Goal: Task Accomplishment & Management: Complete application form

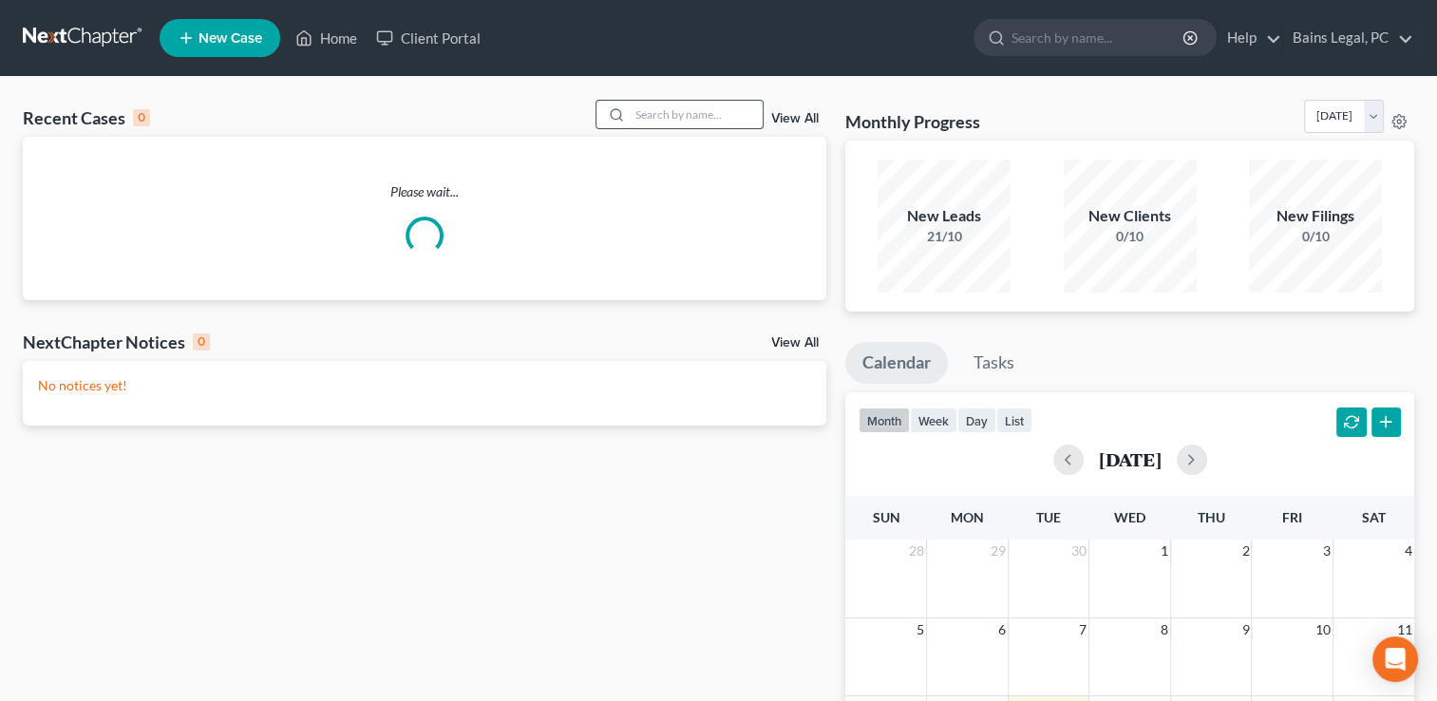
click at [682, 108] on input "search" at bounding box center [696, 115] width 133 height 28
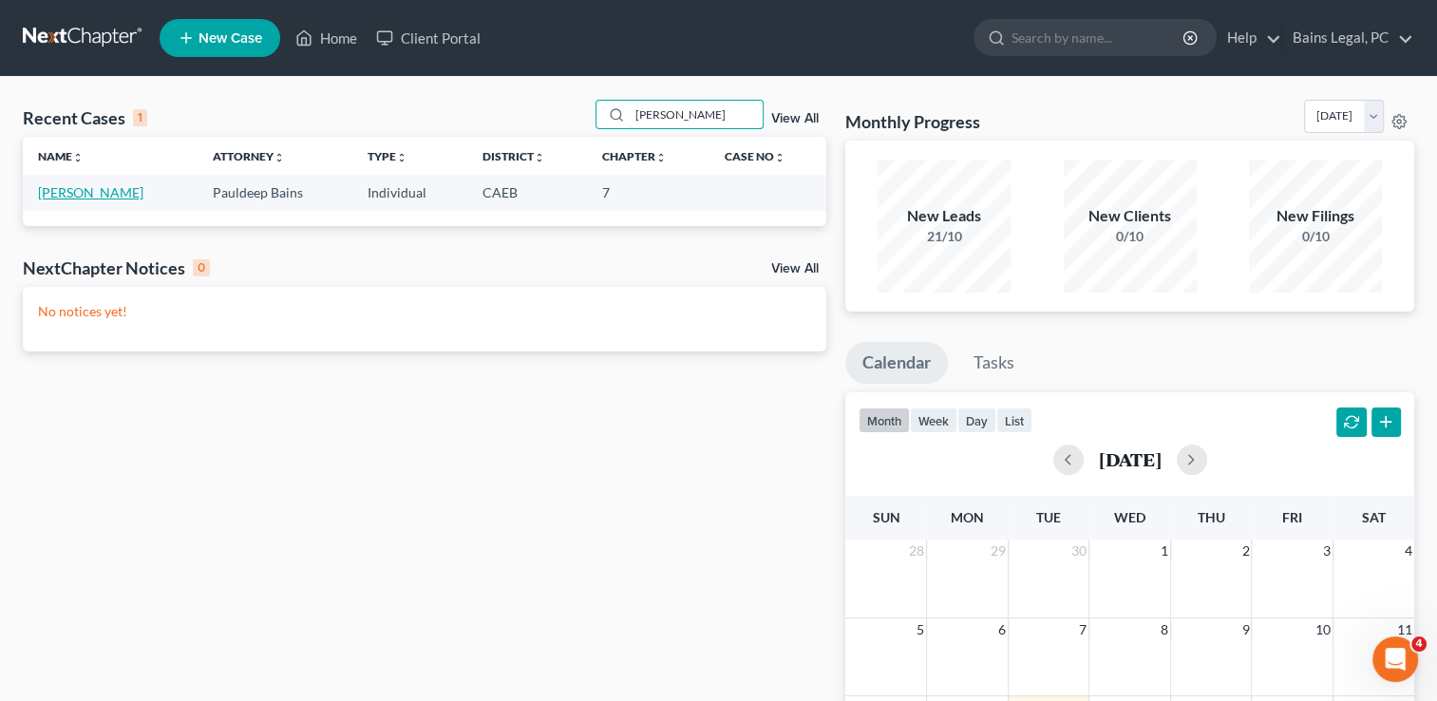
type input "[PERSON_NAME]"
click at [85, 199] on link "[PERSON_NAME]" at bounding box center [90, 192] width 105 height 16
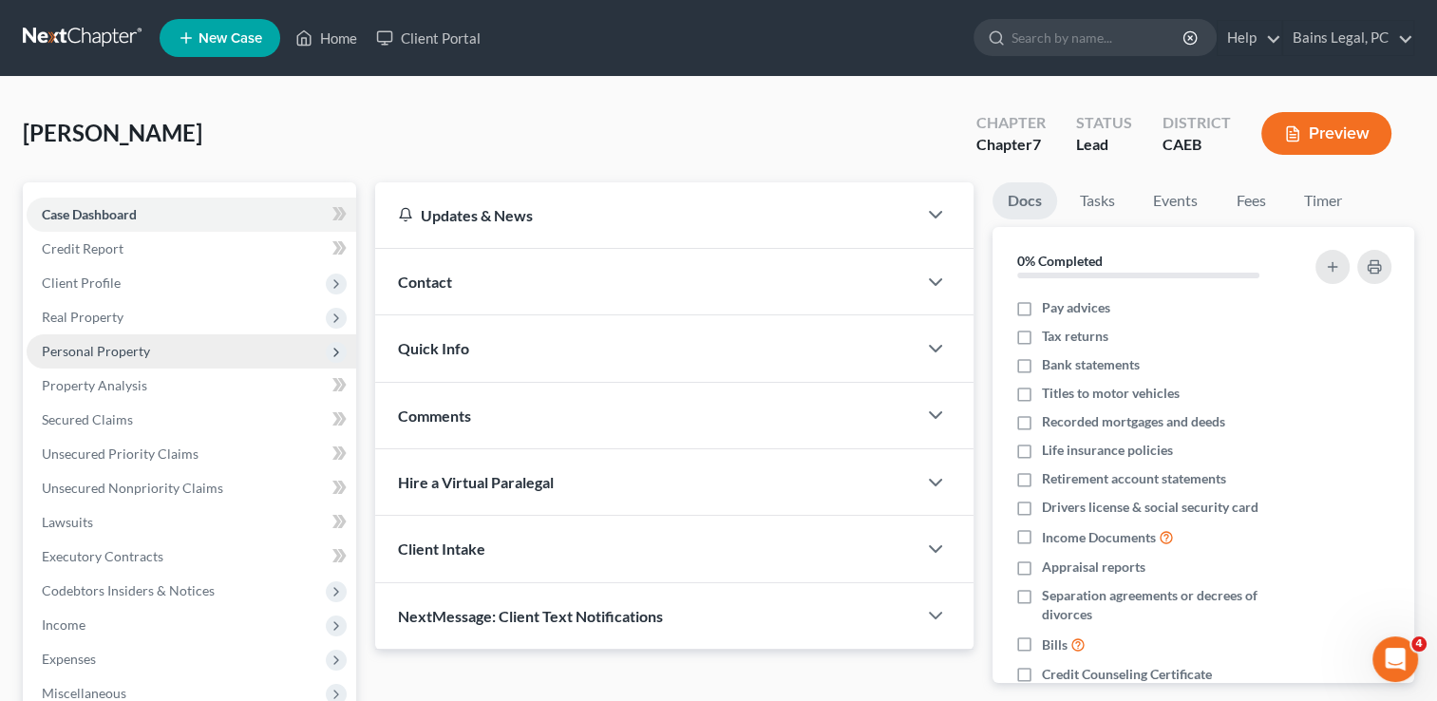
click at [104, 353] on span "Personal Property" at bounding box center [96, 351] width 108 height 16
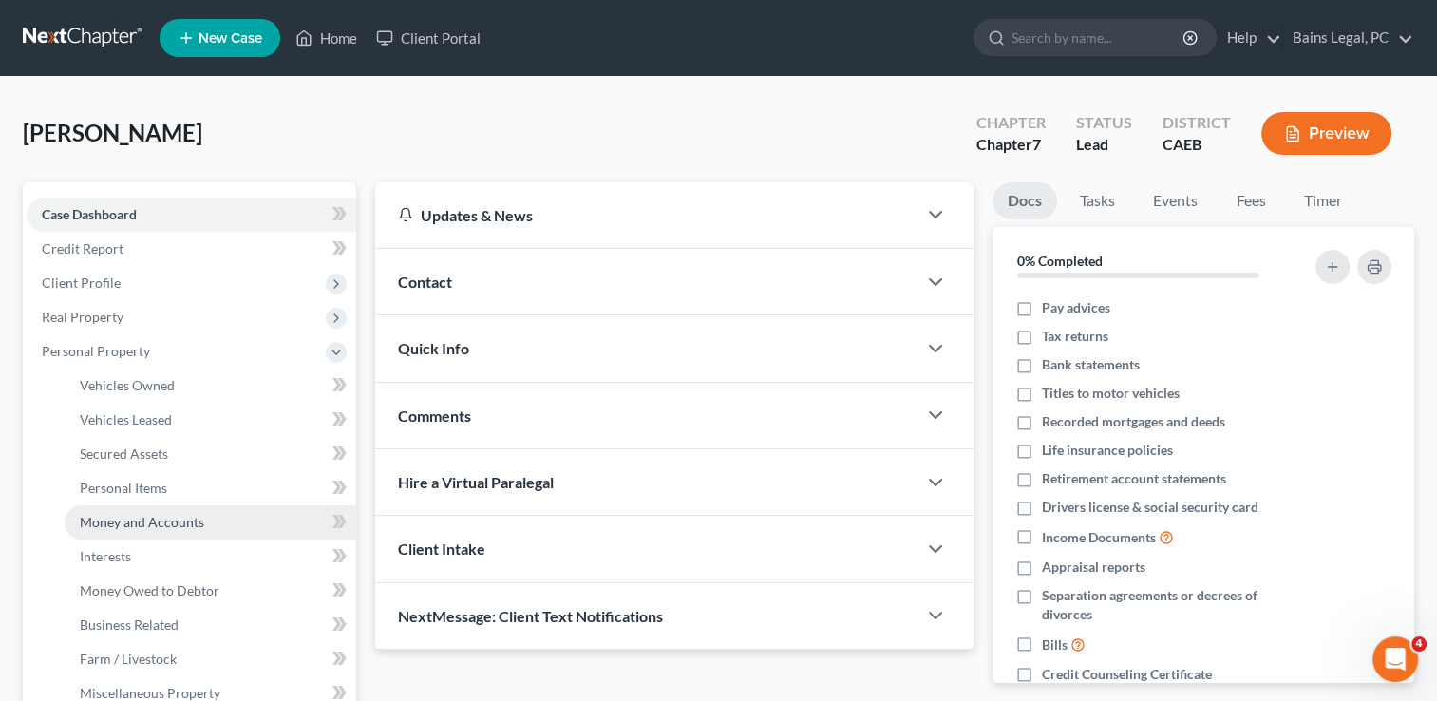
click at [142, 518] on span "Money and Accounts" at bounding box center [142, 522] width 124 height 16
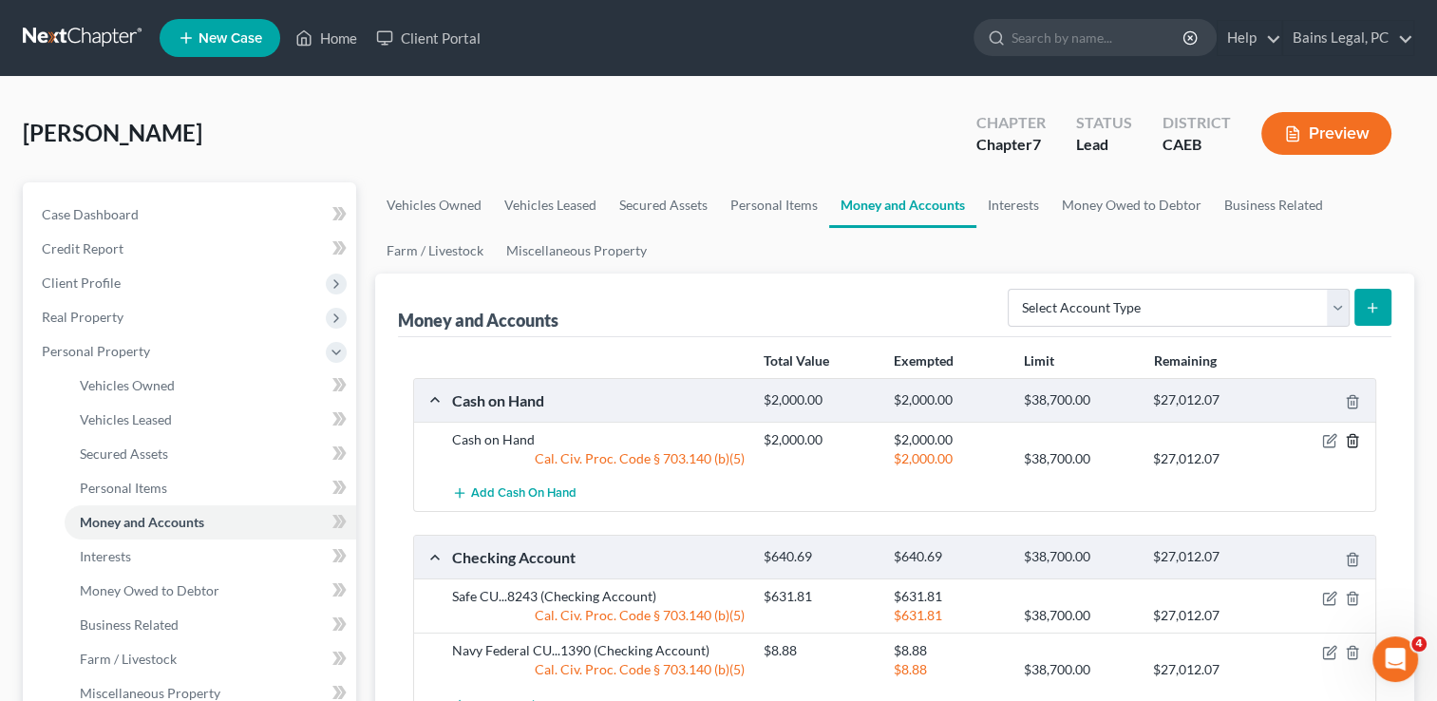
click at [1356, 436] on icon "button" at bounding box center [1352, 441] width 9 height 12
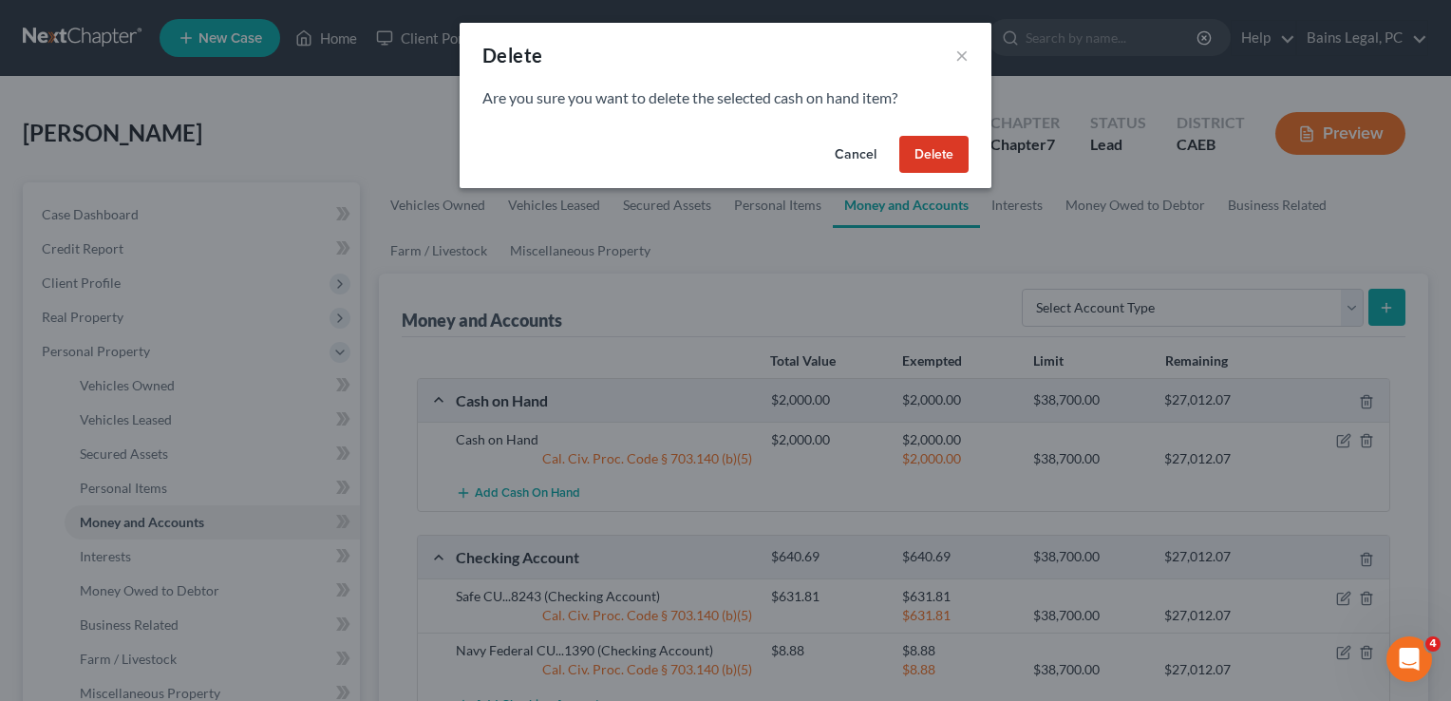
click at [933, 150] on button "Delete" at bounding box center [933, 155] width 69 height 38
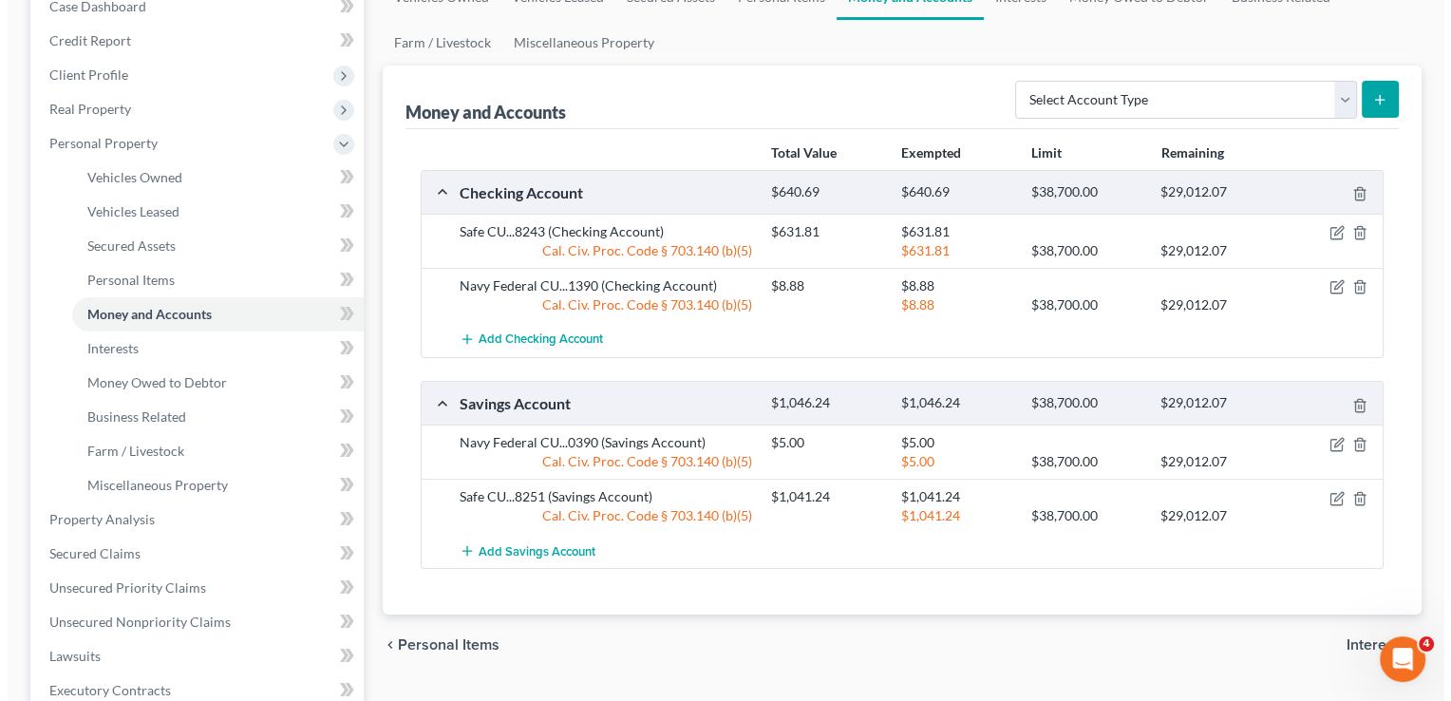
scroll to position [240, 0]
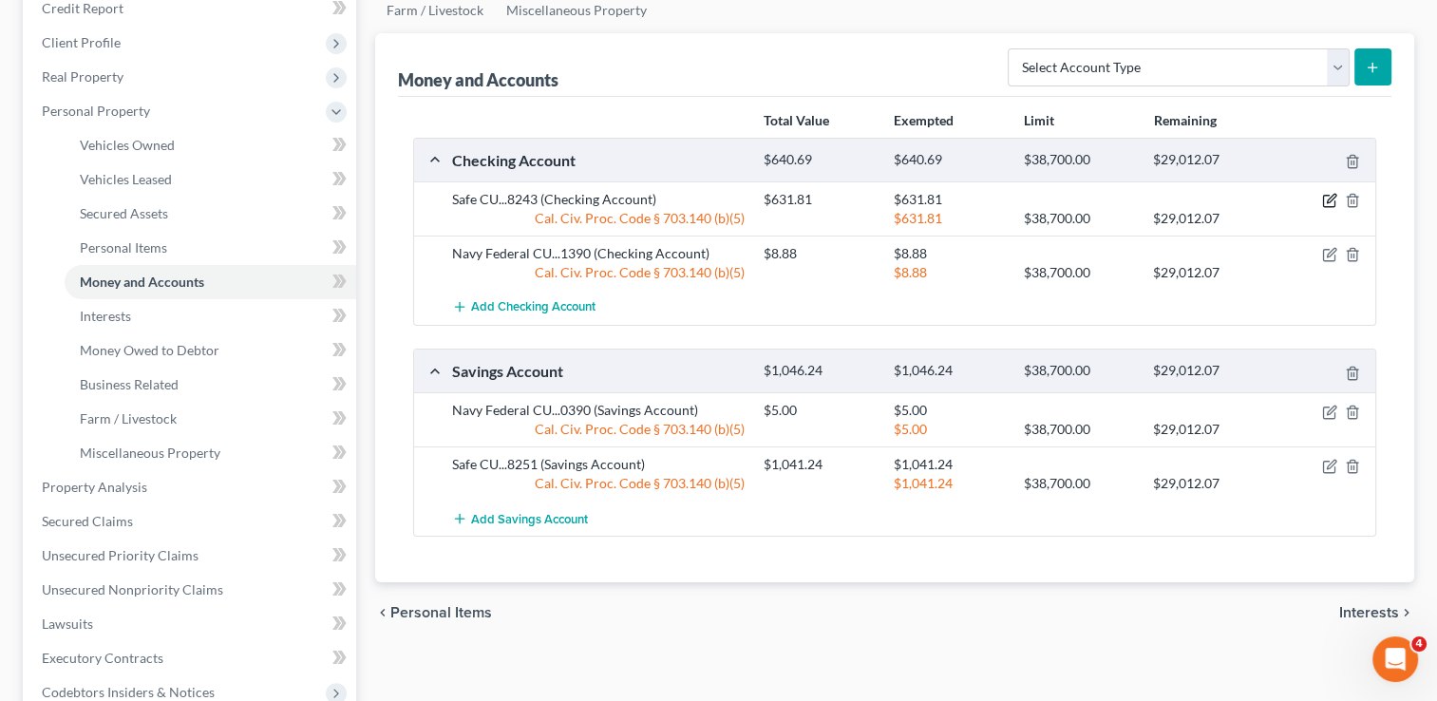
click at [1336, 197] on icon "button" at bounding box center [1329, 200] width 15 height 15
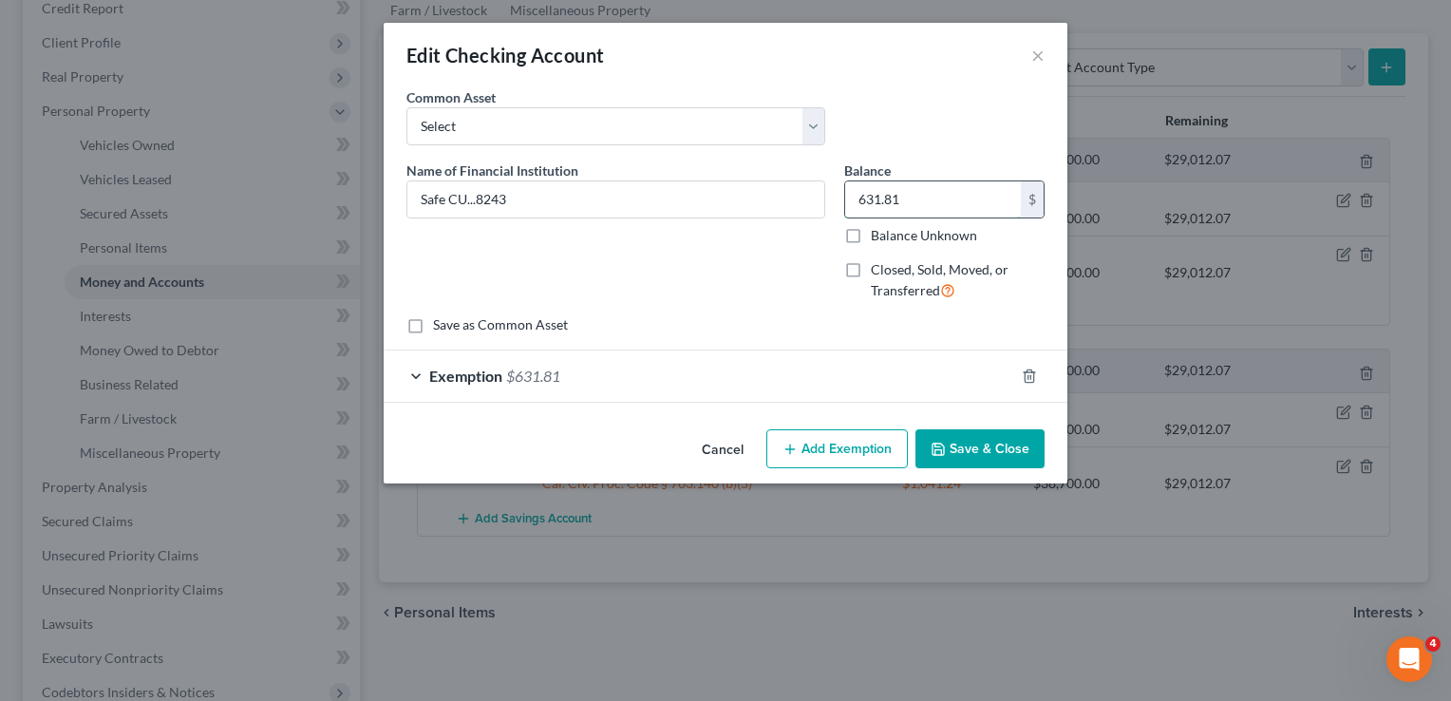
click at [963, 206] on input "631.81" at bounding box center [933, 199] width 176 height 36
type input "950"
click at [857, 379] on div "Exemption $631.81" at bounding box center [699, 375] width 631 height 50
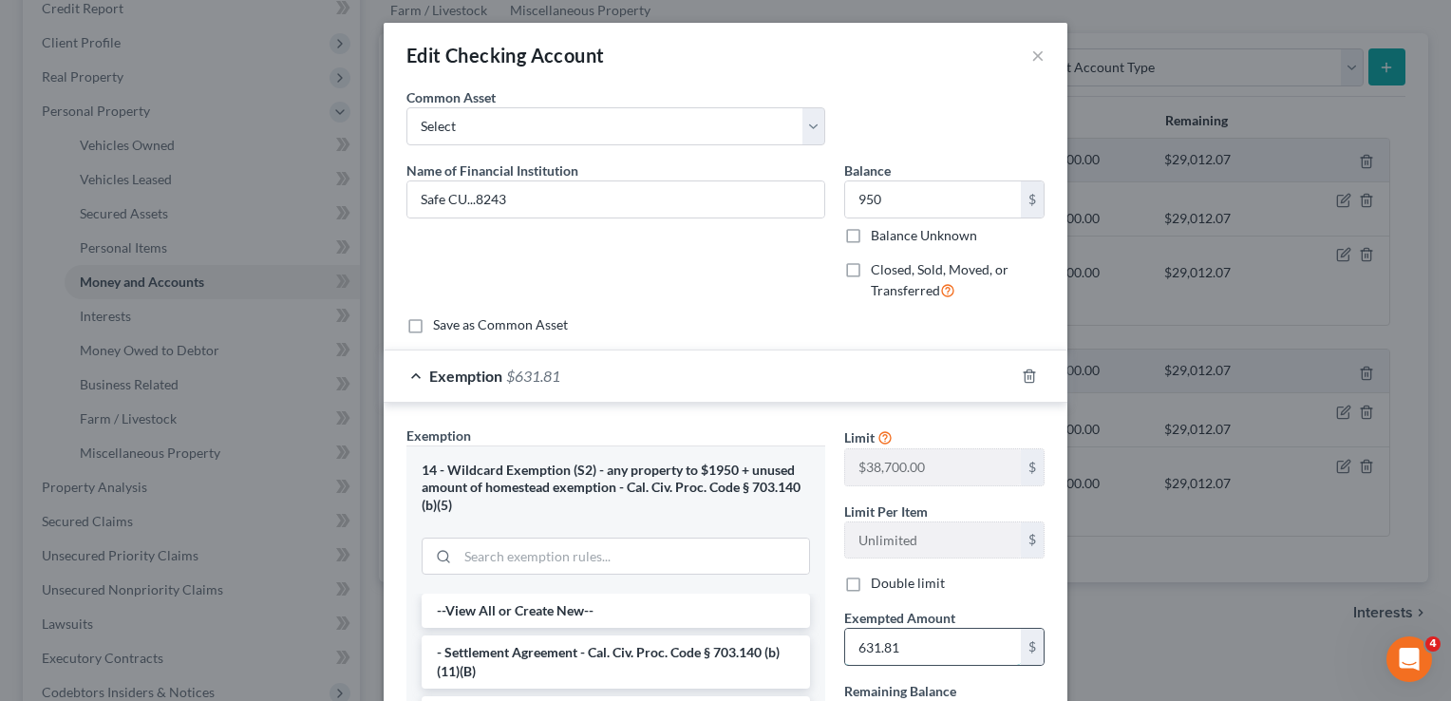
click at [904, 649] on input "631.81" at bounding box center [933, 647] width 176 height 36
type input "950"
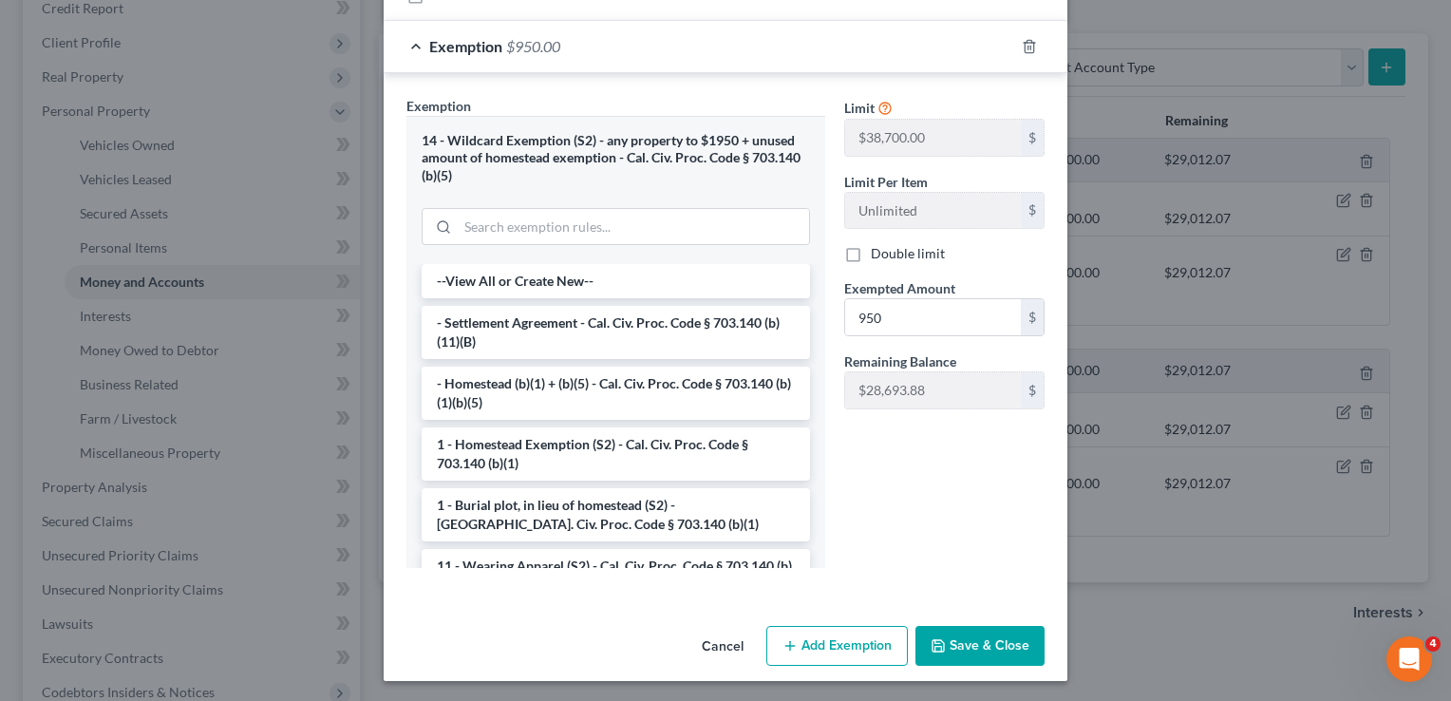
scroll to position [331, 0]
click at [1021, 644] on button "Save & Close" at bounding box center [980, 645] width 129 height 40
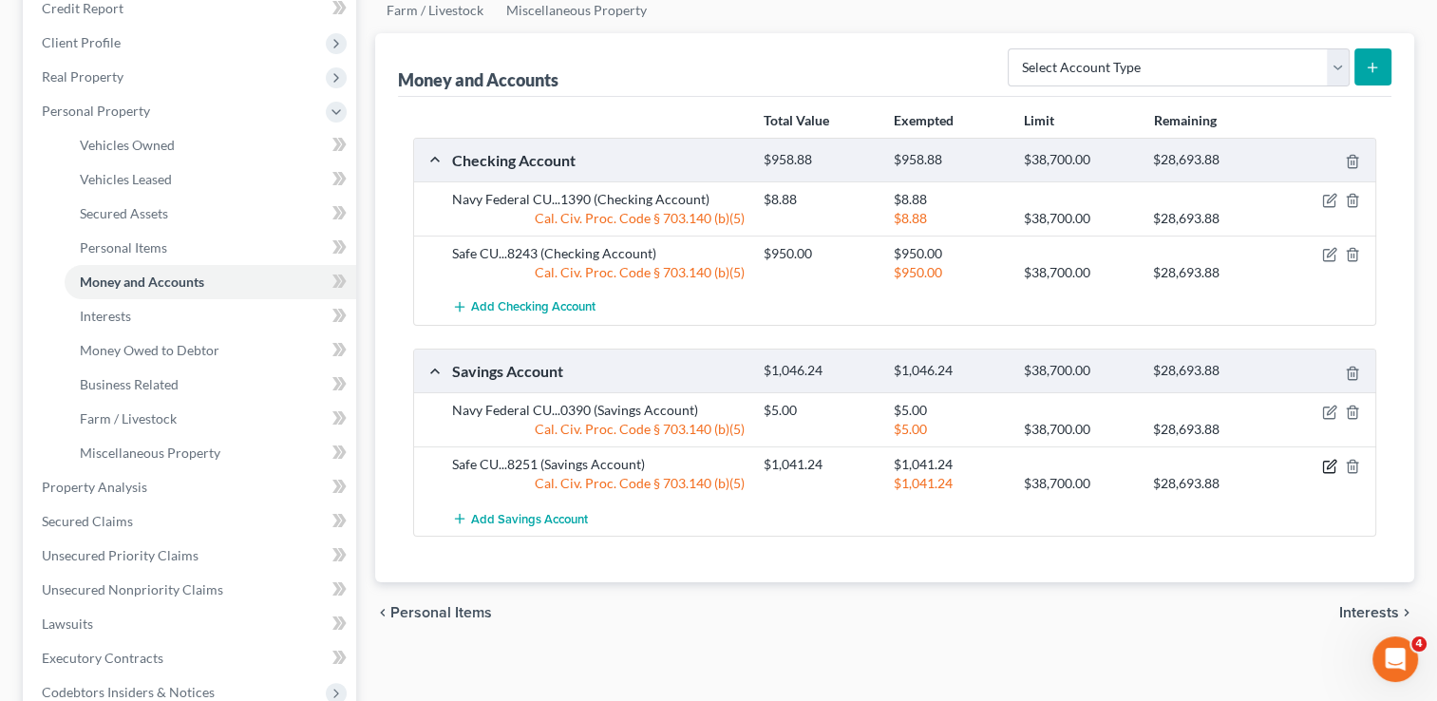
click at [1330, 464] on icon "button" at bounding box center [1331, 464] width 9 height 9
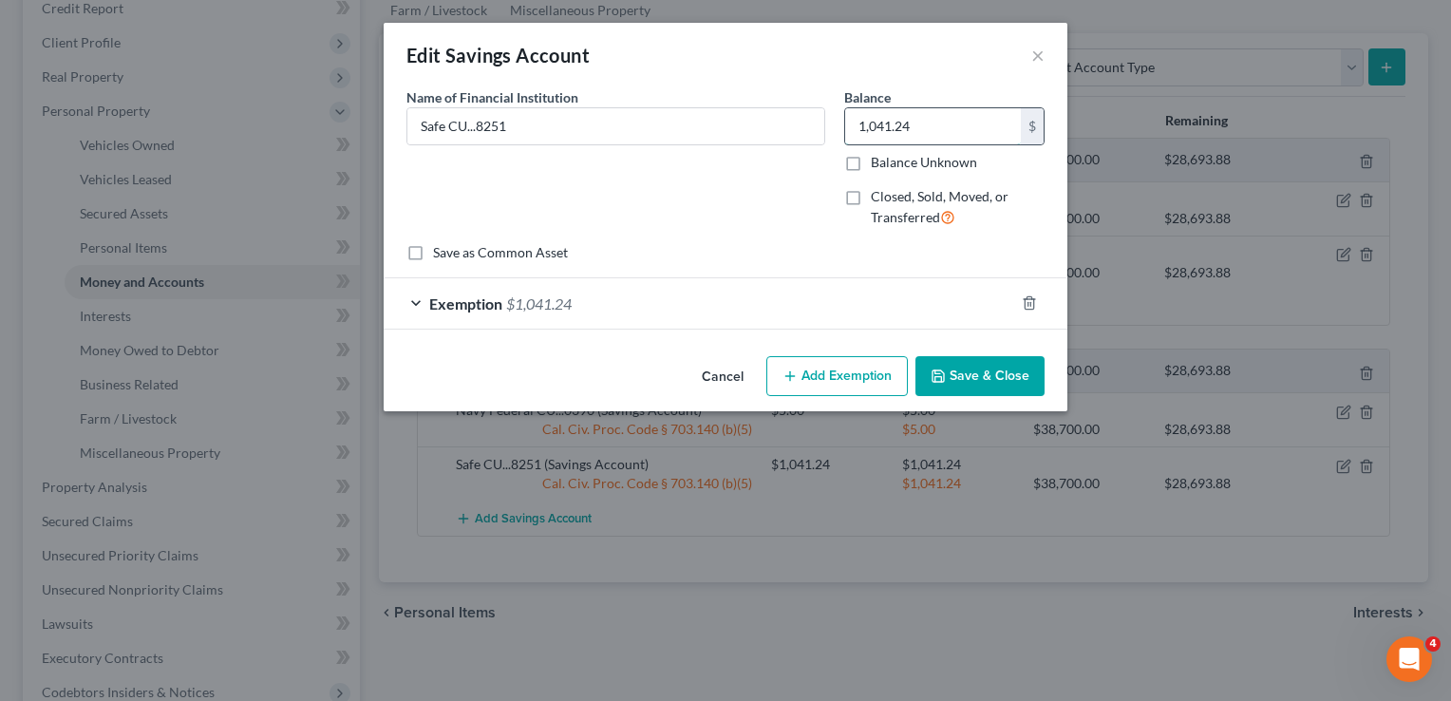
click at [916, 113] on input "1,041.24" at bounding box center [933, 126] width 176 height 36
type input "1,600"
click at [898, 302] on div "Exemption $1,041.24" at bounding box center [699, 303] width 631 height 50
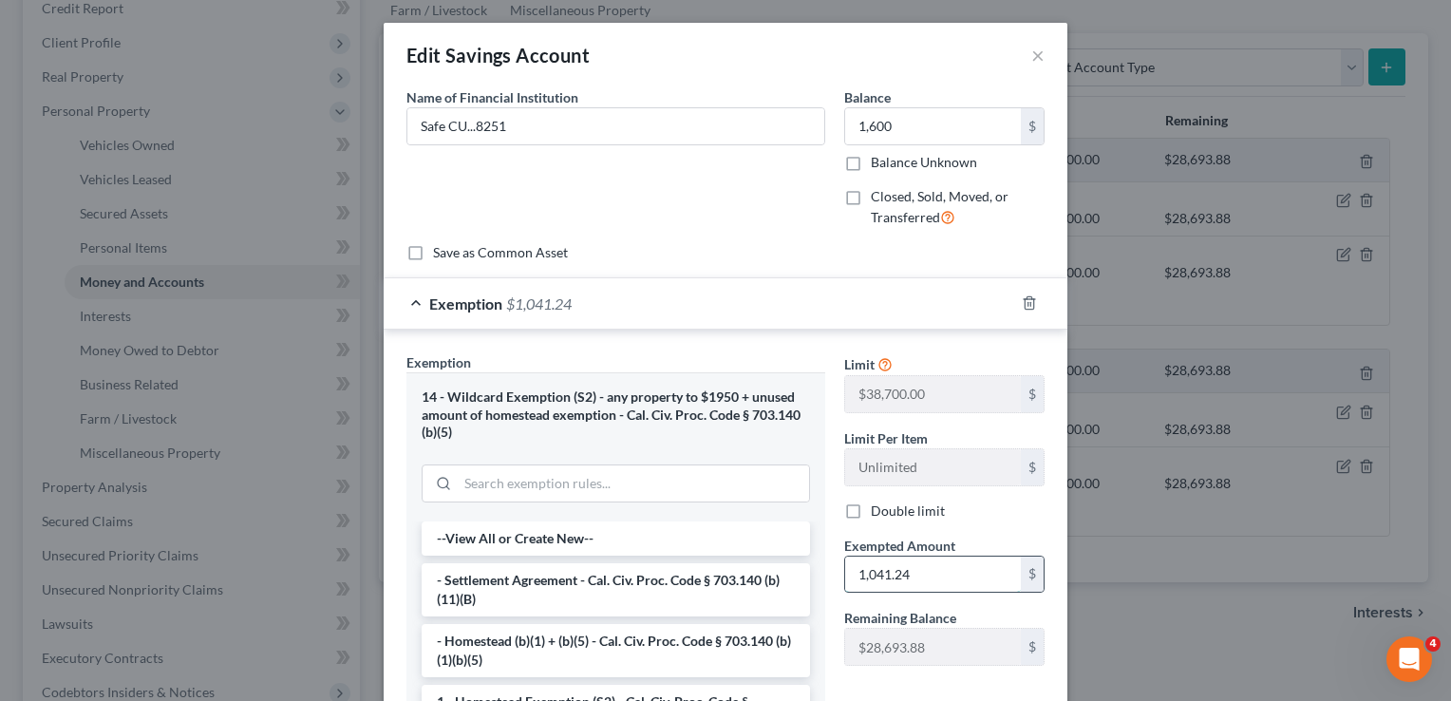
click at [921, 583] on input "1,041.24" at bounding box center [933, 575] width 176 height 36
type input "1,600"
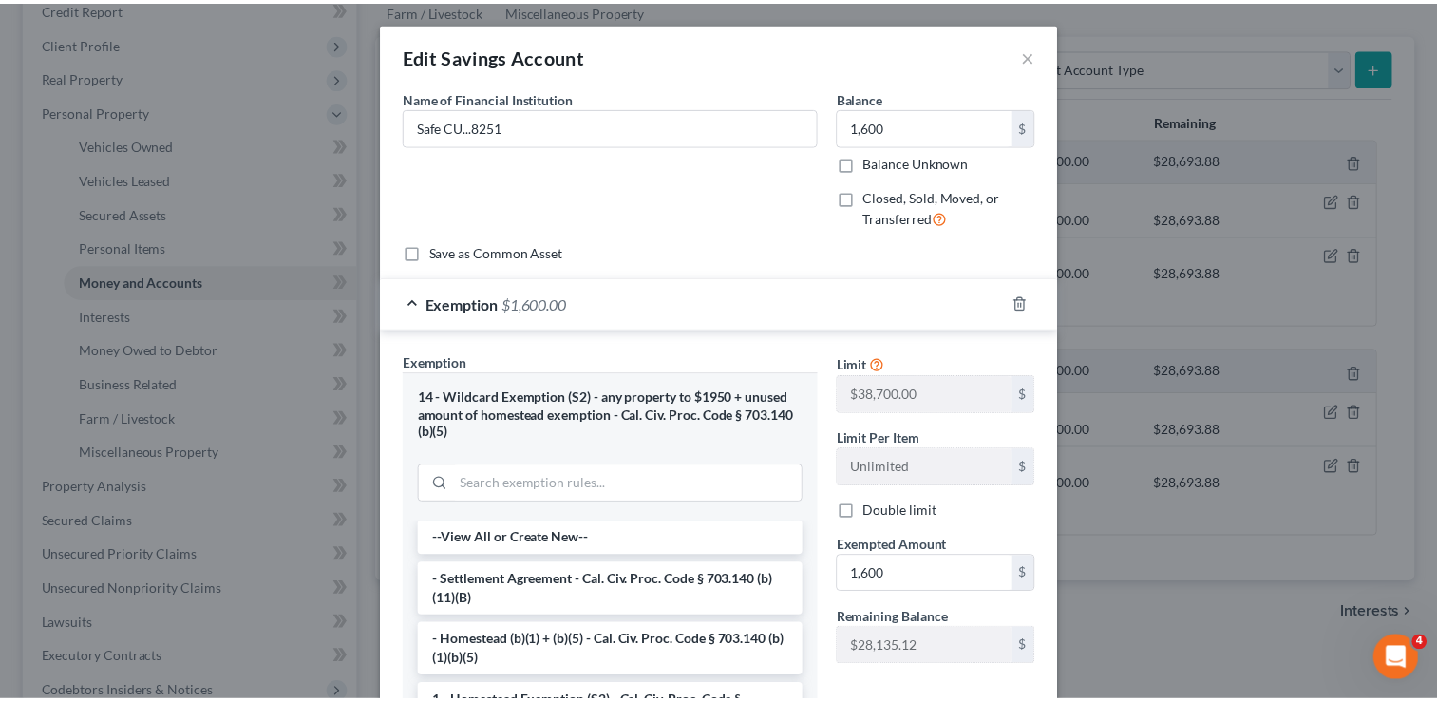
scroll to position [257, 0]
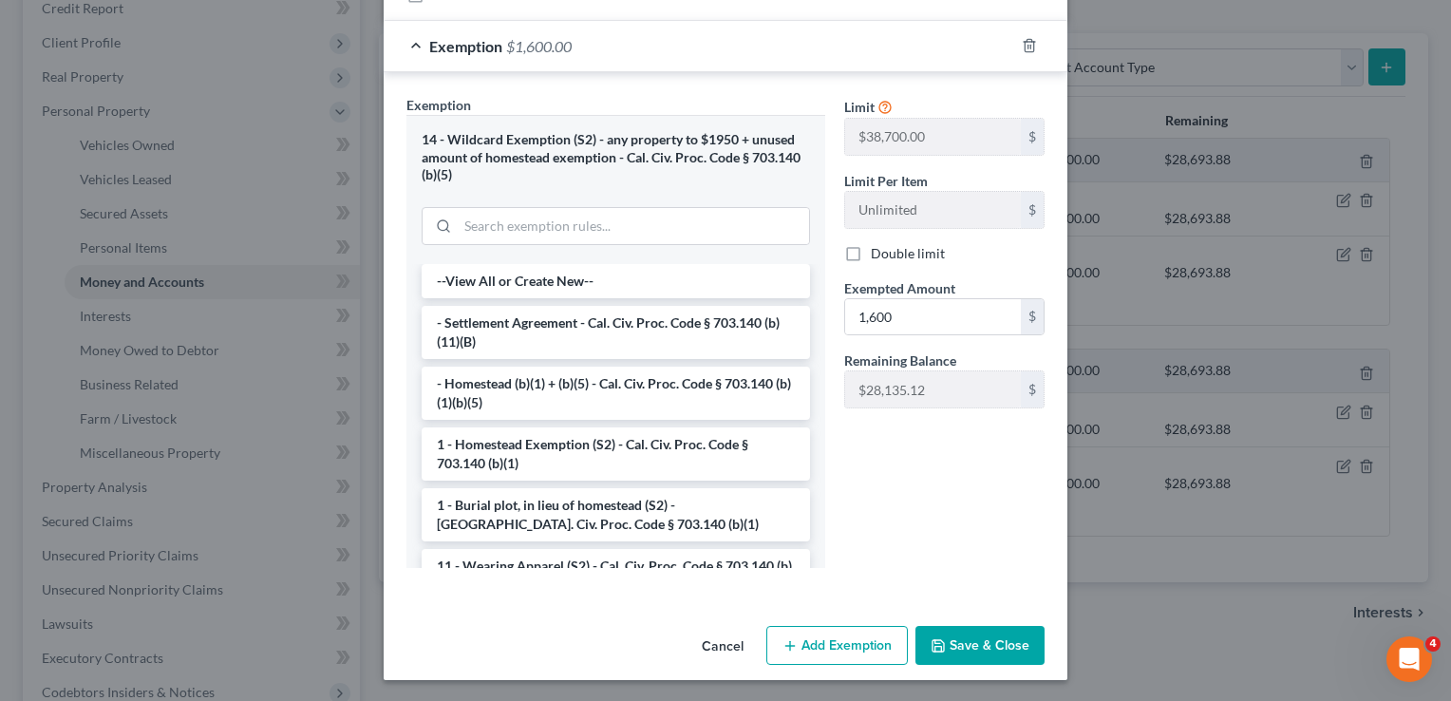
click at [1026, 645] on button "Save & Close" at bounding box center [980, 646] width 129 height 40
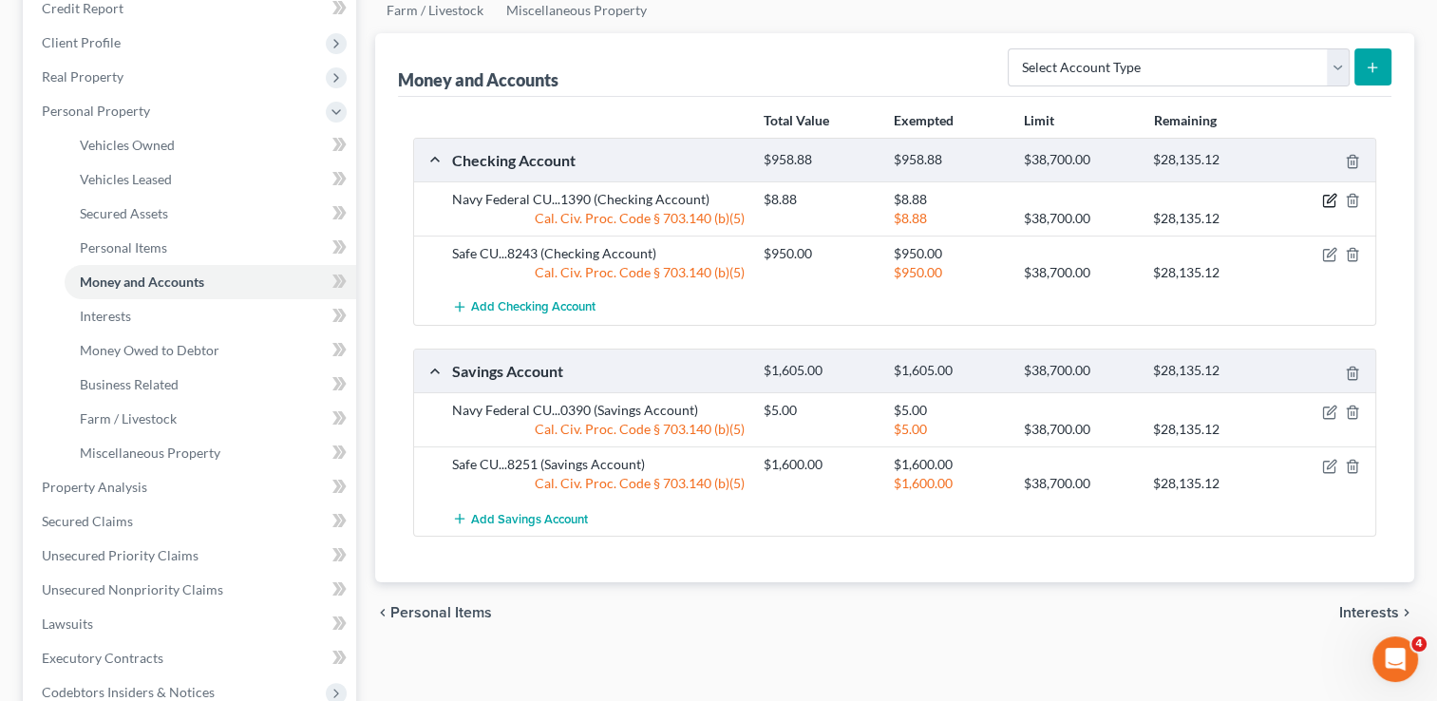
click at [1323, 196] on icon "button" at bounding box center [1328, 201] width 11 height 11
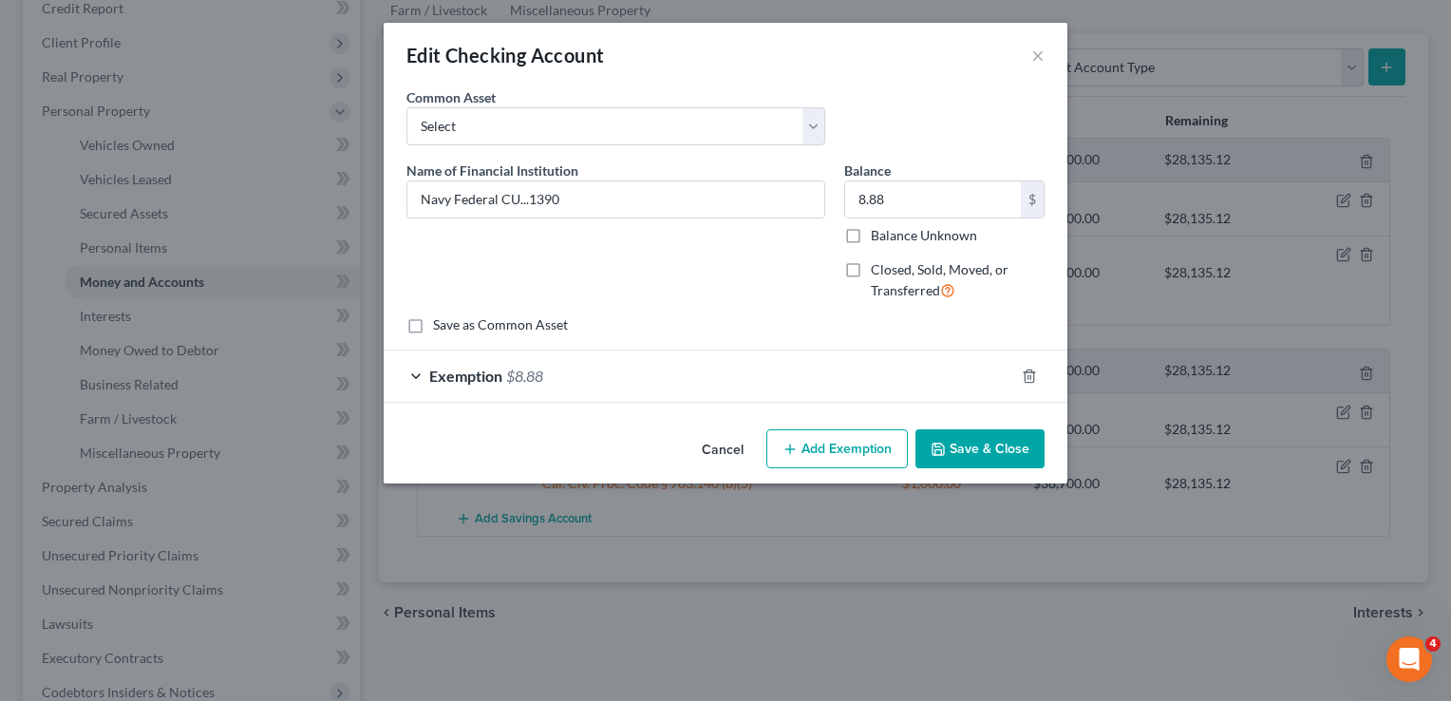
click at [942, 173] on div "Balance 8.88 $ Balance Unknown Balance Undetermined 8.88 $ Balance Unknown" at bounding box center [944, 203] width 200 height 85
click at [952, 190] on input "8.88" at bounding box center [933, 199] width 176 height 36
type input "0"
click at [1030, 369] on icon "button" at bounding box center [1029, 376] width 15 height 15
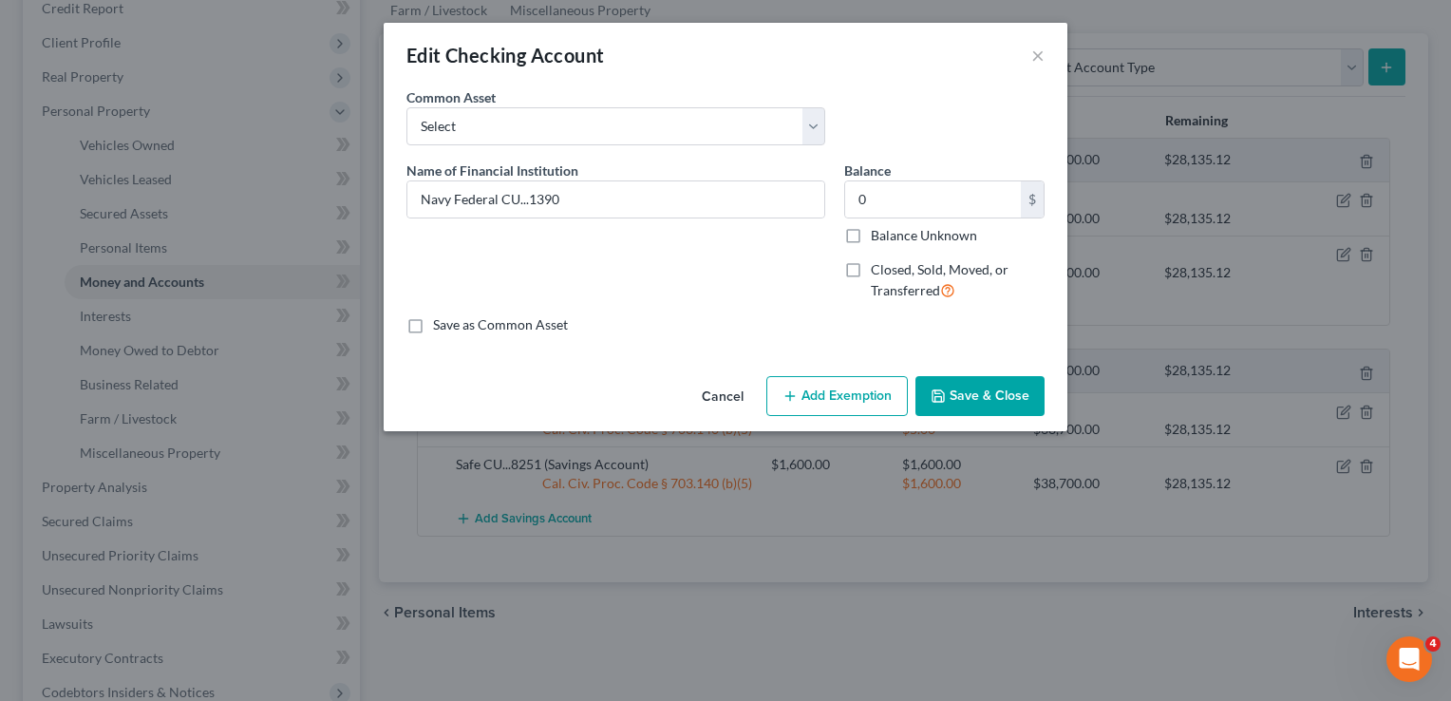
click at [977, 388] on button "Save & Close" at bounding box center [980, 396] width 129 height 40
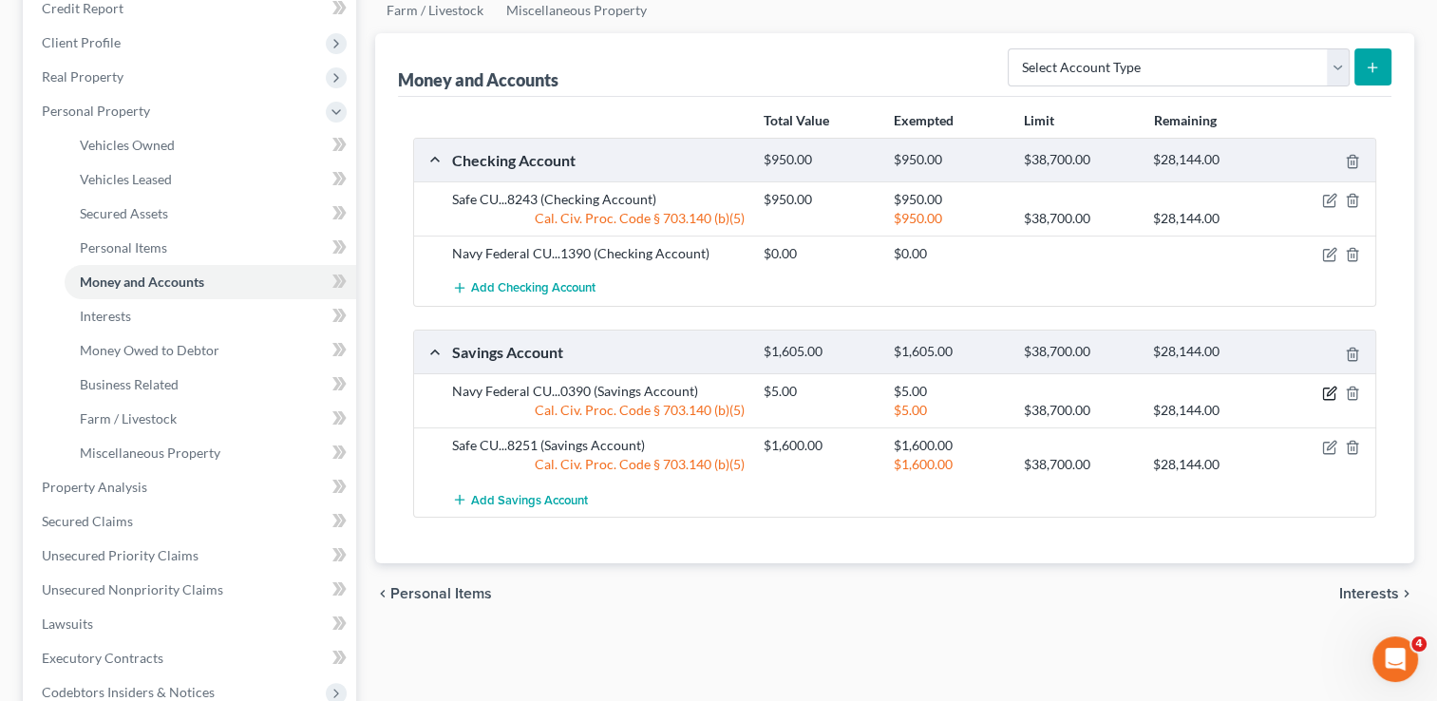
click at [1326, 386] on icon "button" at bounding box center [1329, 393] width 15 height 15
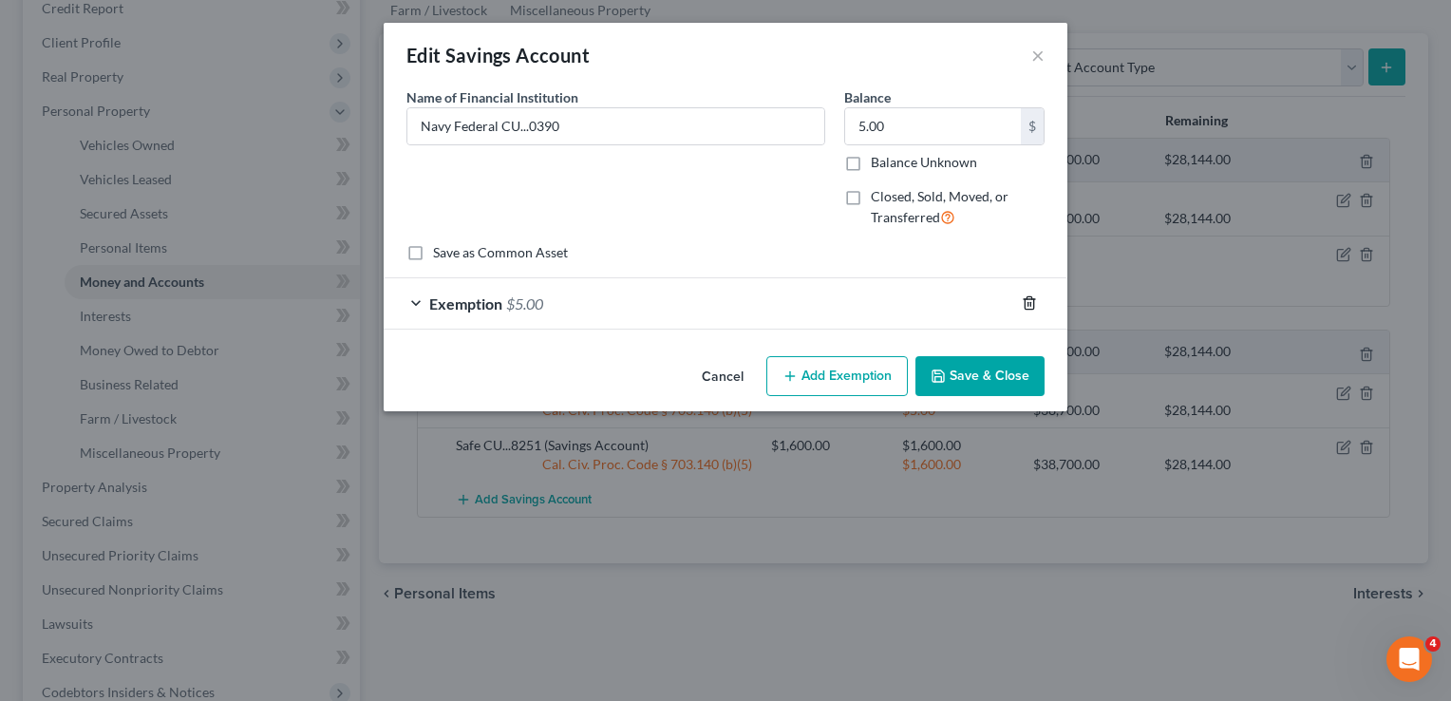
click at [1032, 297] on icon "button" at bounding box center [1029, 303] width 9 height 12
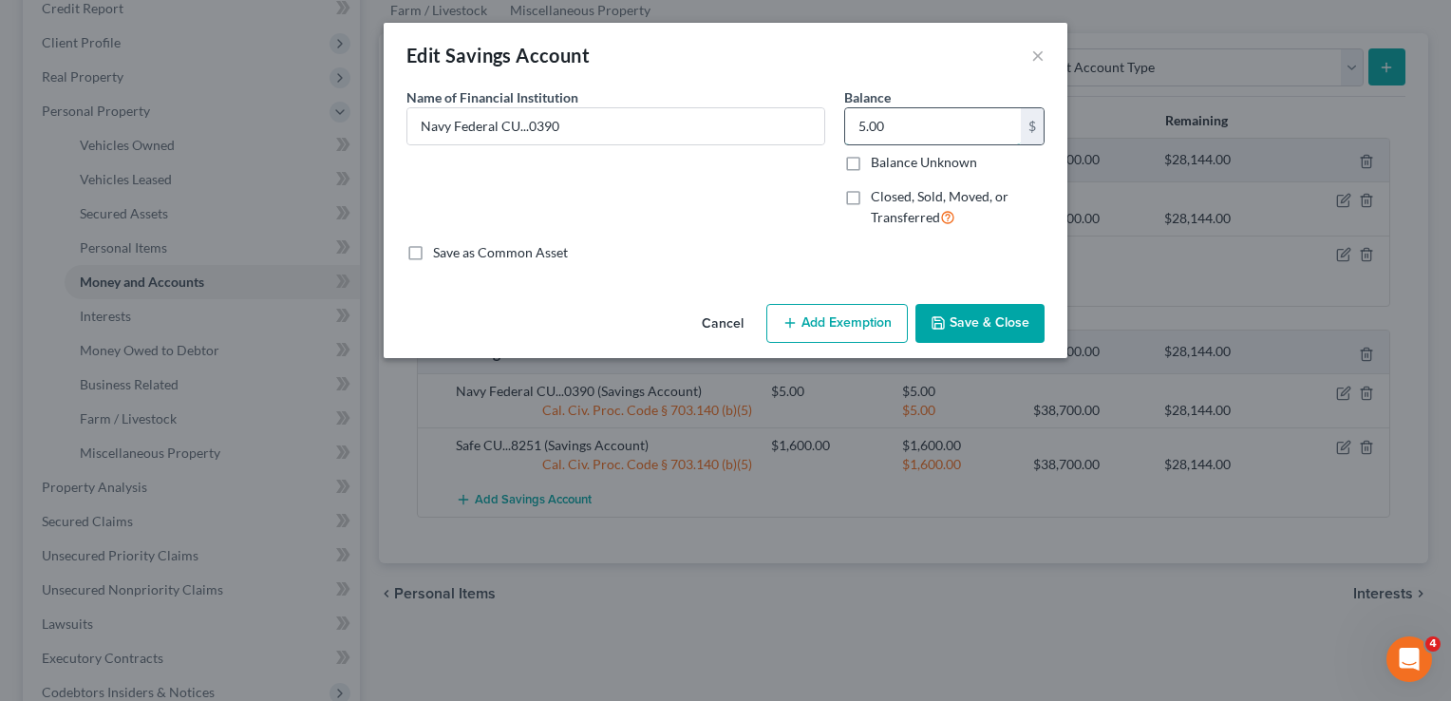
click at [936, 112] on input "5.00" at bounding box center [933, 126] width 176 height 36
type input "0"
click at [976, 317] on button "Save & Close" at bounding box center [980, 324] width 129 height 40
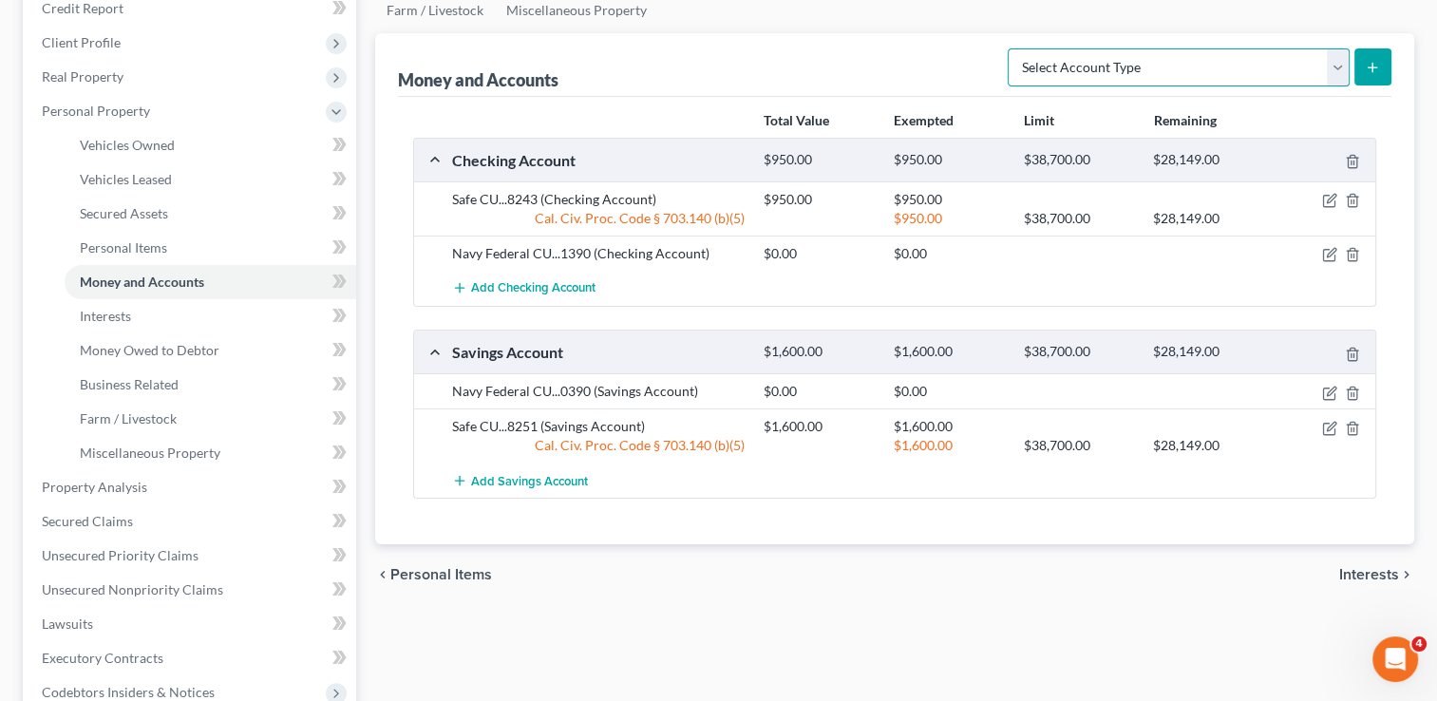
click at [1056, 77] on select "Select Account Type Brokerage Cash on Hand Certificates of Deposit Checking Acc…" at bounding box center [1179, 67] width 342 height 38
select select "other"
click at [1012, 48] on select "Select Account Type Brokerage Cash on Hand Certificates of Deposit Checking Acc…" at bounding box center [1179, 67] width 342 height 38
click at [1359, 55] on button "submit" at bounding box center [1372, 66] width 37 height 37
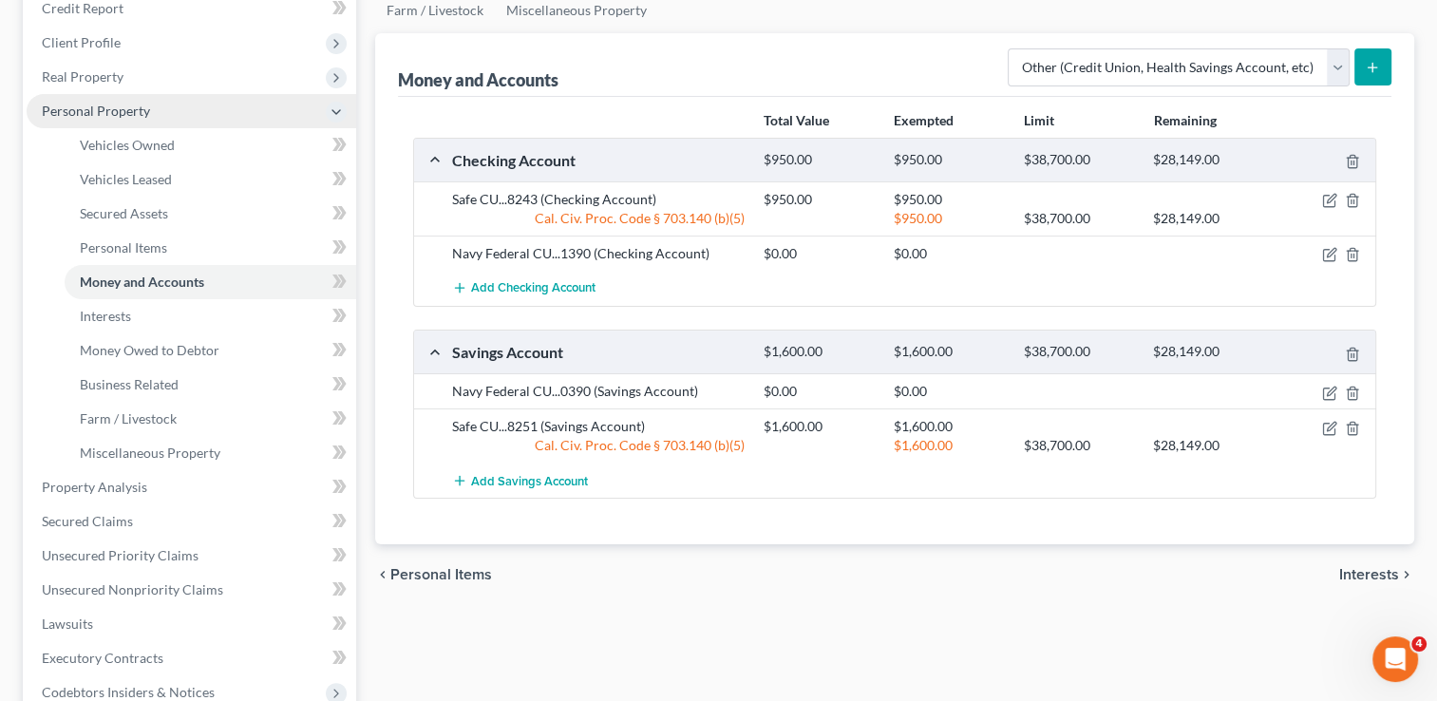
click at [80, 101] on span "Personal Property" at bounding box center [192, 111] width 330 height 34
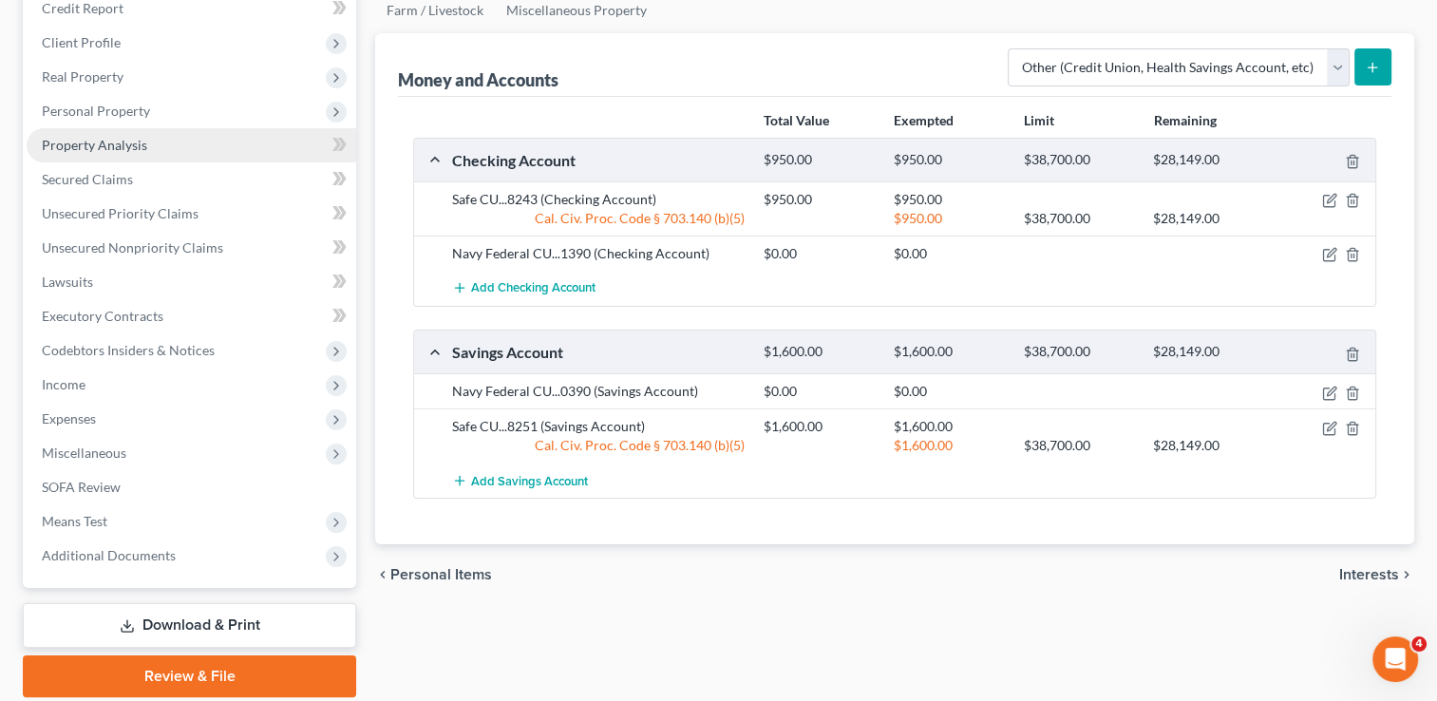
click at [89, 146] on span "Property Analysis" at bounding box center [94, 145] width 105 height 16
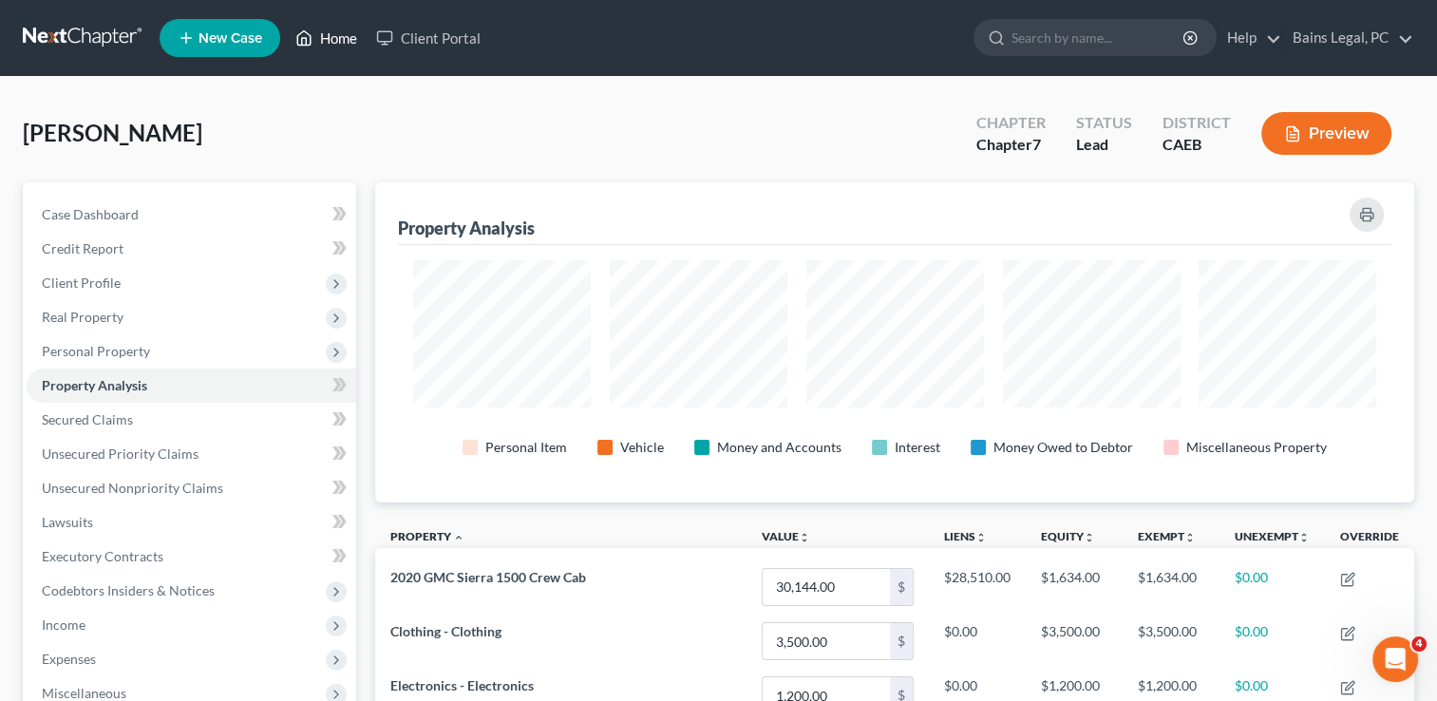
click at [341, 22] on link "Home" at bounding box center [326, 38] width 81 height 34
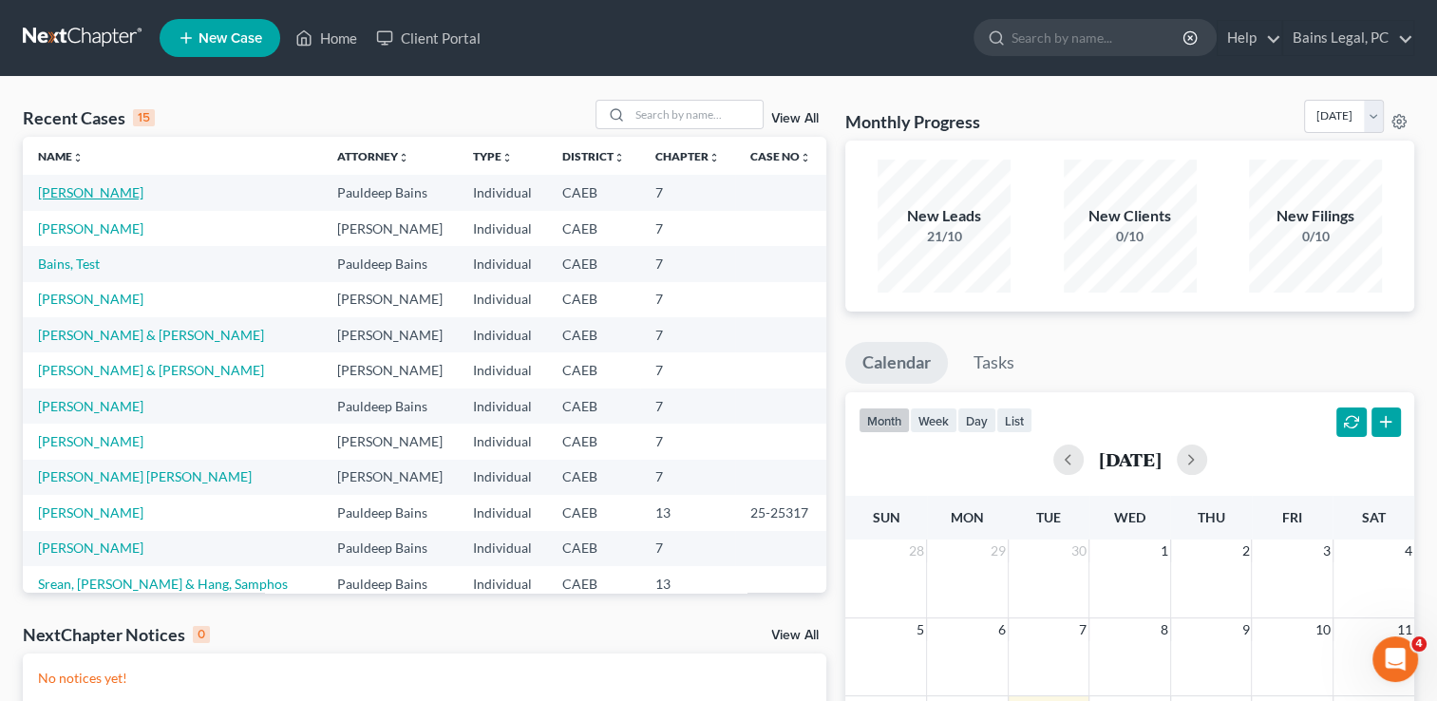
click at [105, 198] on link "[PERSON_NAME]" at bounding box center [90, 192] width 105 height 16
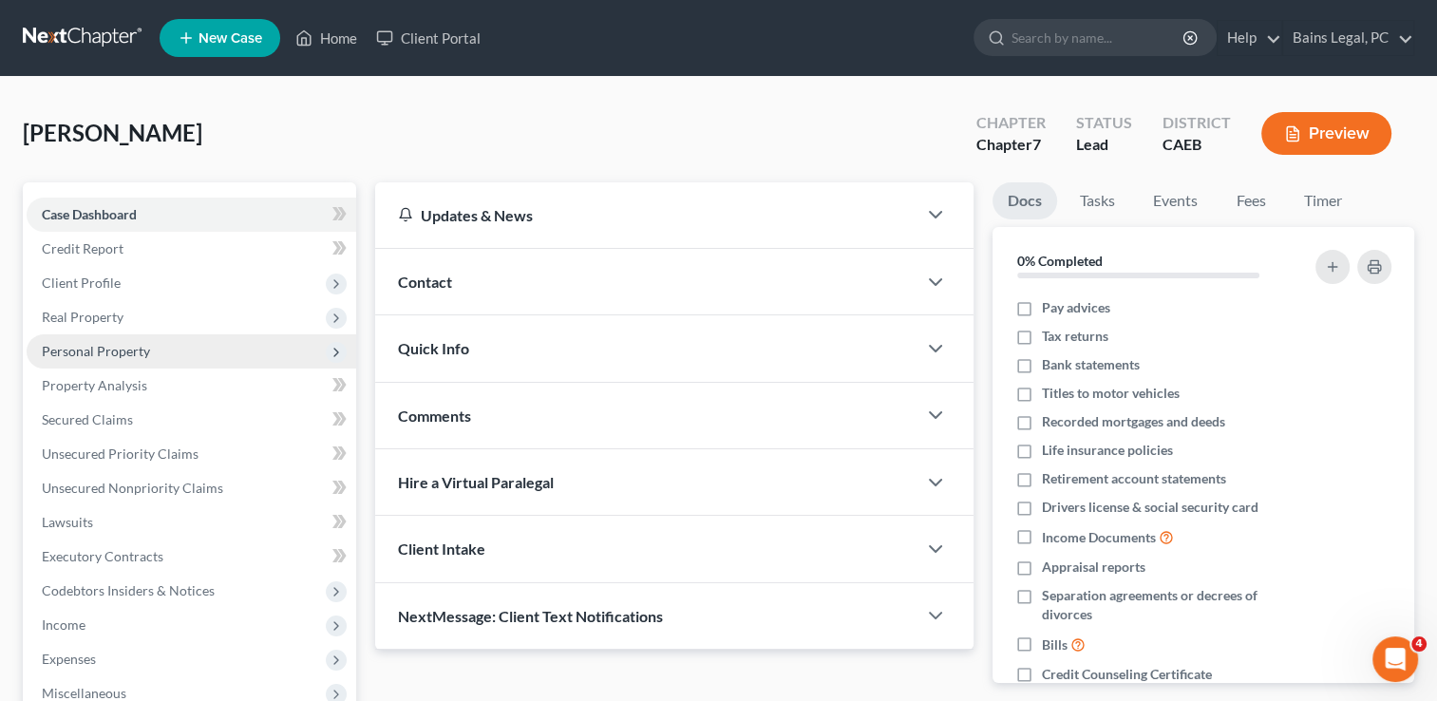
click at [92, 351] on span "Personal Property" at bounding box center [96, 351] width 108 height 16
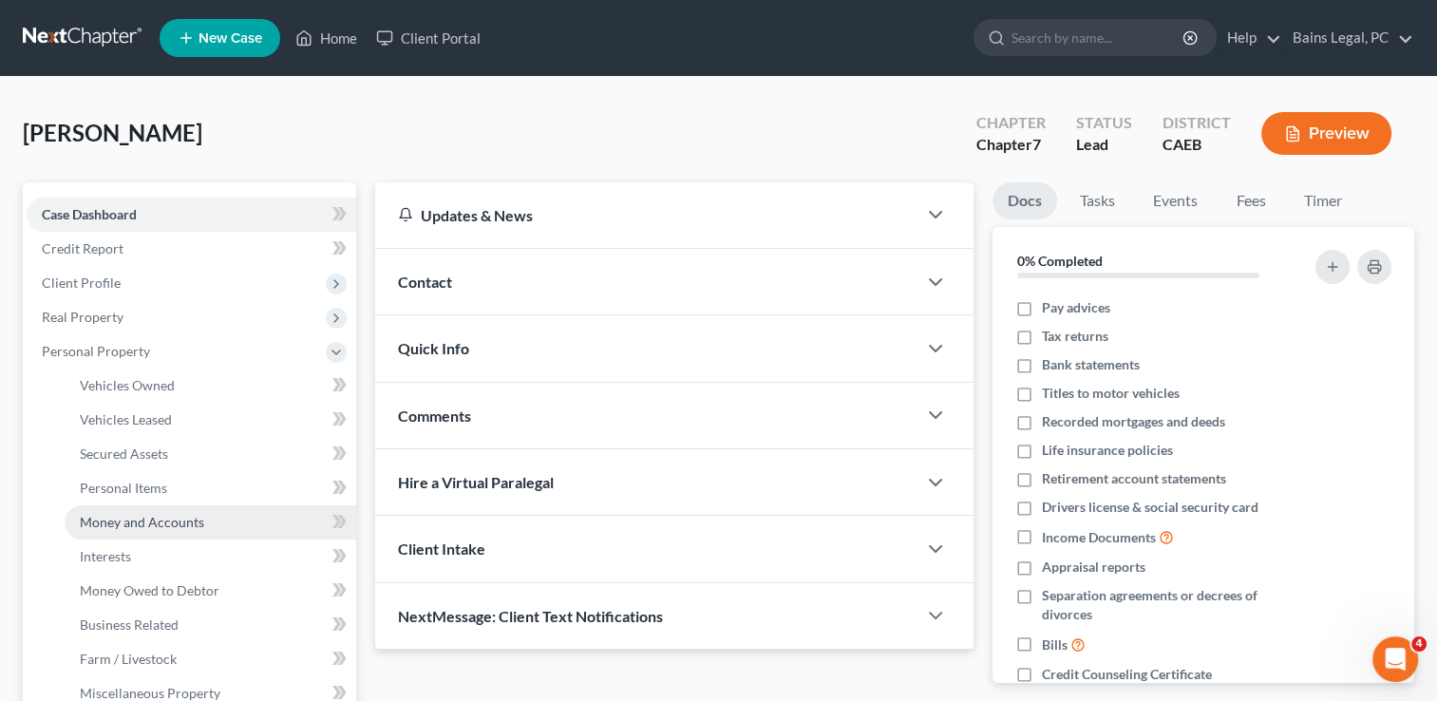
click at [135, 526] on span "Money and Accounts" at bounding box center [142, 522] width 124 height 16
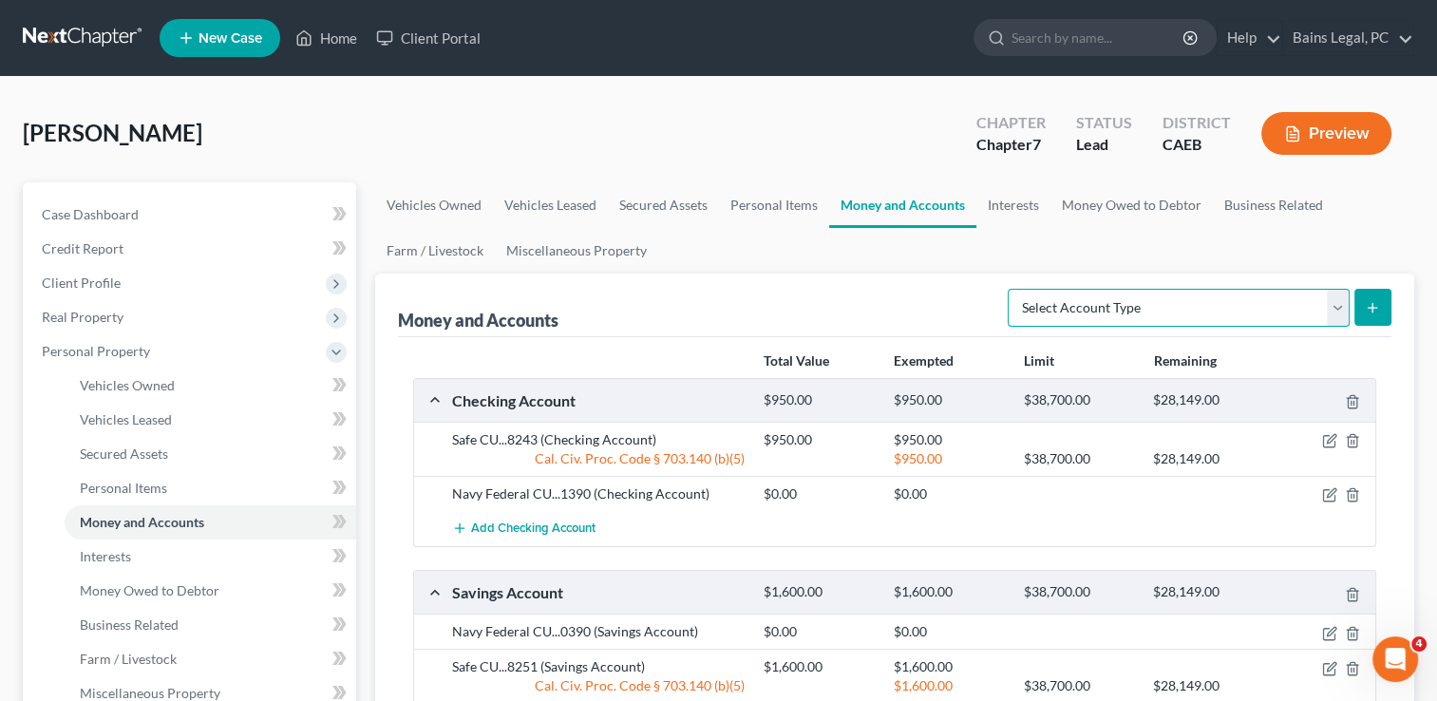
click at [1070, 308] on select "Select Account Type Brokerage Cash on Hand Certificates of Deposit Checking Acc…" at bounding box center [1179, 308] width 342 height 38
select select "other"
click at [1012, 289] on select "Select Account Type Brokerage Cash on Hand Certificates of Deposit Checking Acc…" at bounding box center [1179, 308] width 342 height 38
click at [1360, 305] on button "submit" at bounding box center [1372, 307] width 37 height 37
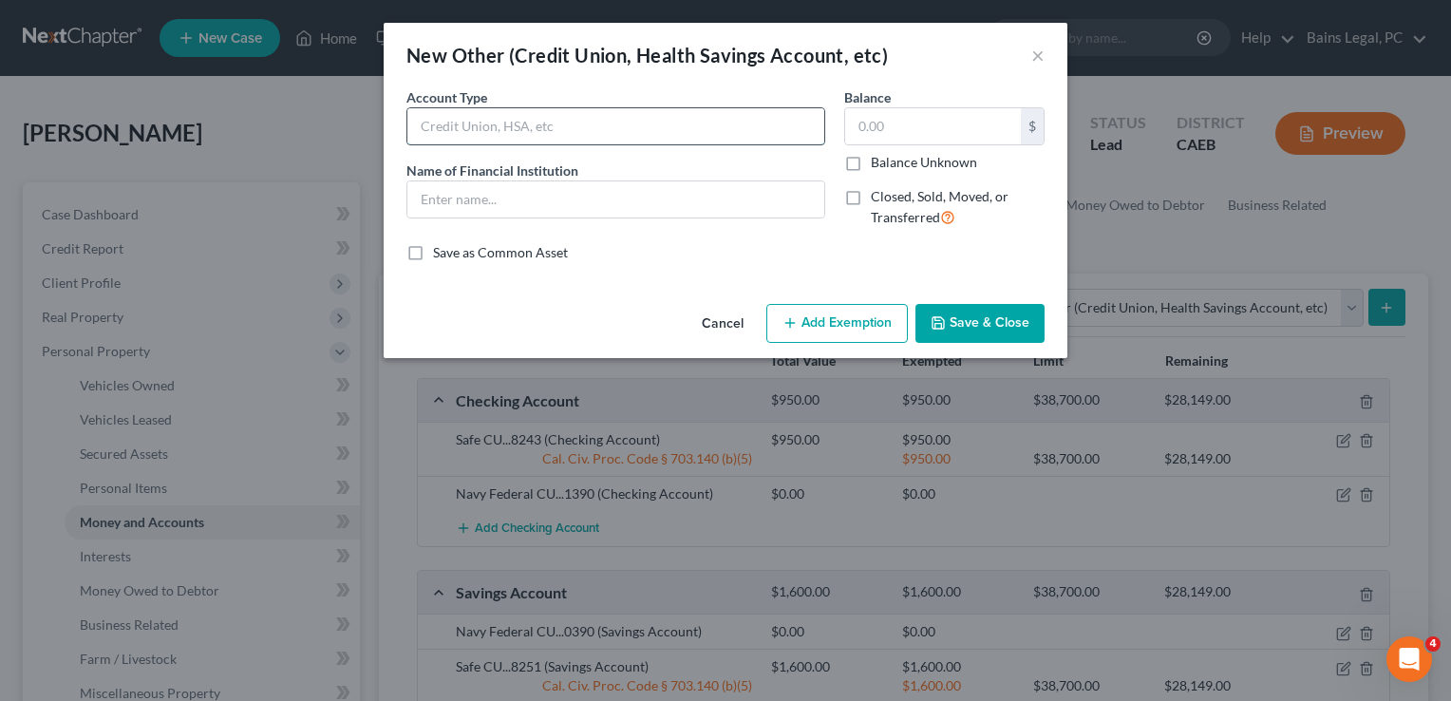
click at [540, 123] on input "text" at bounding box center [615, 126] width 417 height 36
type input ")"
type input "Phone App"
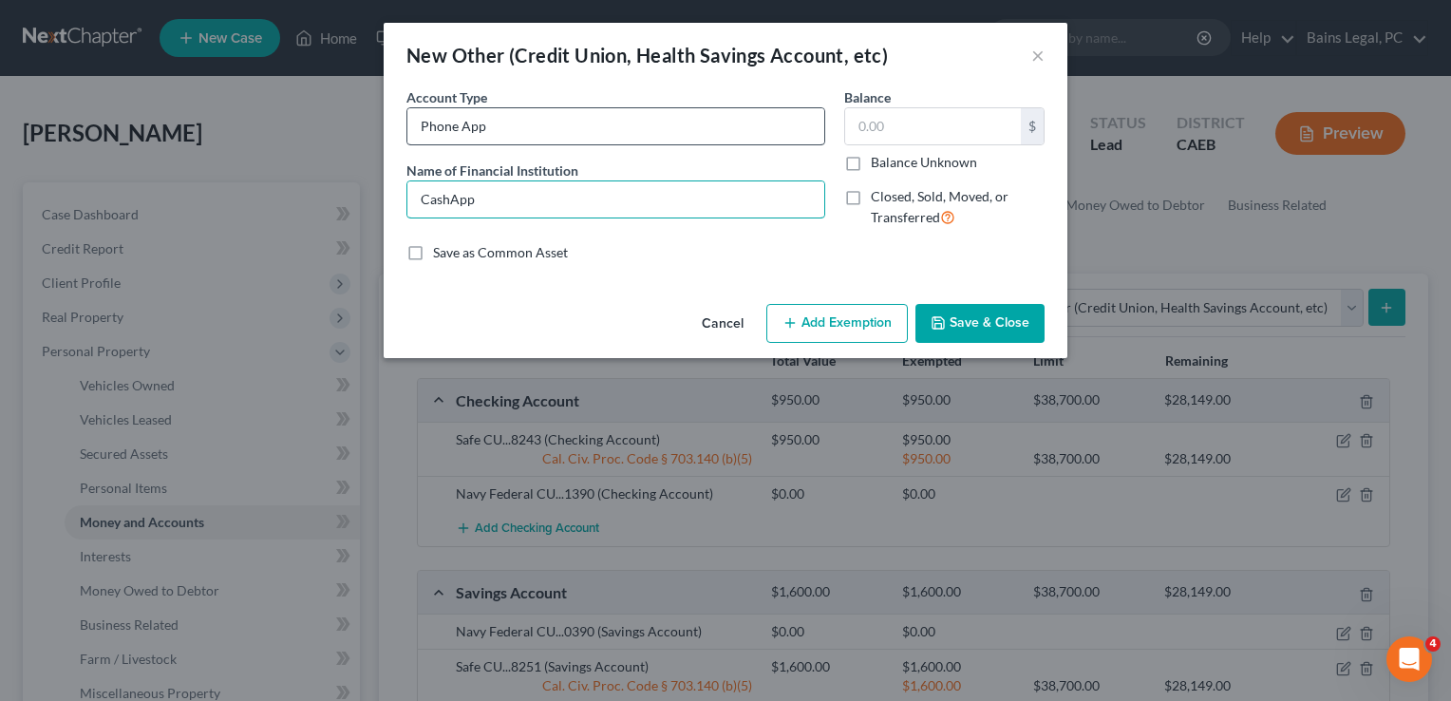
type input "CashApp"
click at [938, 317] on icon "button" at bounding box center [938, 322] width 11 height 11
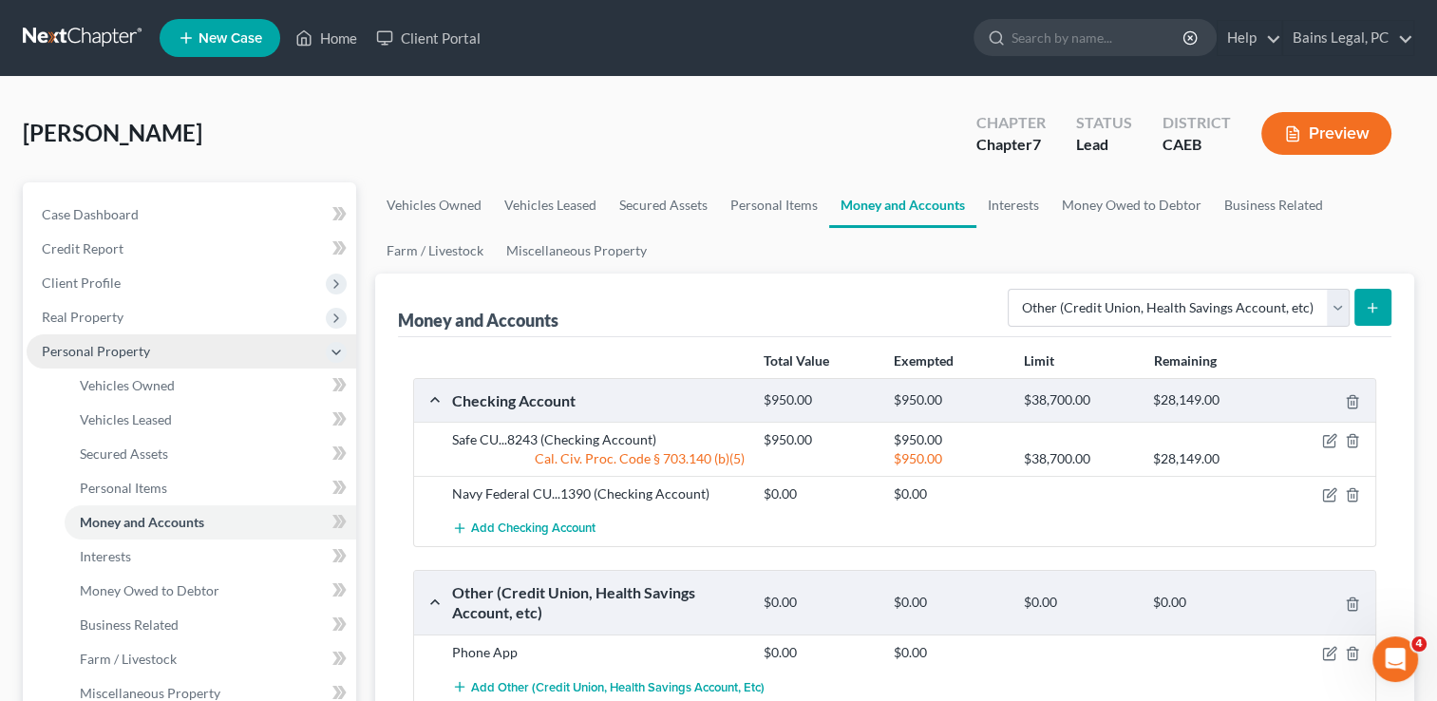
click at [126, 348] on span "Personal Property" at bounding box center [96, 351] width 108 height 16
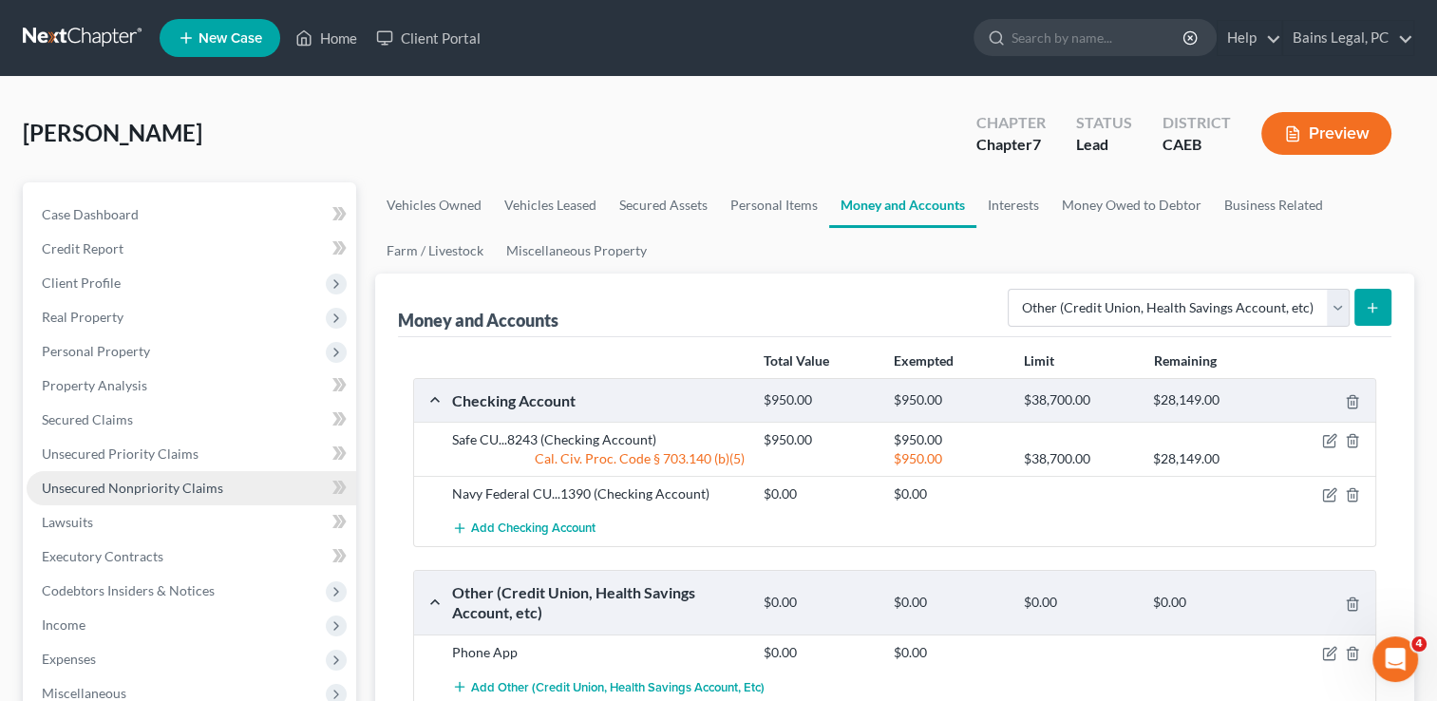
click at [136, 483] on span "Unsecured Nonpriority Claims" at bounding box center [132, 488] width 181 height 16
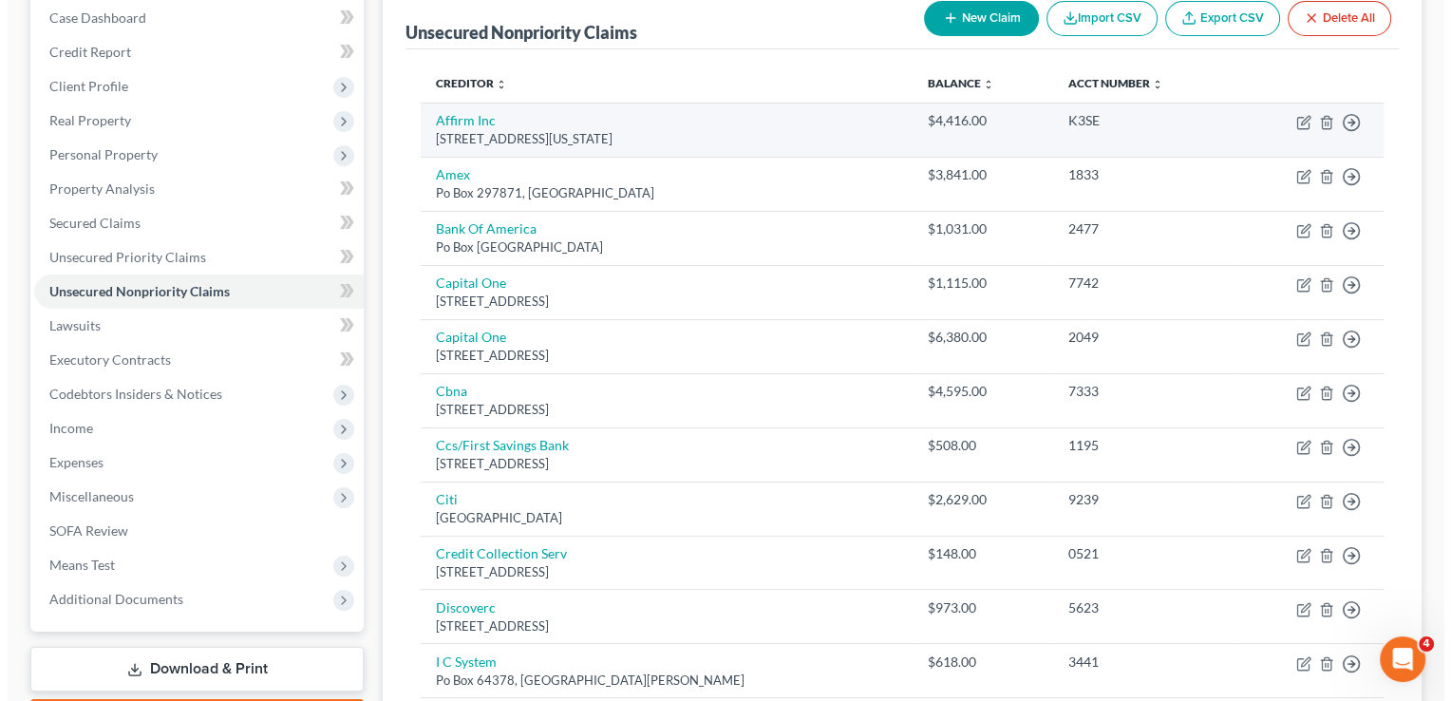
scroll to position [228, 0]
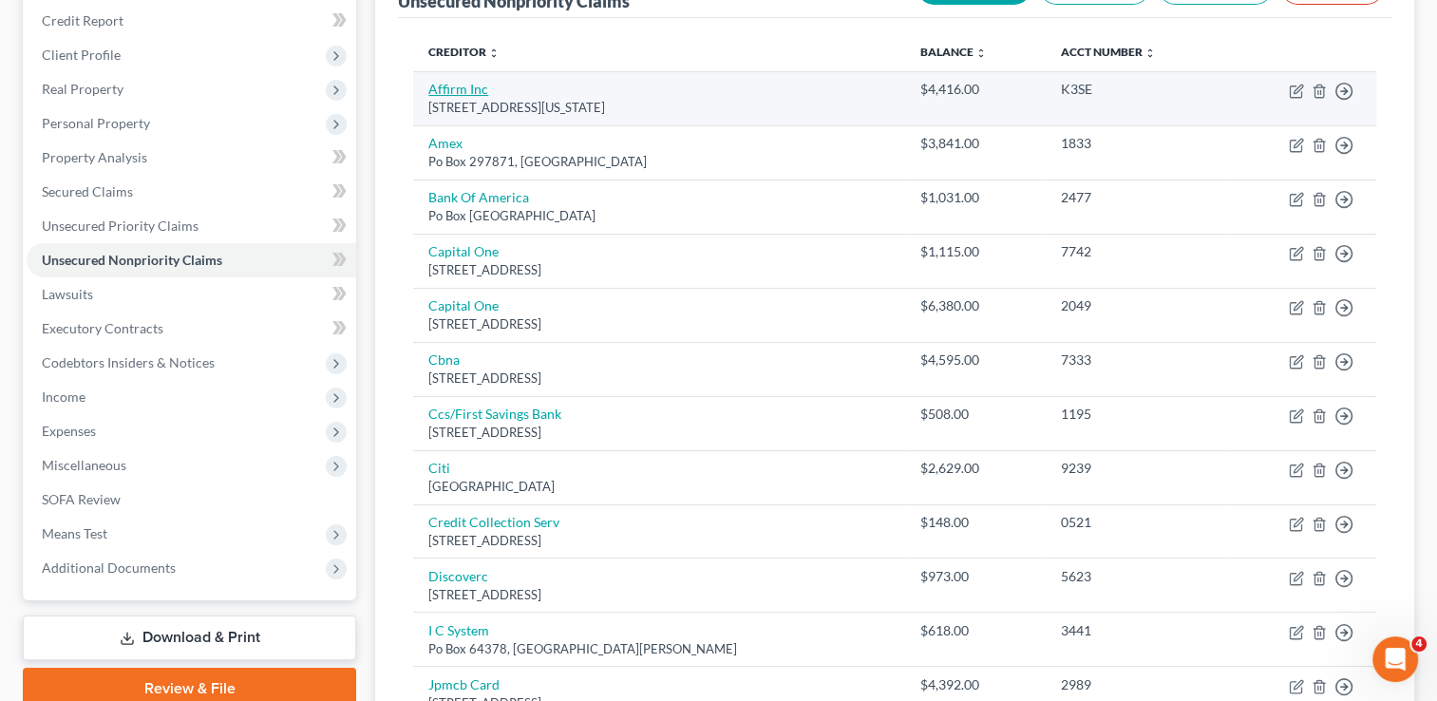
click at [456, 91] on link "Affirm Inc" at bounding box center [458, 89] width 60 height 16
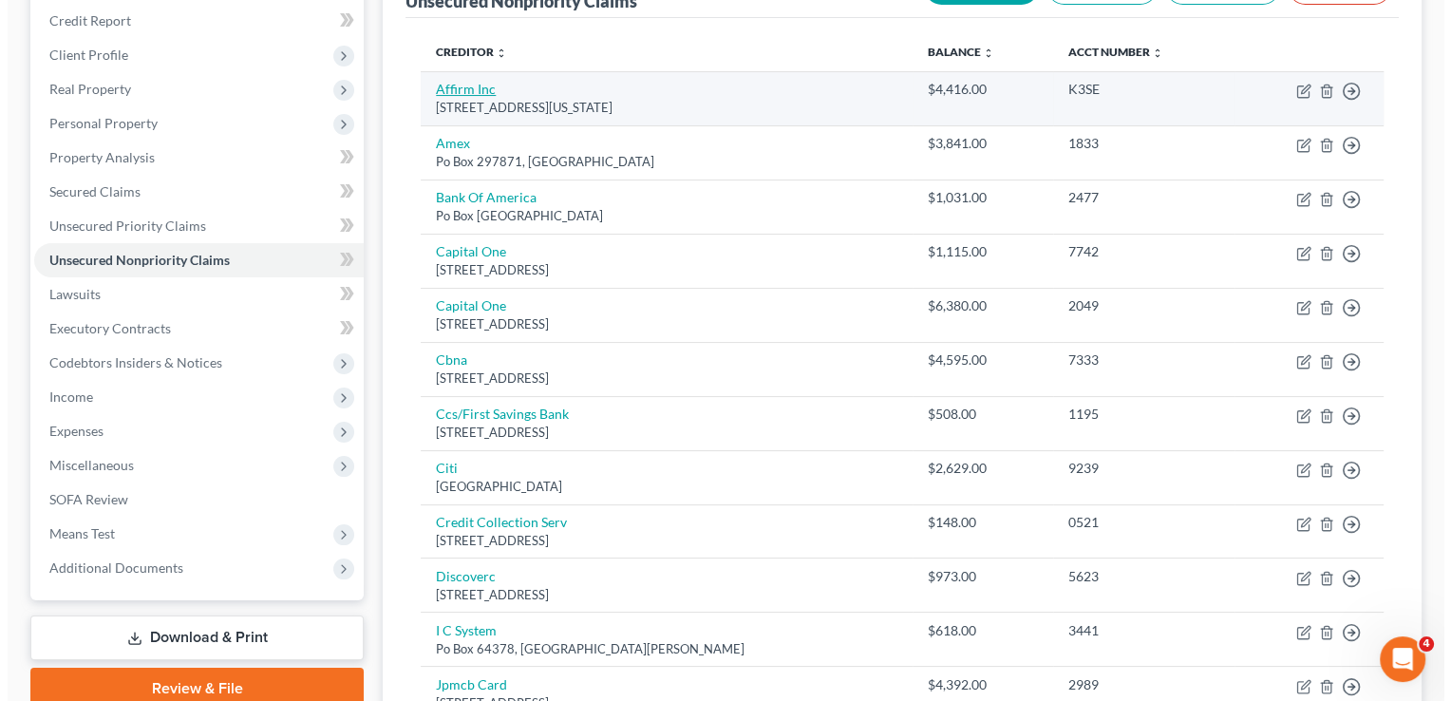
select select "4"
select select "0"
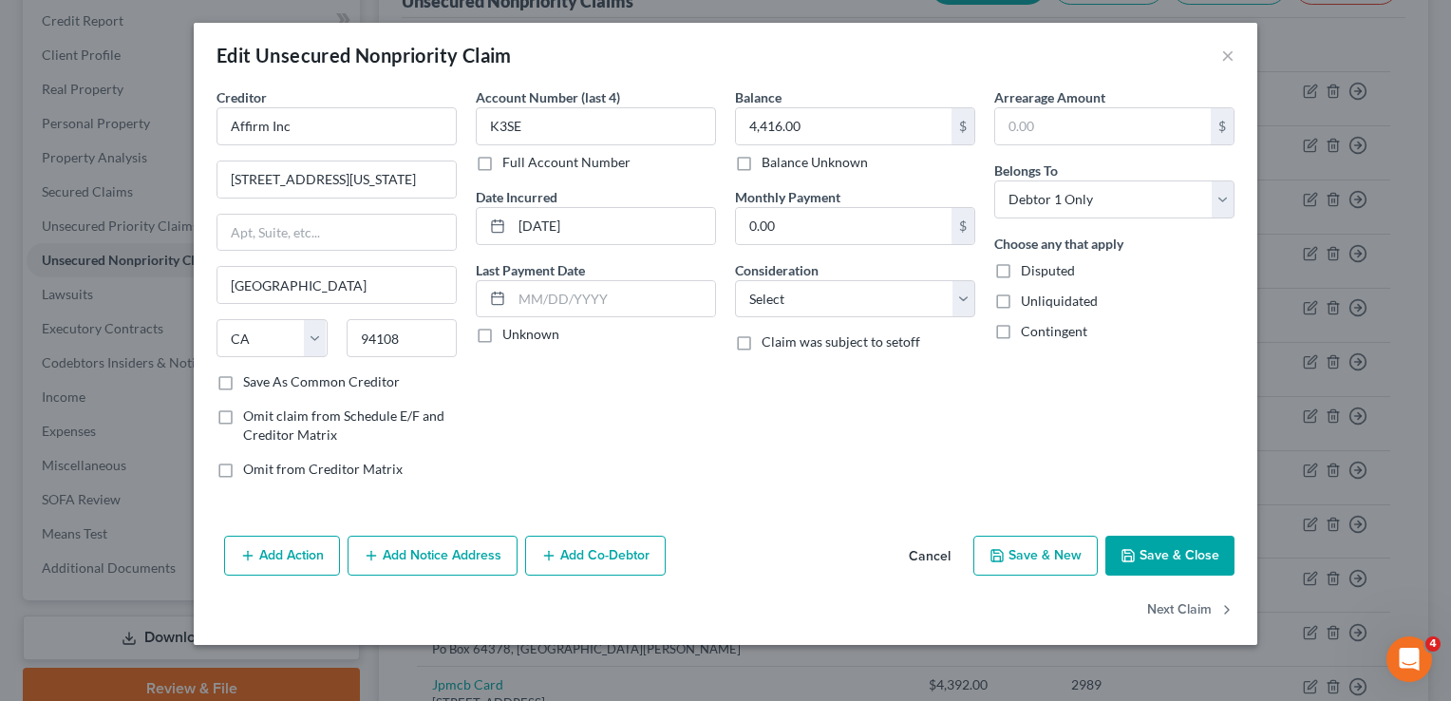
click at [485, 557] on button "Add Notice Address" at bounding box center [433, 556] width 170 height 40
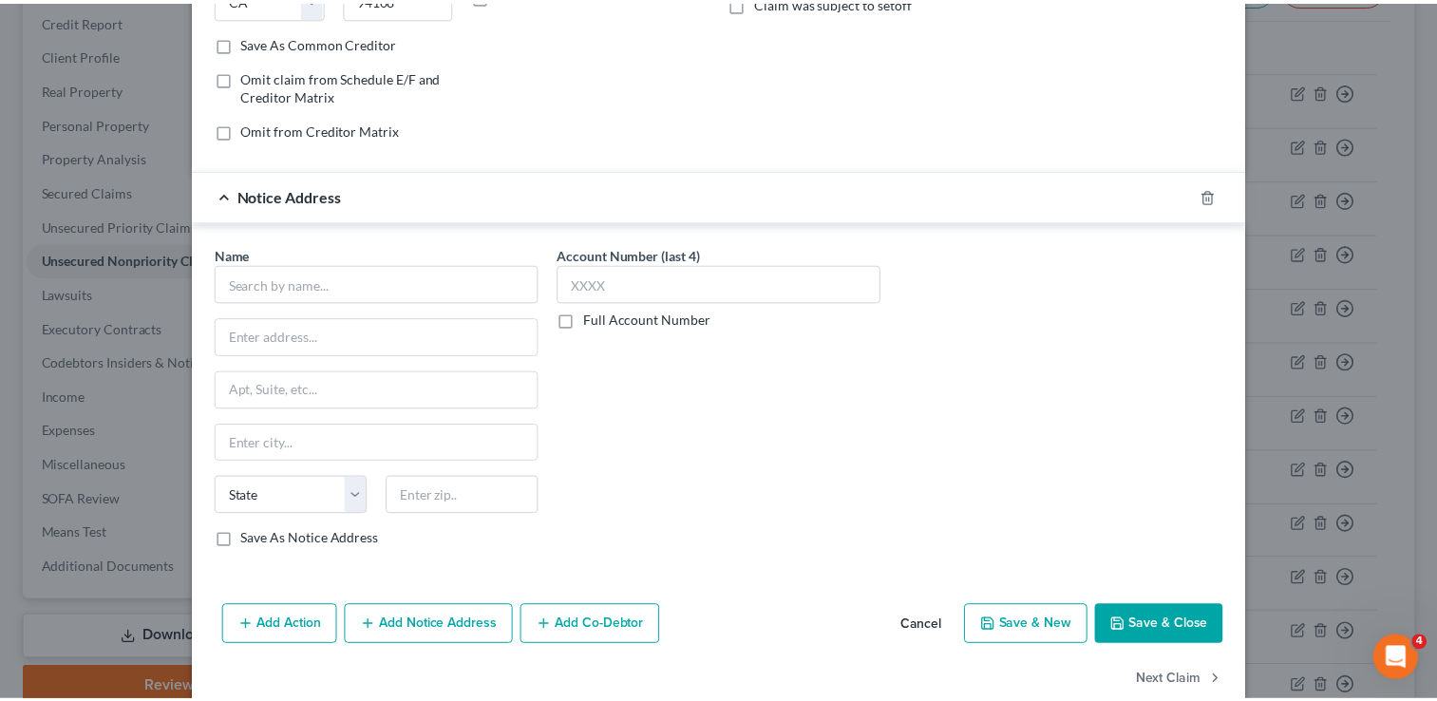
scroll to position [342, 0]
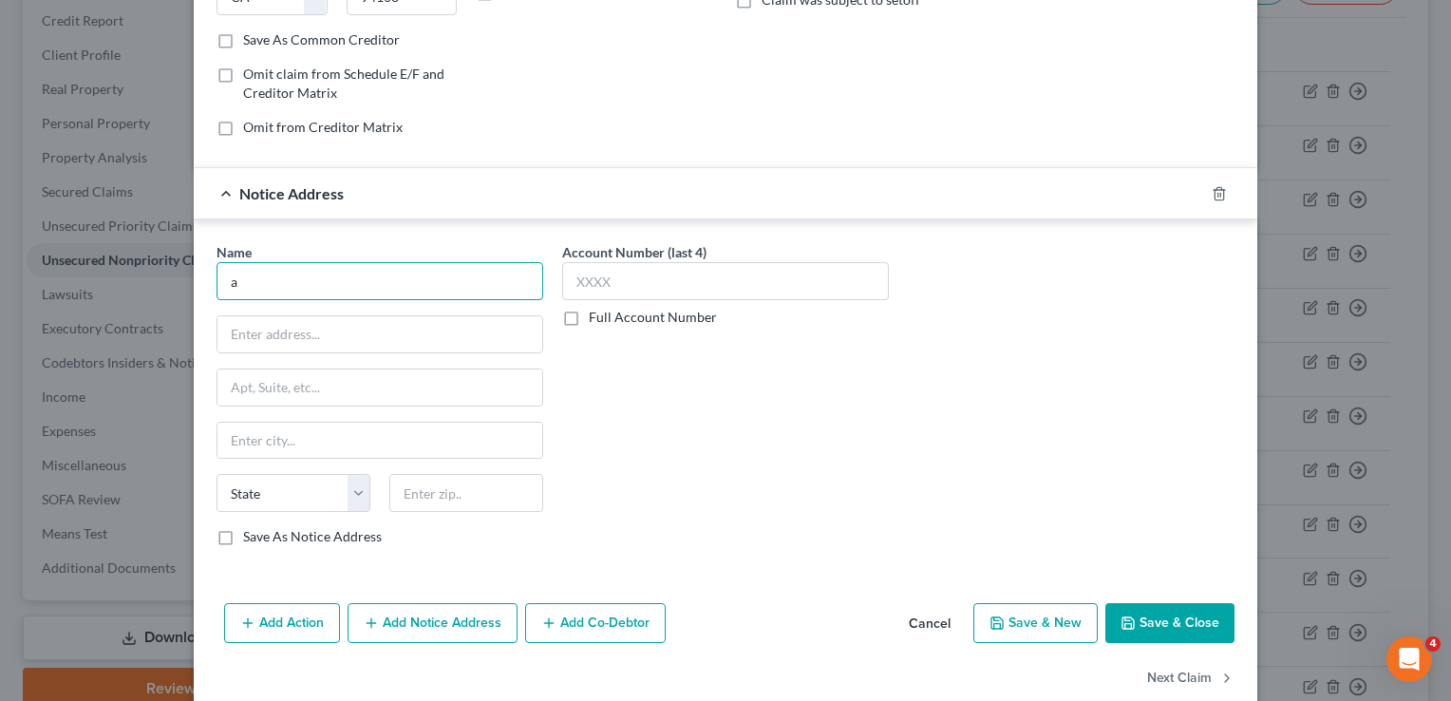
click at [386, 262] on input "a" at bounding box center [380, 281] width 327 height 38
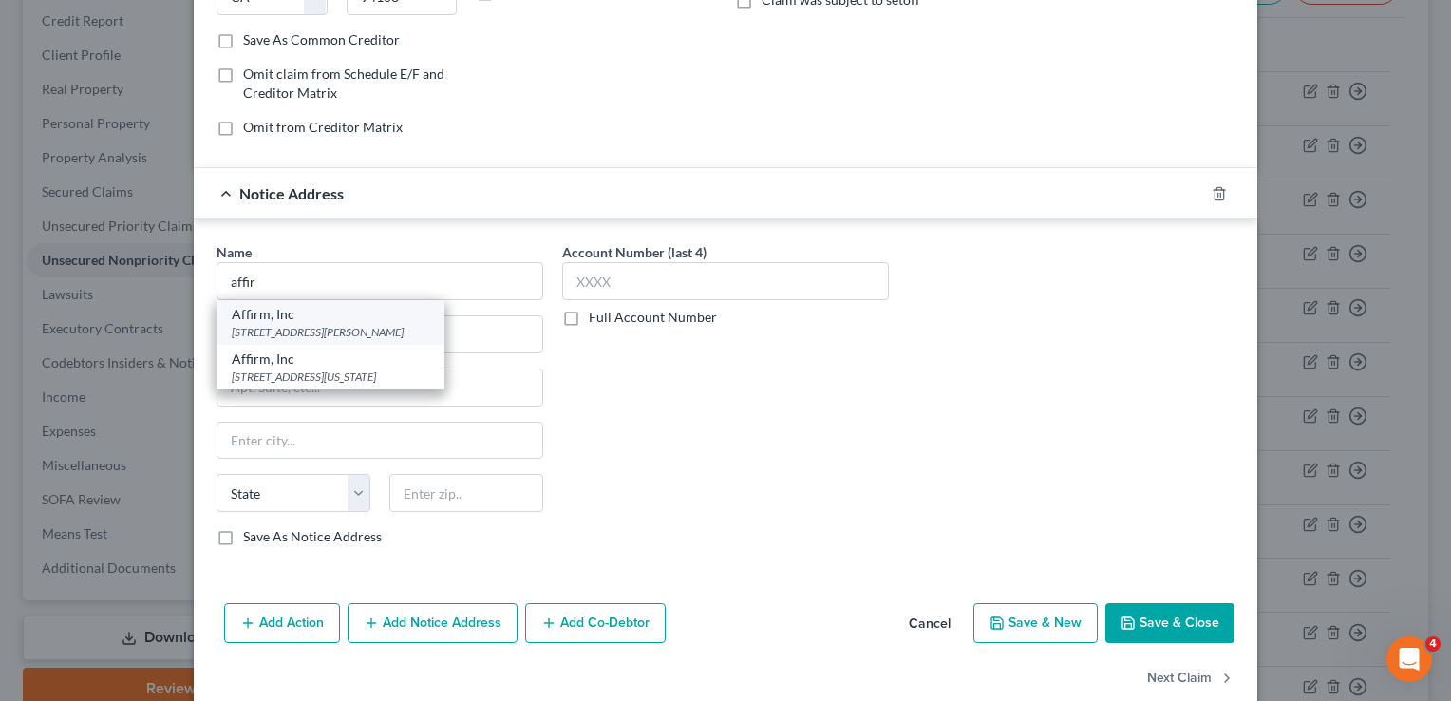
click at [268, 332] on div "[STREET_ADDRESS][PERSON_NAME]" at bounding box center [331, 332] width 198 height 16
type input "Affirm, Inc"
type input "[STREET_ADDRESS][PERSON_NAME]"
type input "Floor 4"
type input "[GEOGRAPHIC_DATA]"
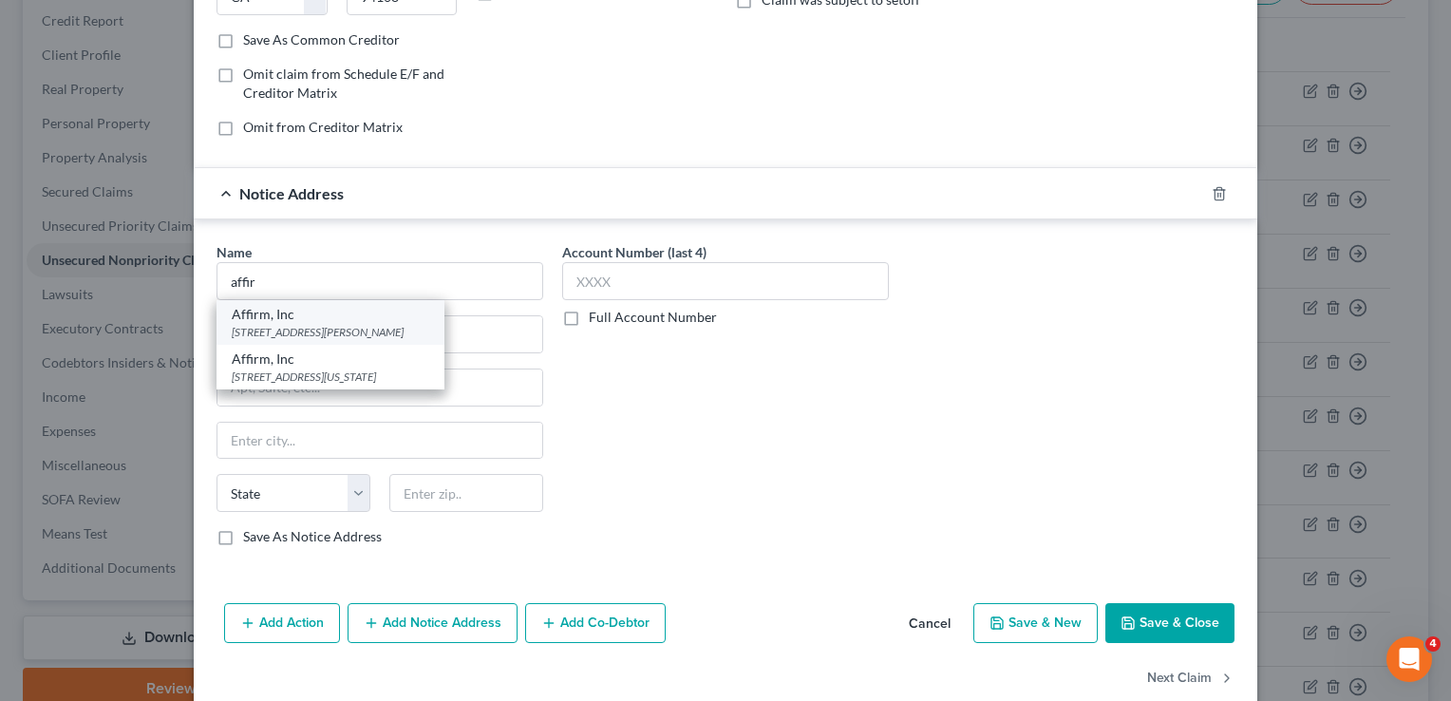
select select "39"
type input "15212"
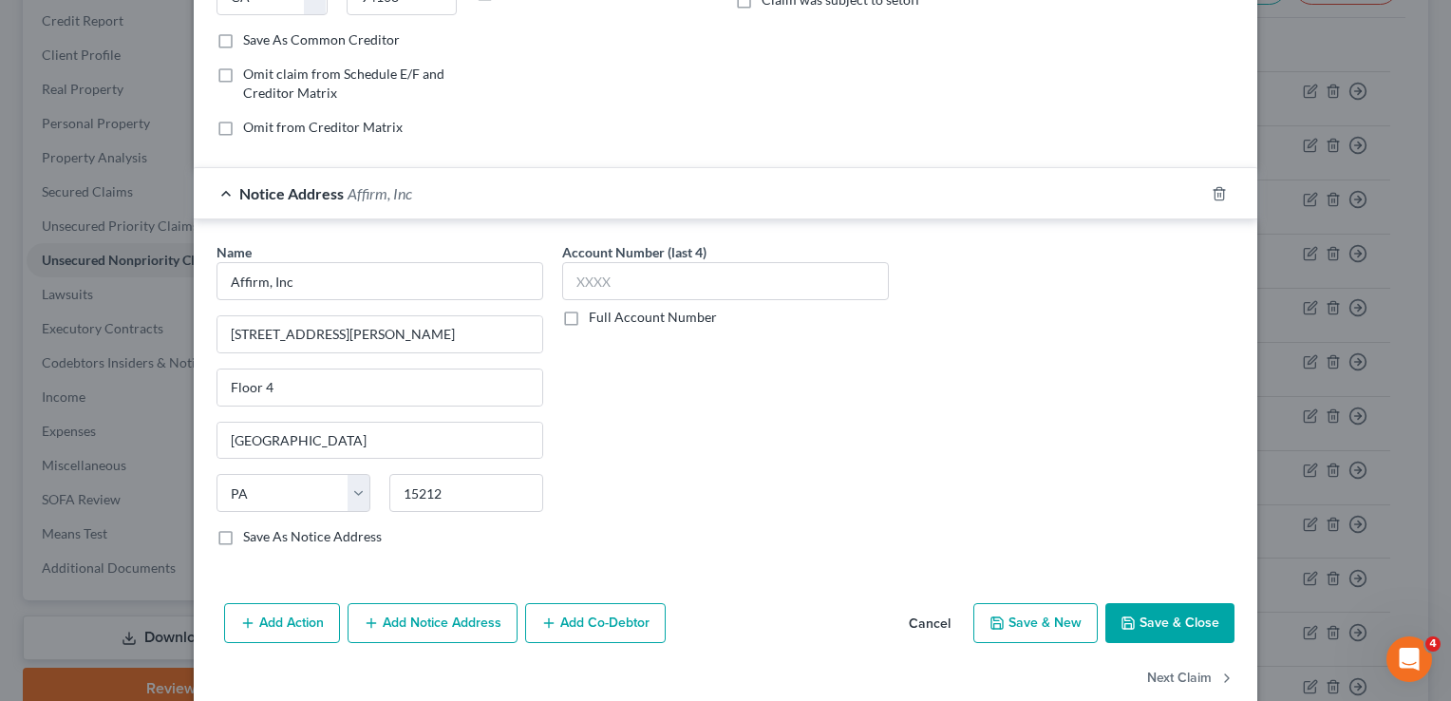
click at [1161, 619] on button "Save & Close" at bounding box center [1170, 623] width 129 height 40
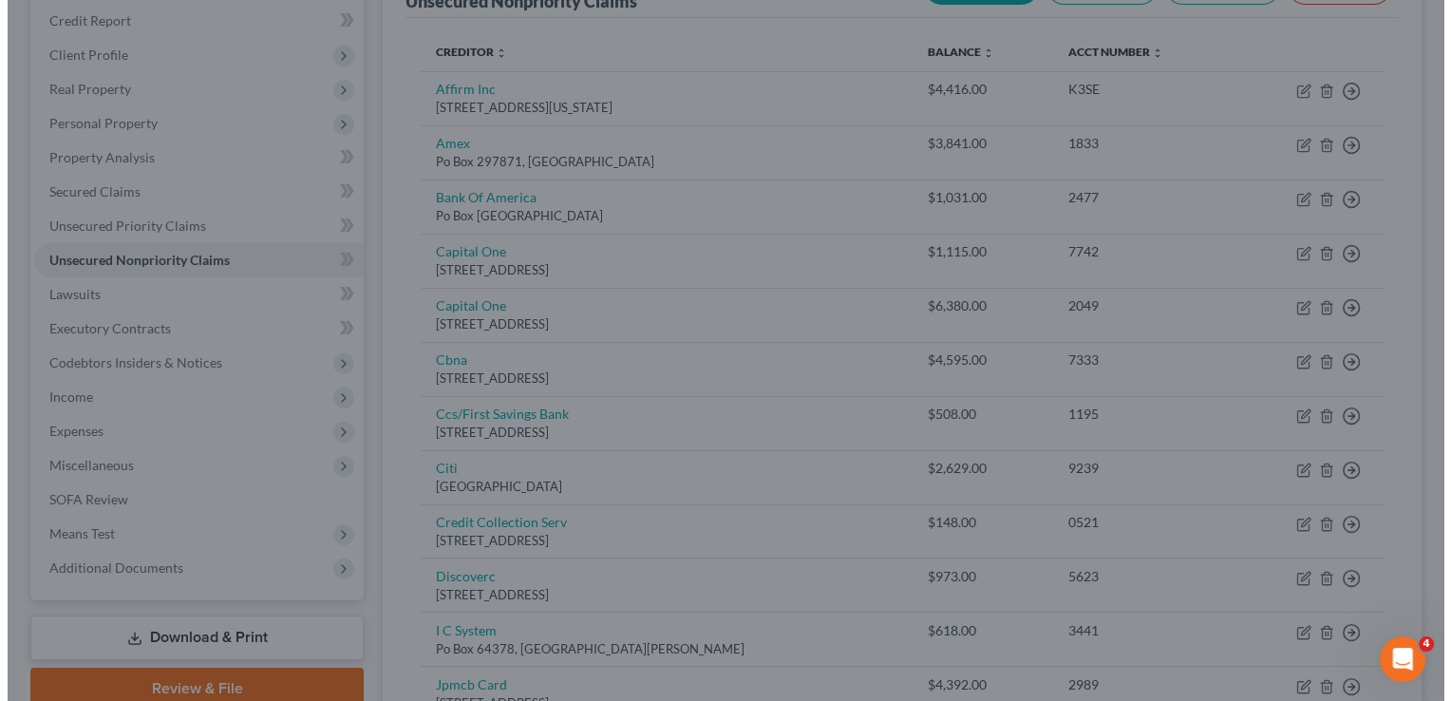
scroll to position [0, 0]
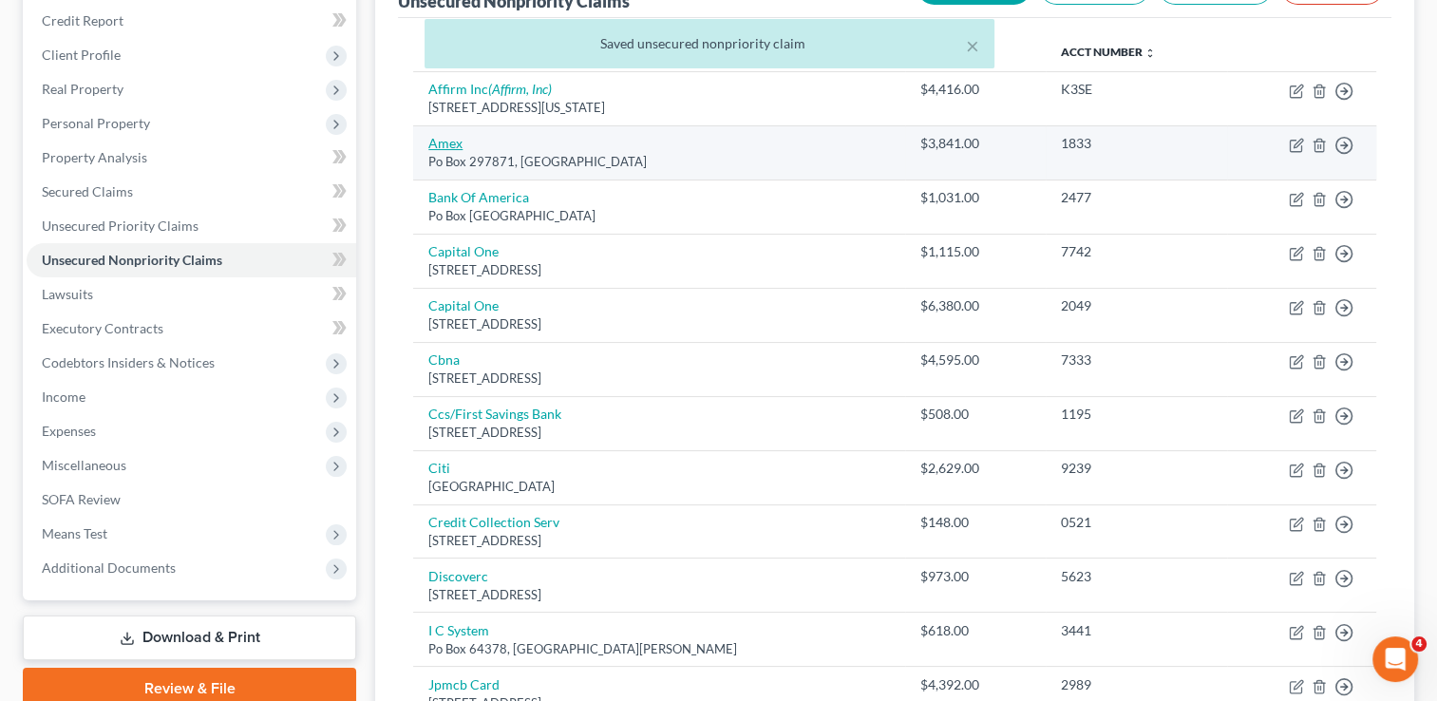
click at [452, 144] on link "Amex" at bounding box center [445, 143] width 34 height 16
select select "9"
select select "2"
select select "0"
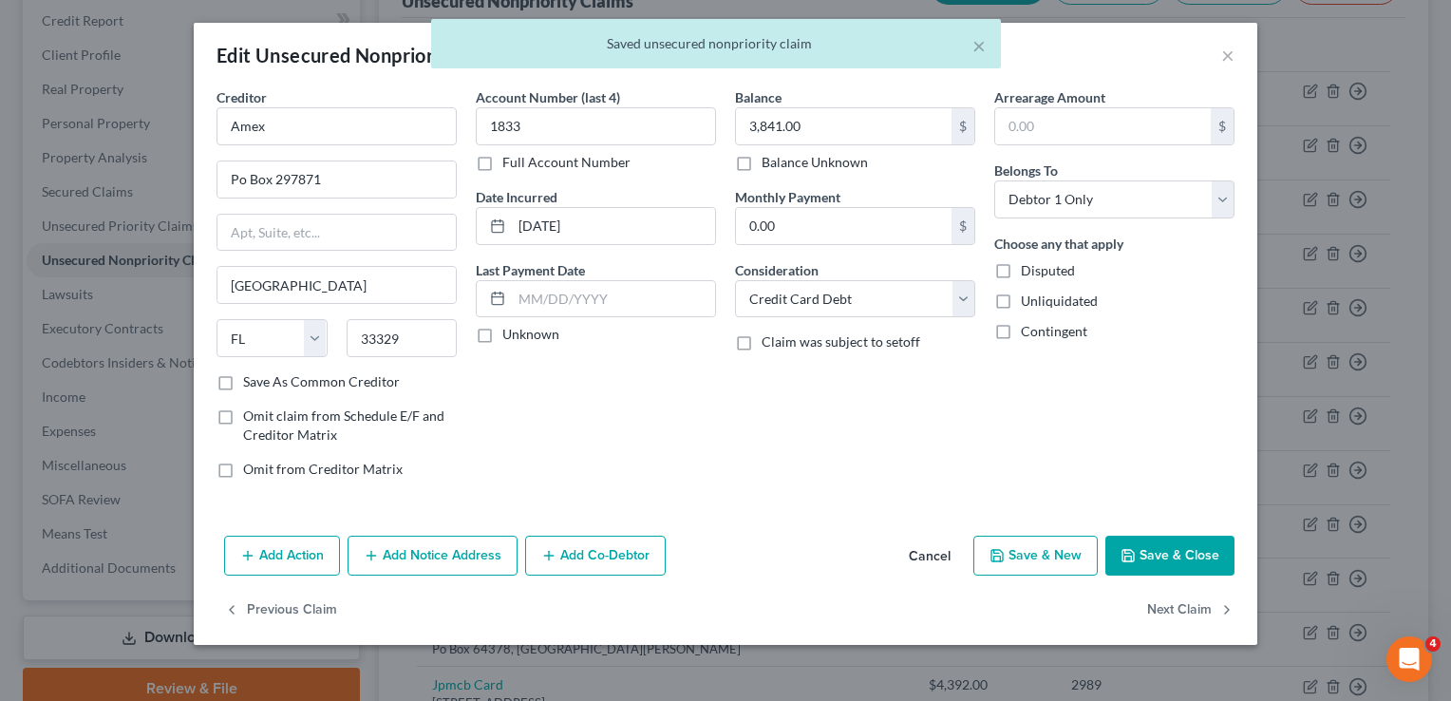
click at [451, 547] on button "Add Notice Address" at bounding box center [433, 556] width 170 height 40
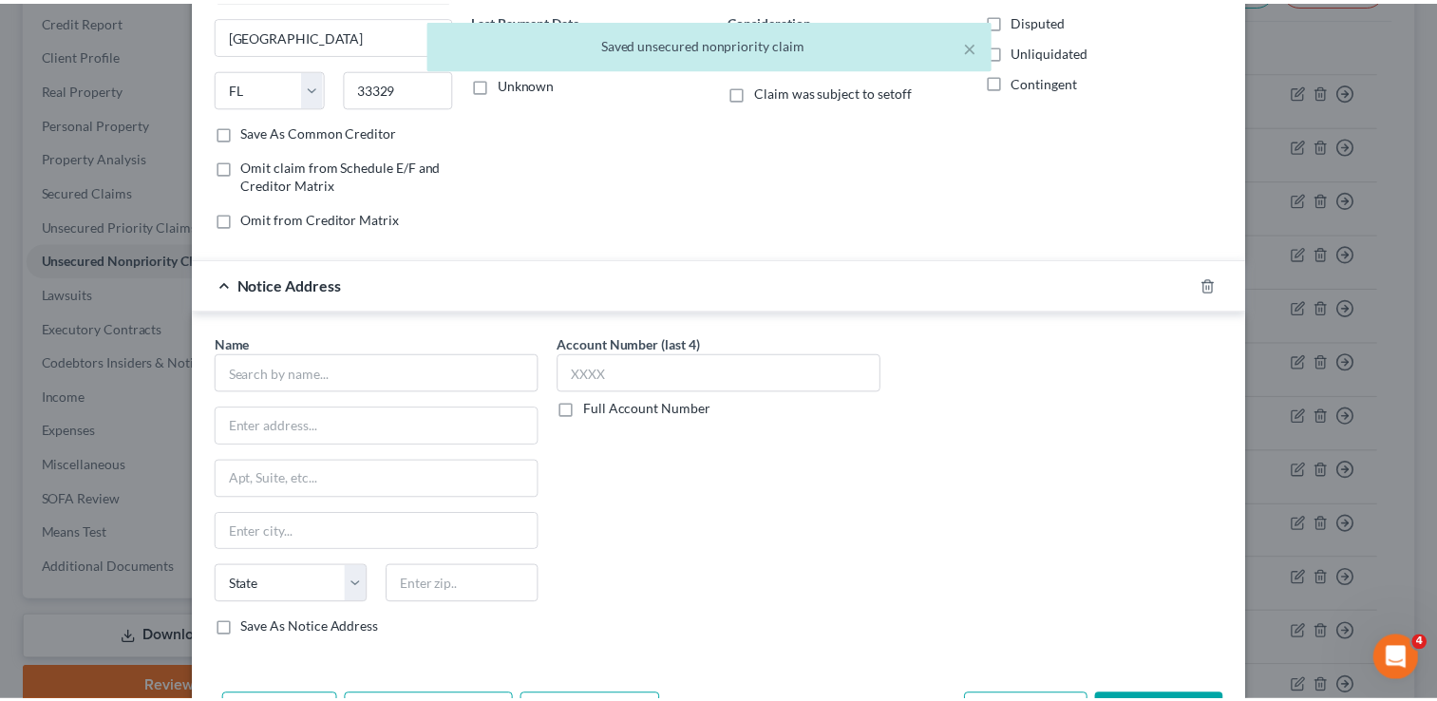
scroll to position [304, 0]
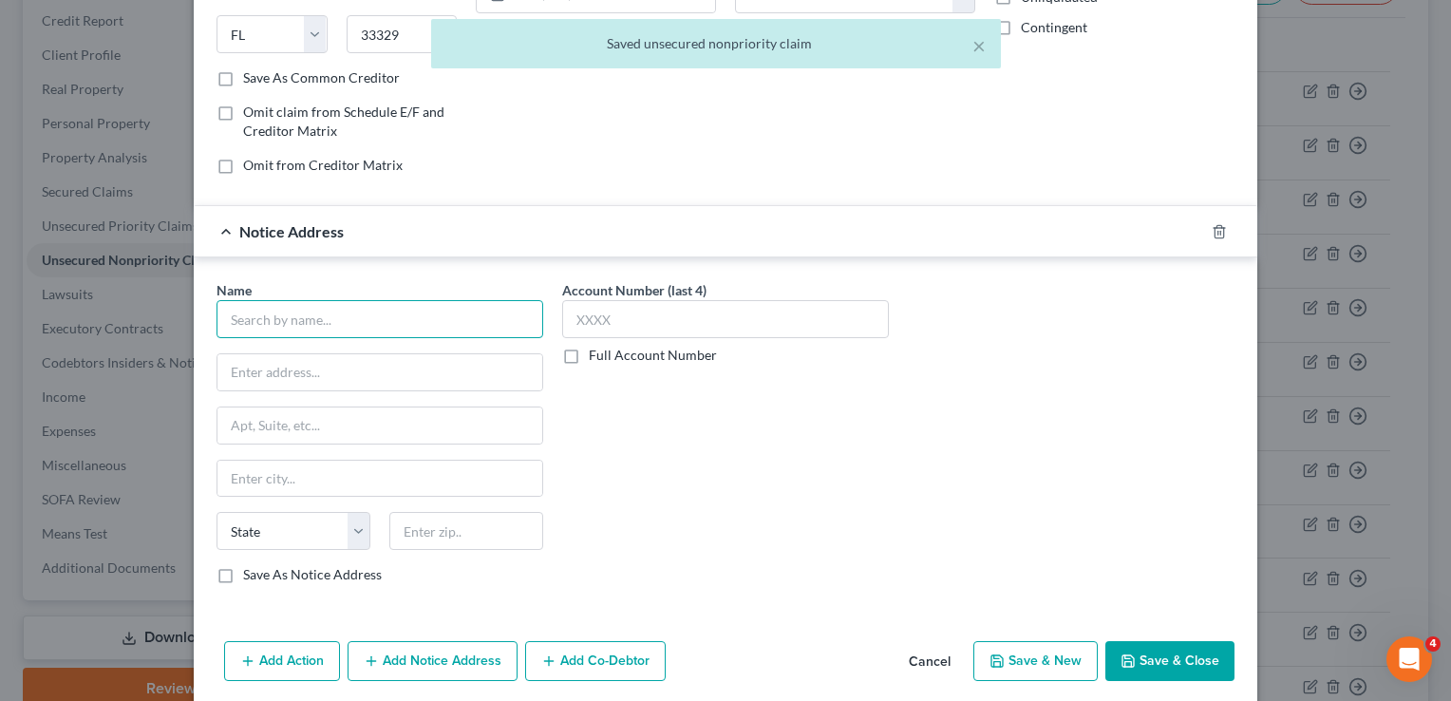
click at [360, 310] on input "text" at bounding box center [380, 319] width 327 height 38
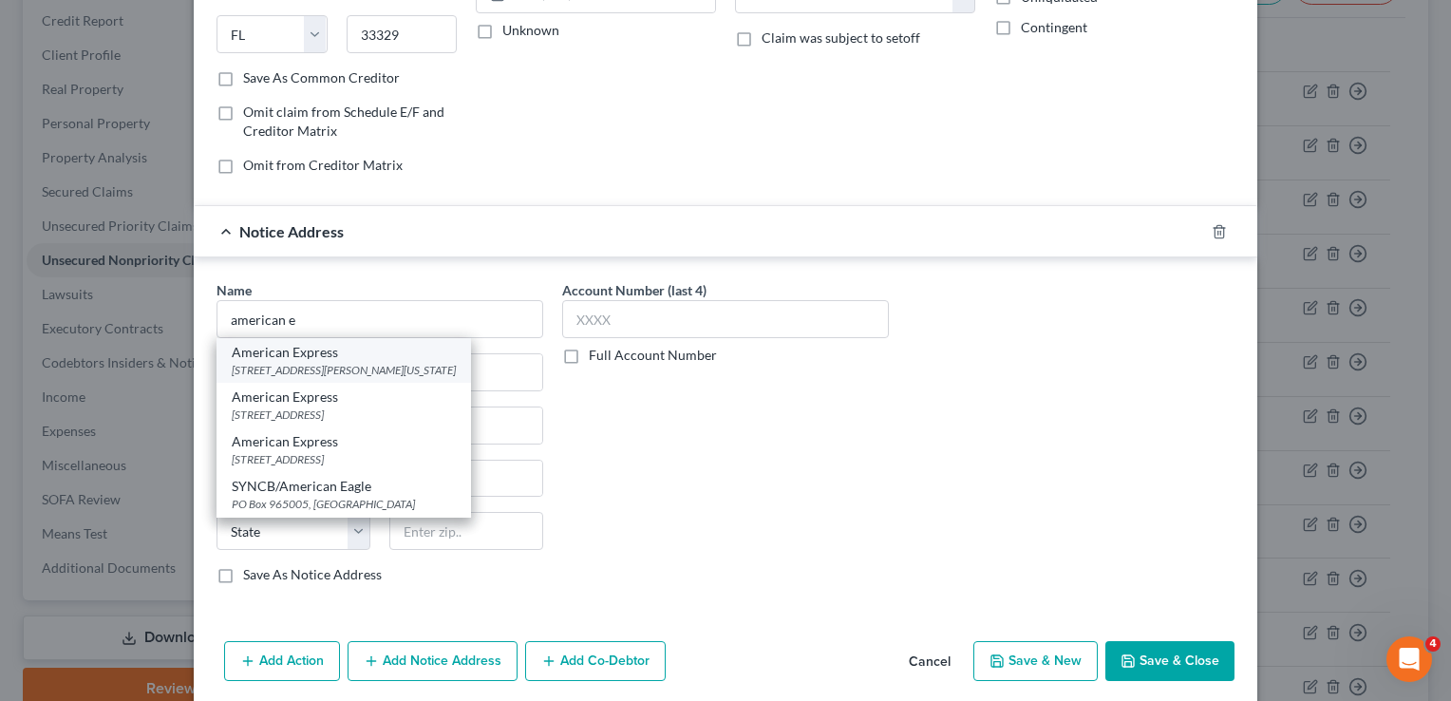
click at [334, 362] on div "[STREET_ADDRESS][PERSON_NAME][US_STATE]" at bounding box center [344, 370] width 224 height 16
type input "American Express"
type input "[STREET_ADDRESS][PERSON_NAME]"
type input "[US_STATE]"
select select "35"
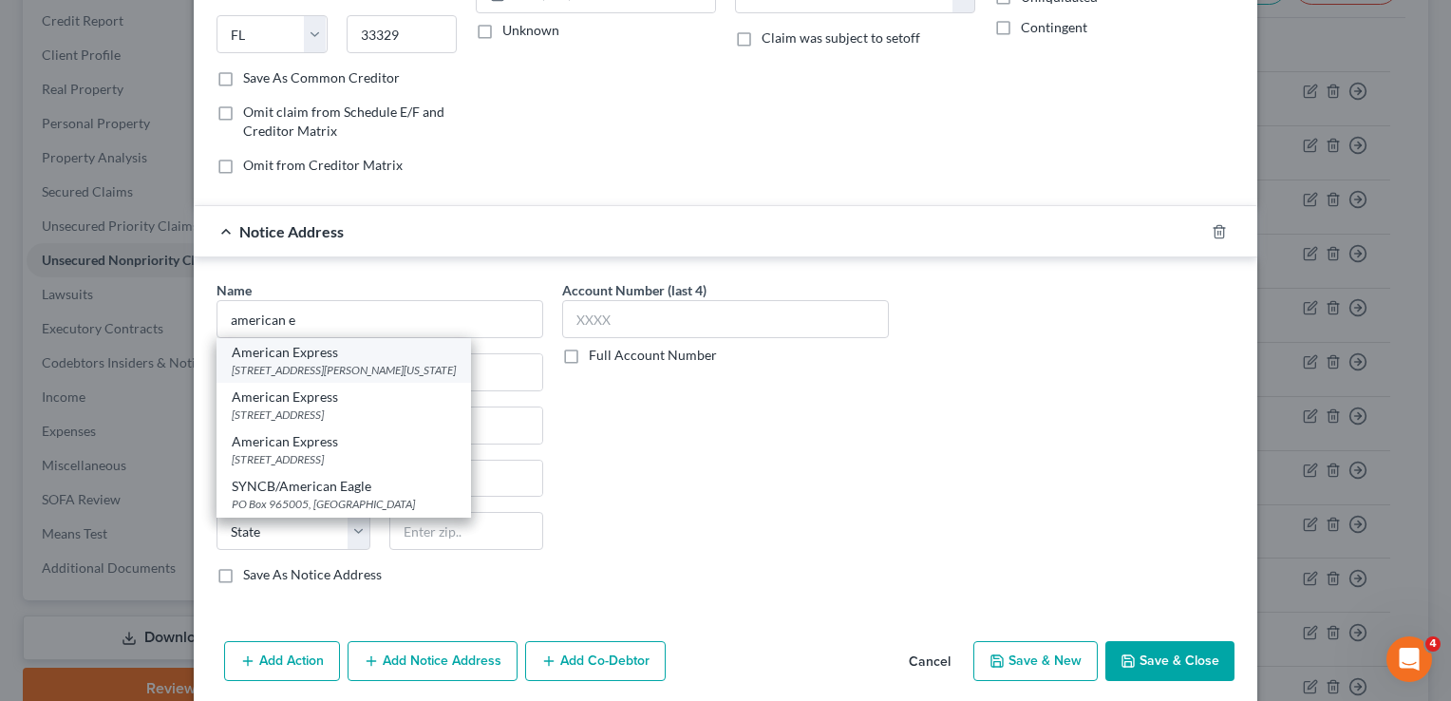
type input "10285"
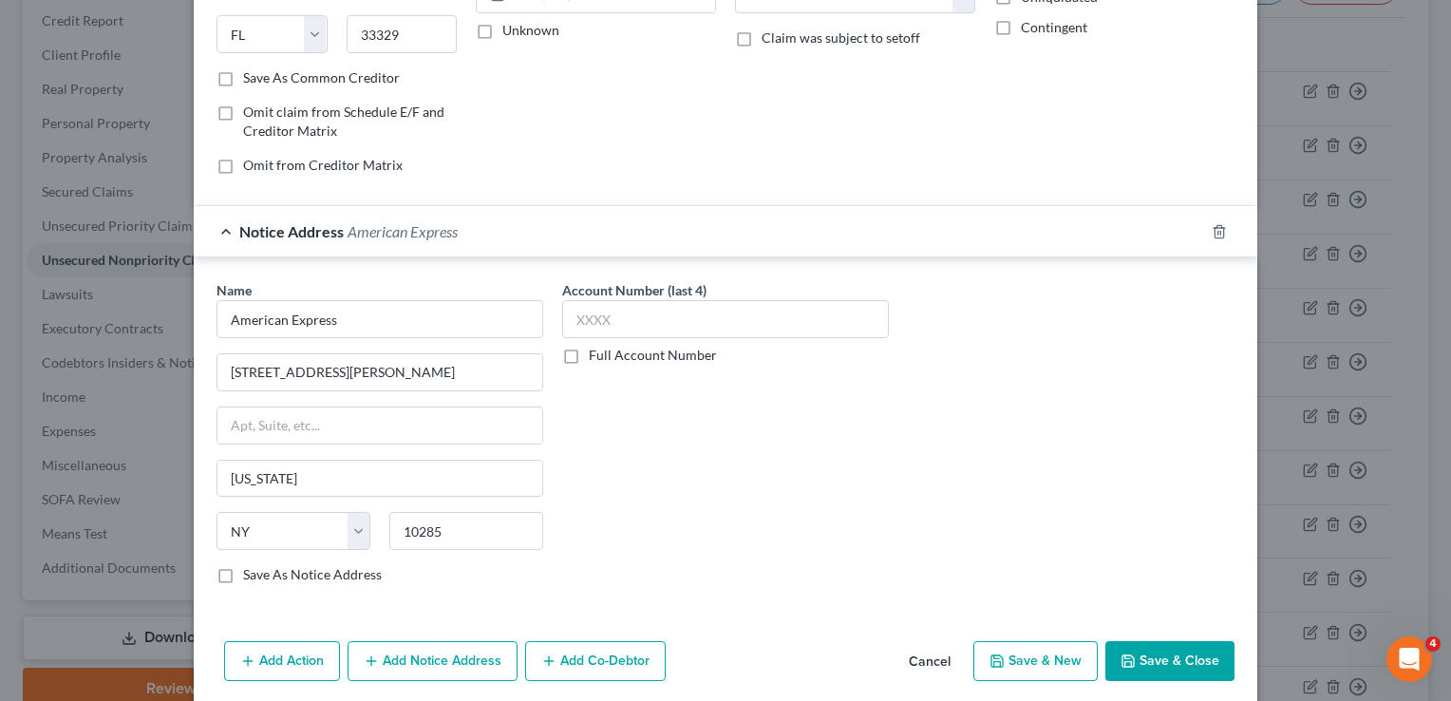
click at [1201, 648] on button "Save & Close" at bounding box center [1170, 661] width 129 height 40
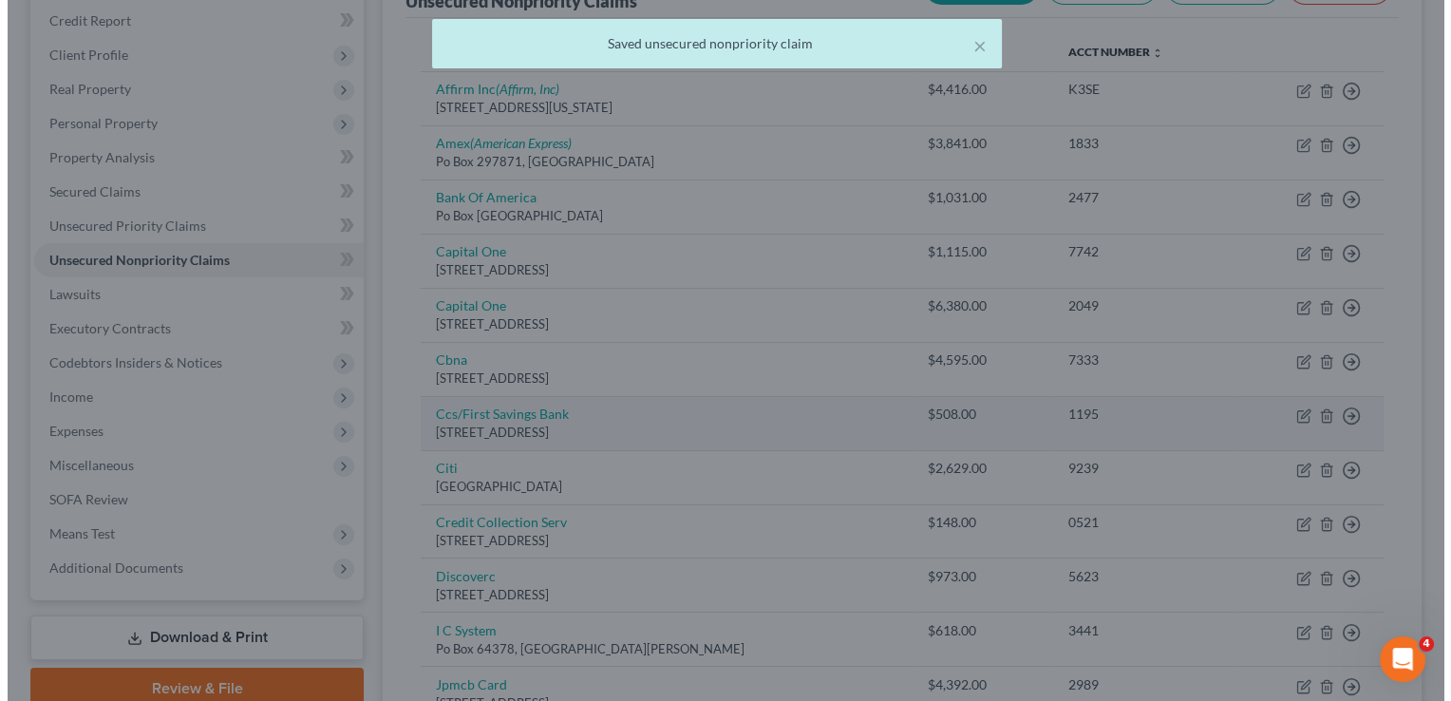
scroll to position [0, 0]
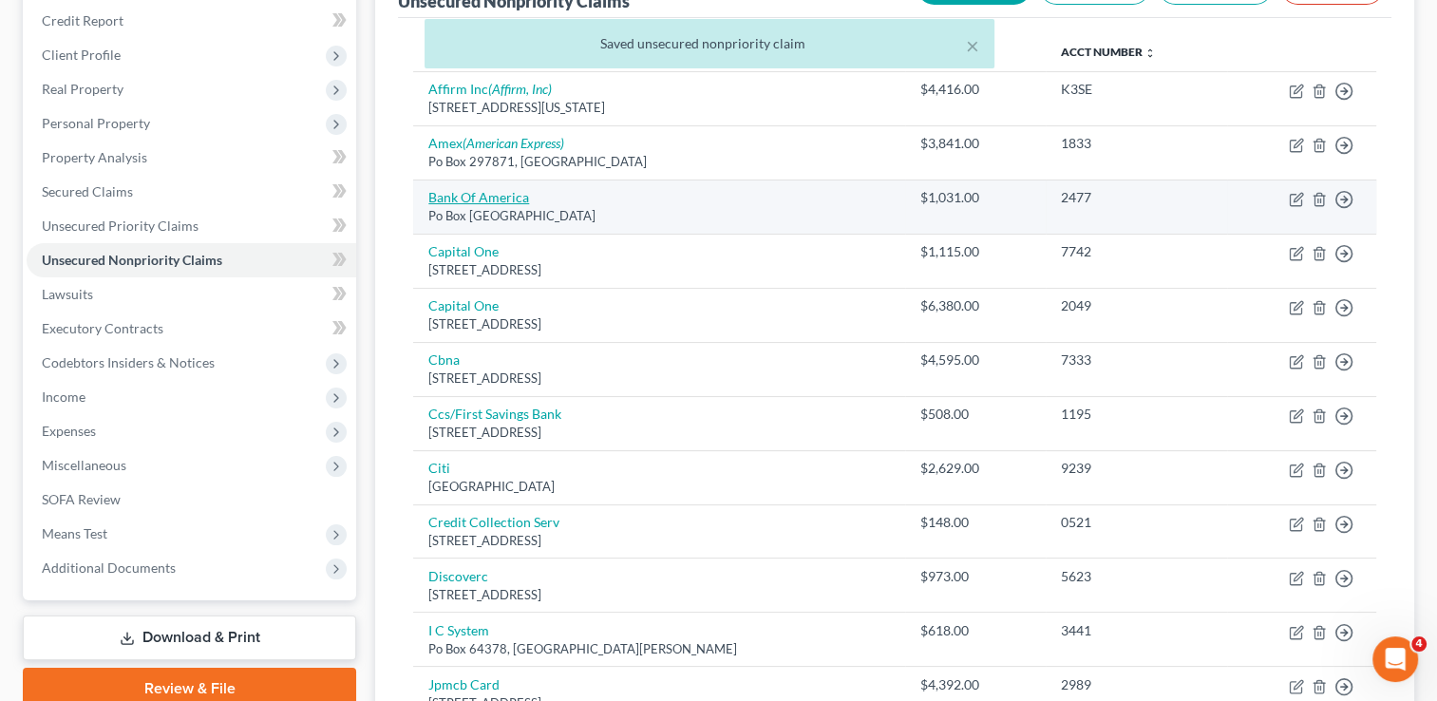
click at [463, 201] on link "Bank Of America" at bounding box center [478, 197] width 101 height 16
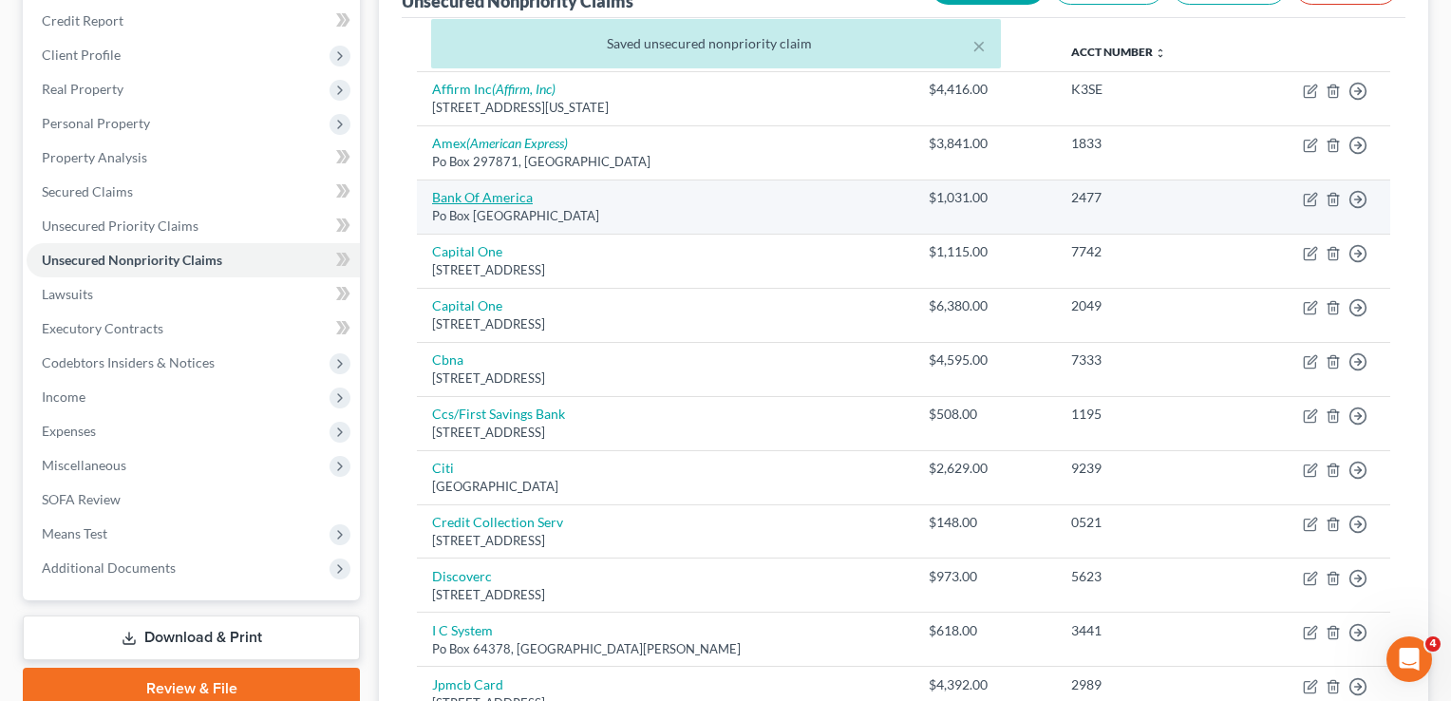
select select "45"
select select "2"
select select "0"
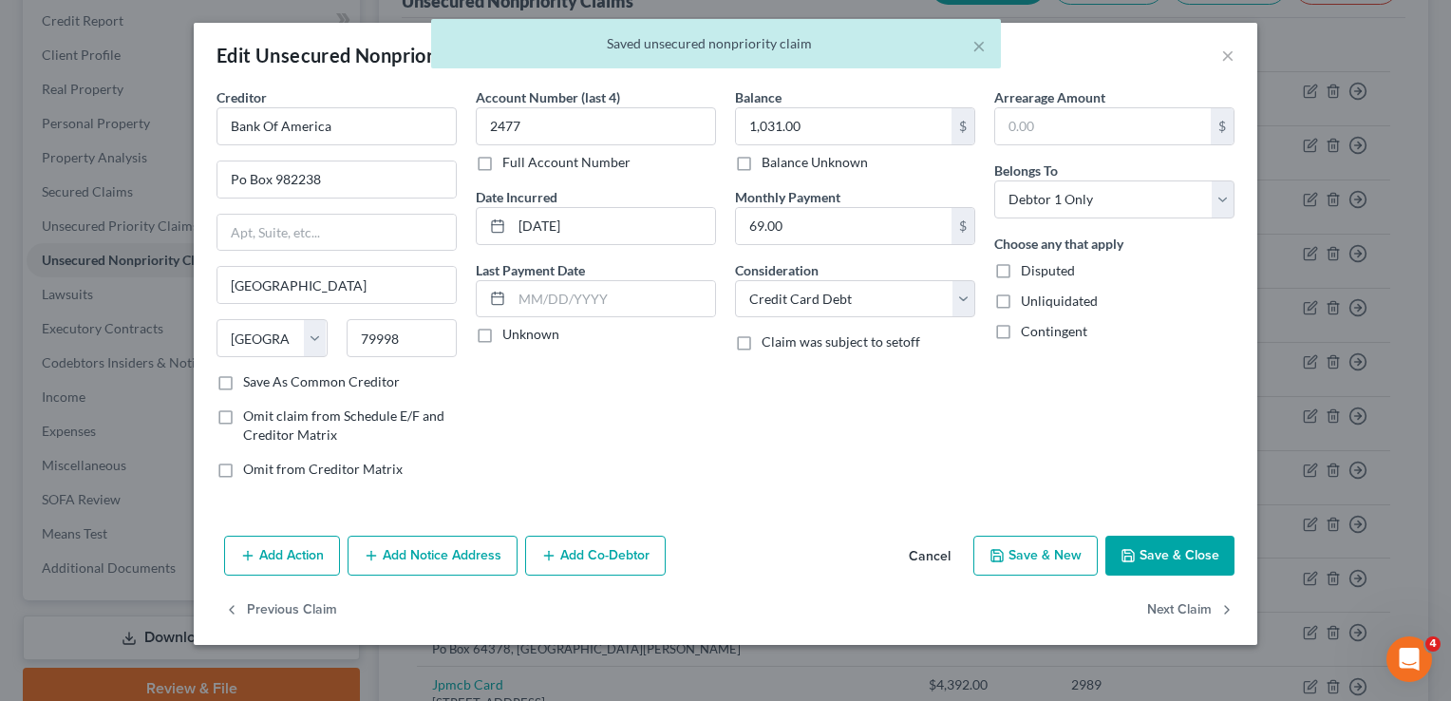
click at [460, 559] on button "Add Notice Address" at bounding box center [433, 556] width 170 height 40
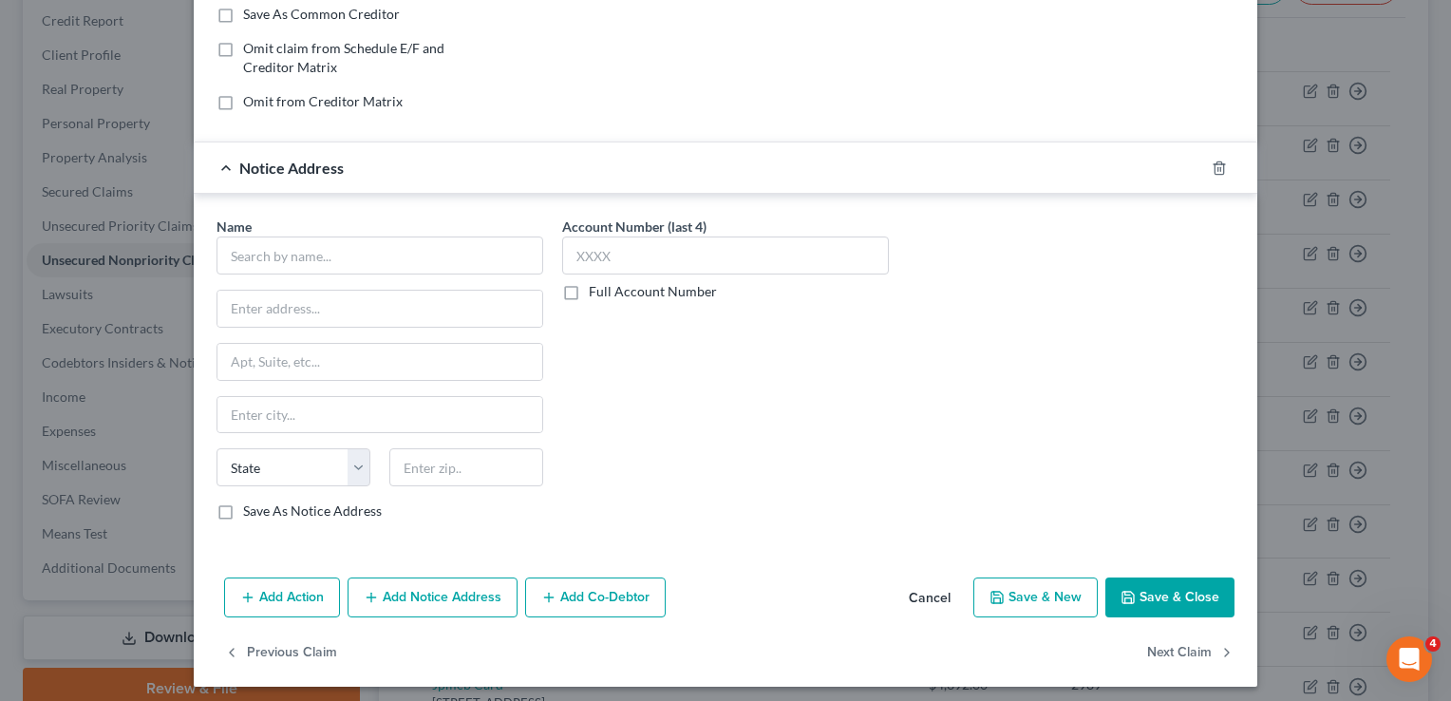
scroll to position [372, 0]
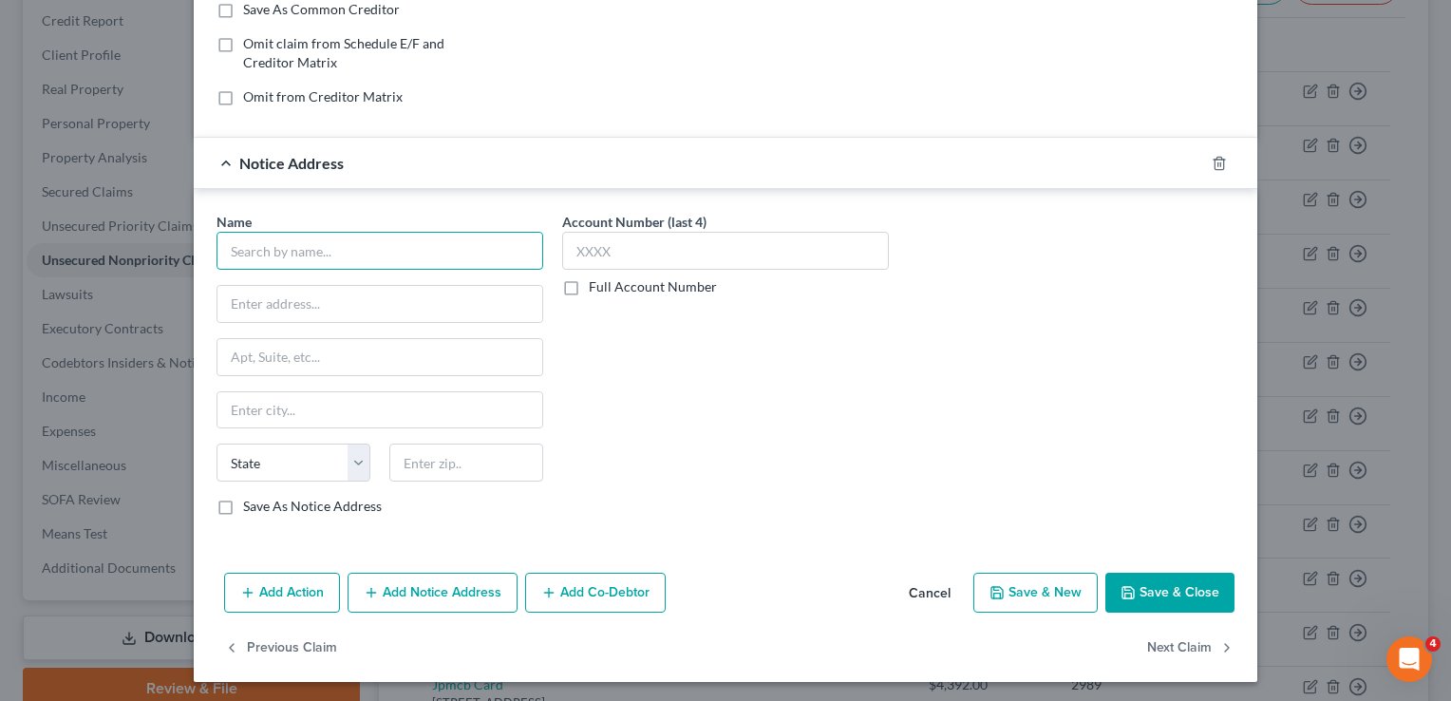
click at [351, 241] on input "text" at bounding box center [380, 251] width 327 height 38
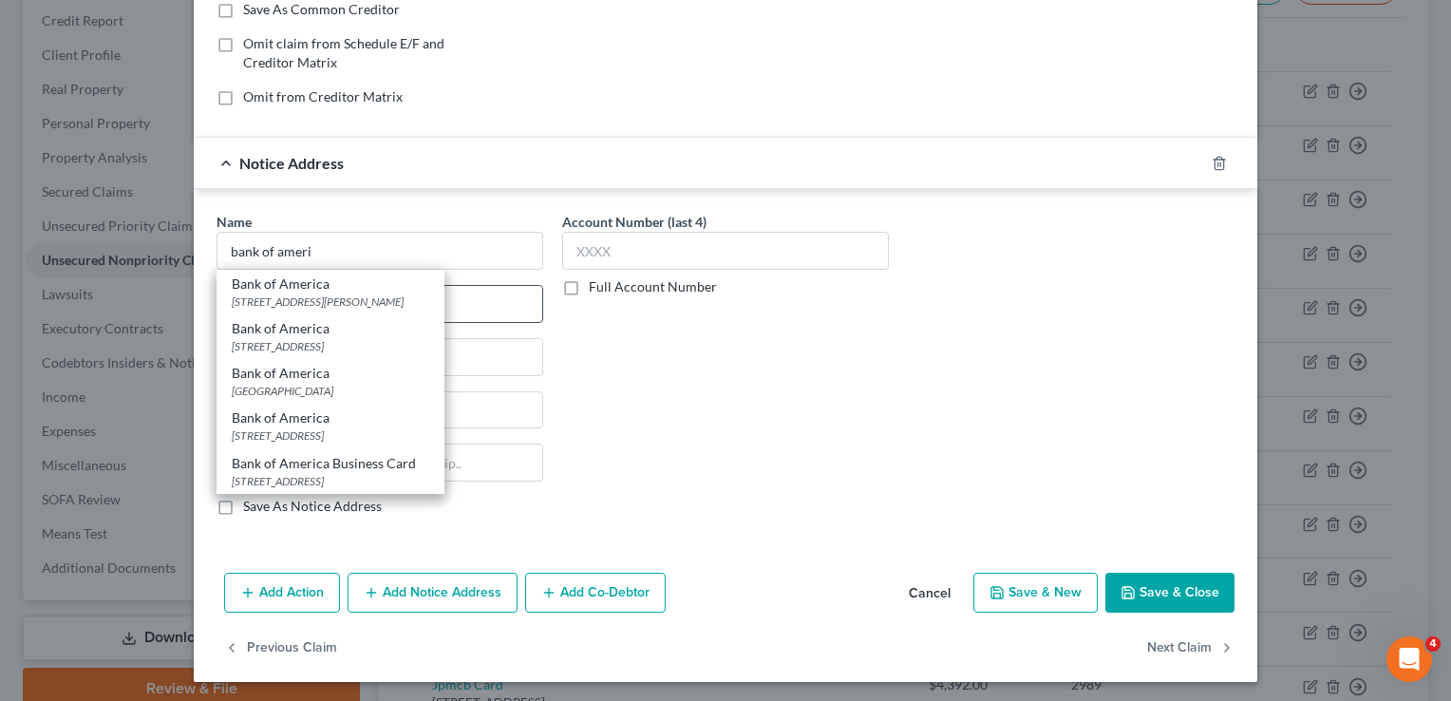
click at [277, 306] on div "[STREET_ADDRESS][PERSON_NAME]" at bounding box center [331, 301] width 198 height 16
type input "Bank of America"
type input "[STREET_ADDRESS][PERSON_NAME]"
type input "Charlotte"
select select "28"
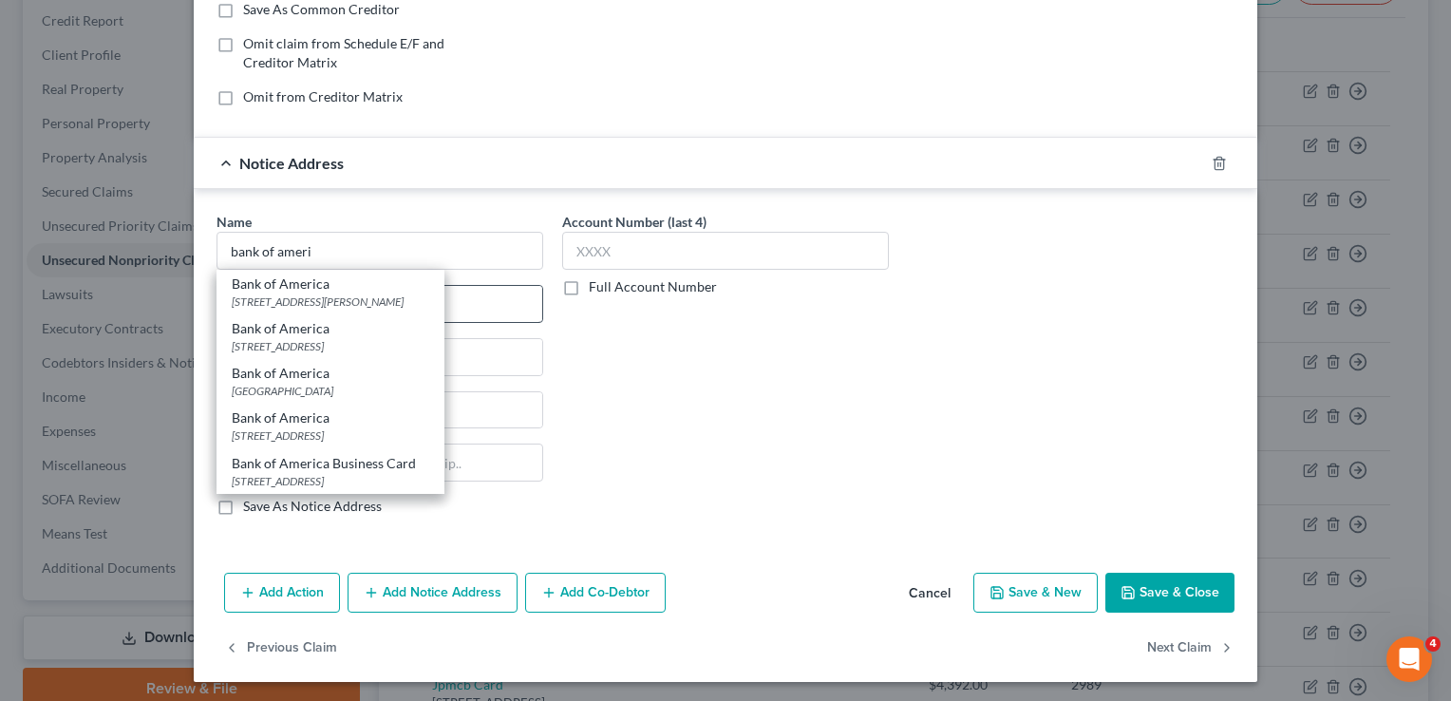
type input "28255"
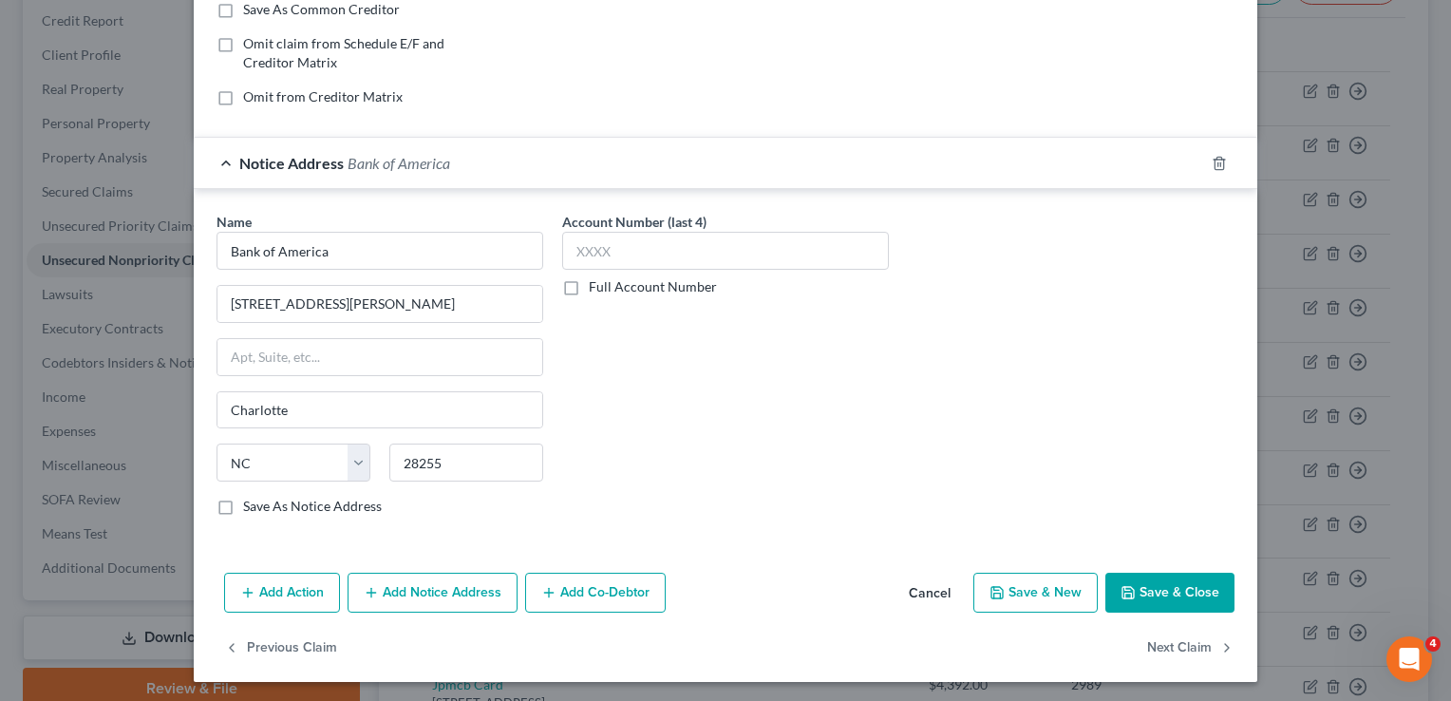
click at [1155, 580] on button "Save & Close" at bounding box center [1170, 593] width 129 height 40
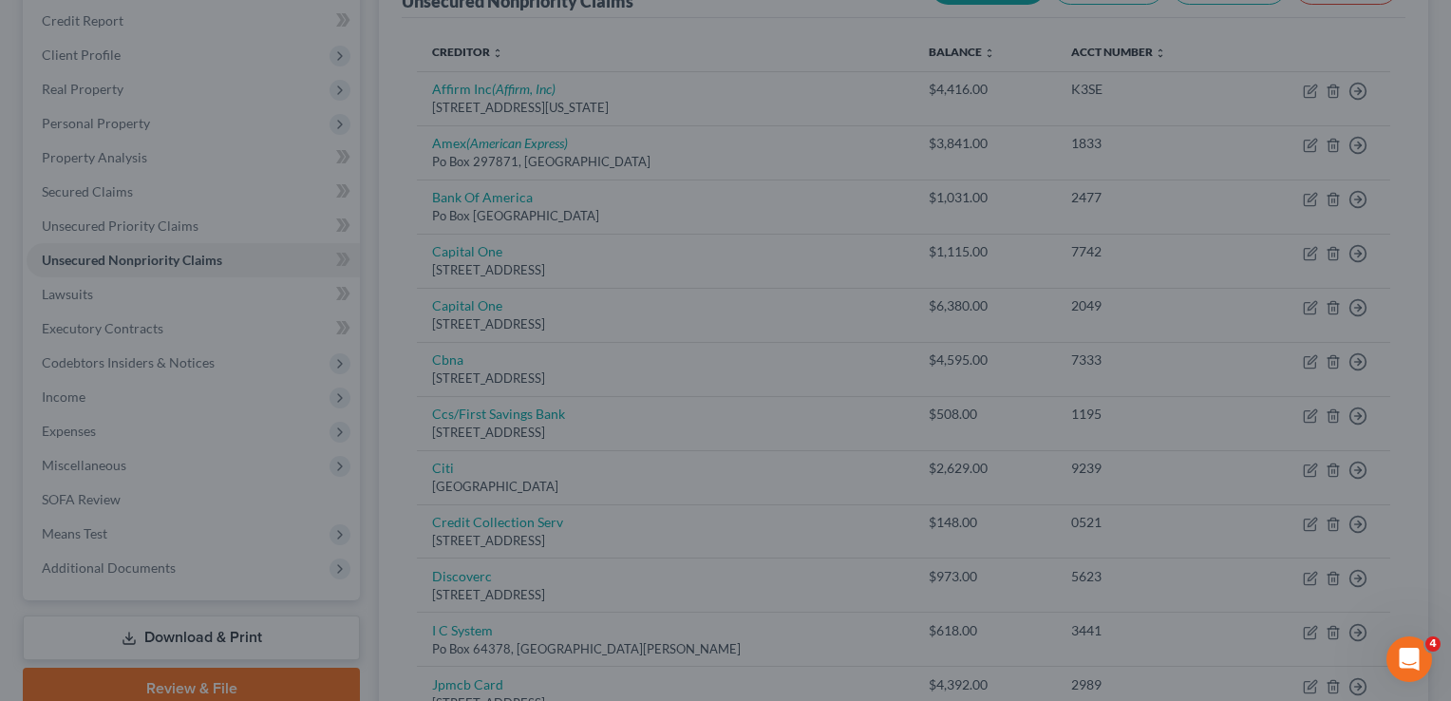
type input "0"
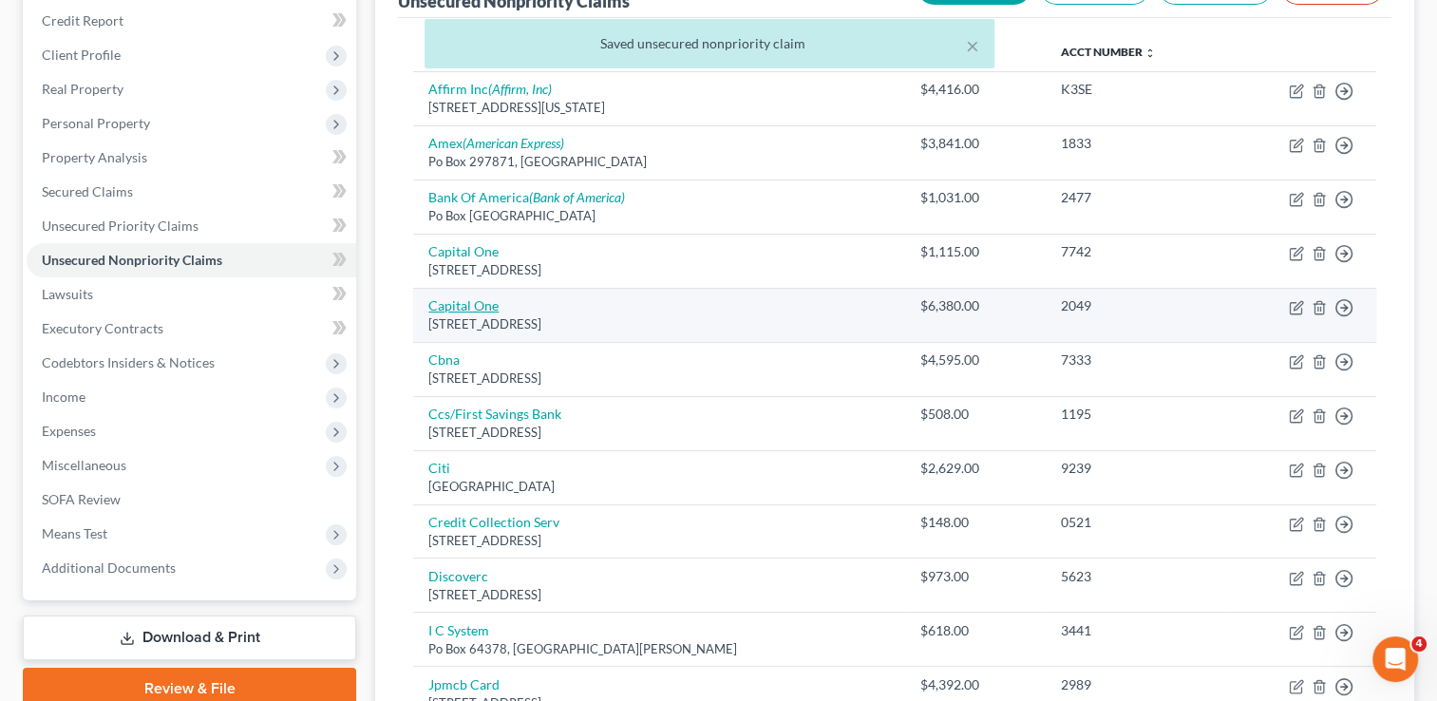
click at [475, 302] on link "Capital One" at bounding box center [463, 305] width 70 height 16
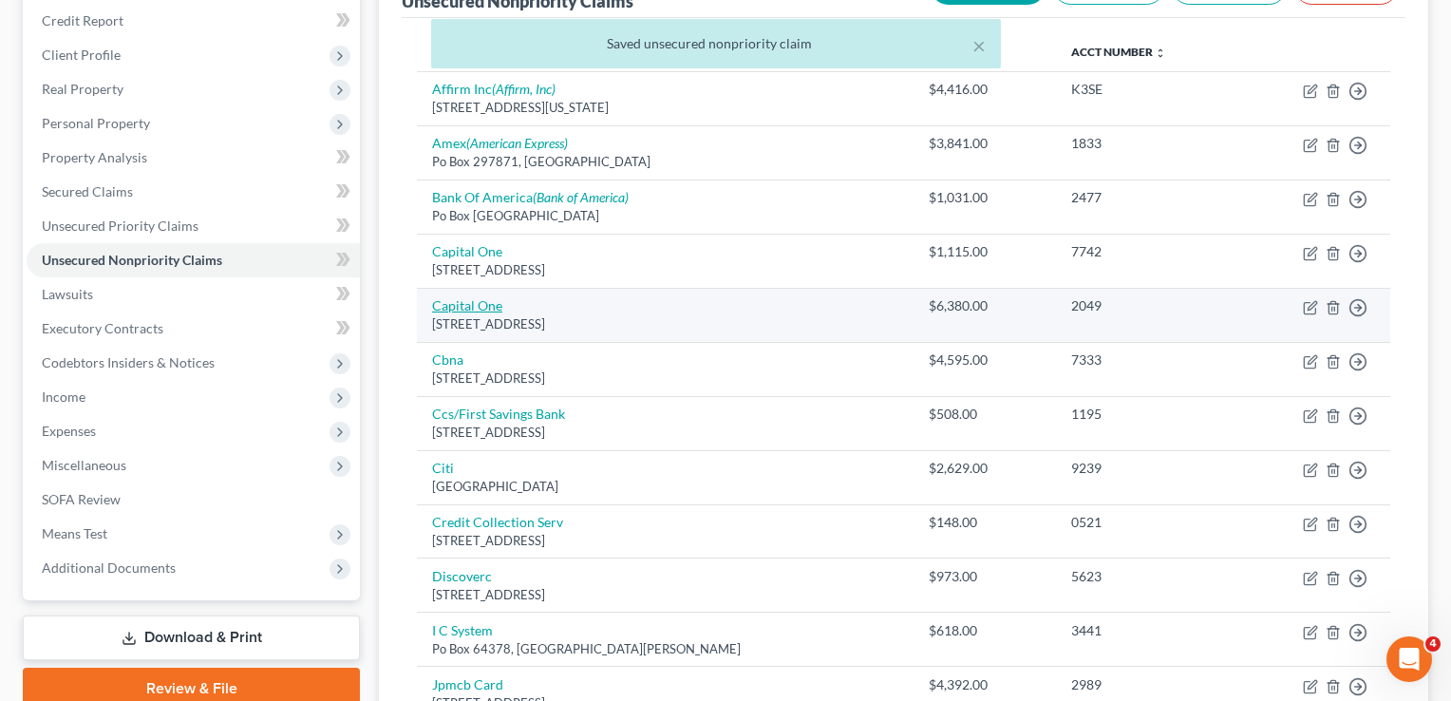
select select "46"
select select "2"
select select "0"
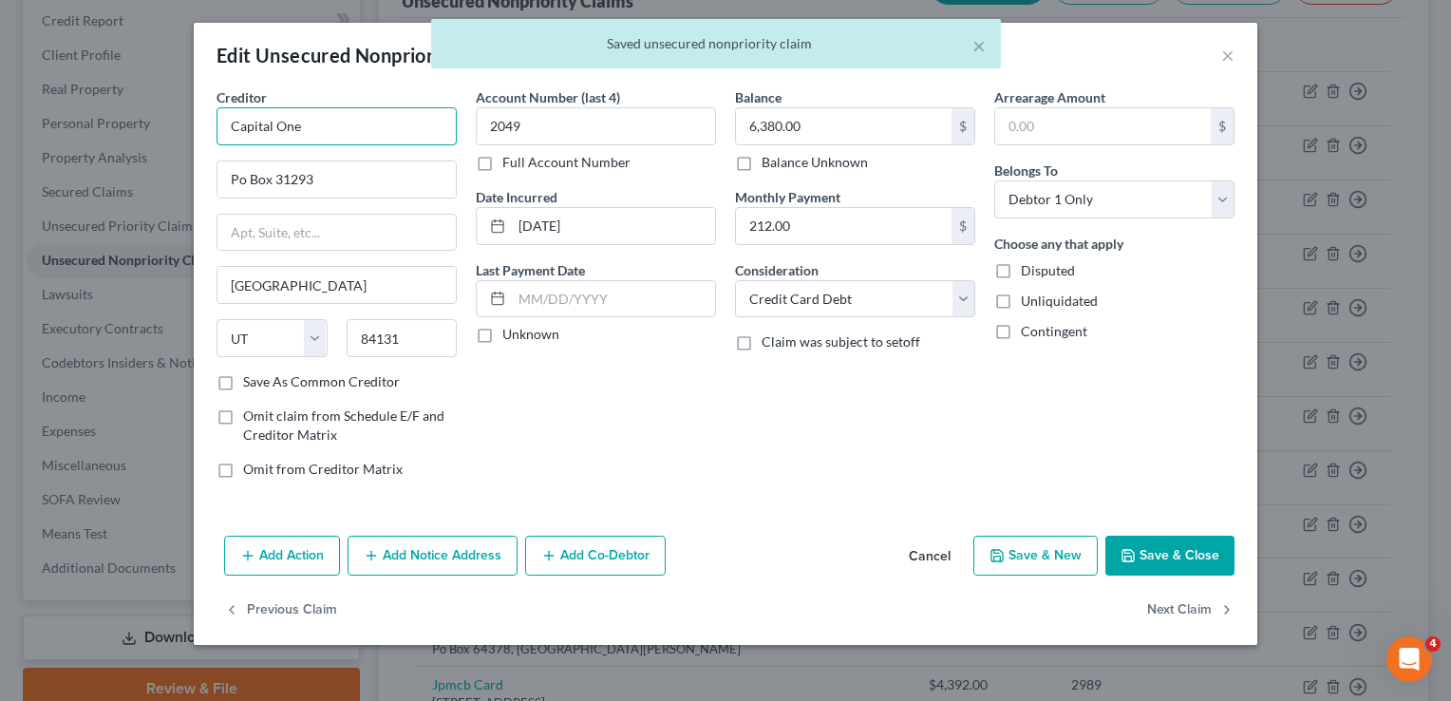
click at [362, 127] on input "Capital One" at bounding box center [337, 126] width 240 height 38
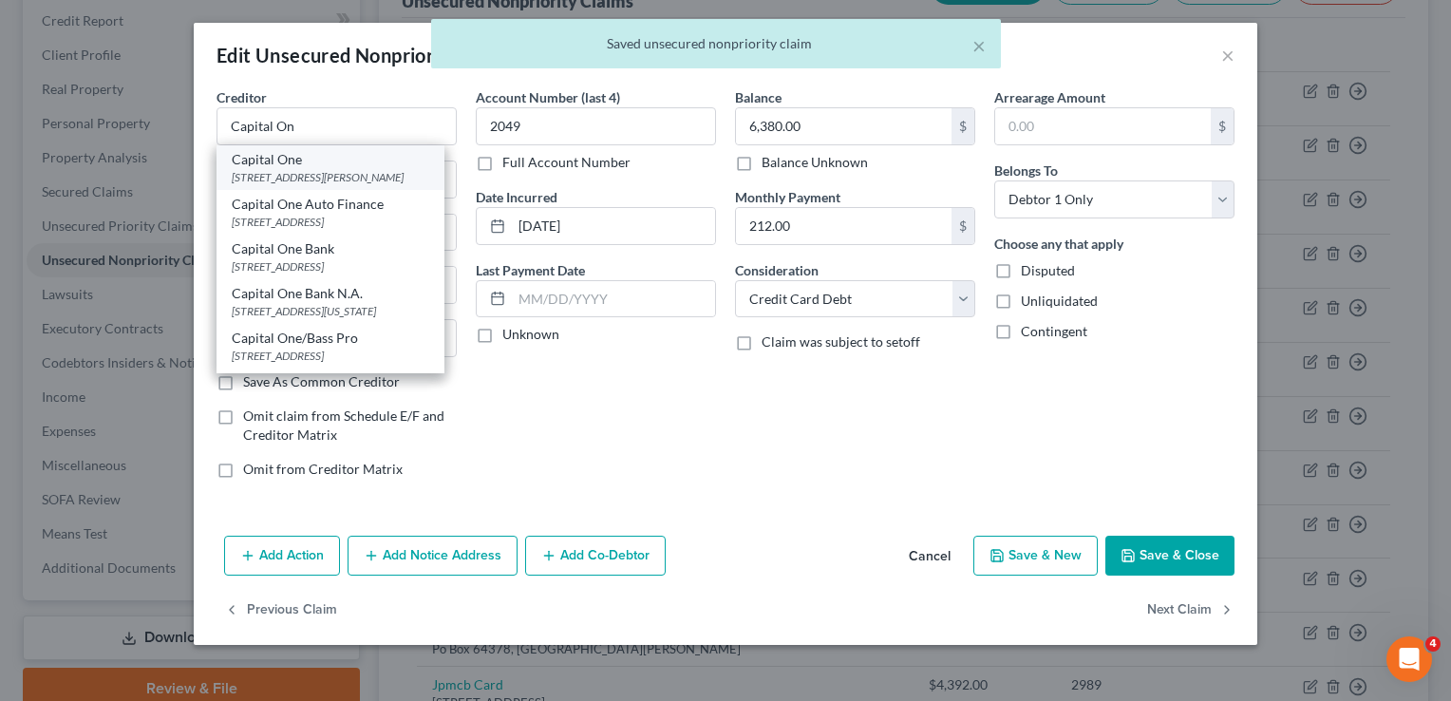
click at [350, 170] on div "[STREET_ADDRESS][PERSON_NAME]" at bounding box center [331, 177] width 198 height 16
type input "Capital One"
type input "[STREET_ADDRESS]"
type input "[PERSON_NAME]"
select select "48"
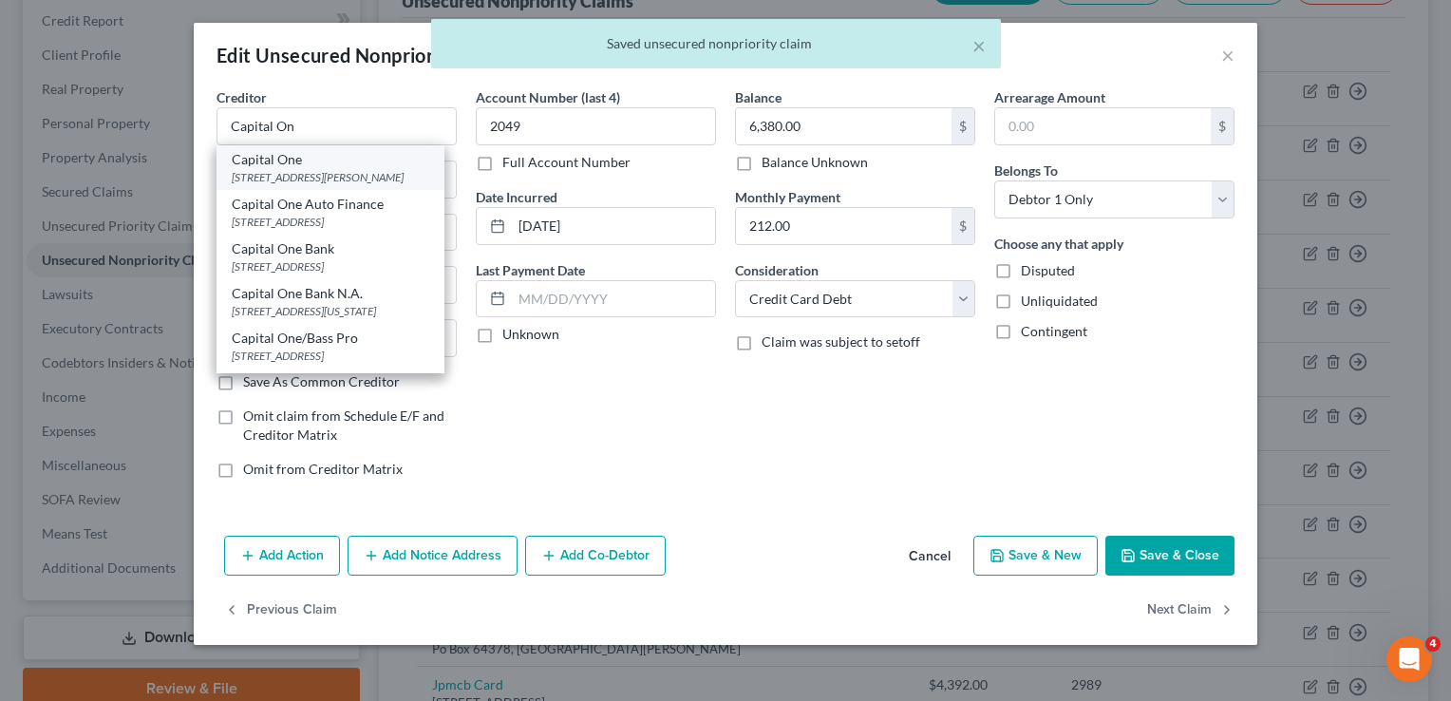
type input "22102-3491"
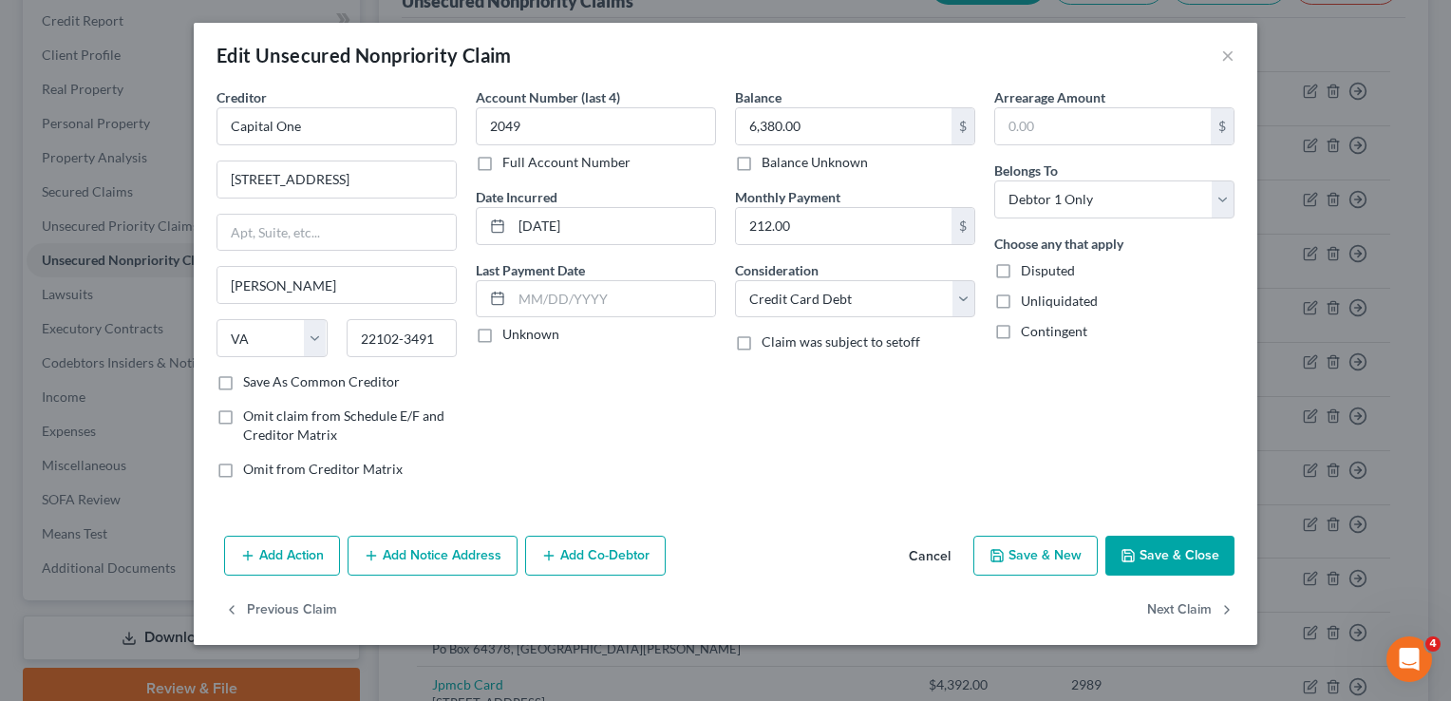
click at [1166, 560] on button "Save & Close" at bounding box center [1170, 556] width 129 height 40
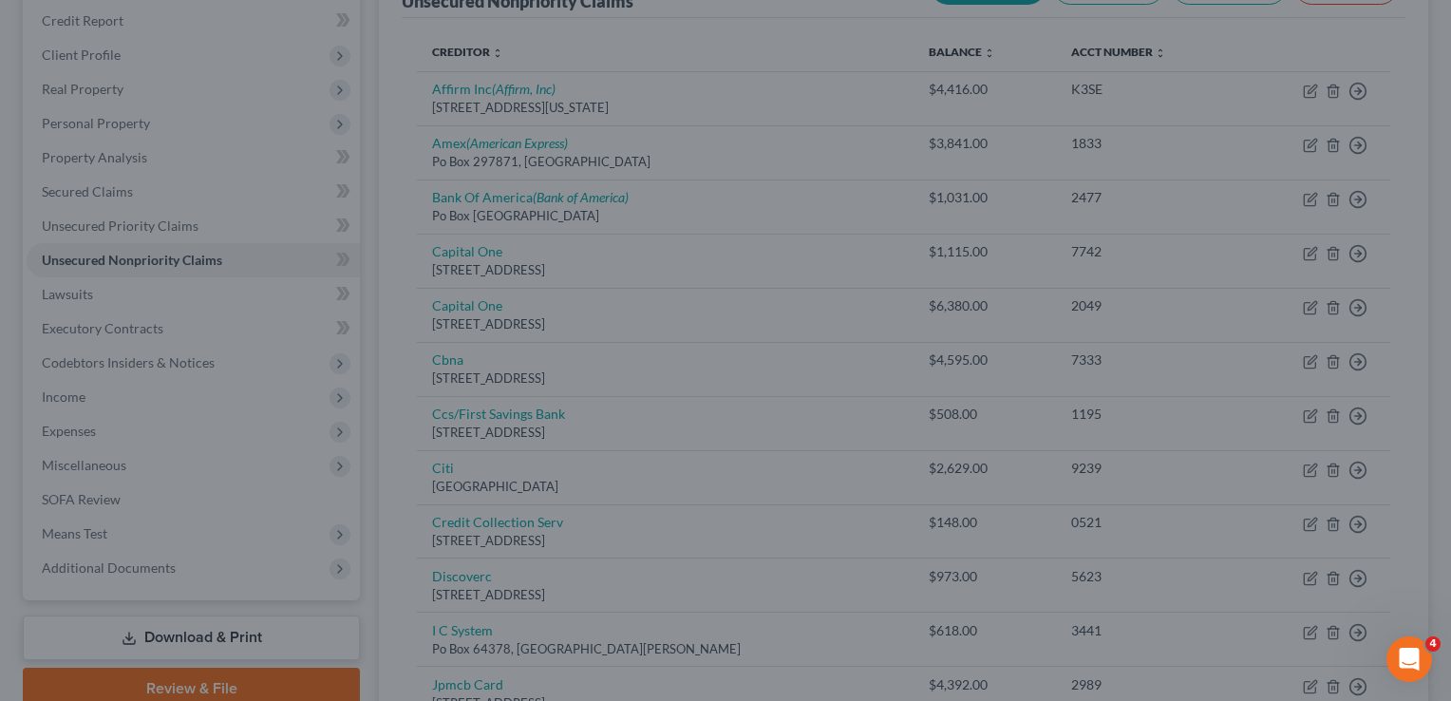
type input "0"
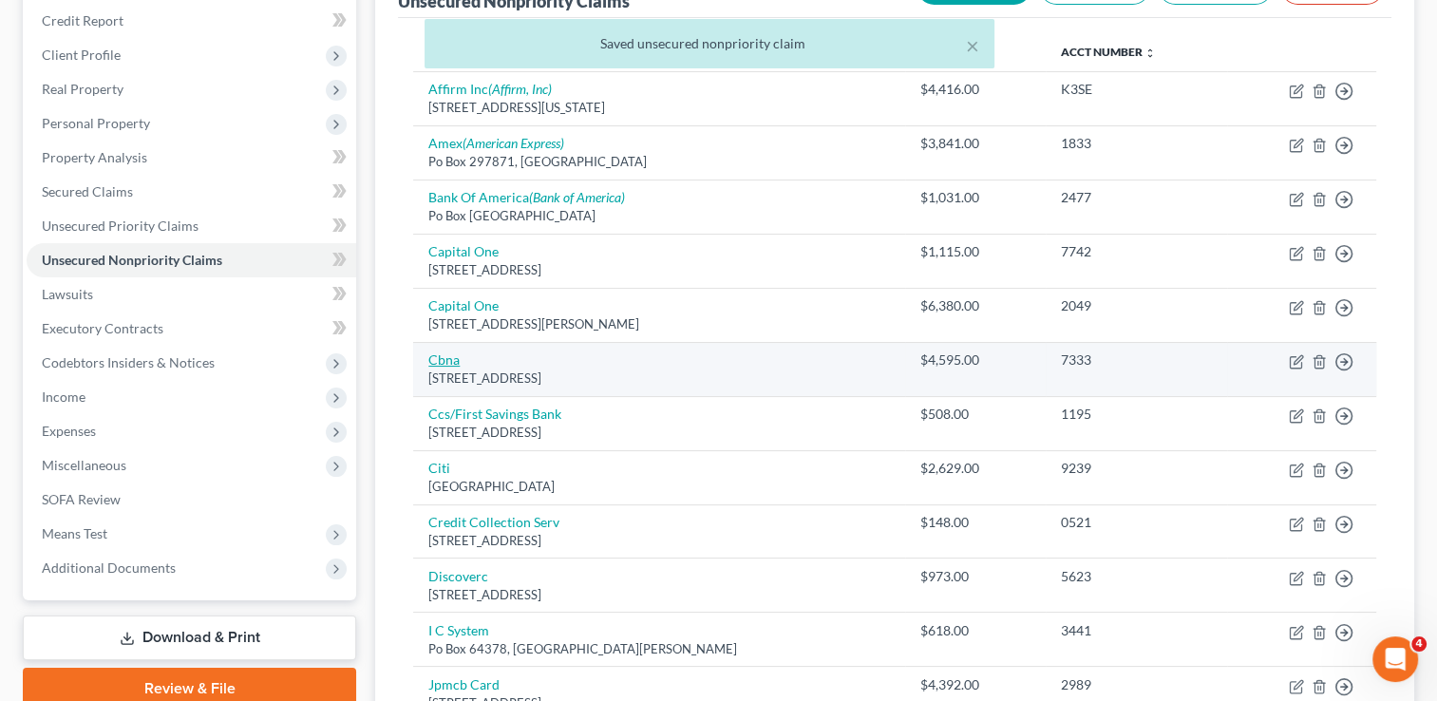
click at [451, 359] on link "Cbna" at bounding box center [443, 359] width 31 height 16
select select "14"
select select "2"
select select "0"
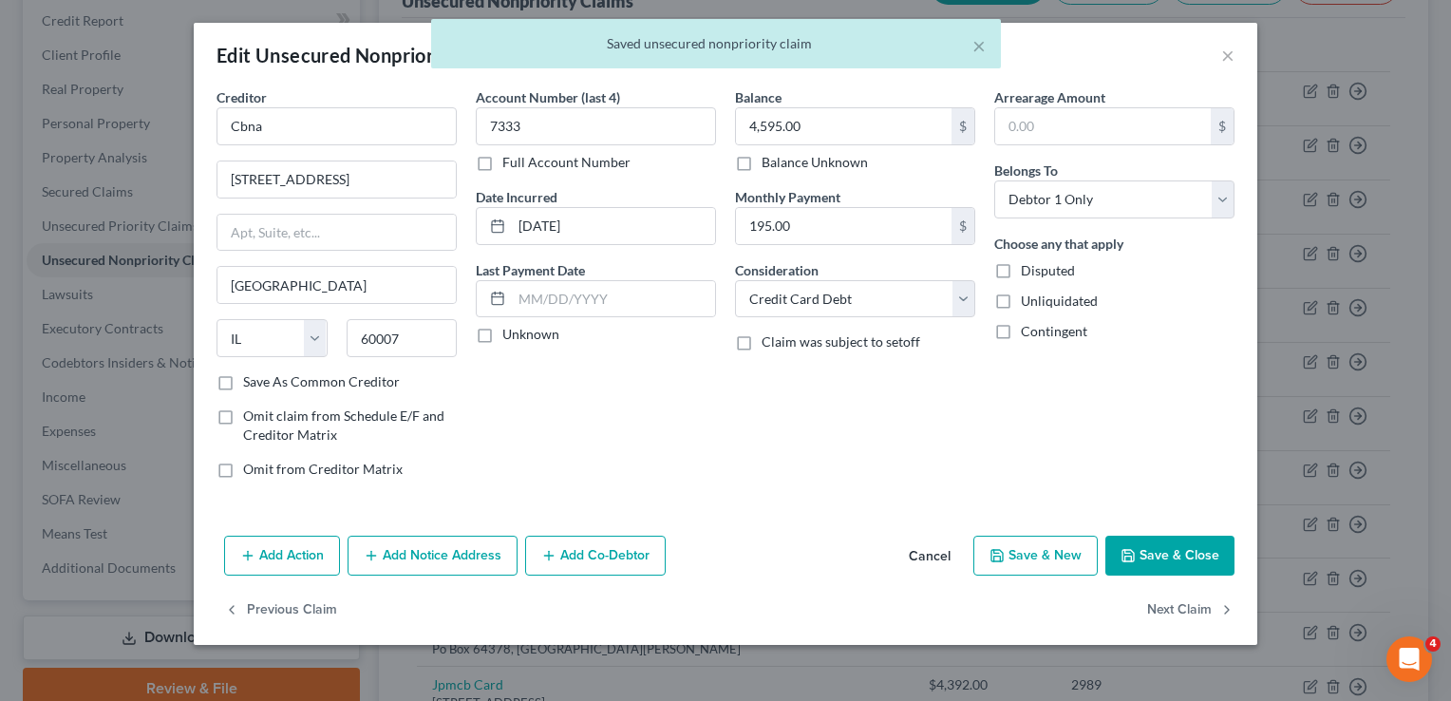
click at [471, 553] on button "Add Notice Address" at bounding box center [433, 556] width 170 height 40
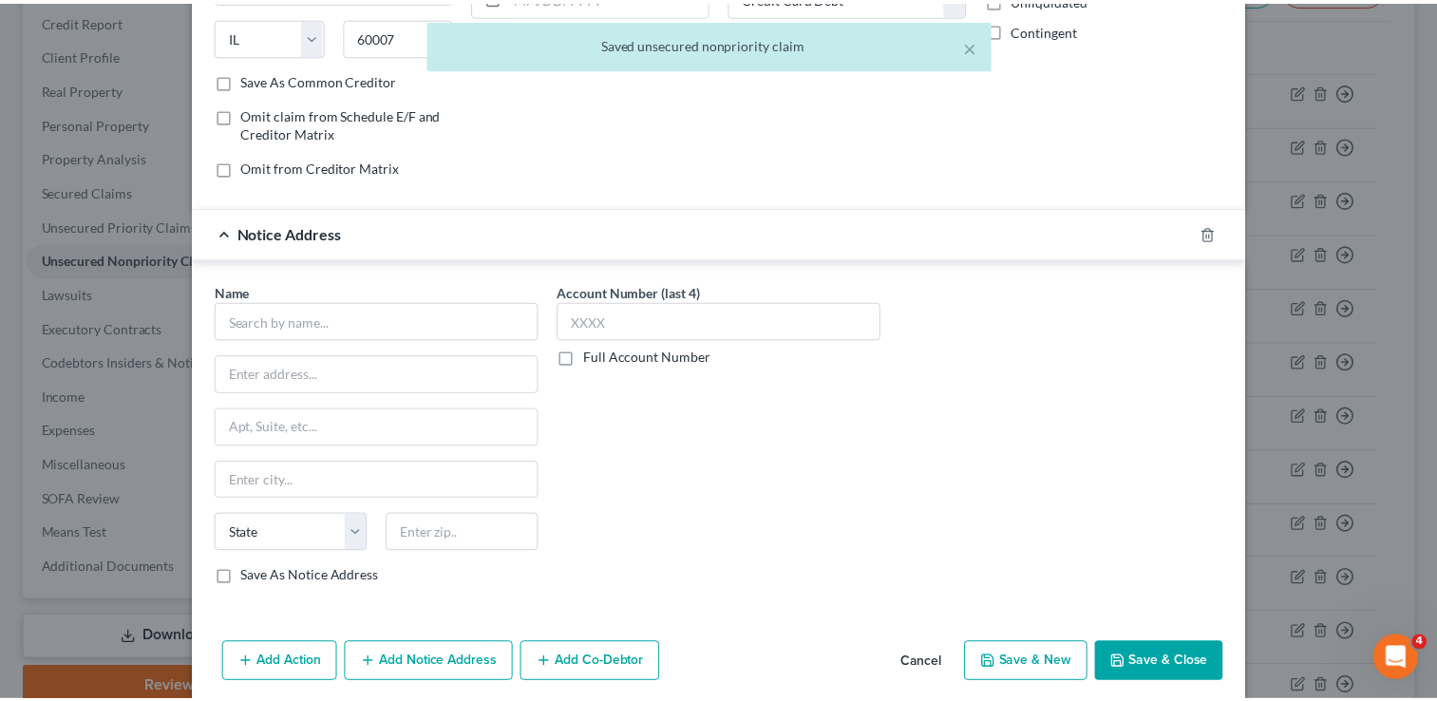
scroll to position [304, 0]
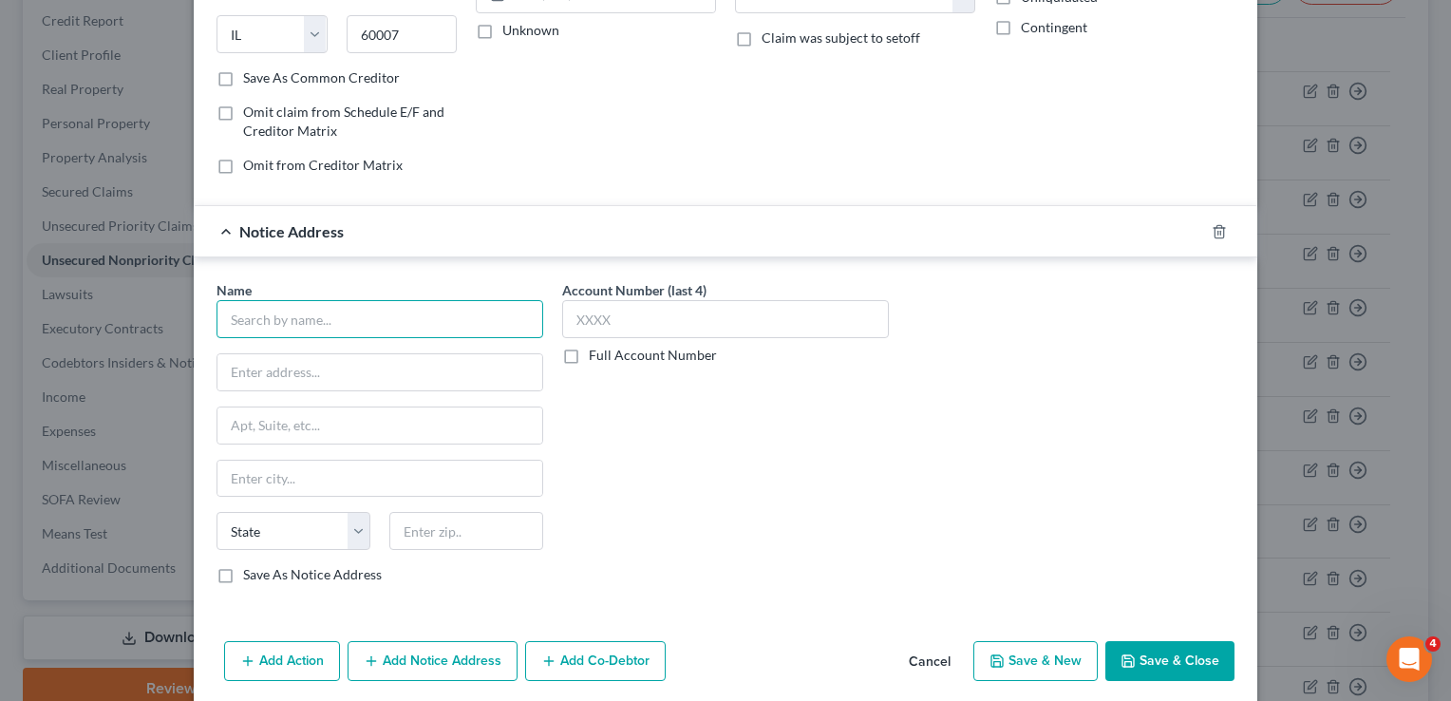
click at [379, 327] on input "text" at bounding box center [380, 319] width 327 height 38
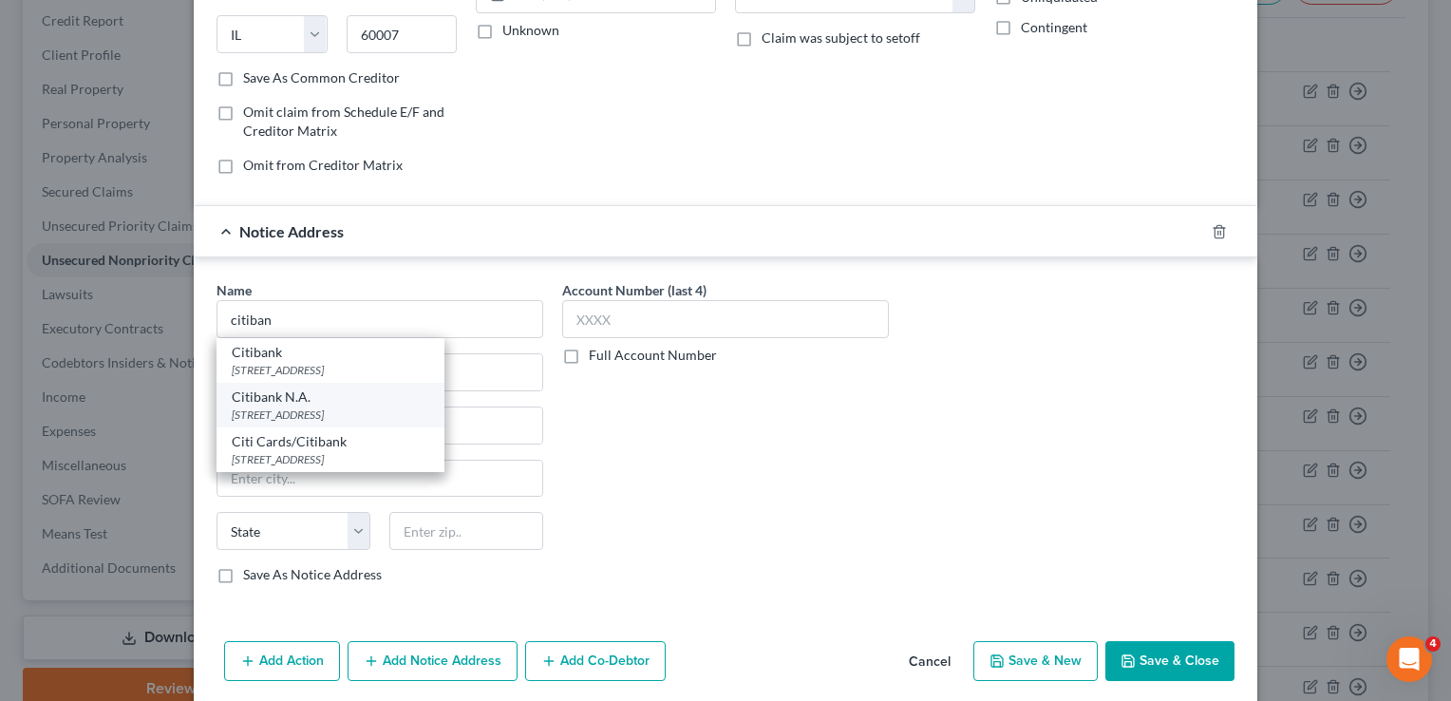
click at [313, 401] on div "Citibank N.A." at bounding box center [331, 397] width 198 height 19
type input "Citibank N.A."
type input "5800 S Corporate Pl"
type input "[GEOGRAPHIC_DATA]"
select select "43"
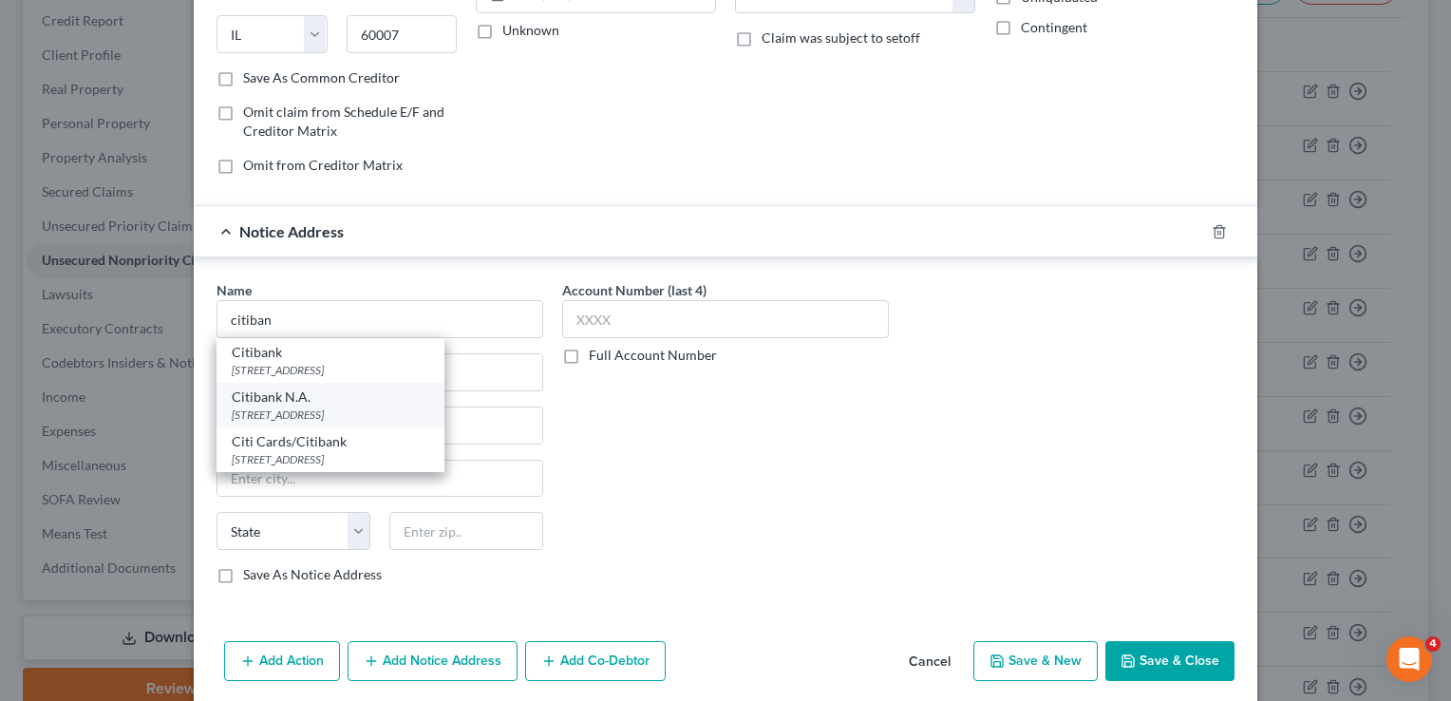
type input "57108"
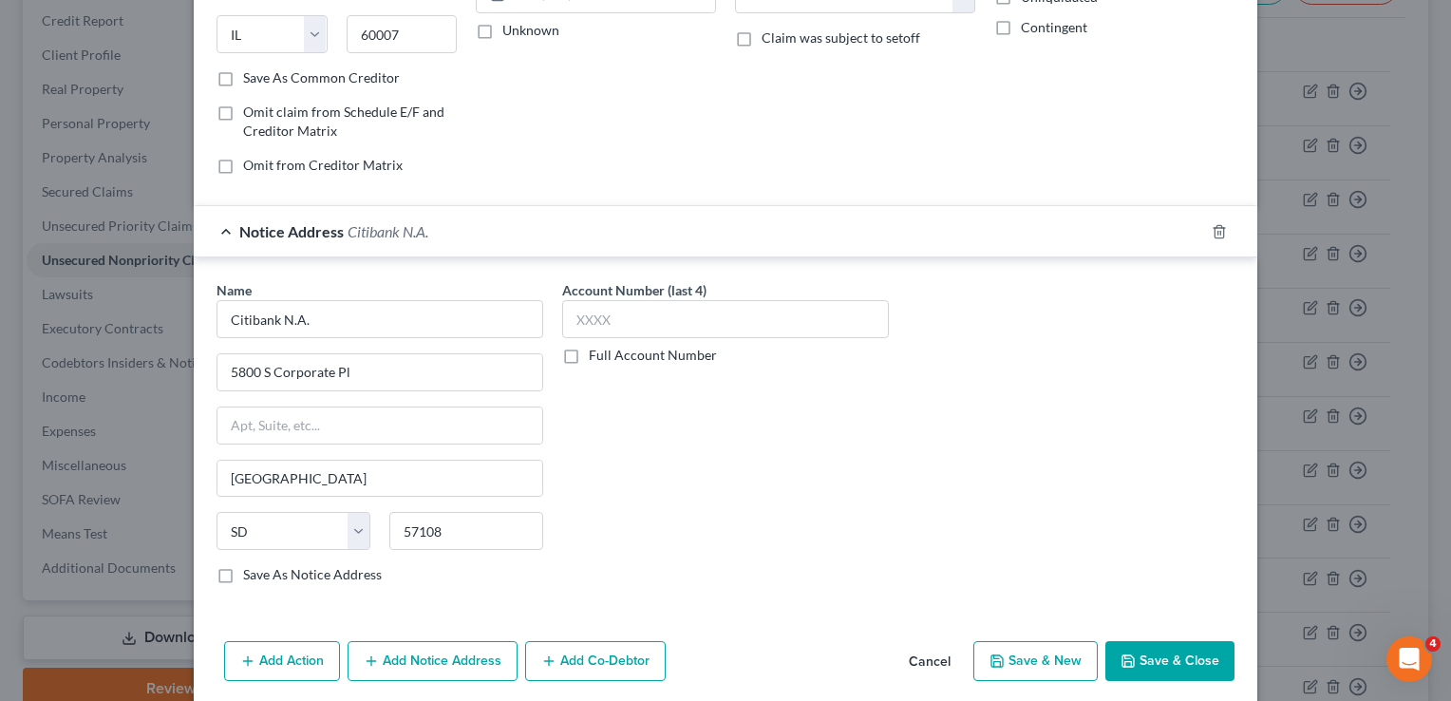
click at [1222, 644] on button "Save & Close" at bounding box center [1170, 661] width 129 height 40
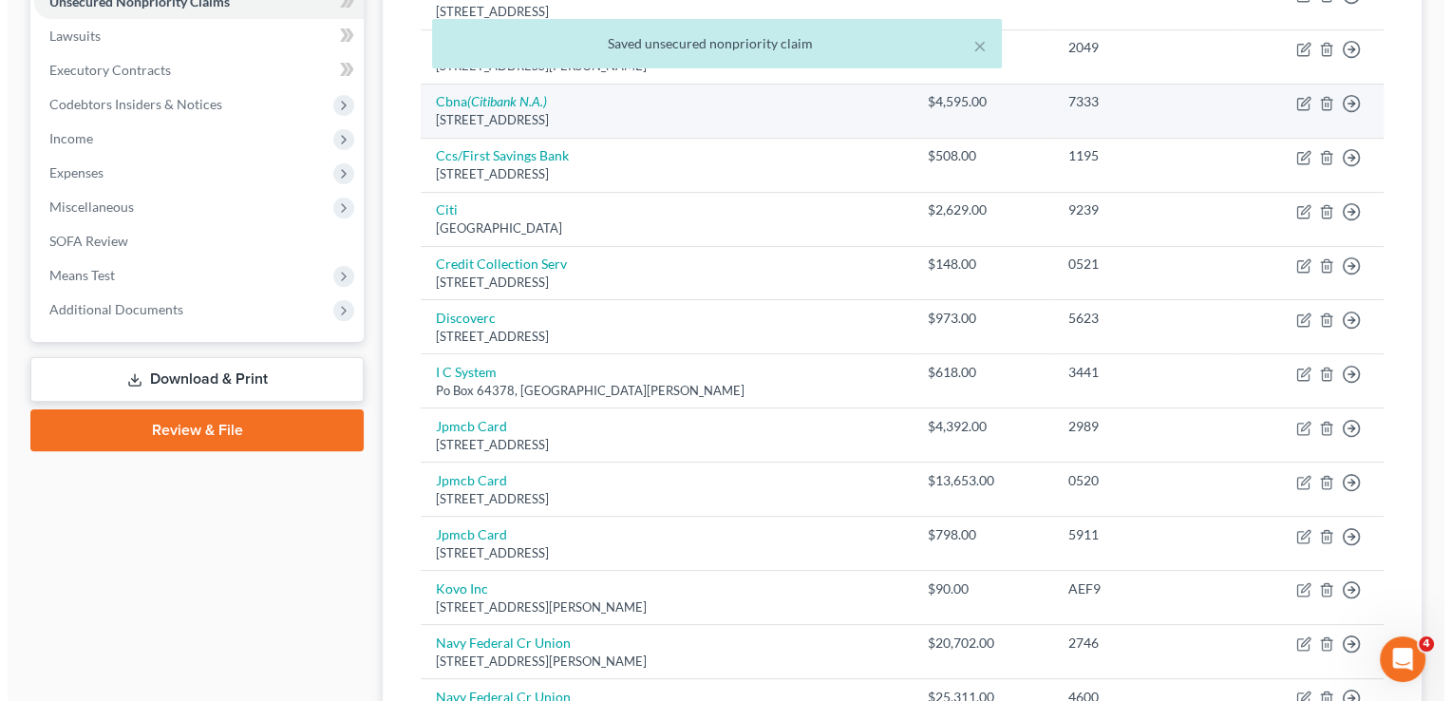
scroll to position [494, 0]
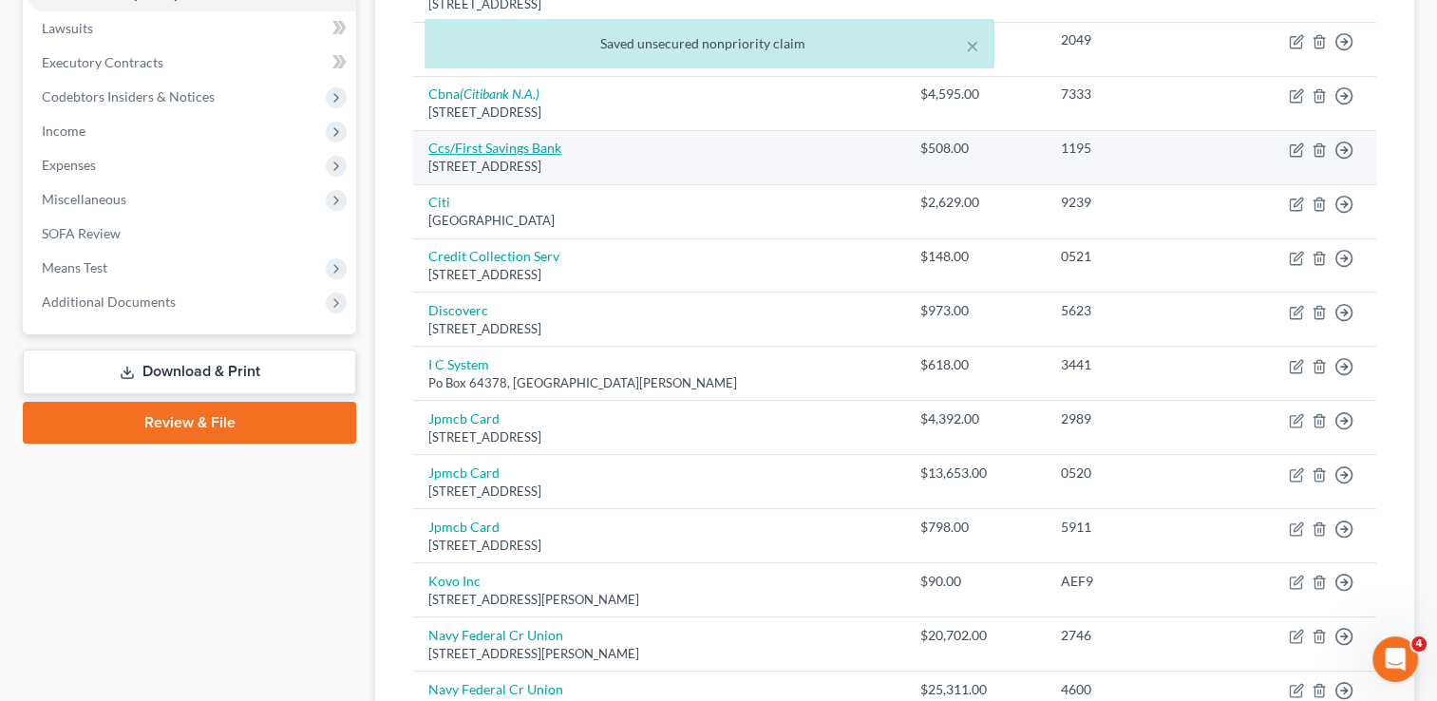
click at [494, 147] on link "Ccs/First Savings Bank" at bounding box center [494, 148] width 133 height 16
select select "43"
select select "2"
select select "0"
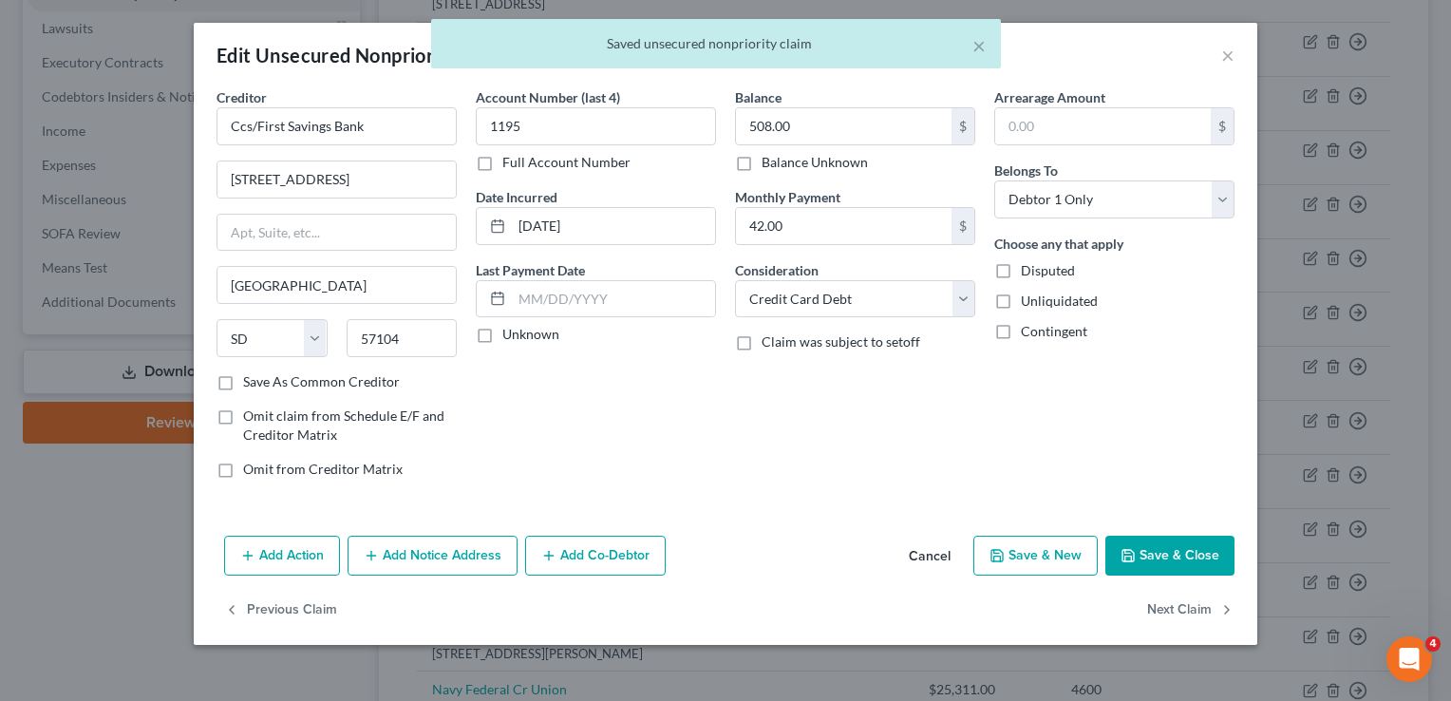
click at [445, 552] on button "Add Notice Address" at bounding box center [433, 556] width 170 height 40
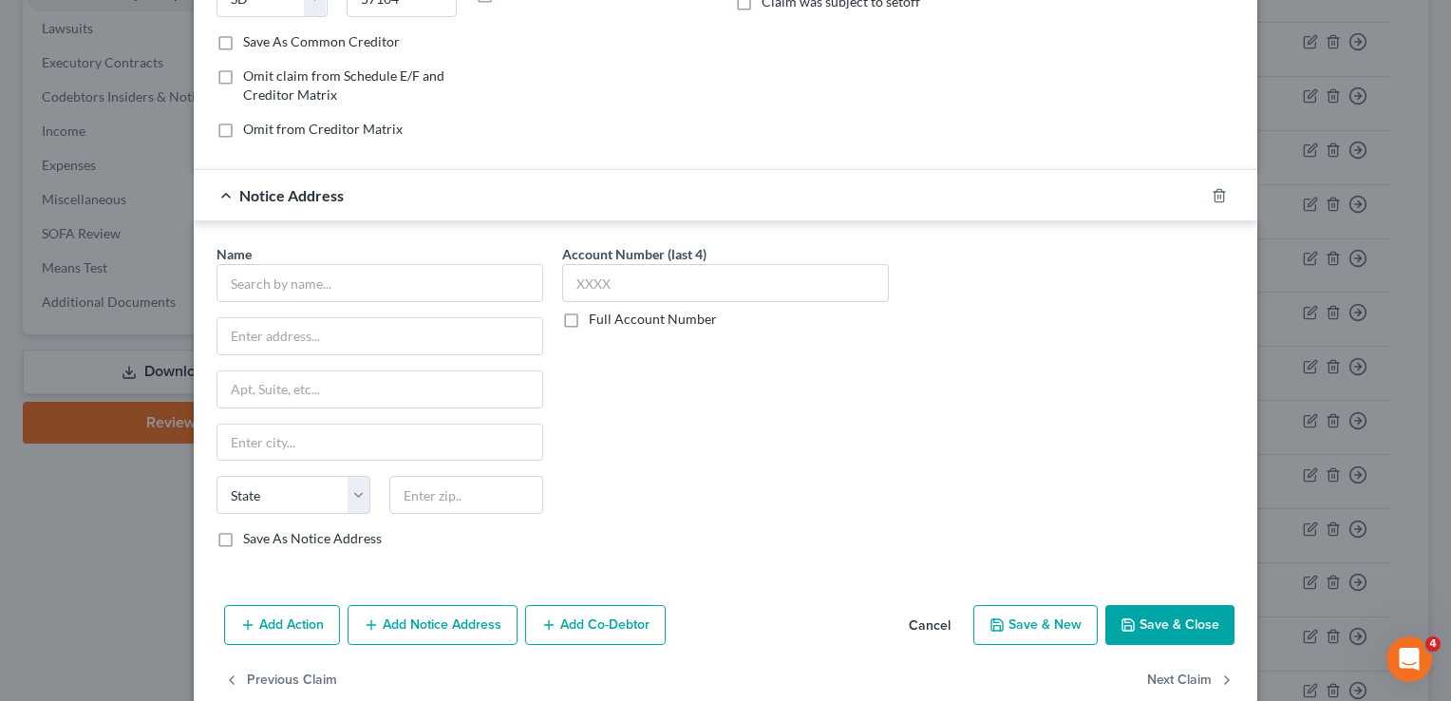
scroll to position [342, 0]
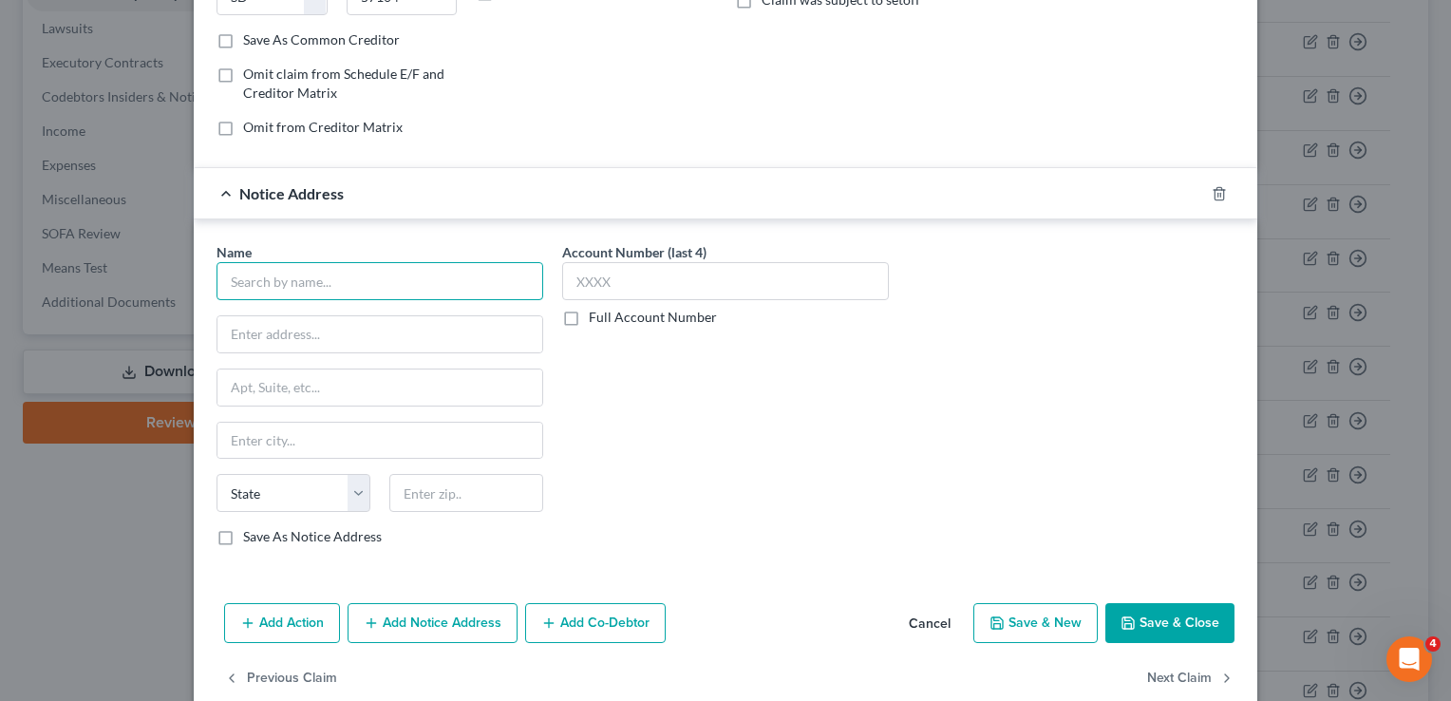
click at [379, 269] on input "text" at bounding box center [380, 281] width 327 height 38
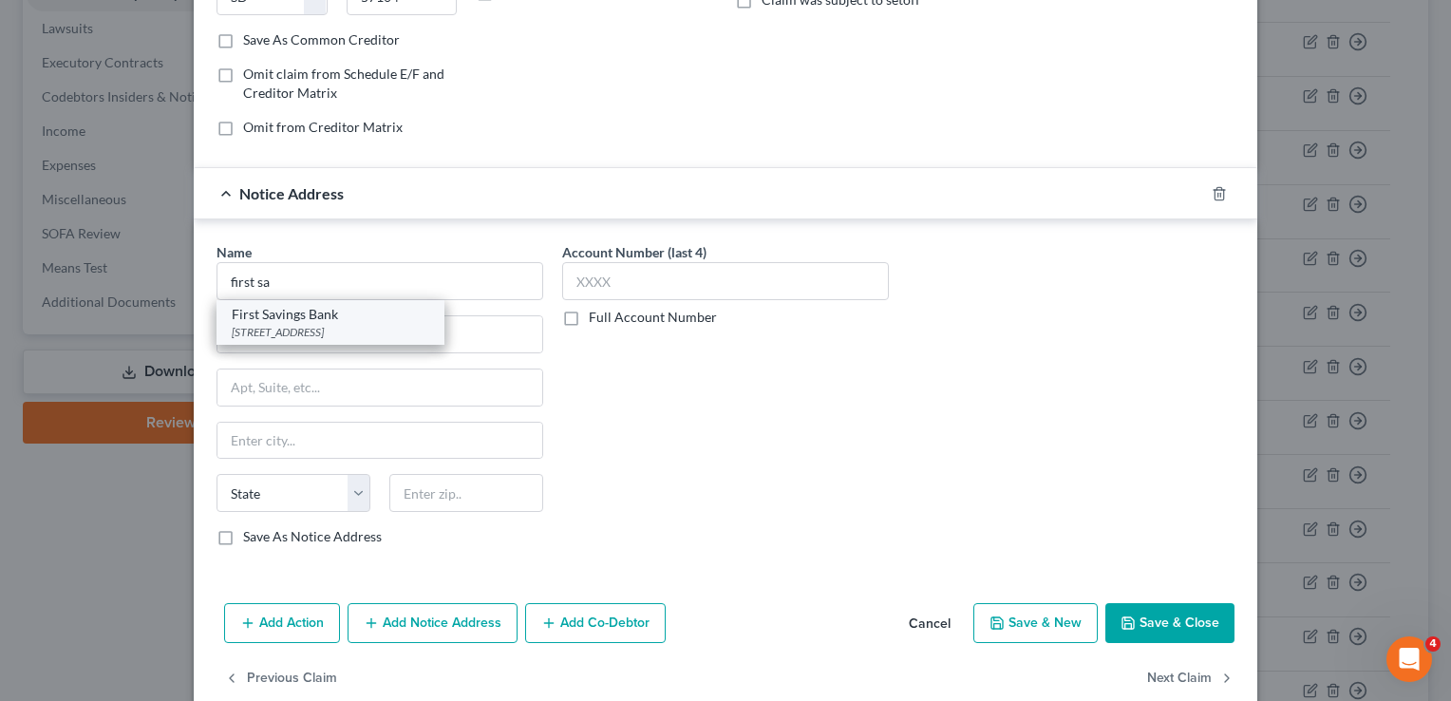
click at [366, 324] on div "[STREET_ADDRESS]" at bounding box center [331, 332] width 198 height 16
type input "First Savings Bank"
type input "[STREET_ADDRESS]"
type input "Suite 300"
type input "[GEOGRAPHIC_DATA]"
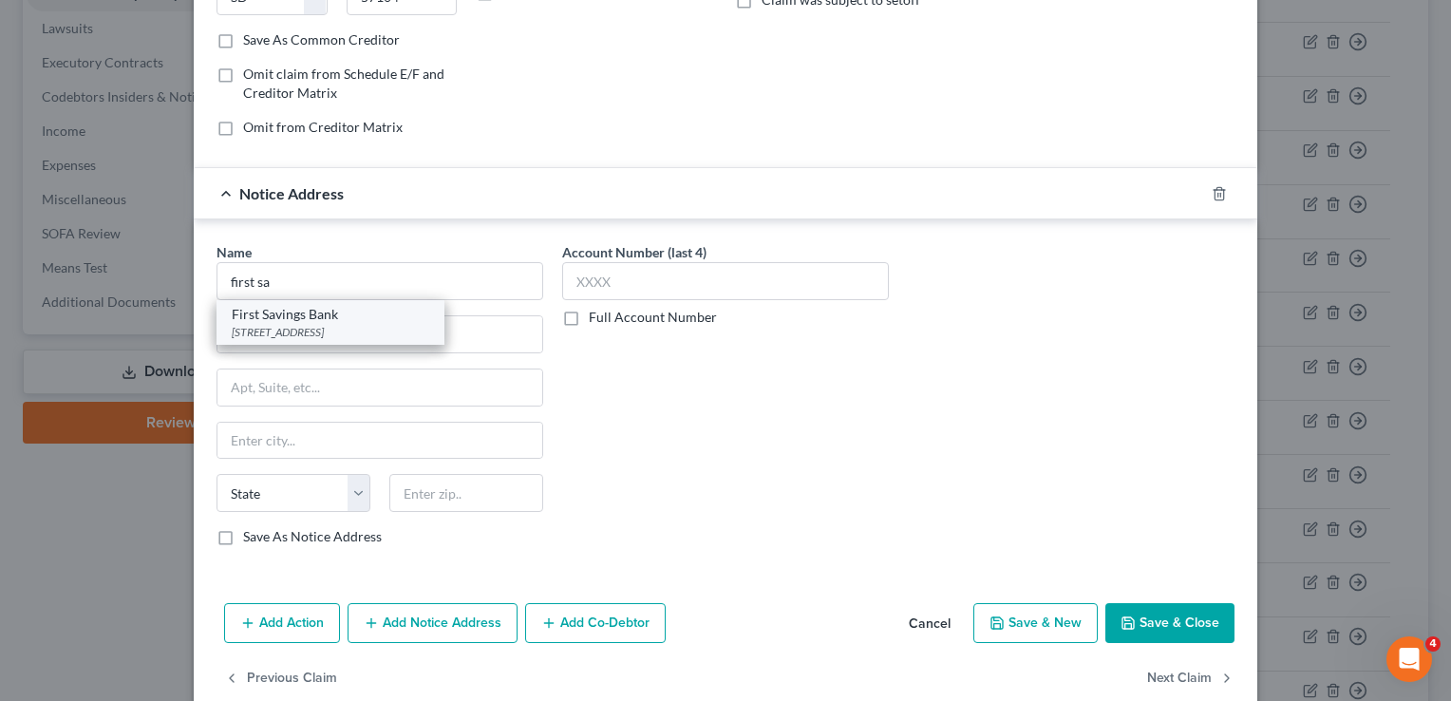
select select "15"
type input "47130"
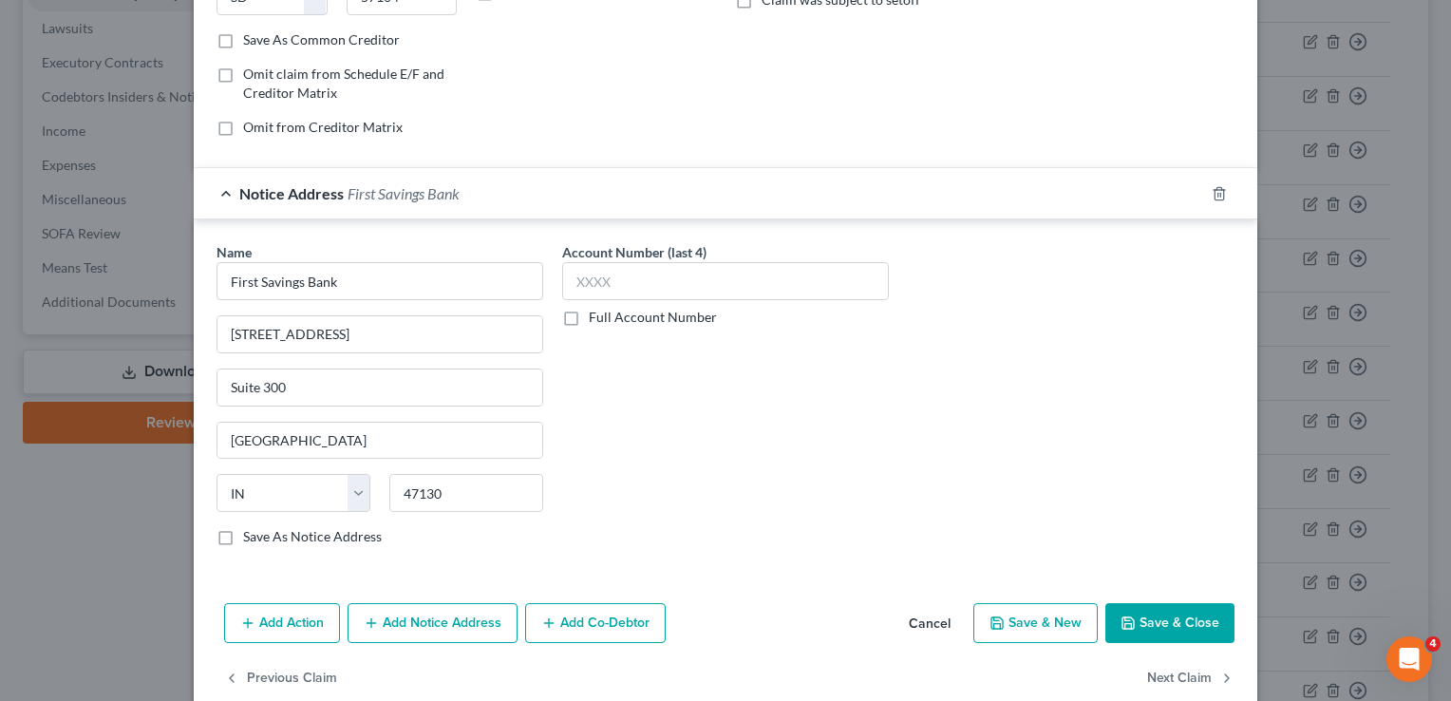
click at [1168, 633] on button "Save & Close" at bounding box center [1170, 623] width 129 height 40
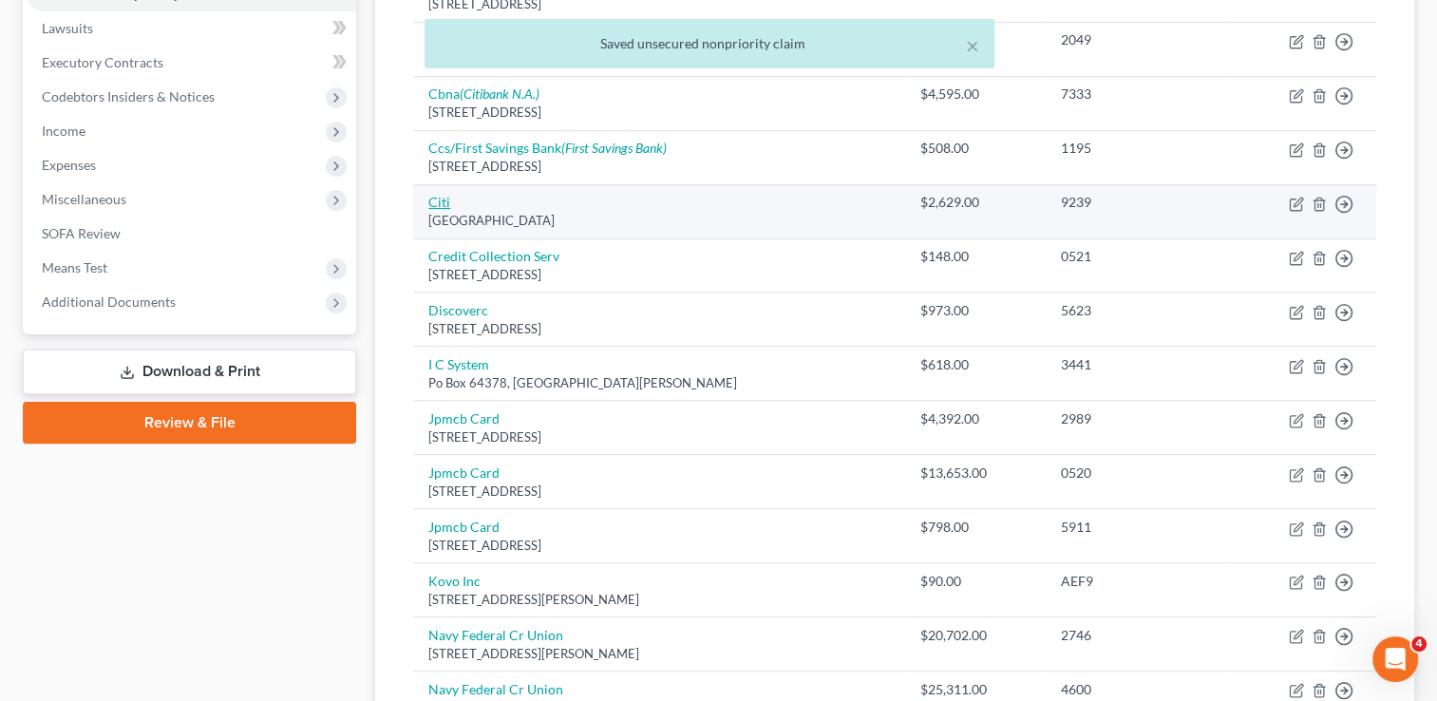
click at [439, 199] on link "Citi" at bounding box center [439, 202] width 22 height 16
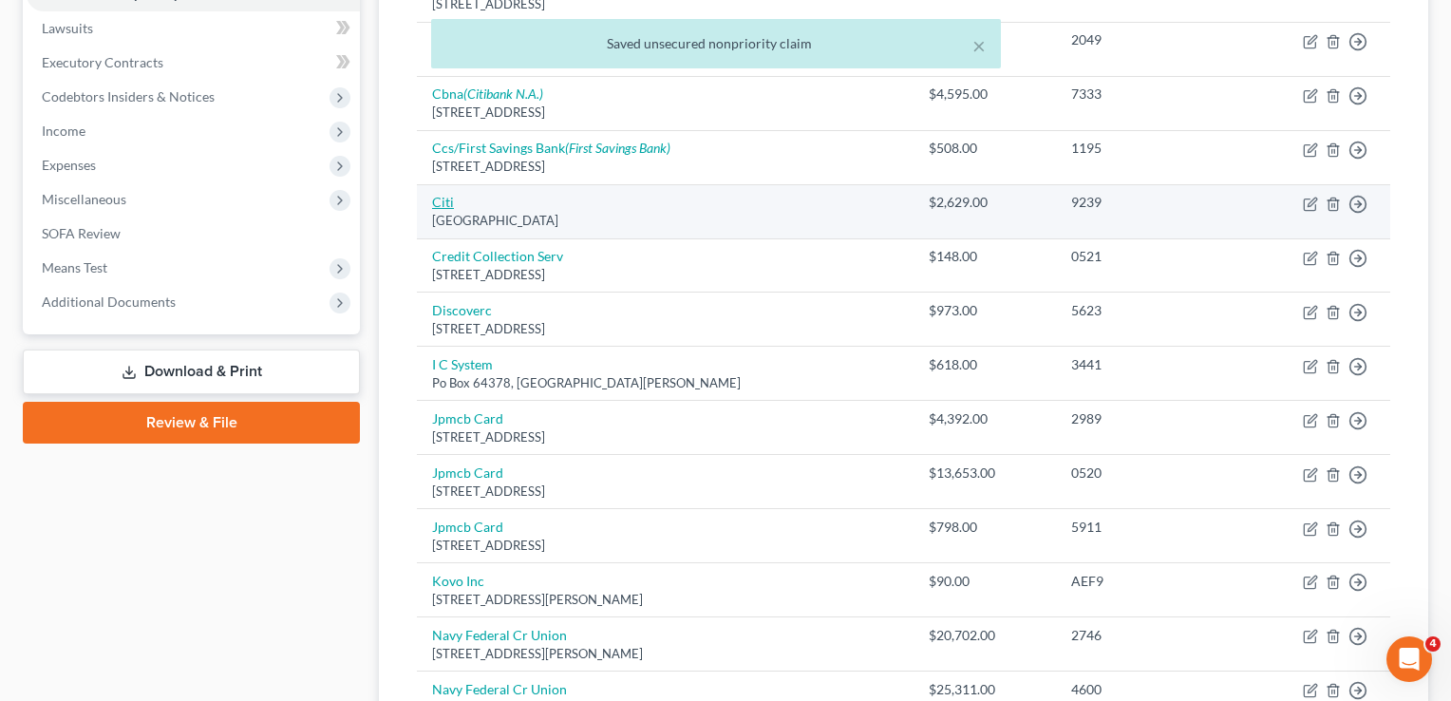
select select "43"
select select "0"
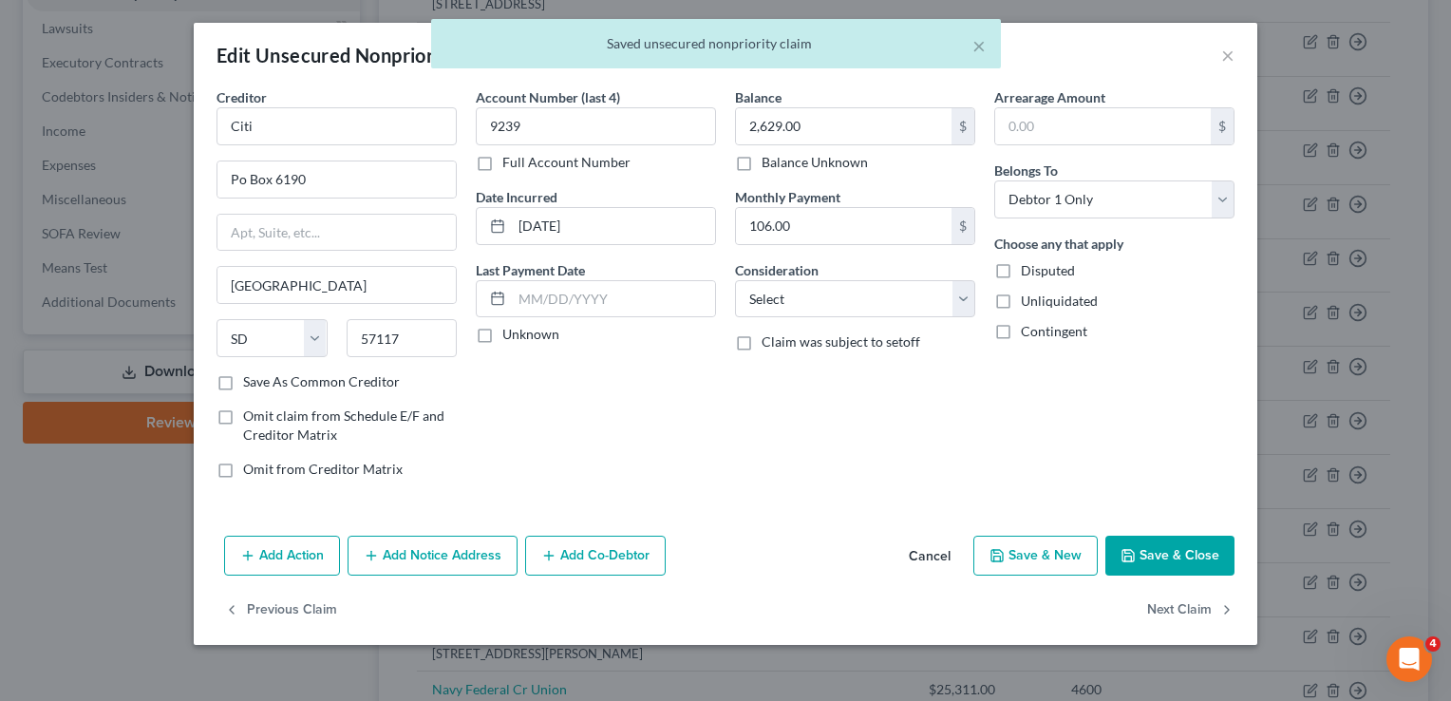
click at [467, 554] on button "Add Notice Address" at bounding box center [433, 556] width 170 height 40
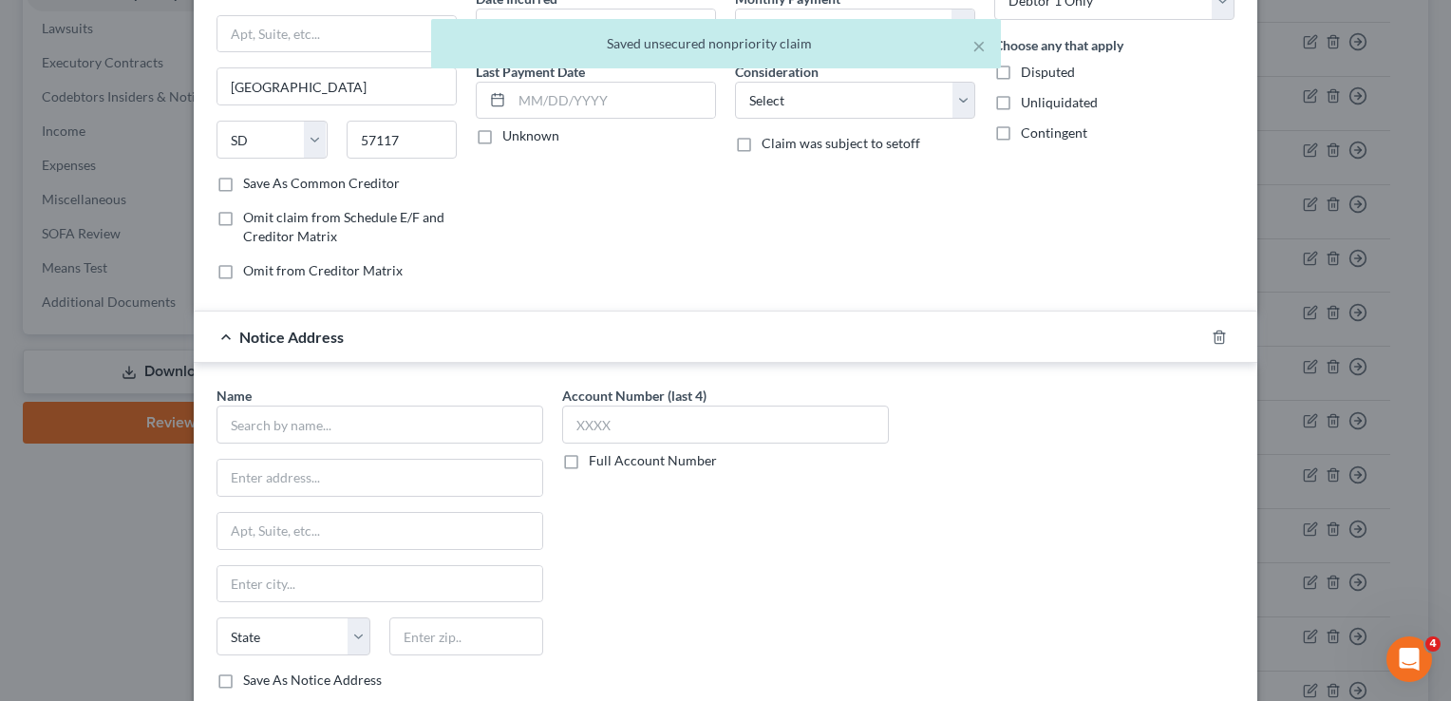
scroll to position [372, 0]
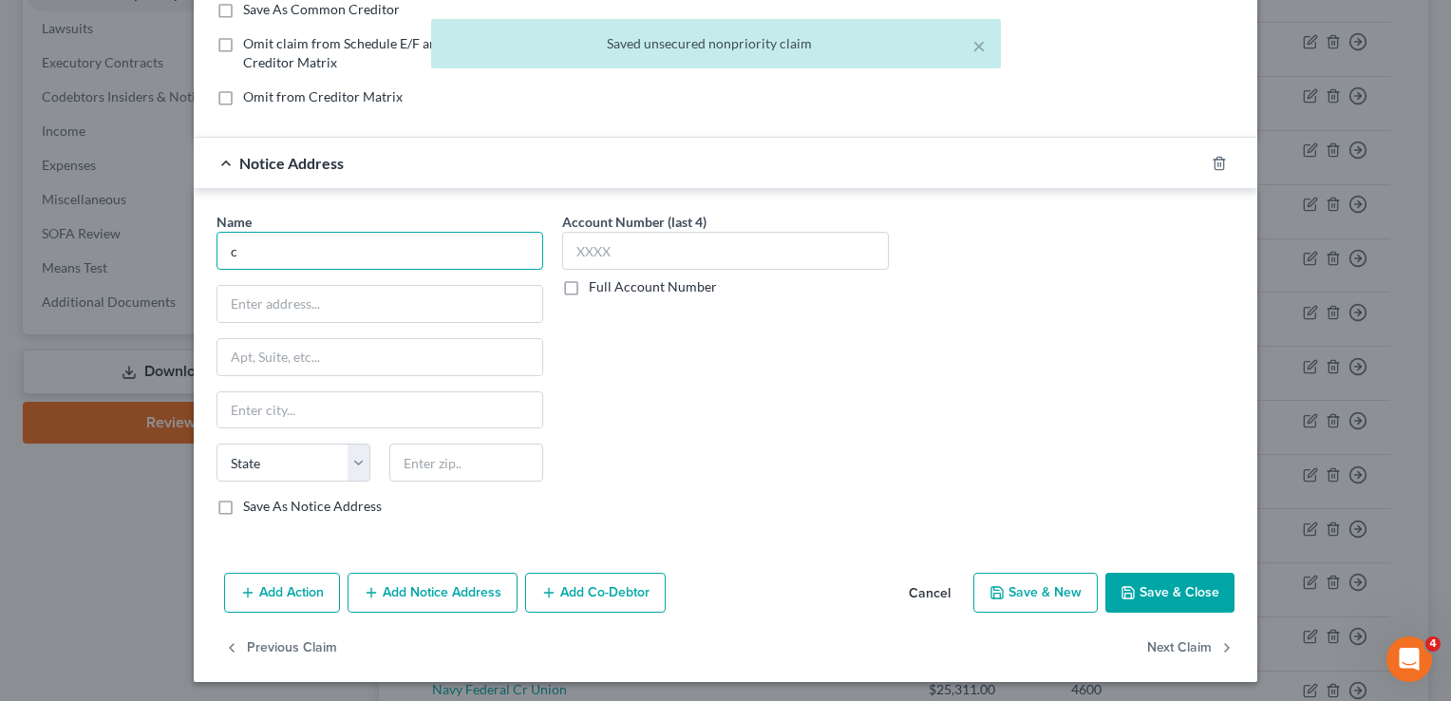
click at [357, 260] on input "c" at bounding box center [380, 251] width 327 height 38
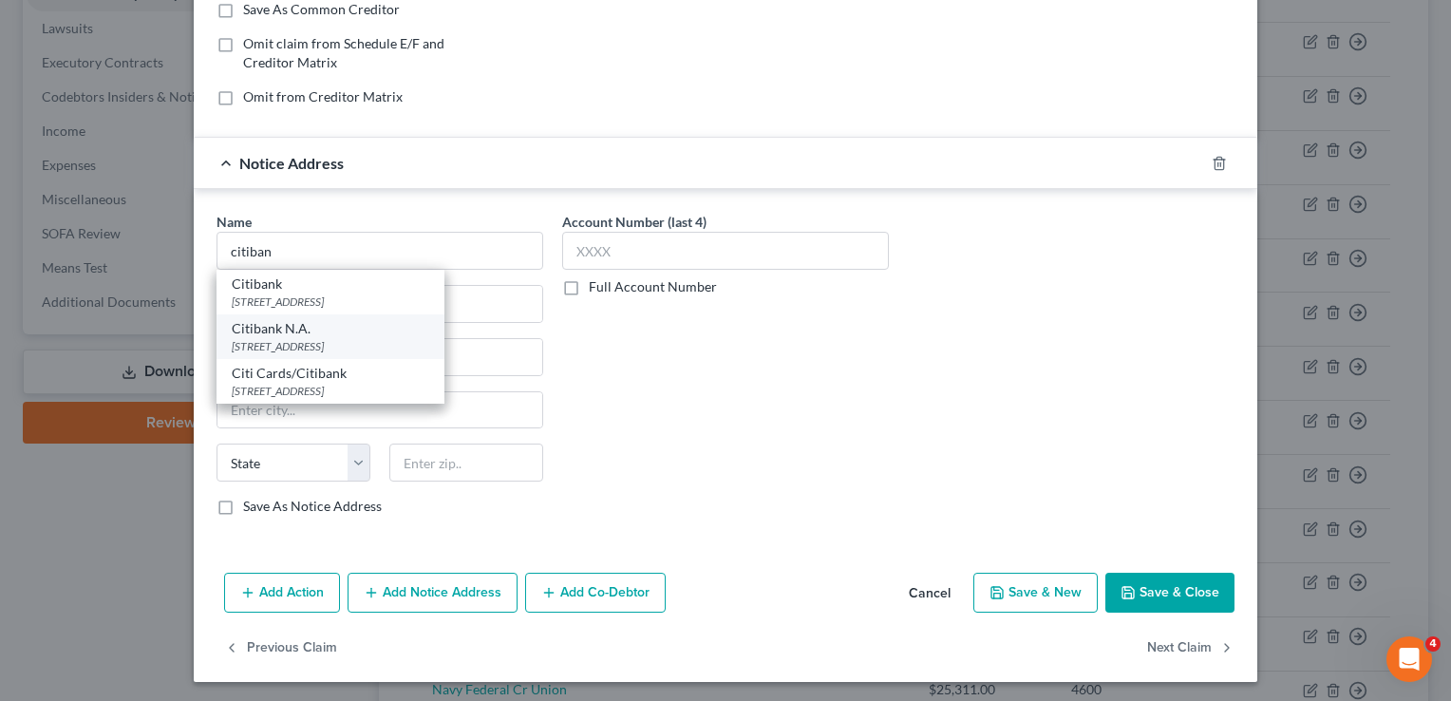
click at [307, 332] on div "Citibank N.A." at bounding box center [331, 328] width 198 height 19
type input "Citibank N.A."
type input "5800 S Corporate Pl"
type input "[GEOGRAPHIC_DATA]"
select select "43"
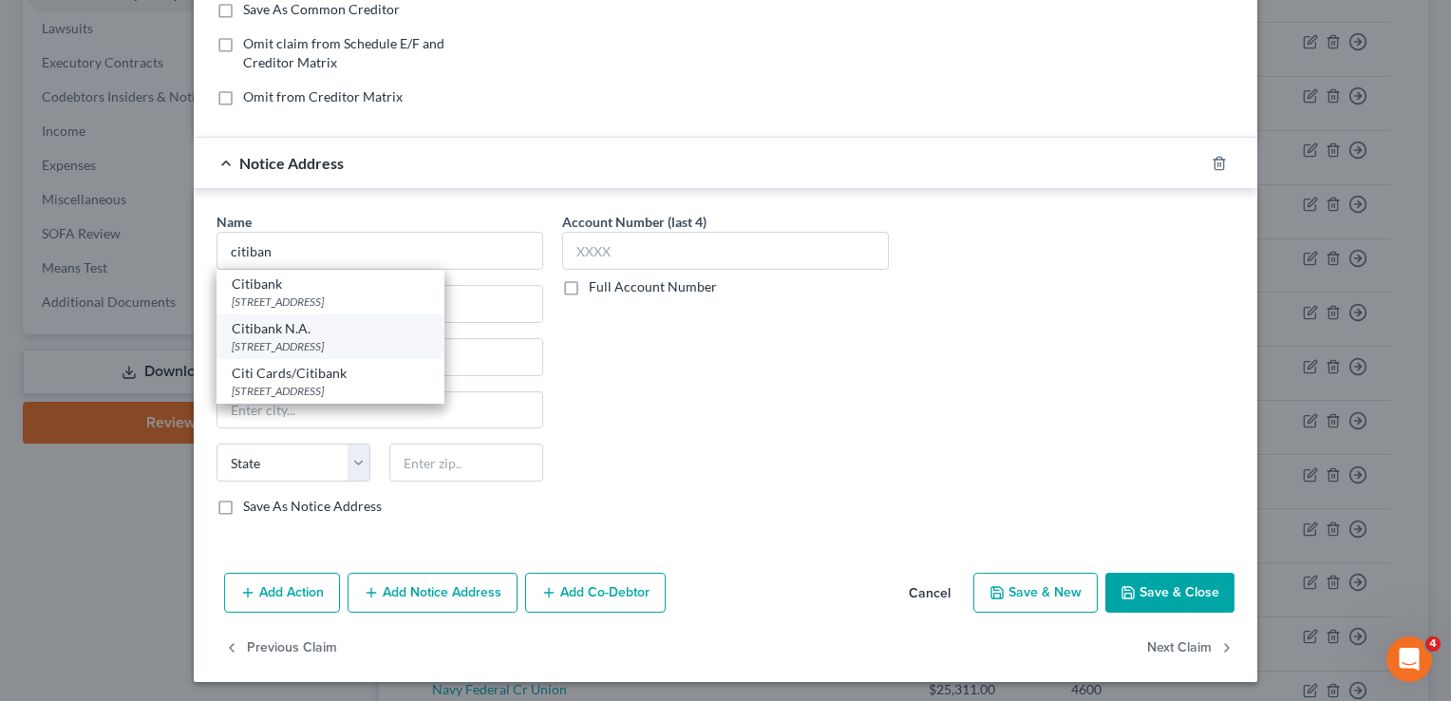
type input "57108"
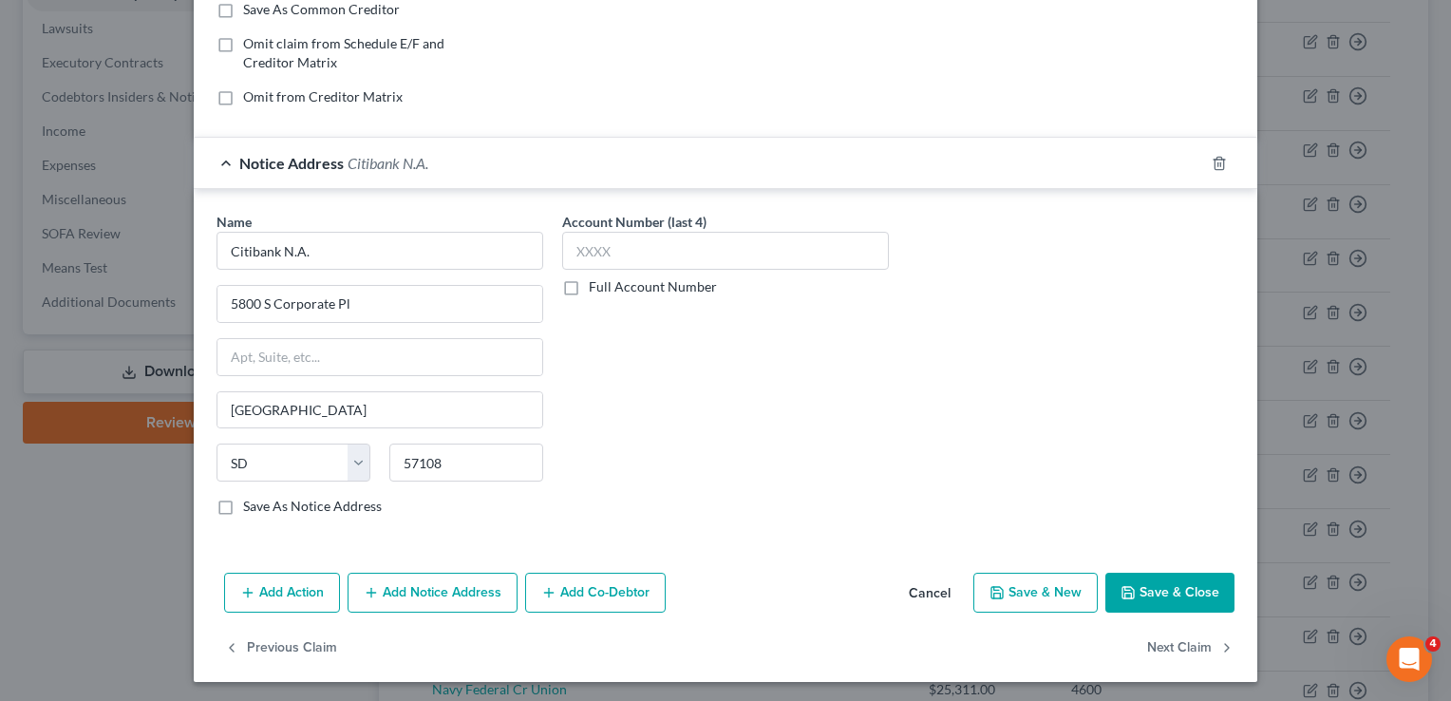
click at [1210, 594] on button "Save & Close" at bounding box center [1170, 593] width 129 height 40
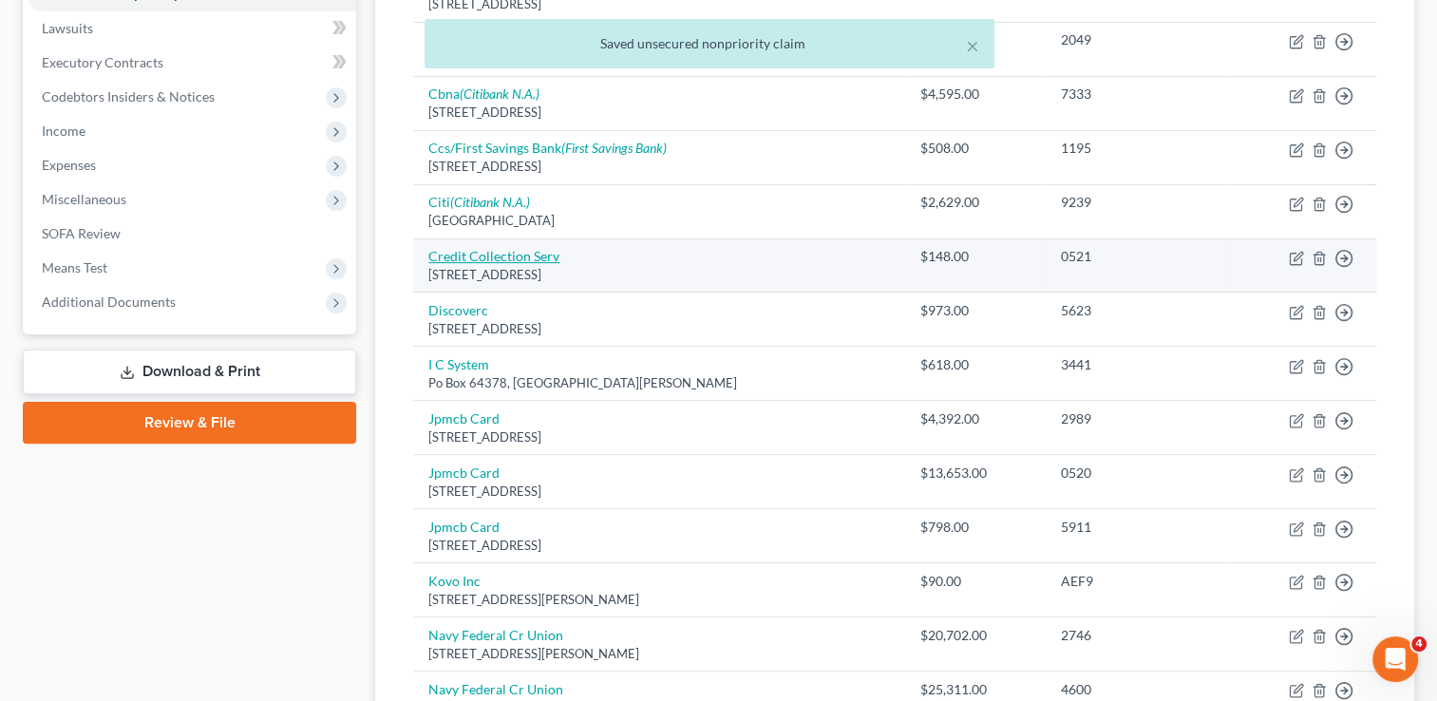
click at [479, 258] on link "Credit Collection Serv" at bounding box center [493, 256] width 131 height 16
select select "22"
select select "1"
select select "0"
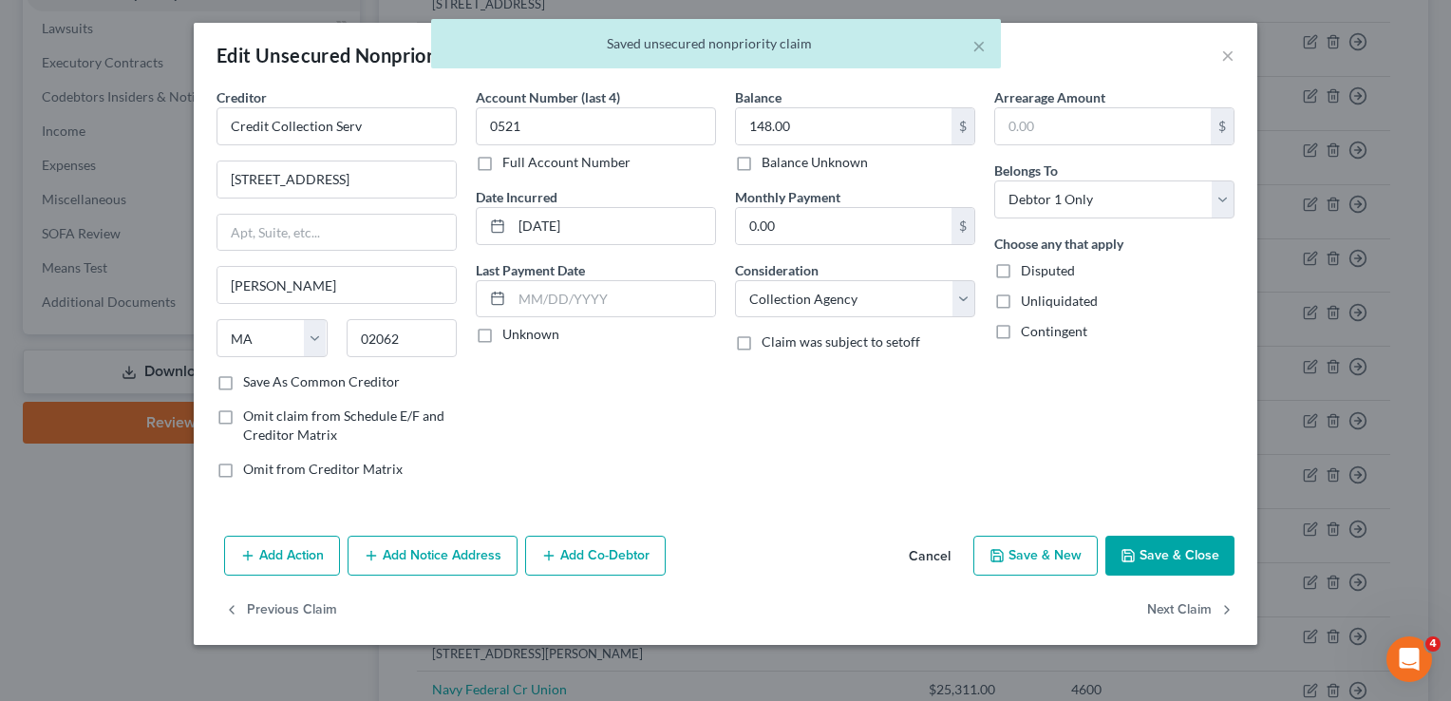
click at [431, 564] on button "Add Notice Address" at bounding box center [433, 556] width 170 height 40
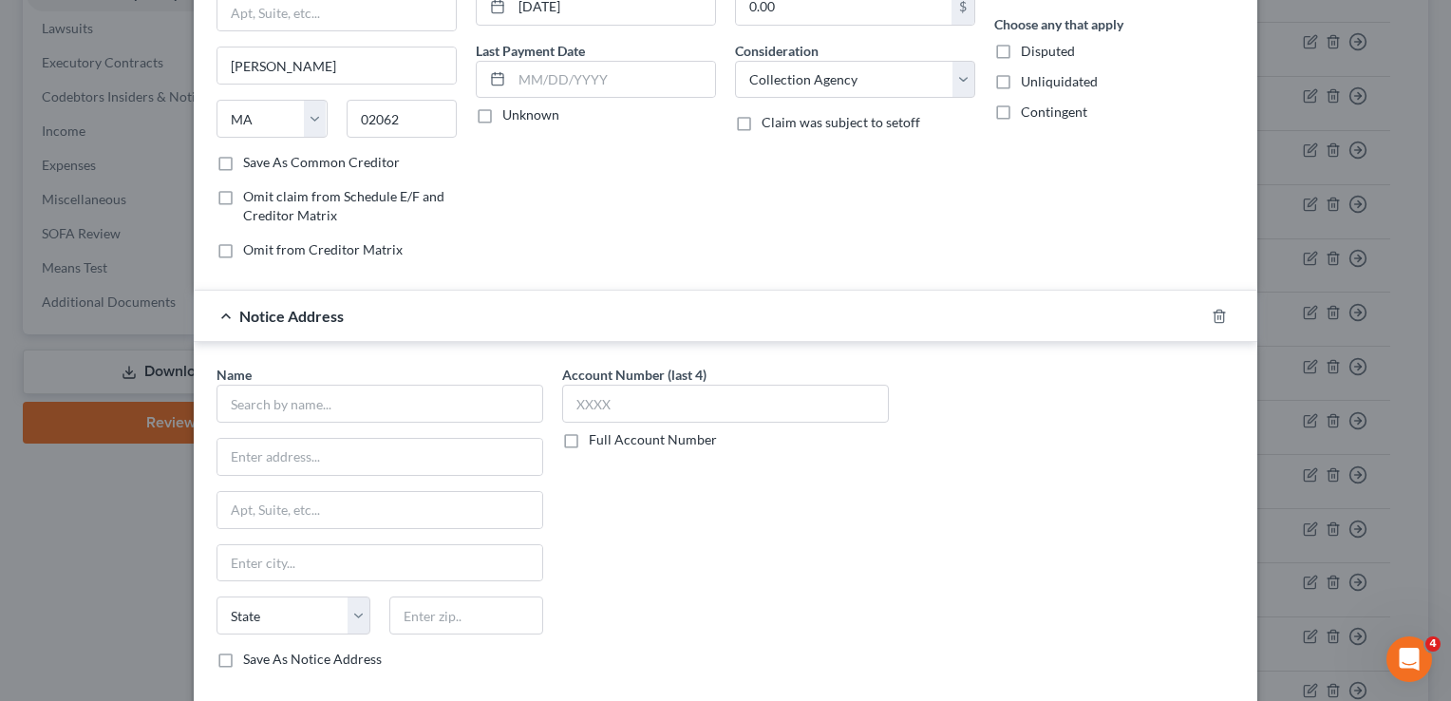
scroll to position [228, 0]
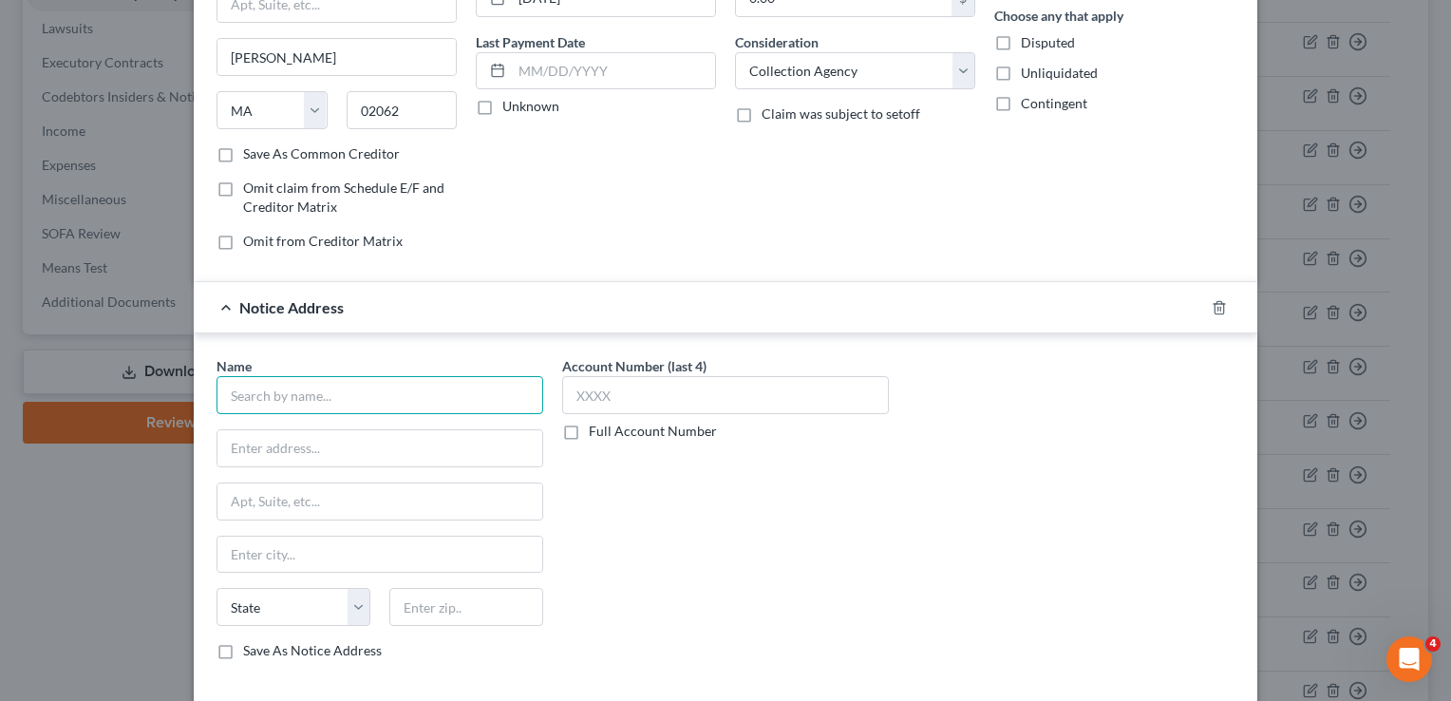
click at [389, 392] on input "text" at bounding box center [380, 395] width 327 height 38
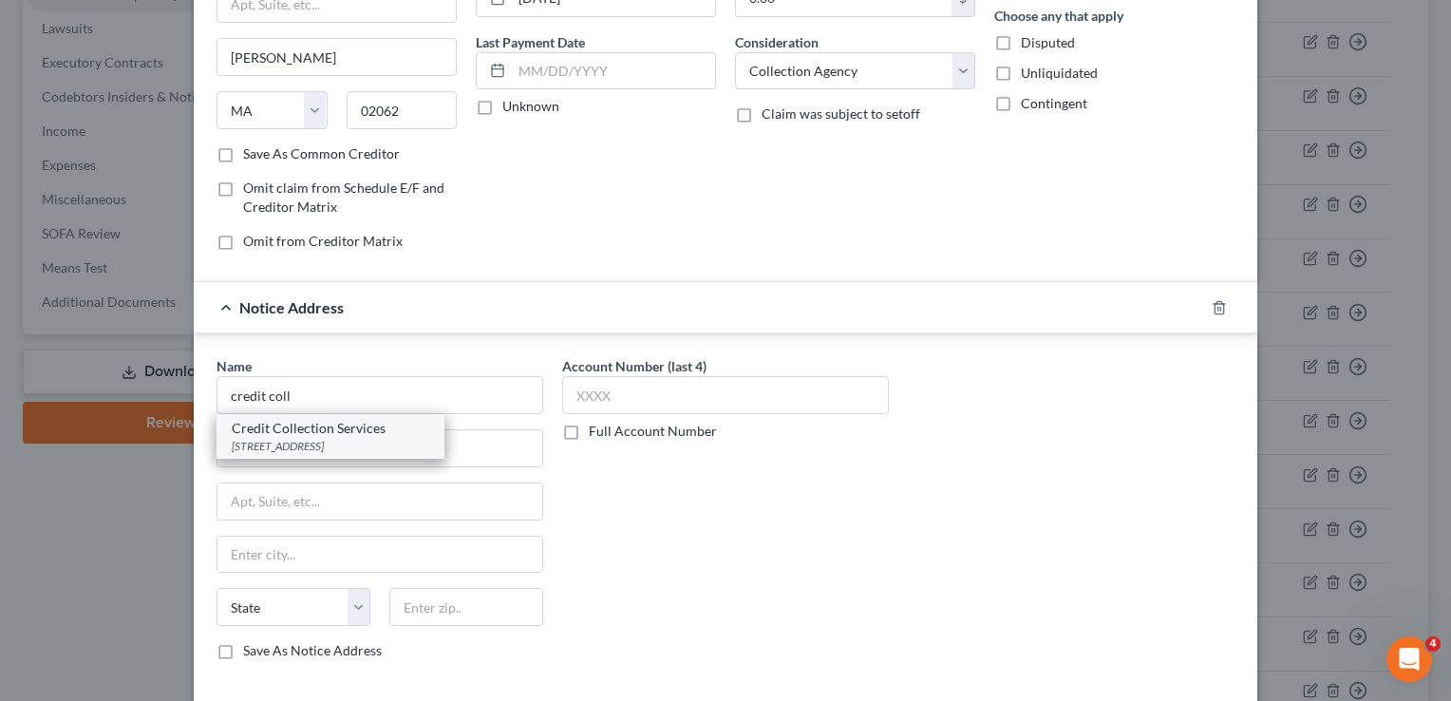
click at [309, 454] on div "Credit Collection Services [STREET_ADDRESS]" at bounding box center [331, 436] width 228 height 45
type input "Credit Collection Services"
type input "[STREET_ADDRESS]"
type input "[PERSON_NAME]"
select select "22"
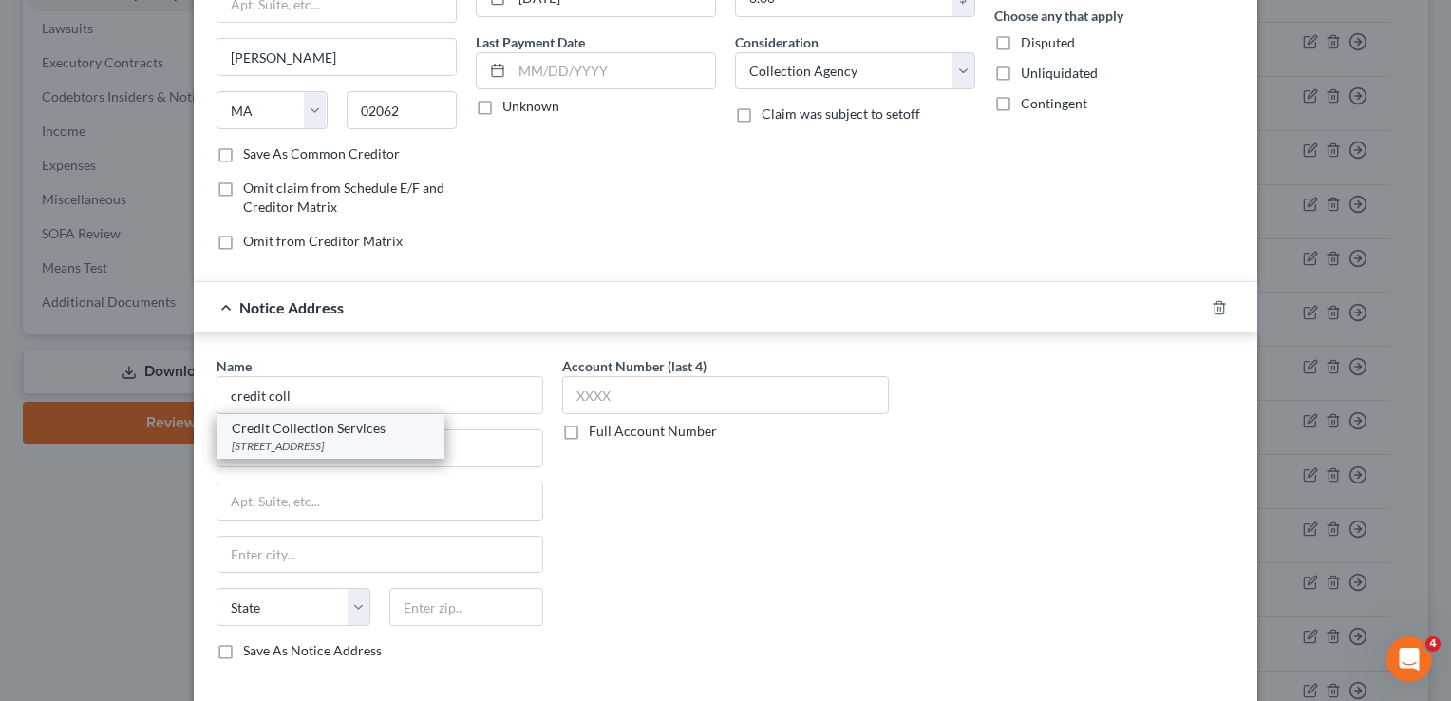
type input "02062"
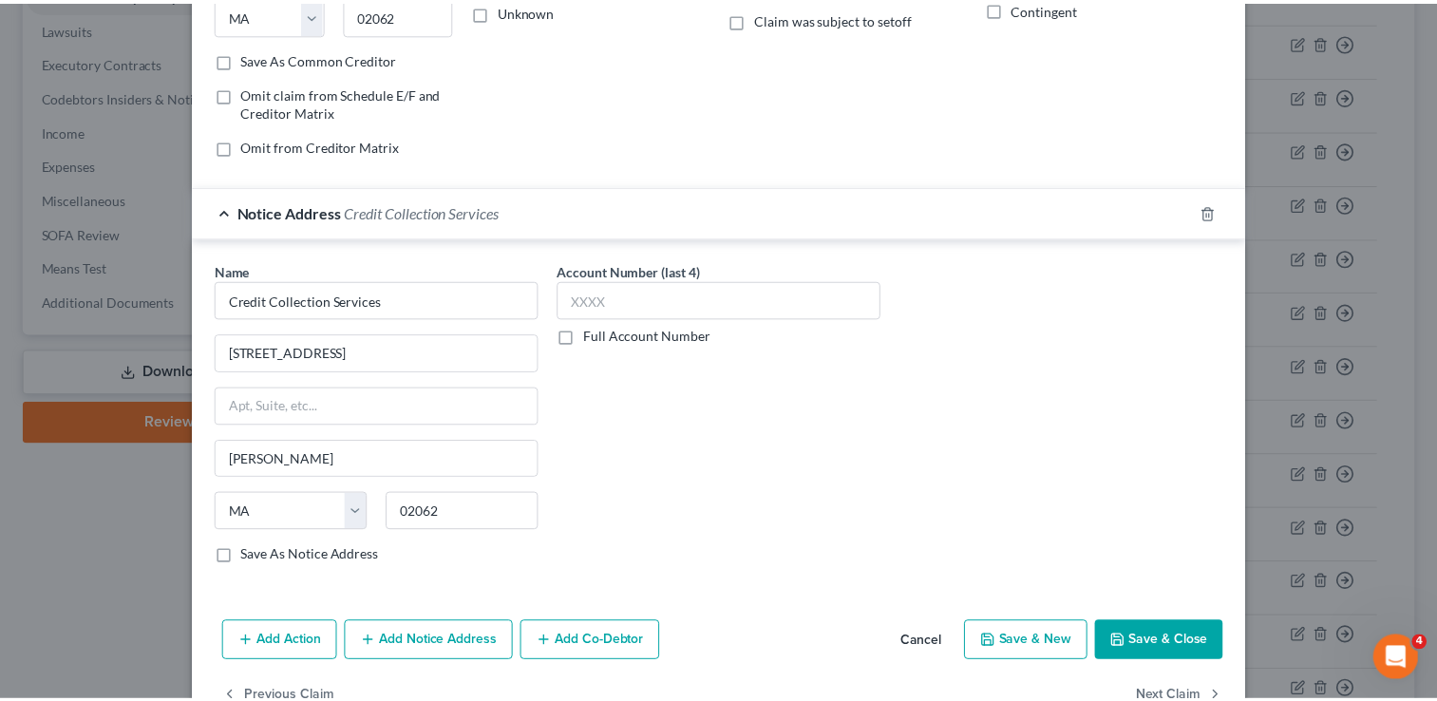
scroll to position [372, 0]
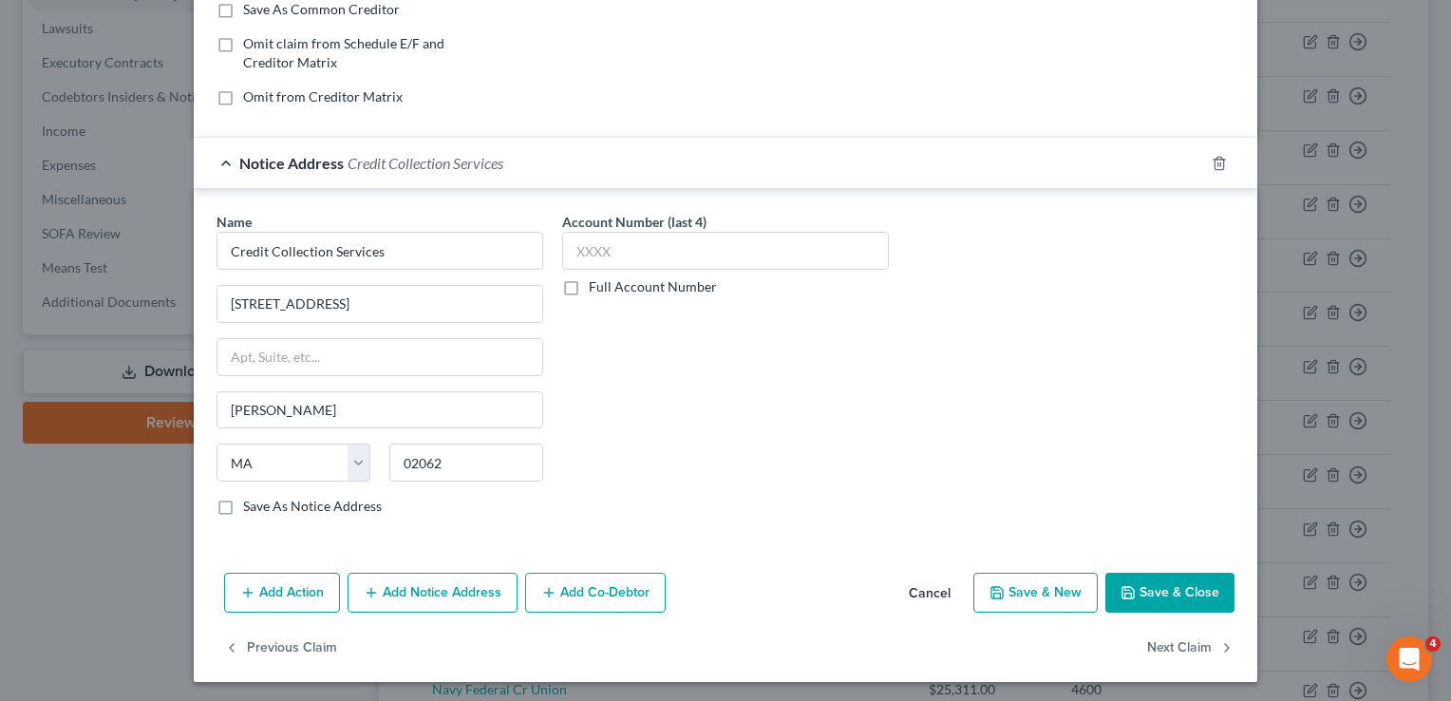
click at [1169, 590] on button "Save & Close" at bounding box center [1170, 593] width 129 height 40
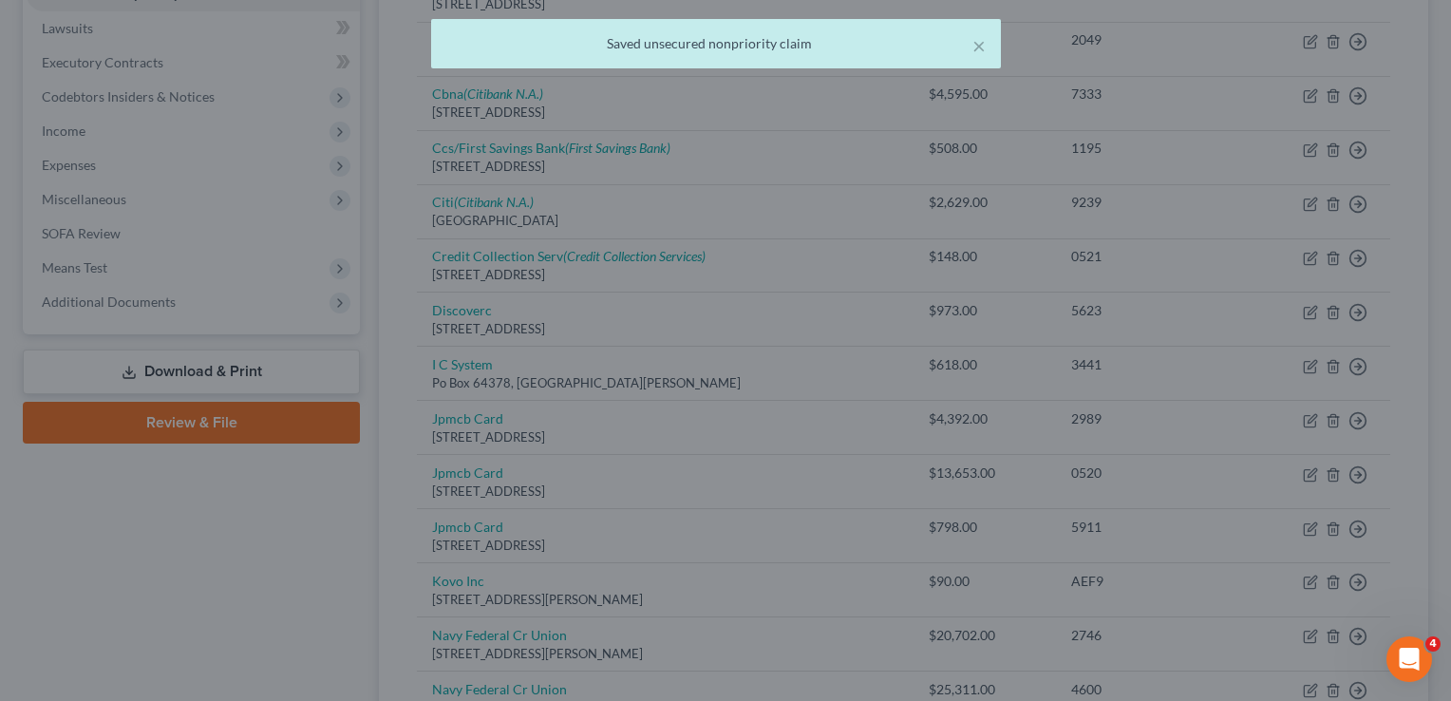
scroll to position [0, 0]
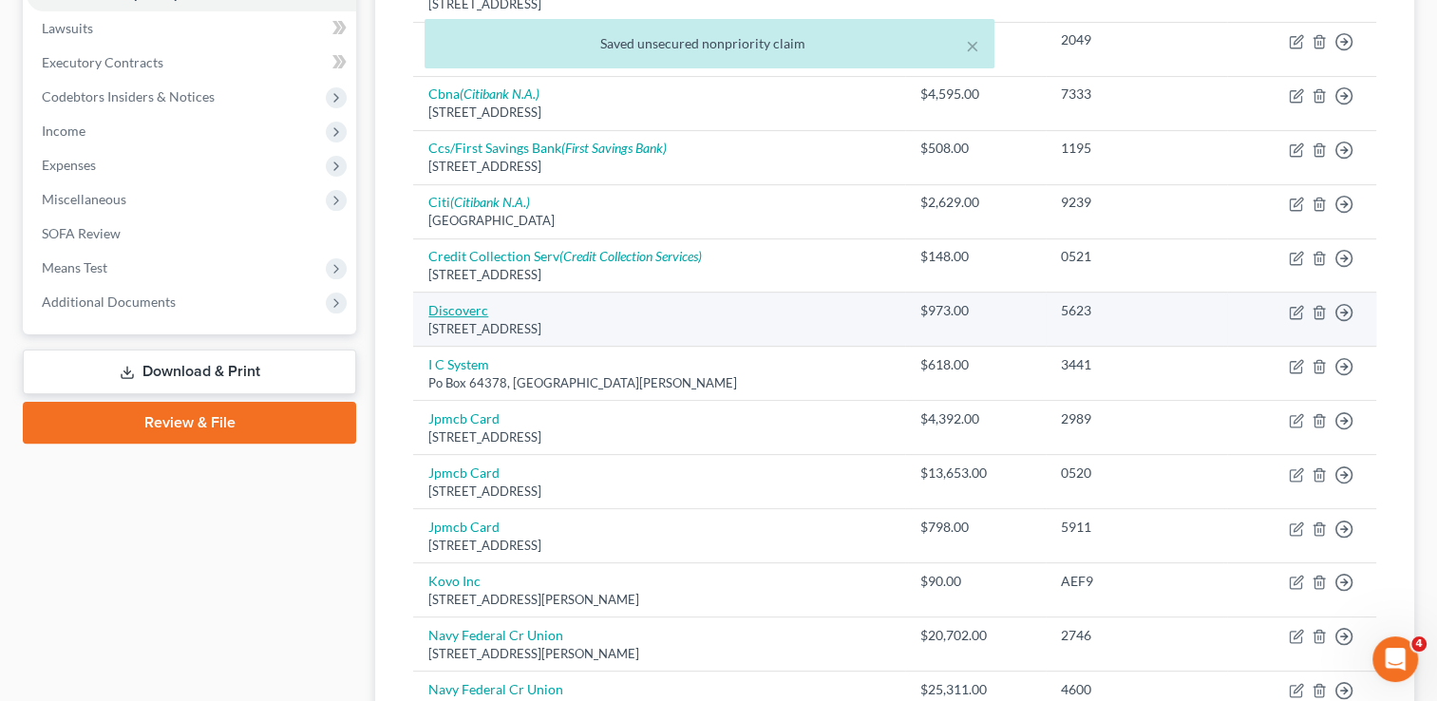
click at [459, 306] on link "Discoverc" at bounding box center [458, 310] width 60 height 16
select select "46"
select select "2"
select select "0"
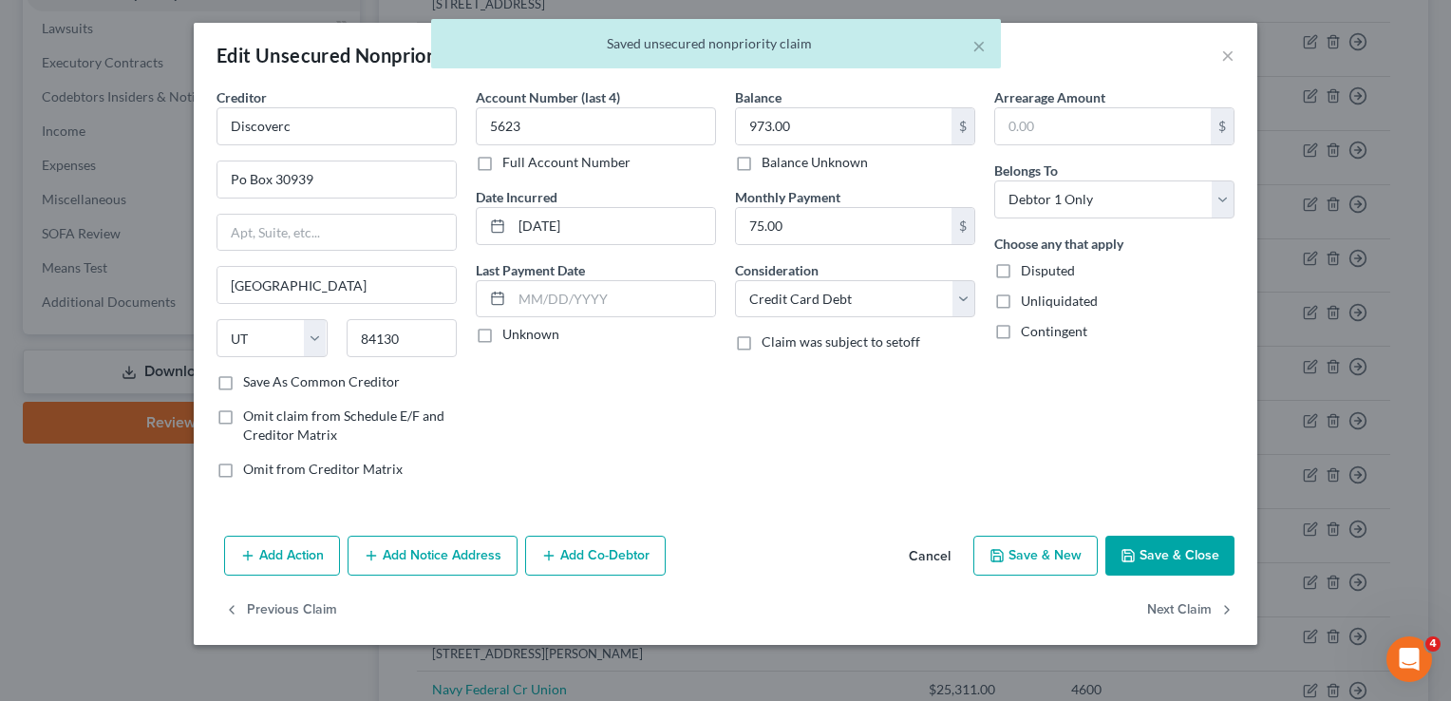
click at [460, 571] on button "Add Notice Address" at bounding box center [433, 556] width 170 height 40
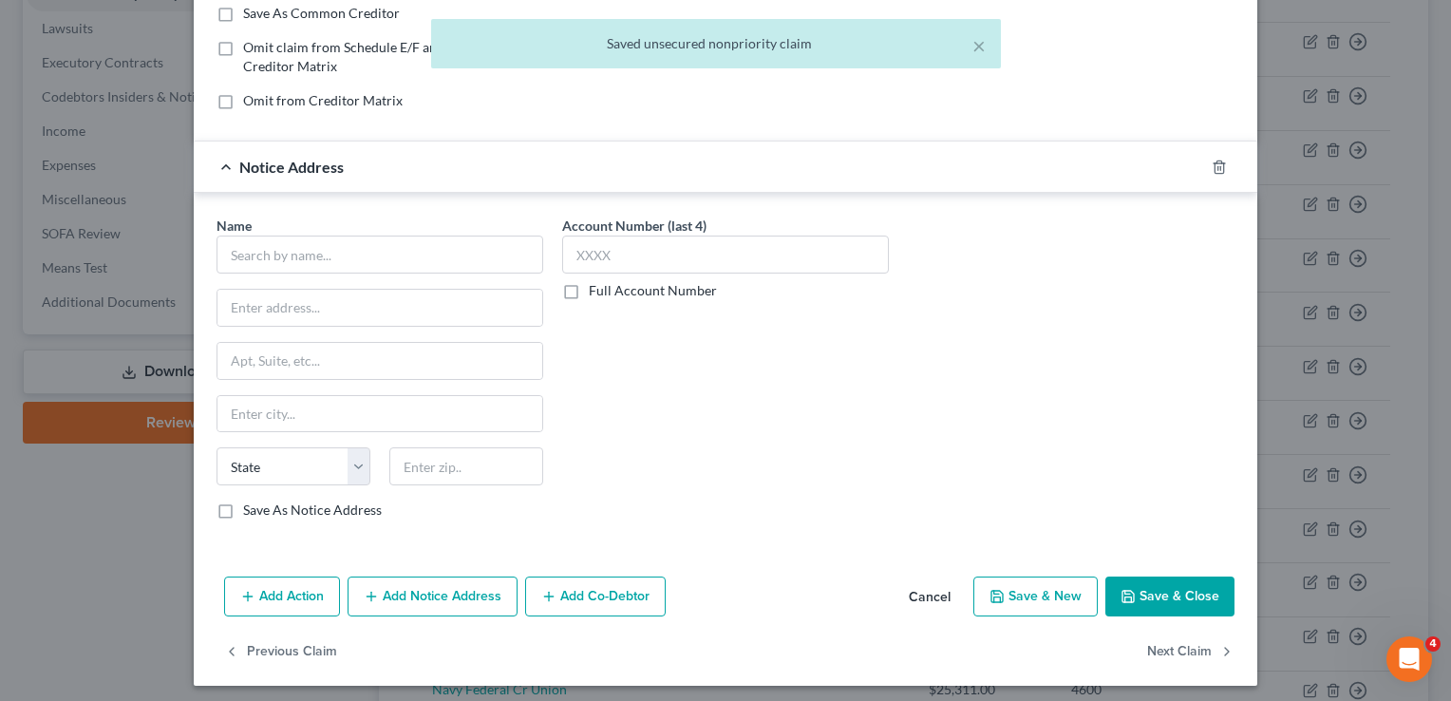
scroll to position [372, 0]
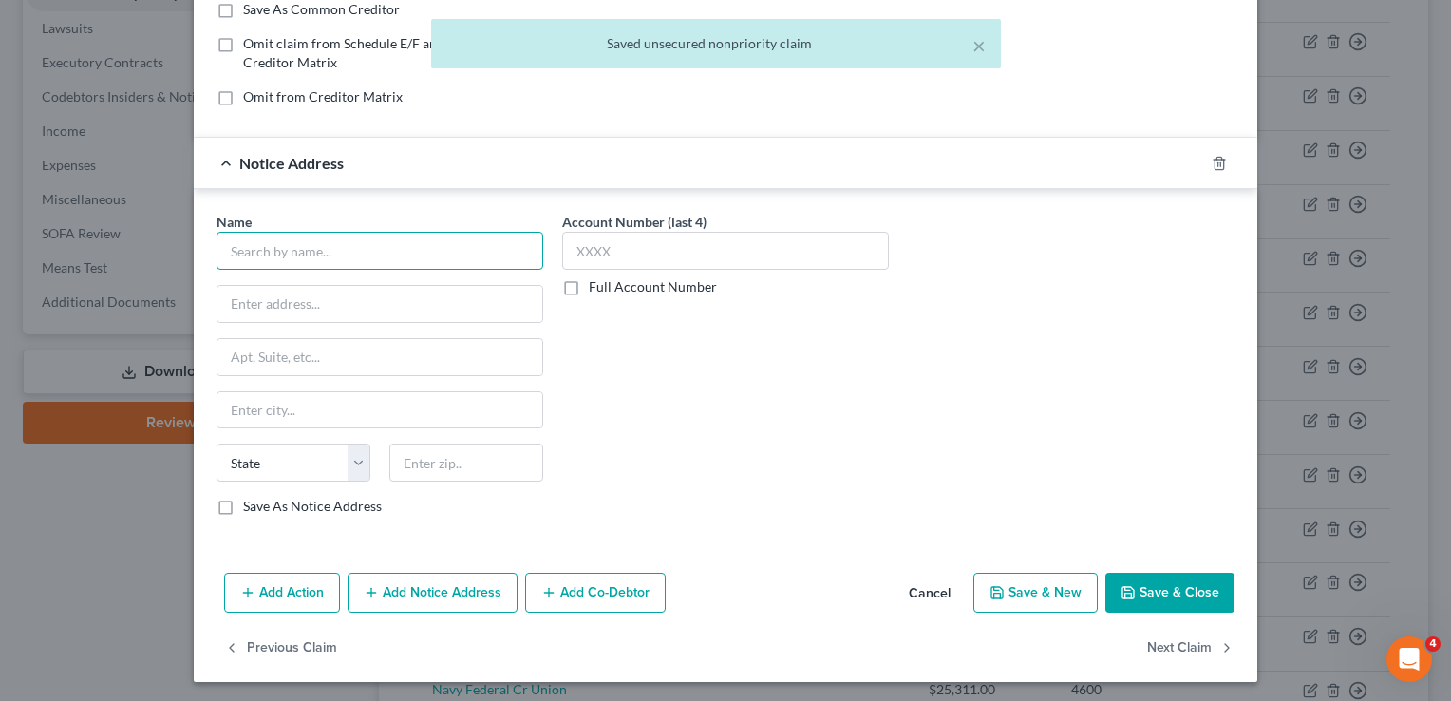
click at [334, 252] on input "text" at bounding box center [380, 251] width 327 height 38
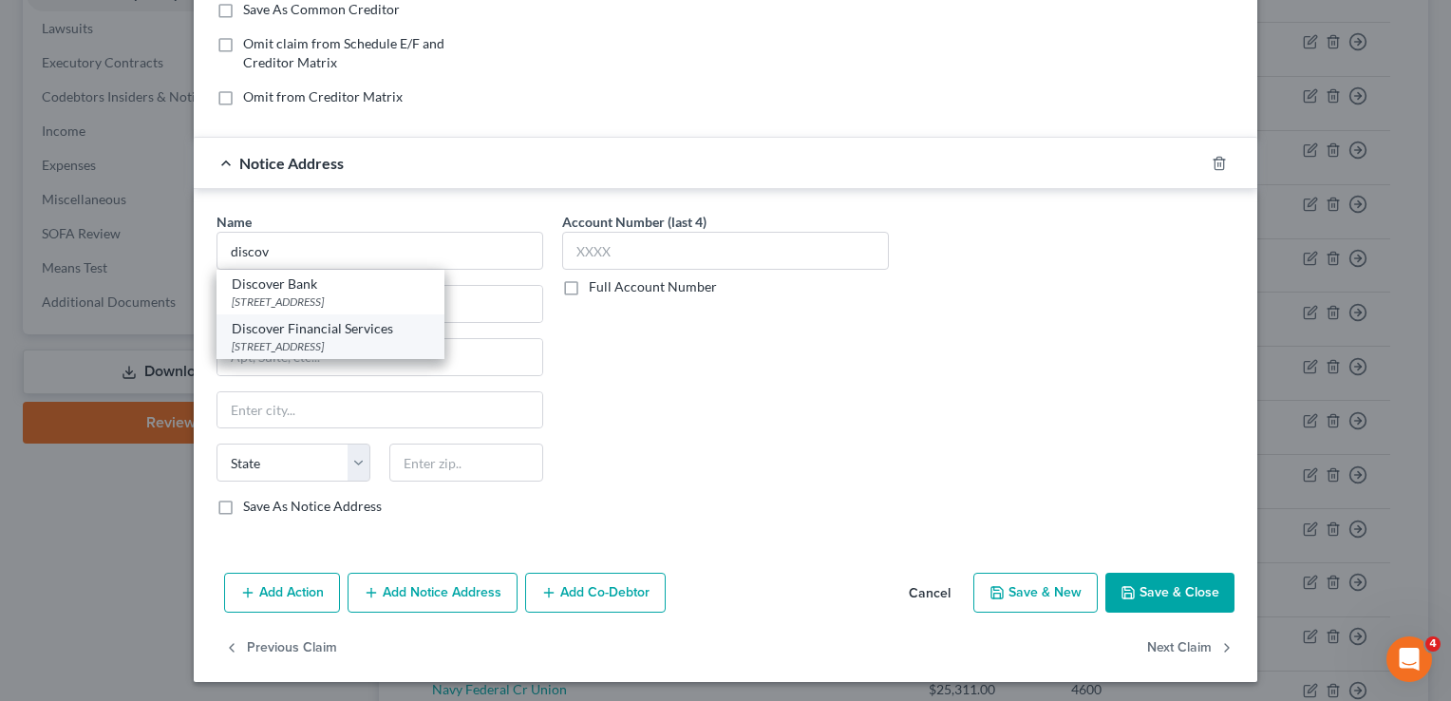
click at [306, 341] on div "[STREET_ADDRESS]" at bounding box center [331, 346] width 198 height 16
type input "Discover Financial Services"
type input "PO Box 15316"
type input "Wilmington"
select select "7"
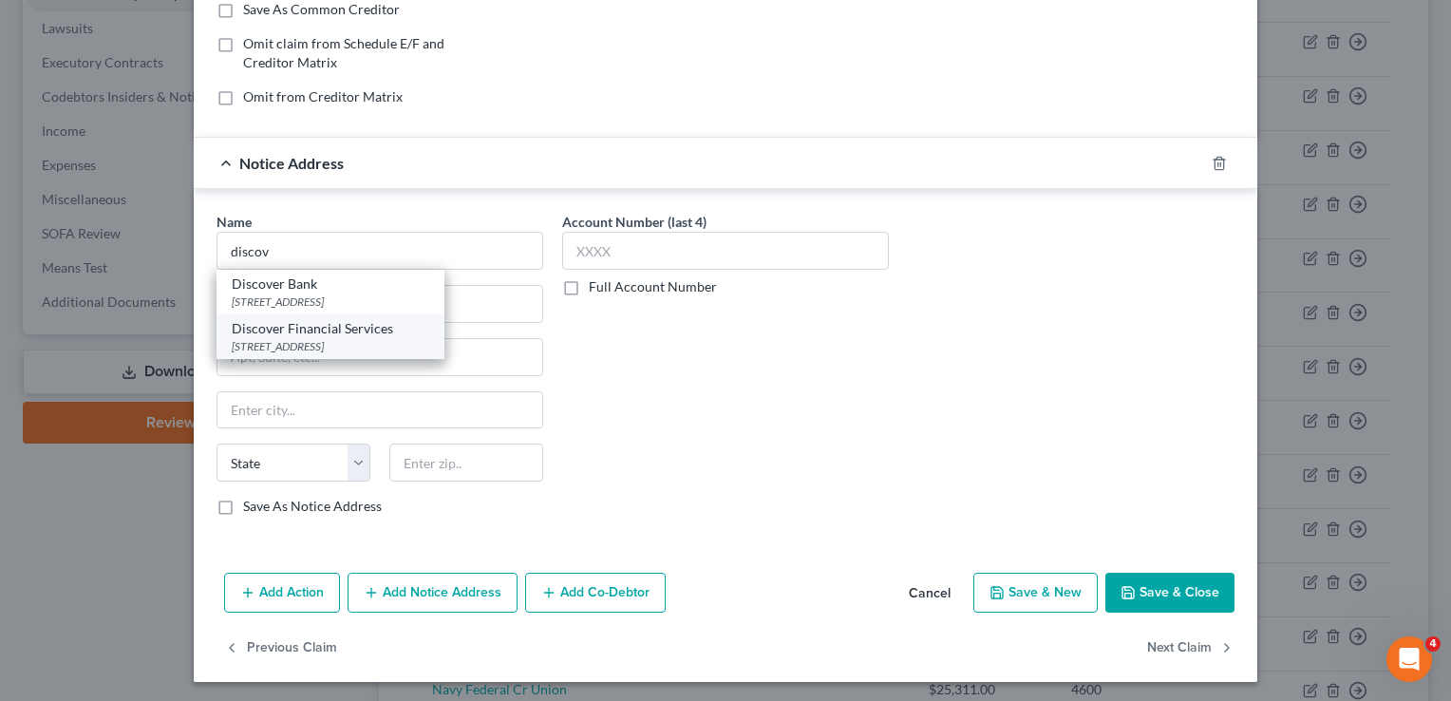
type input "19850"
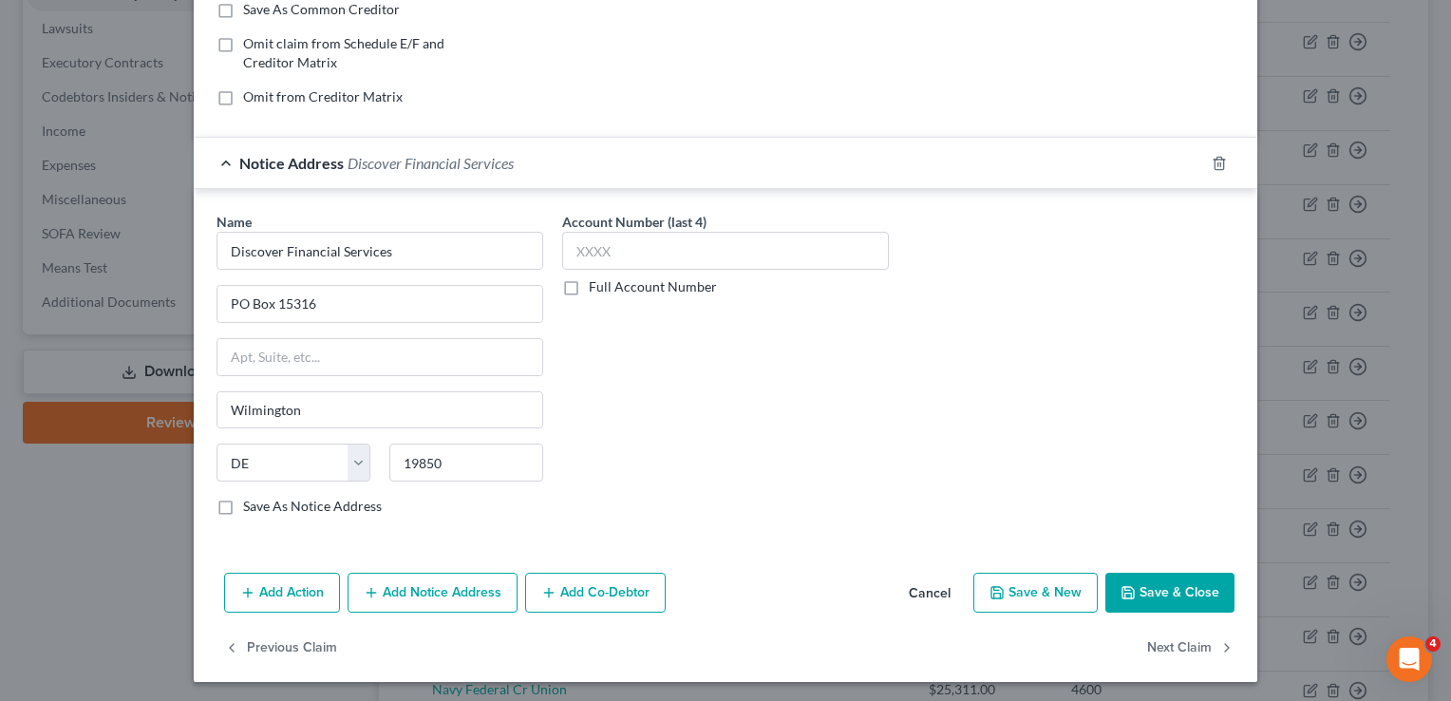
click at [1148, 583] on button "Save & Close" at bounding box center [1170, 593] width 129 height 40
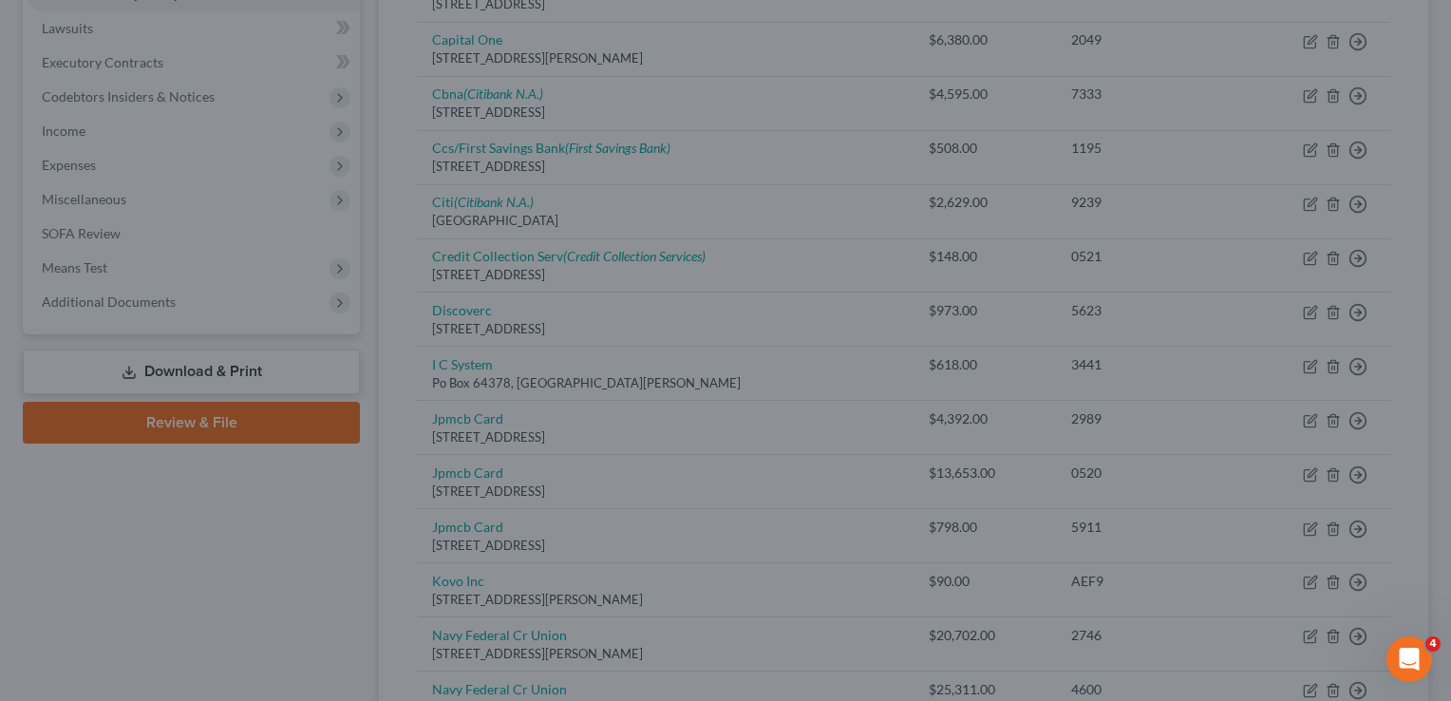
scroll to position [0, 0]
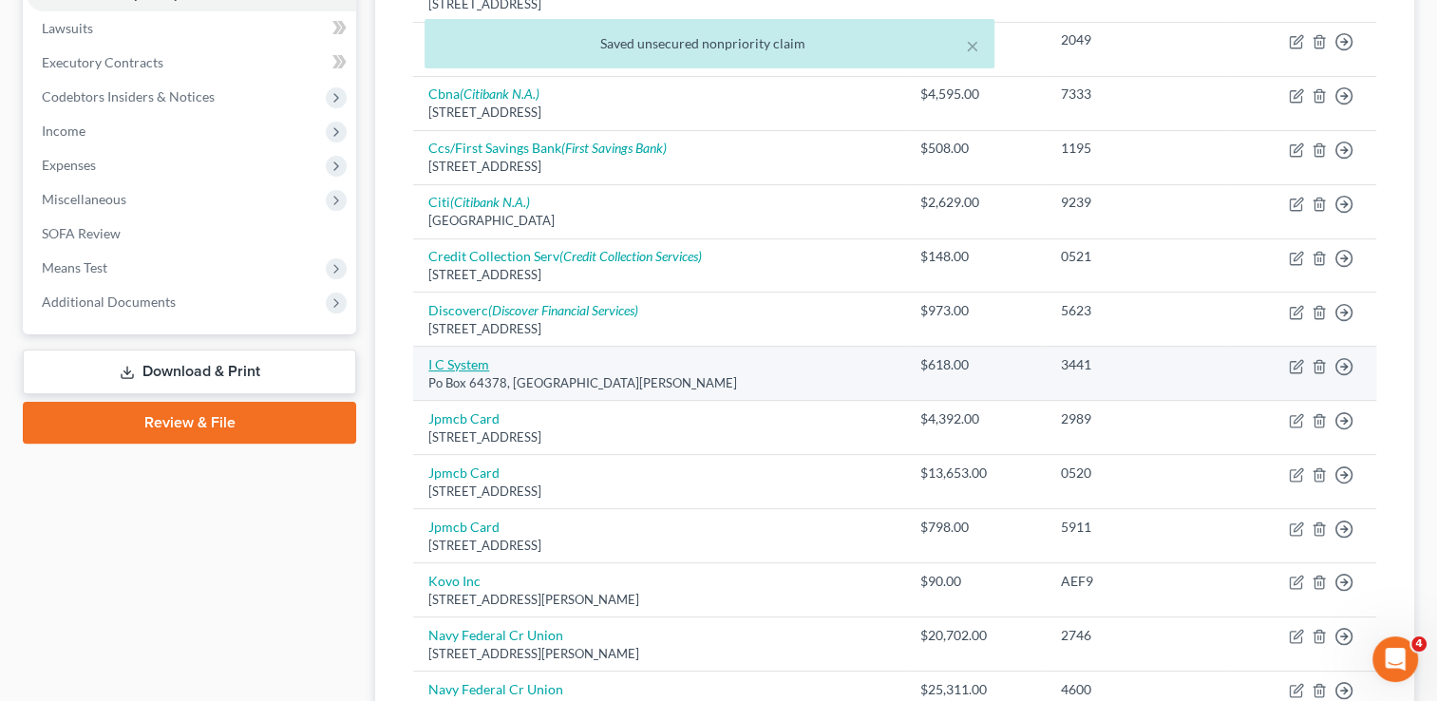
click at [464, 358] on link "I C System" at bounding box center [458, 364] width 61 height 16
select select "24"
select select "0"
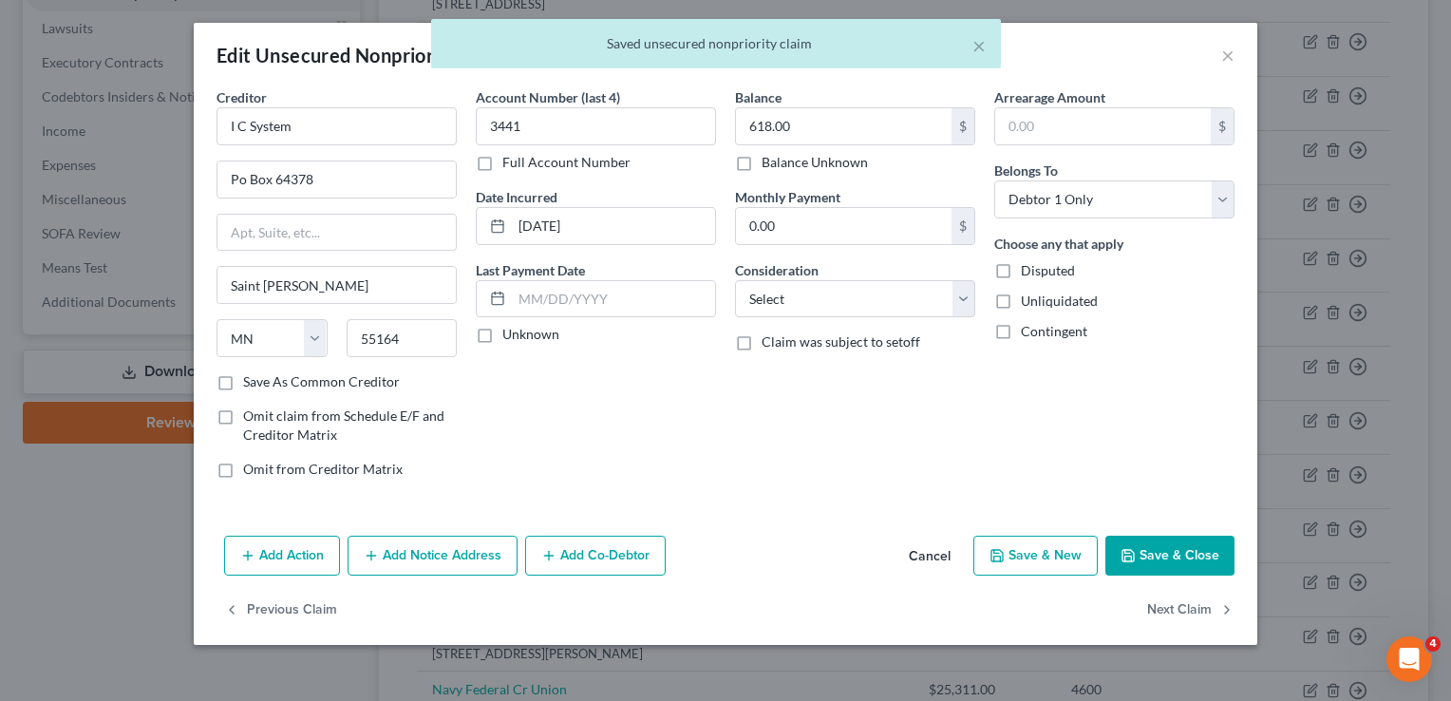
click at [445, 567] on button "Add Notice Address" at bounding box center [433, 556] width 170 height 40
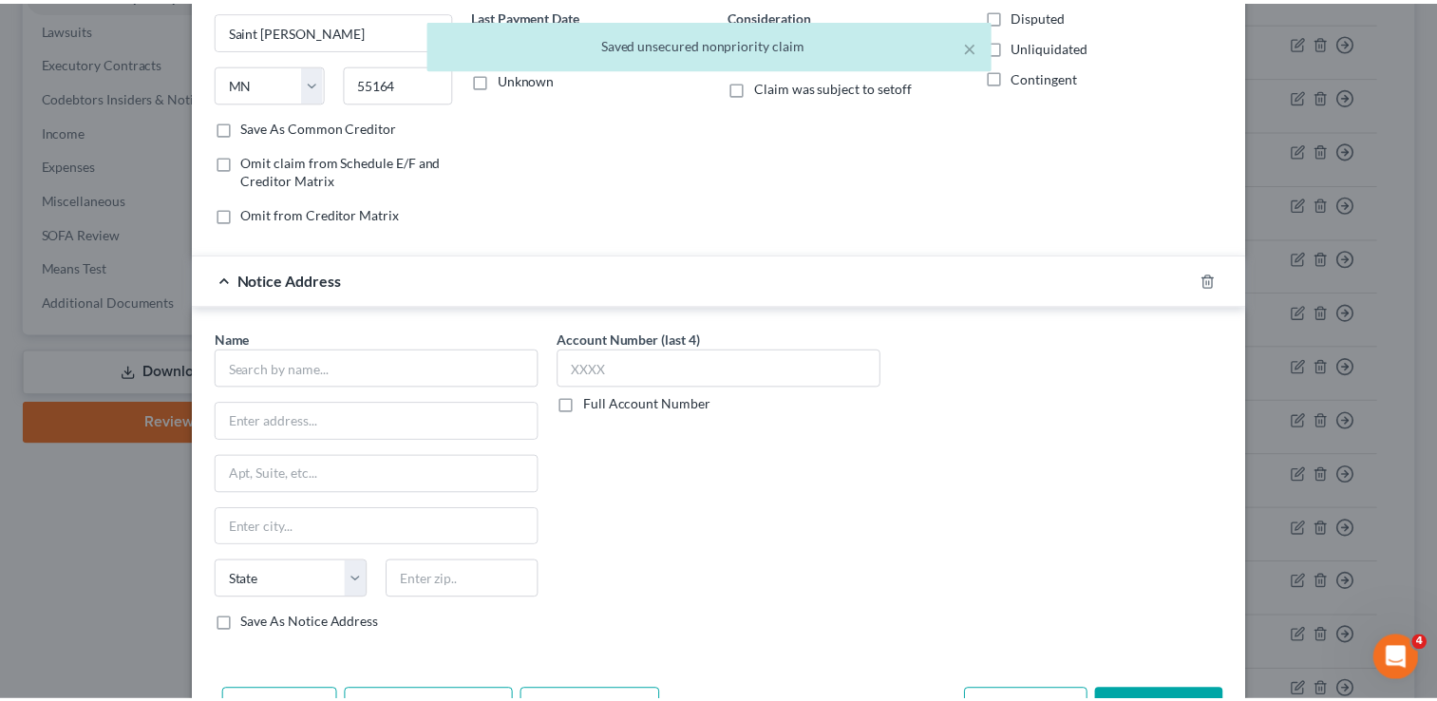
scroll to position [304, 0]
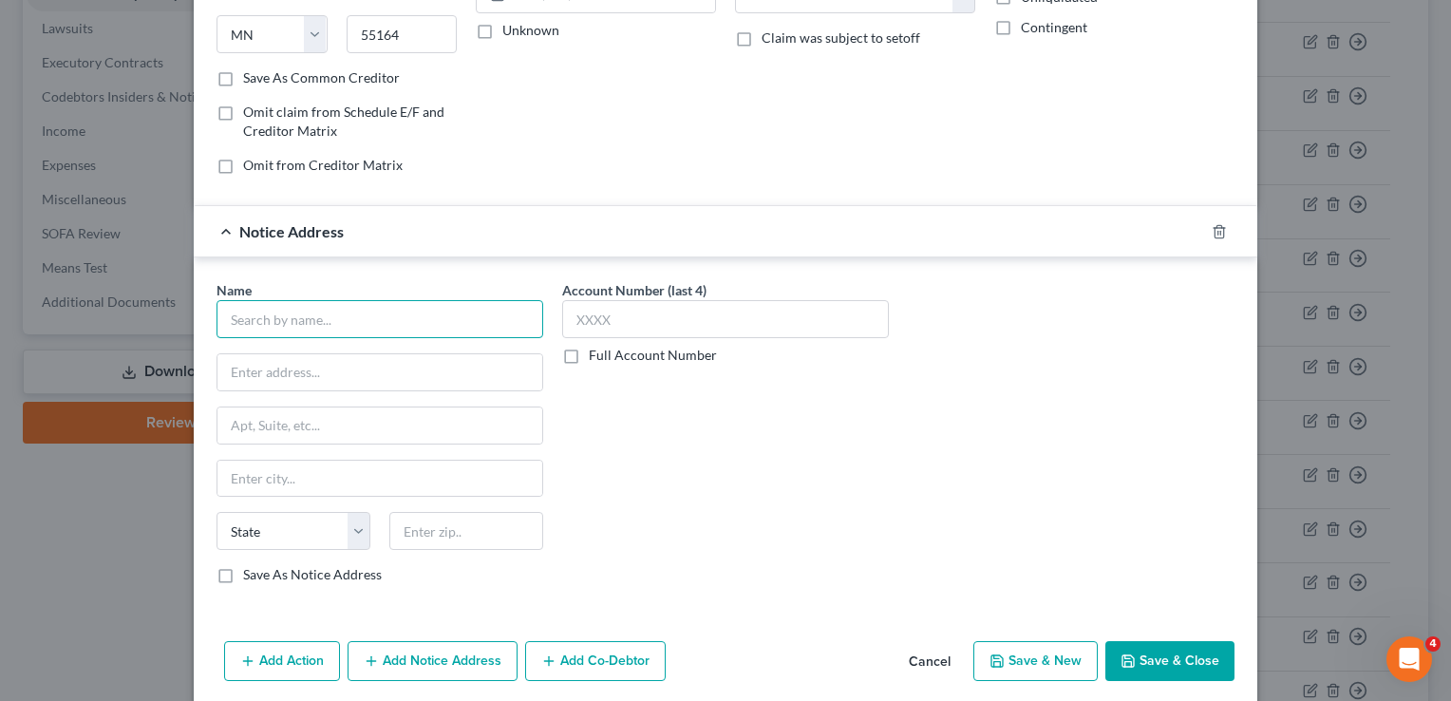
click at [365, 309] on input "text" at bounding box center [380, 319] width 327 height 38
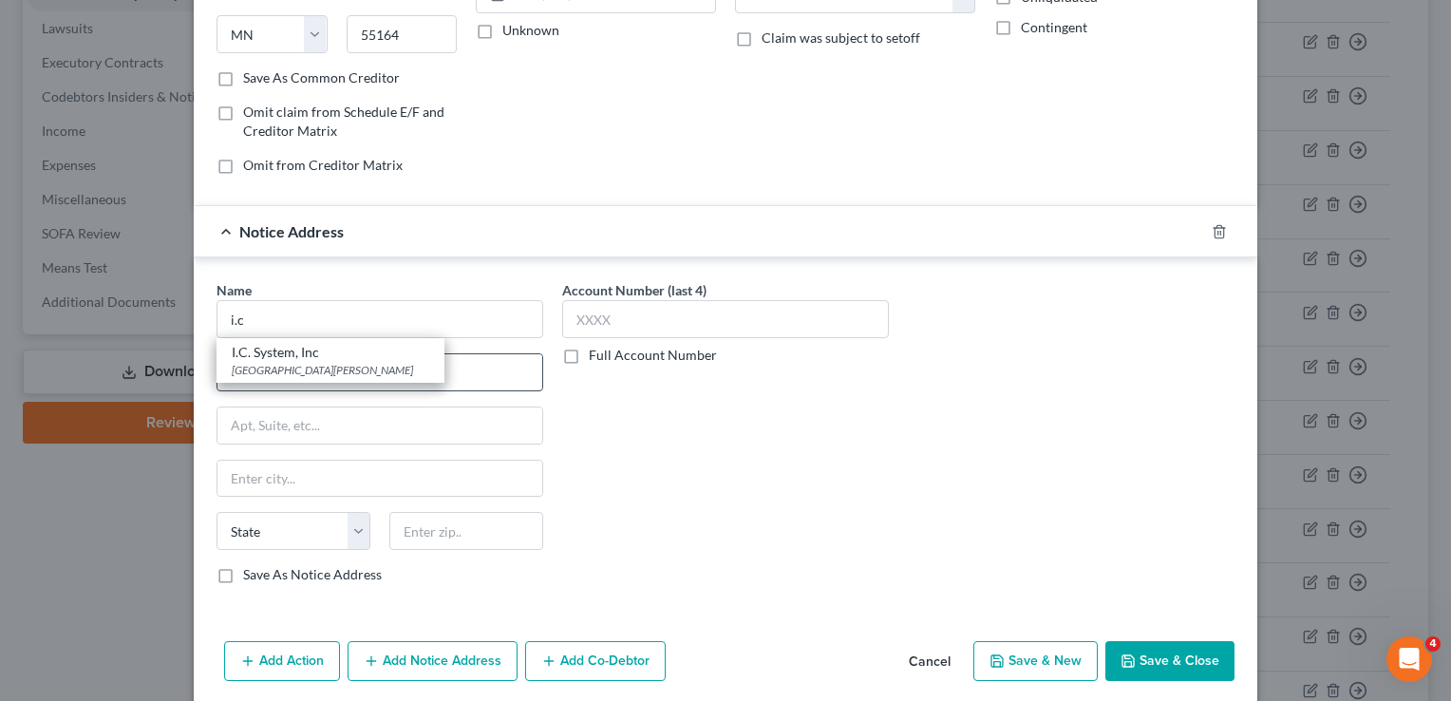
click at [319, 352] on div "I.C. System, Inc" at bounding box center [331, 352] width 198 height 19
type input "I.C. System, Inc"
type input "PO Box 64378"
type input "Saint [PERSON_NAME]"
select select "24"
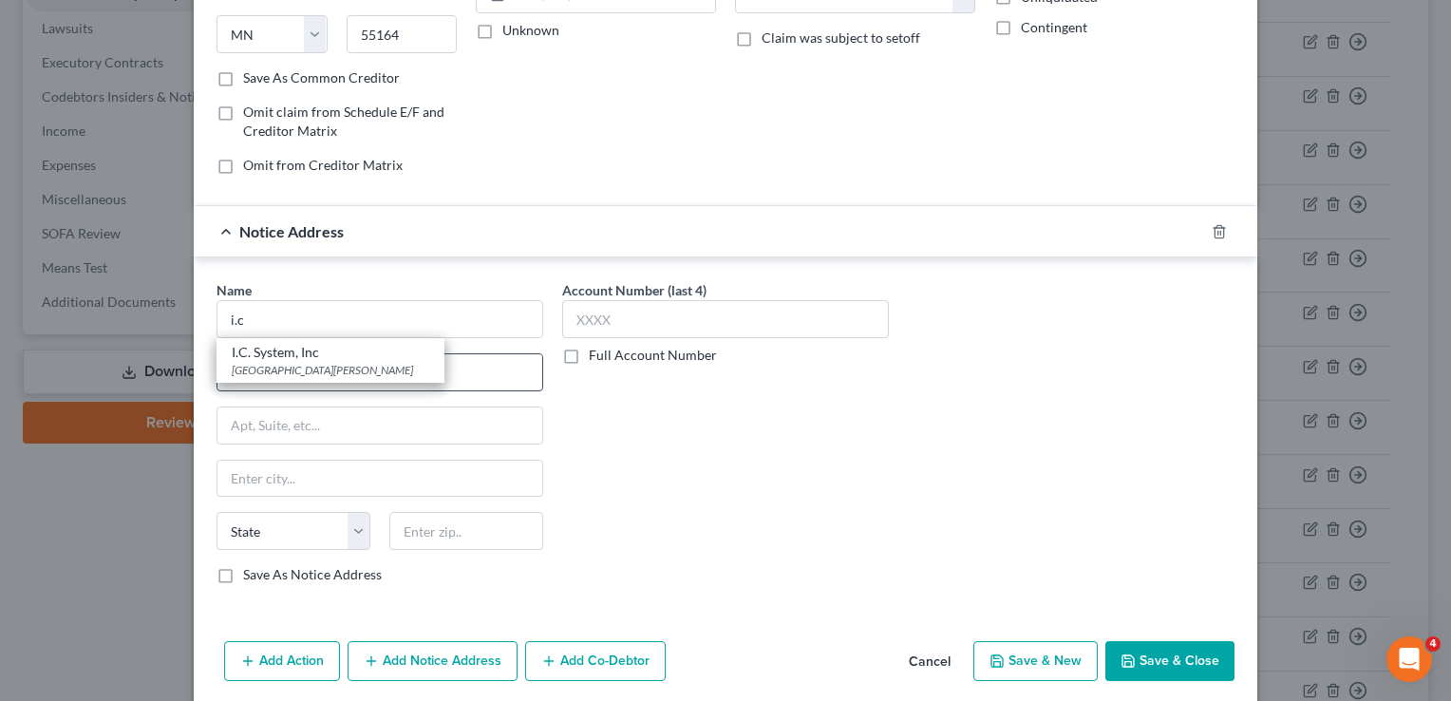
type input "55164"
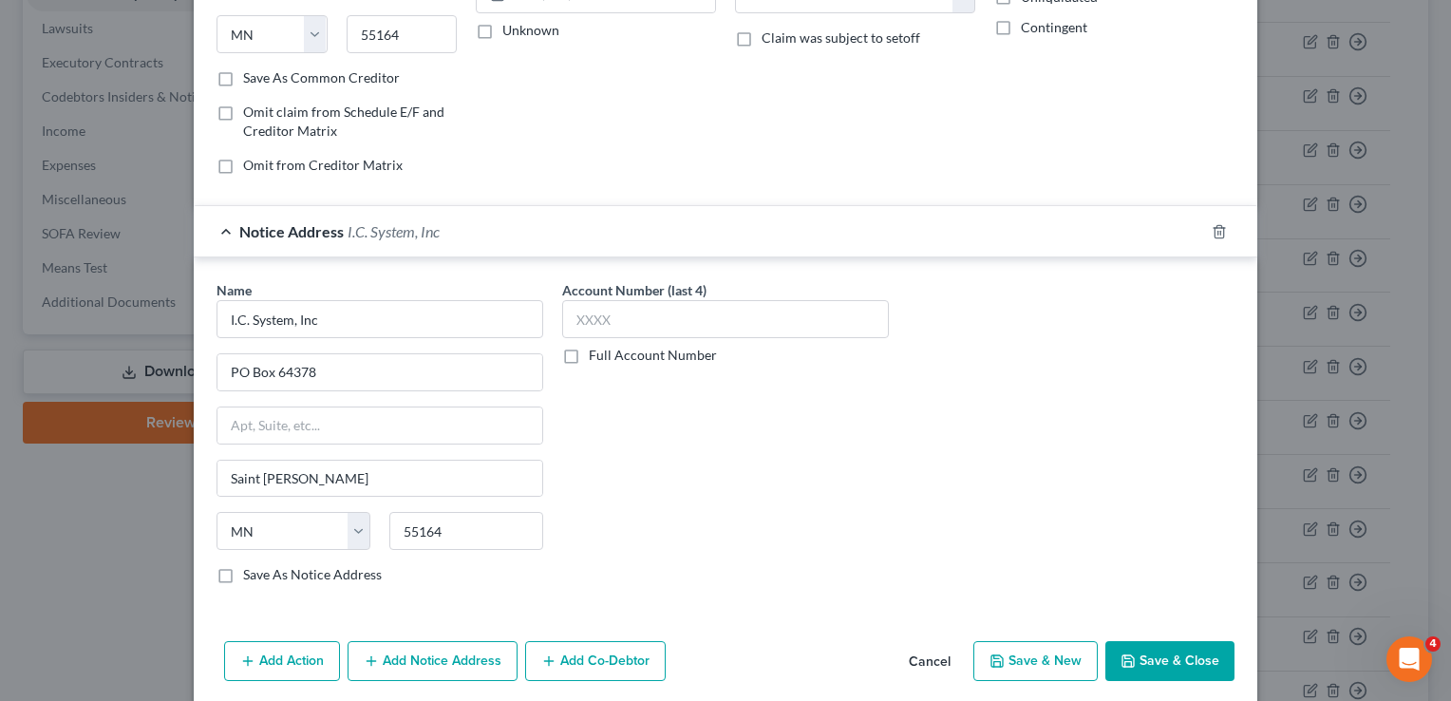
click at [1166, 648] on button "Save & Close" at bounding box center [1170, 661] width 129 height 40
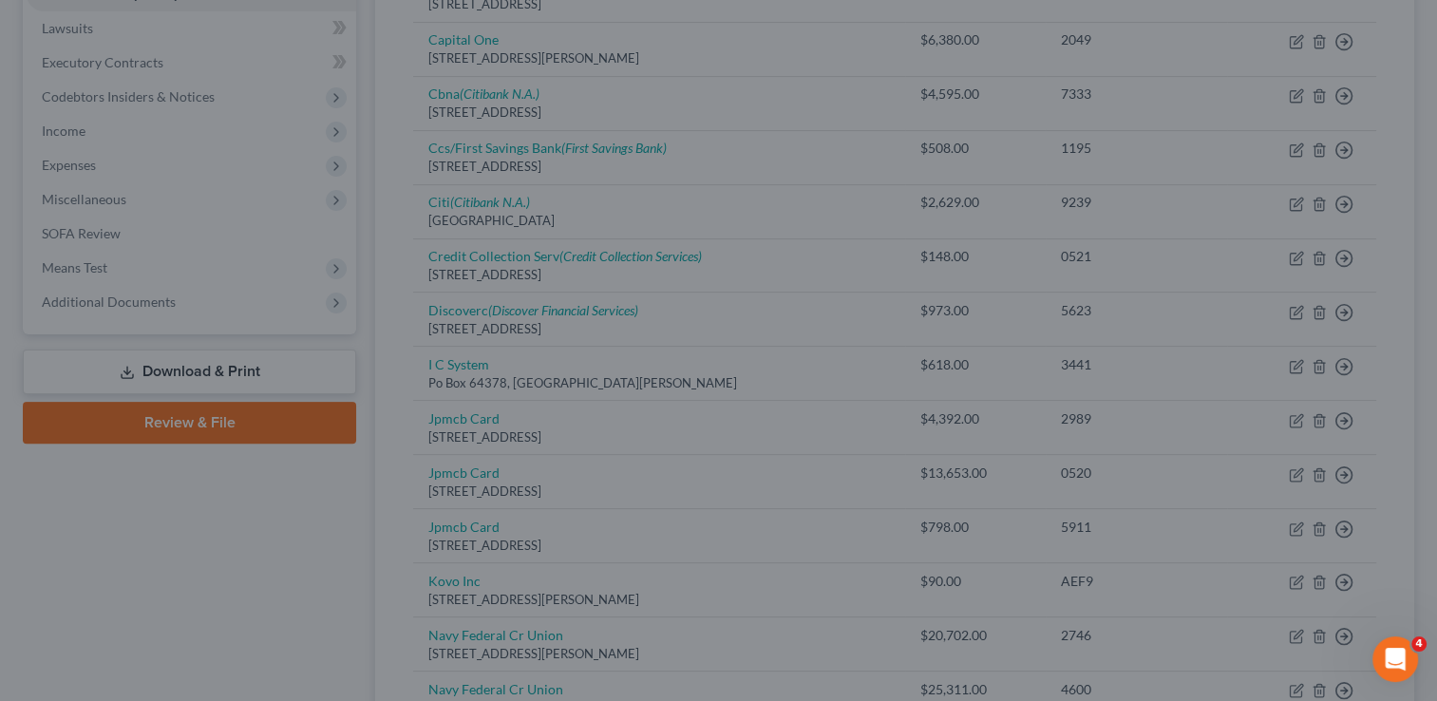
scroll to position [0, 0]
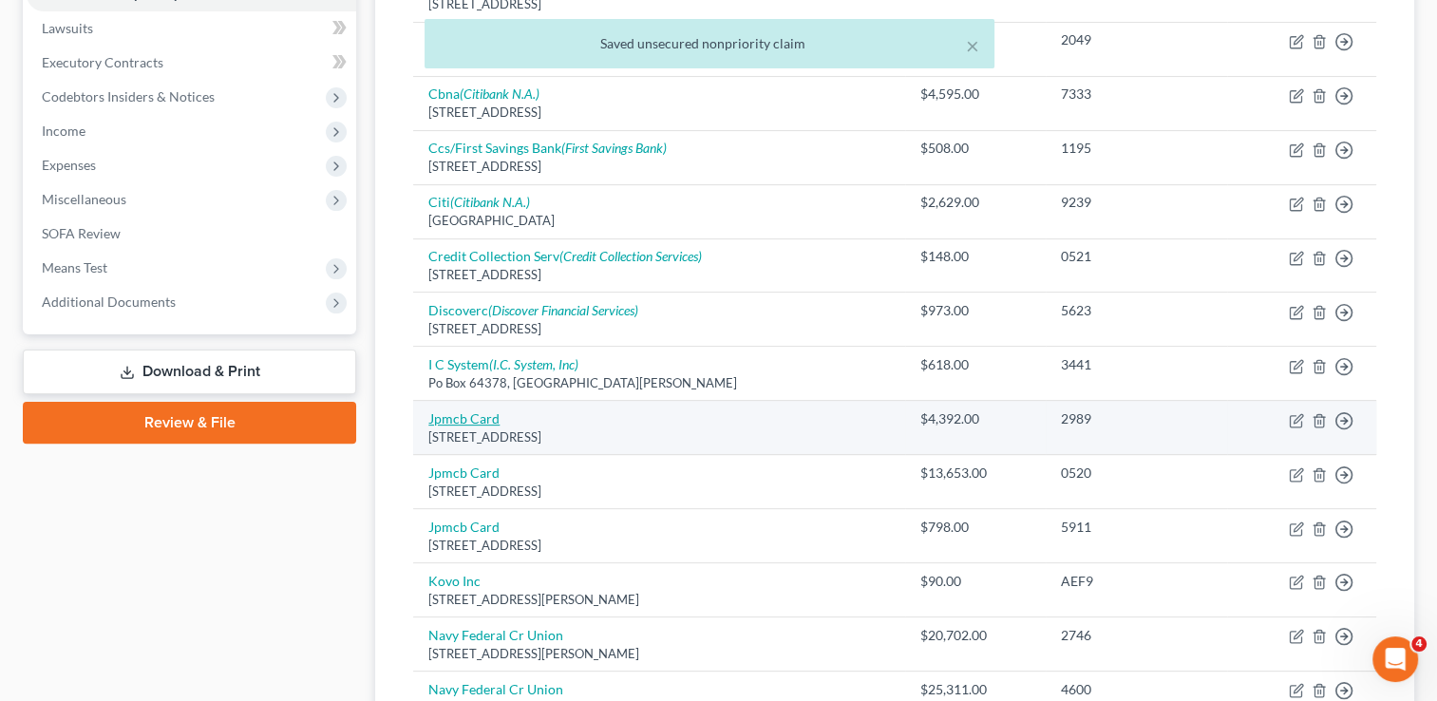
click at [481, 412] on link "Jpmcb Card" at bounding box center [463, 418] width 71 height 16
select select "7"
select select "0"
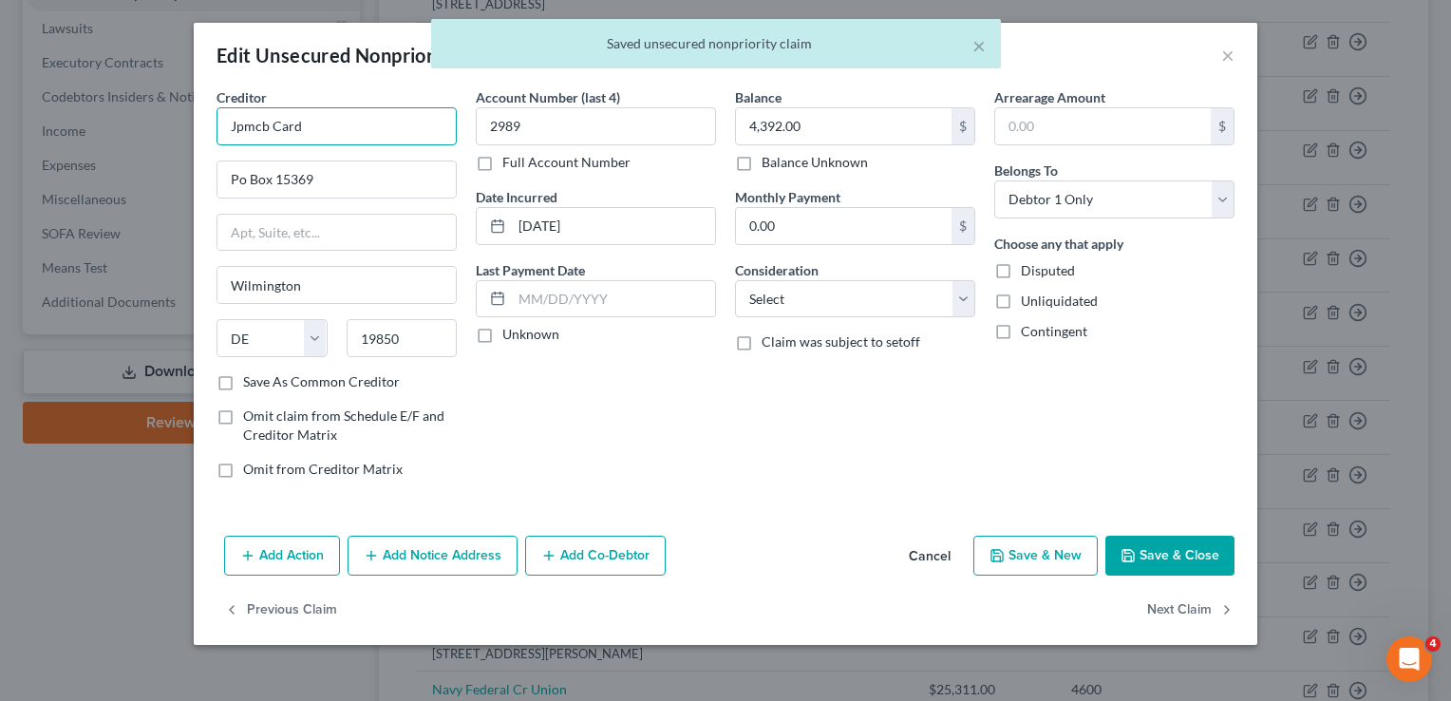
drag, startPoint x: 370, startPoint y: 124, endPoint x: 63, endPoint y: 138, distance: 308.0
click at [63, 138] on div "Edit Unsecured Nonpriority Claim × Creditor * Jpmcb Card Po Box [GEOGRAPHIC_DAT…" at bounding box center [725, 350] width 1451 height 701
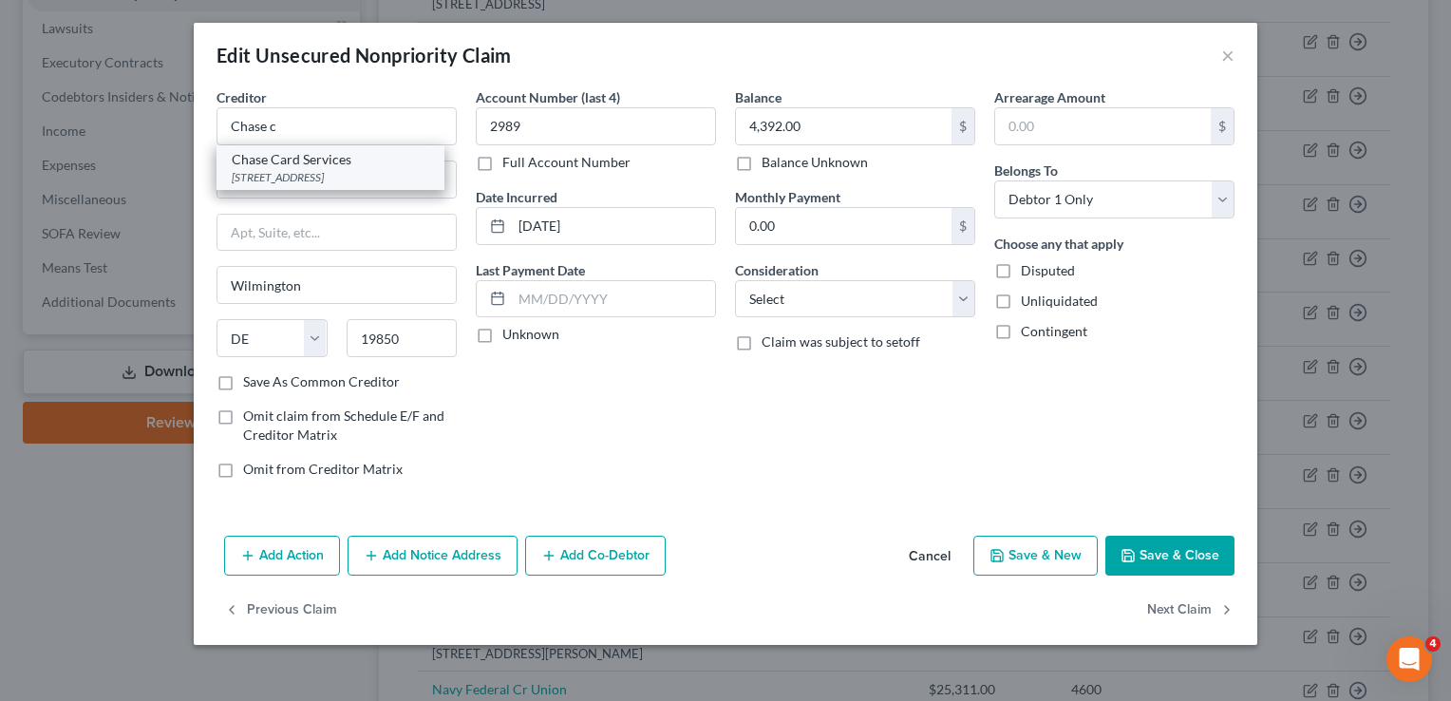
click at [328, 166] on div "Chase Card Services" at bounding box center [331, 159] width 198 height 19
type input "Chase Card Services"
type input "PO Box 6294"
type input "[PERSON_NAME] Stream"
select select "14"
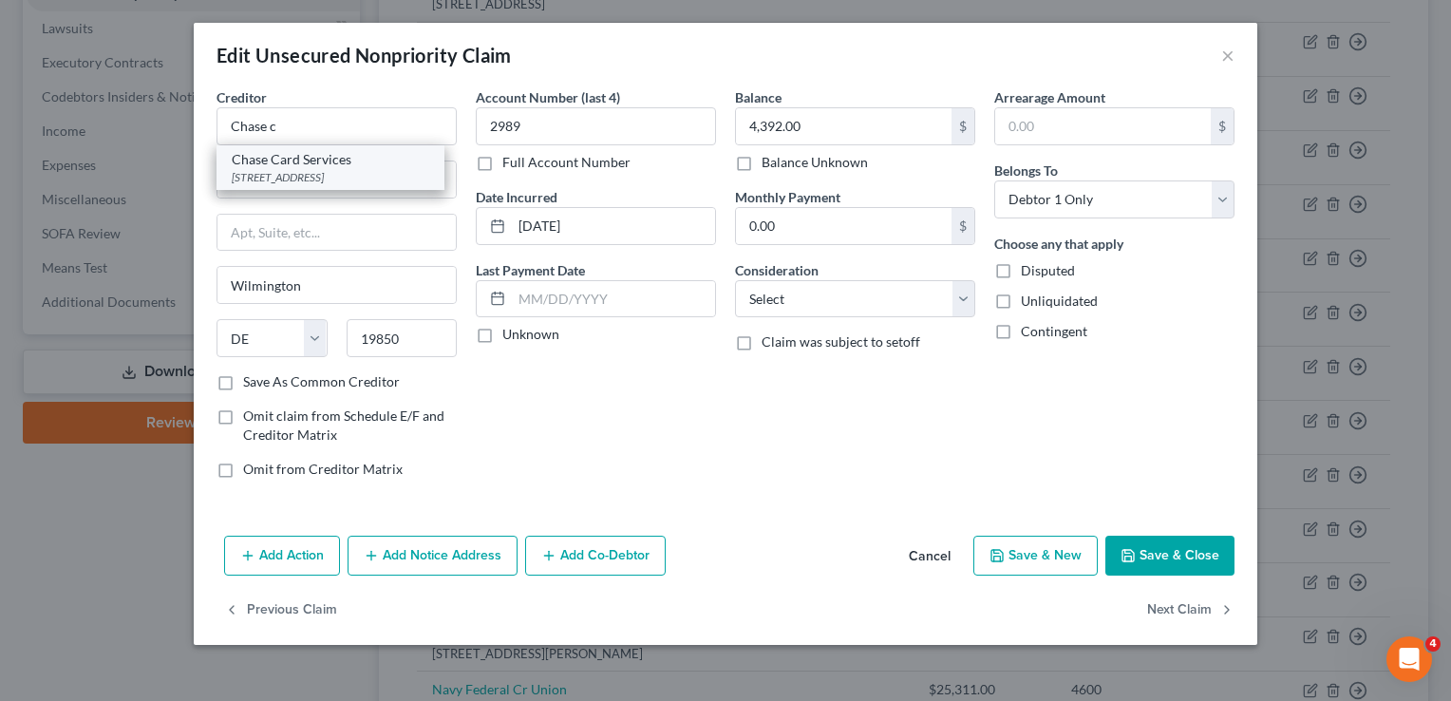
type input "60197"
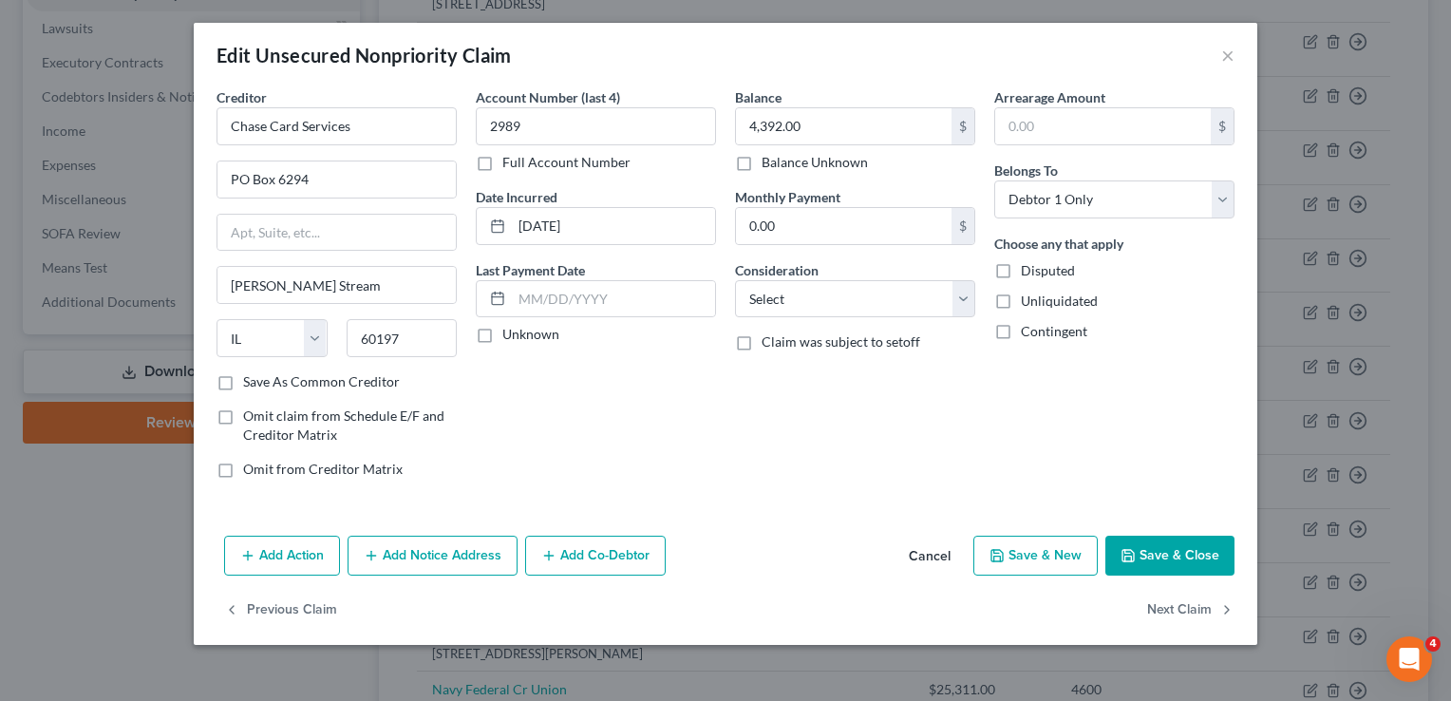
click at [1167, 538] on button "Save & Close" at bounding box center [1170, 556] width 129 height 40
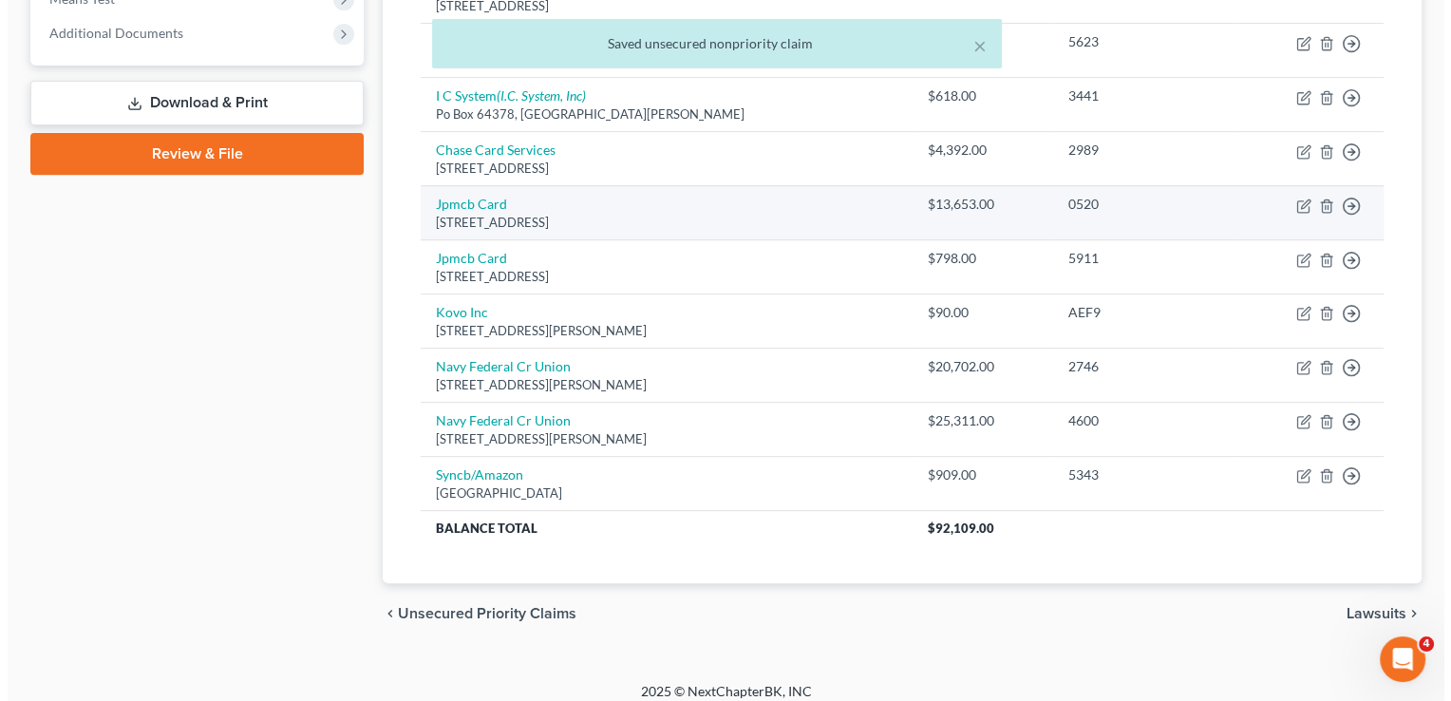
scroll to position [773, 0]
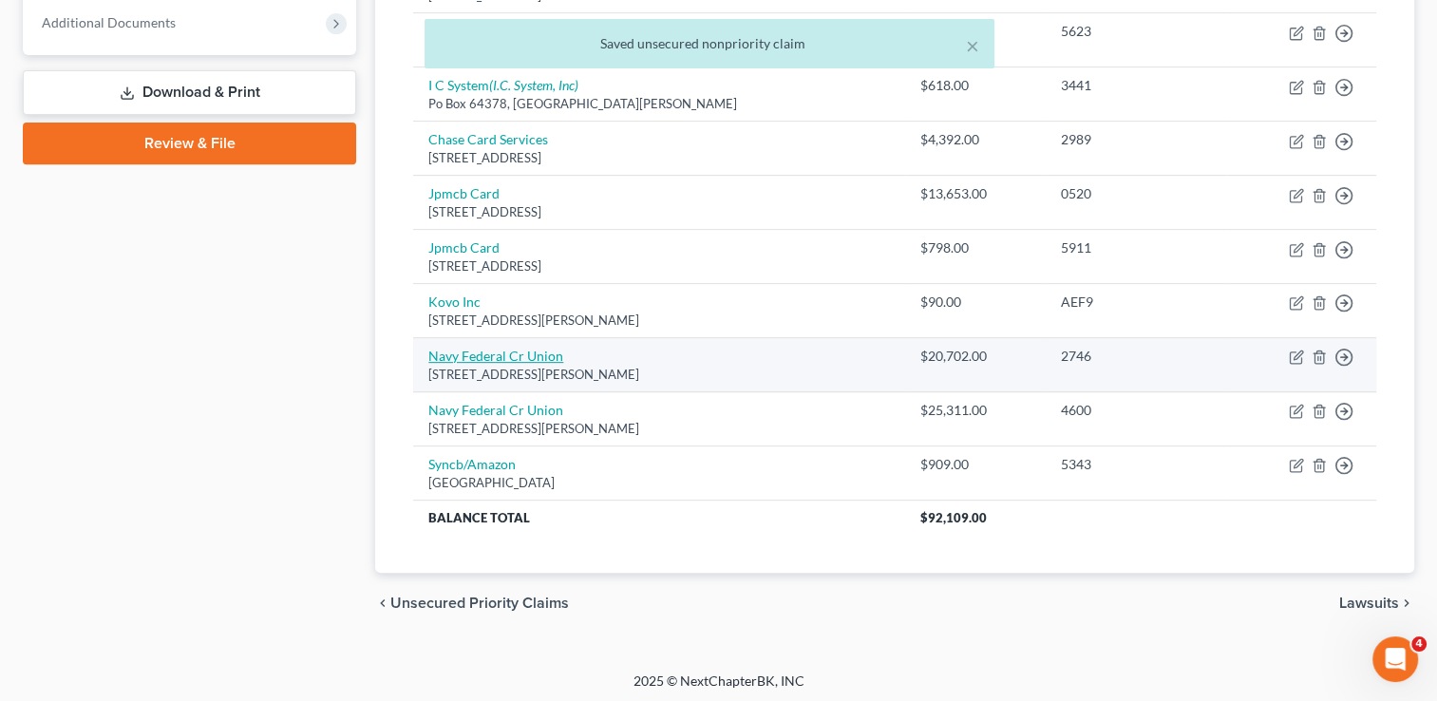
click at [456, 351] on link "Navy Federal Cr Union" at bounding box center [495, 356] width 135 height 16
select select "48"
select select "2"
select select "0"
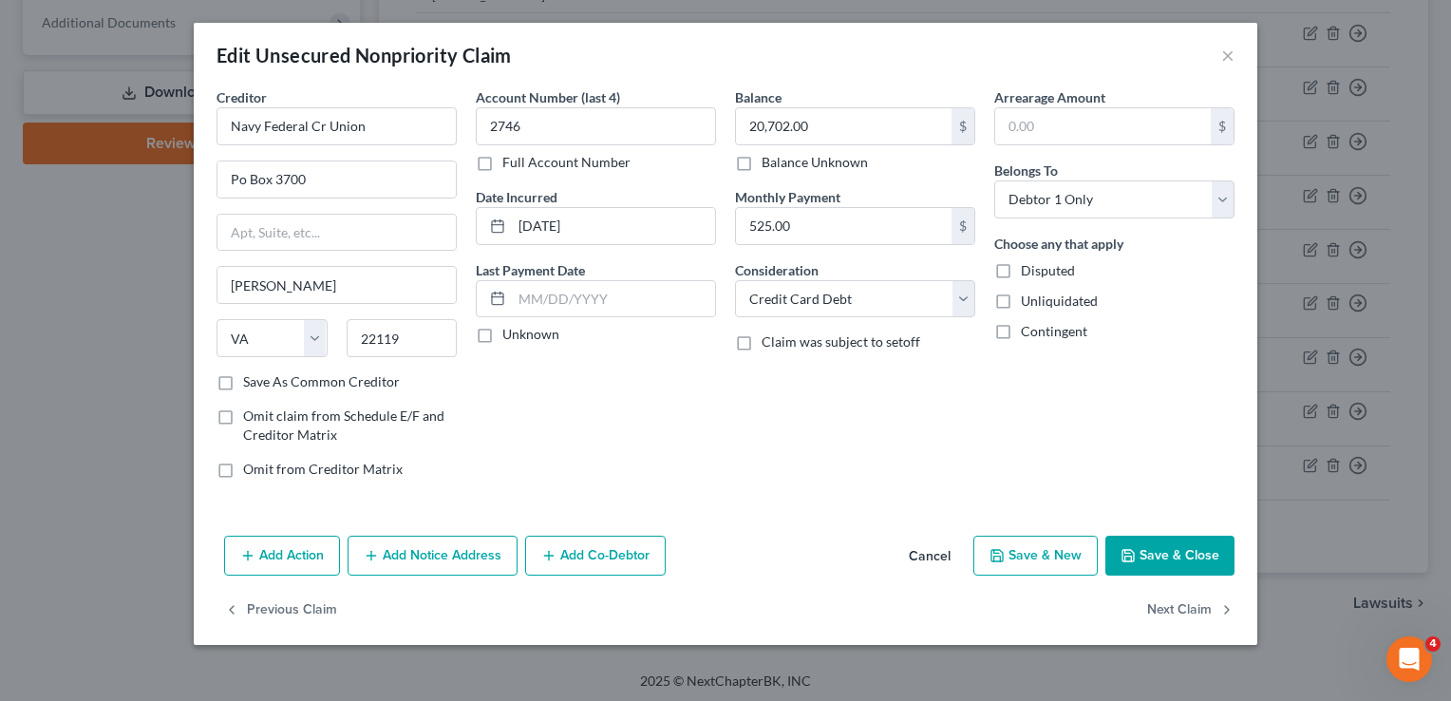
click at [458, 546] on button "Add Notice Address" at bounding box center [433, 556] width 170 height 40
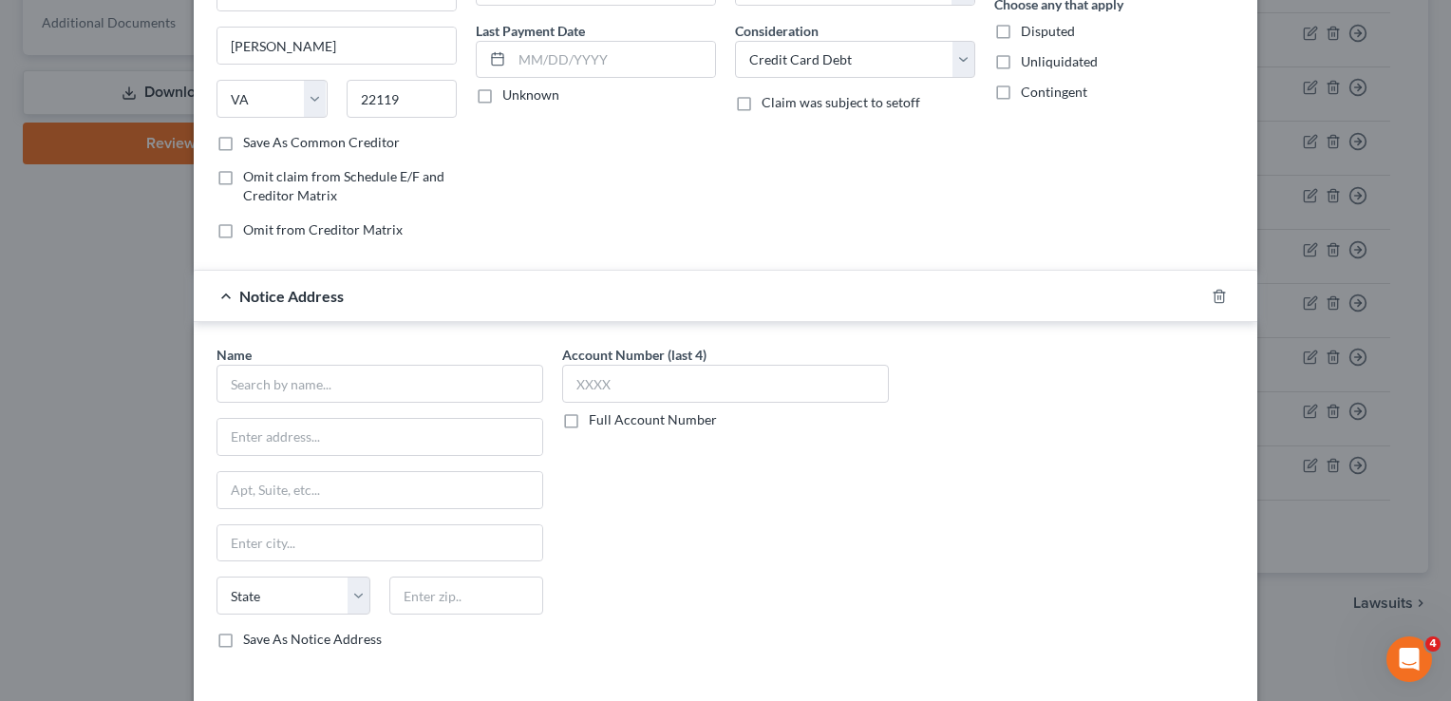
scroll to position [372, 0]
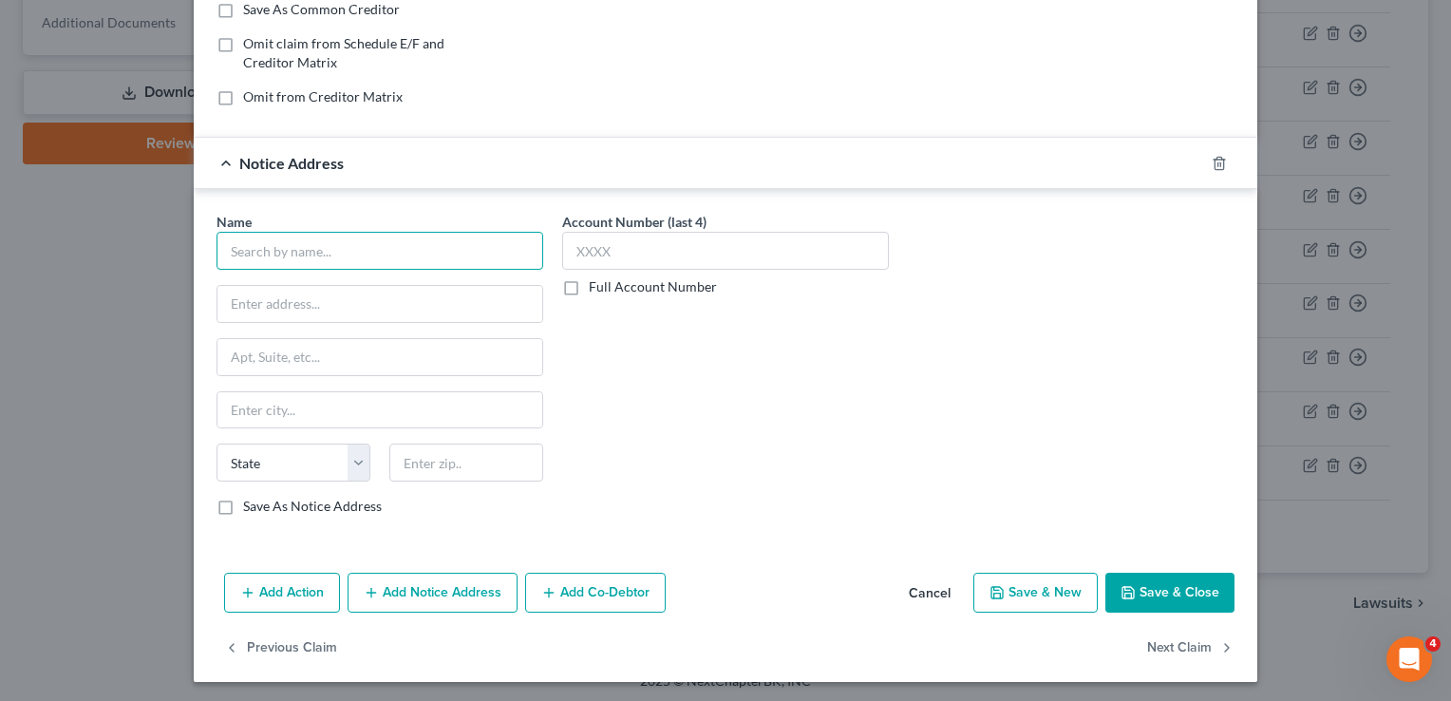
click at [372, 243] on input "text" at bounding box center [380, 251] width 327 height 38
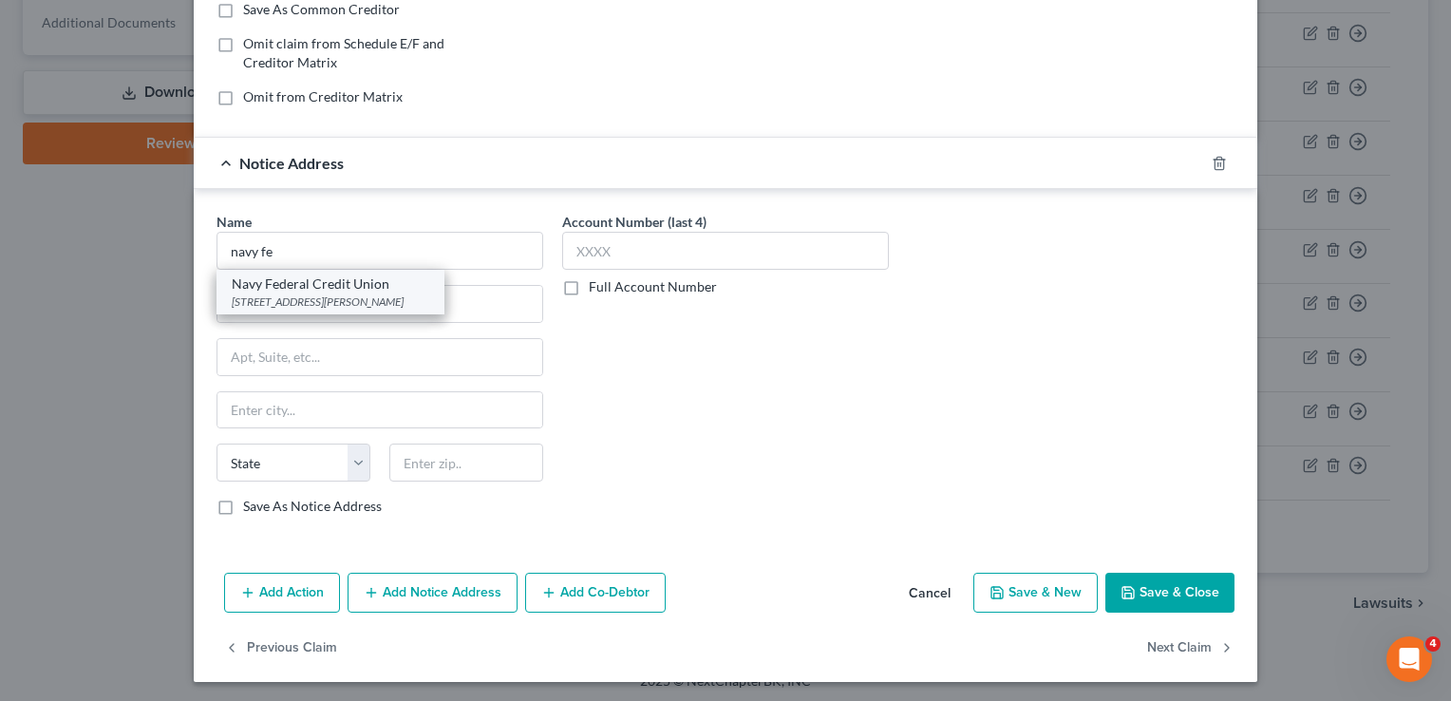
click at [345, 283] on div "Navy Federal Credit Union" at bounding box center [331, 284] width 198 height 19
type input "Navy Federal Credit Union"
type input "PO Box 3000"
type input "[PERSON_NAME]"
select select "48"
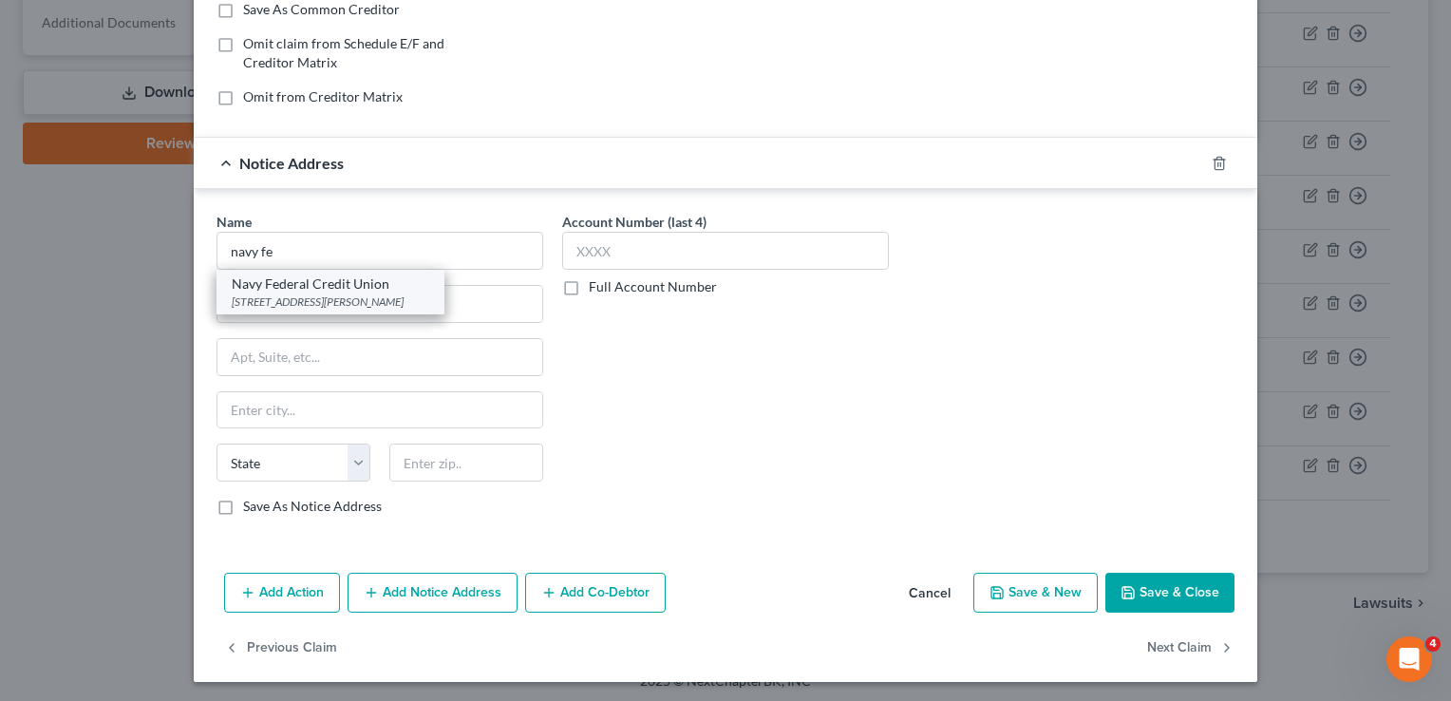
type input "22119"
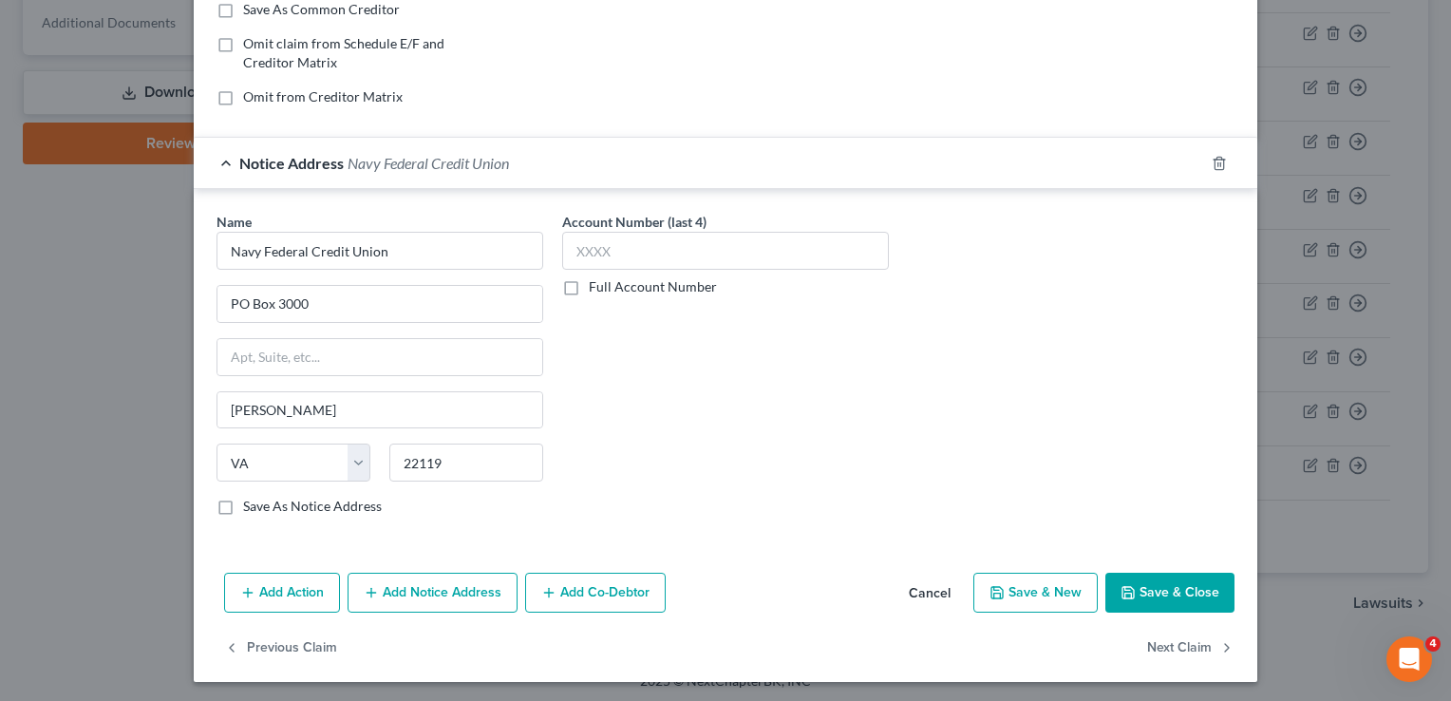
click at [1118, 577] on button "Save & Close" at bounding box center [1170, 593] width 129 height 40
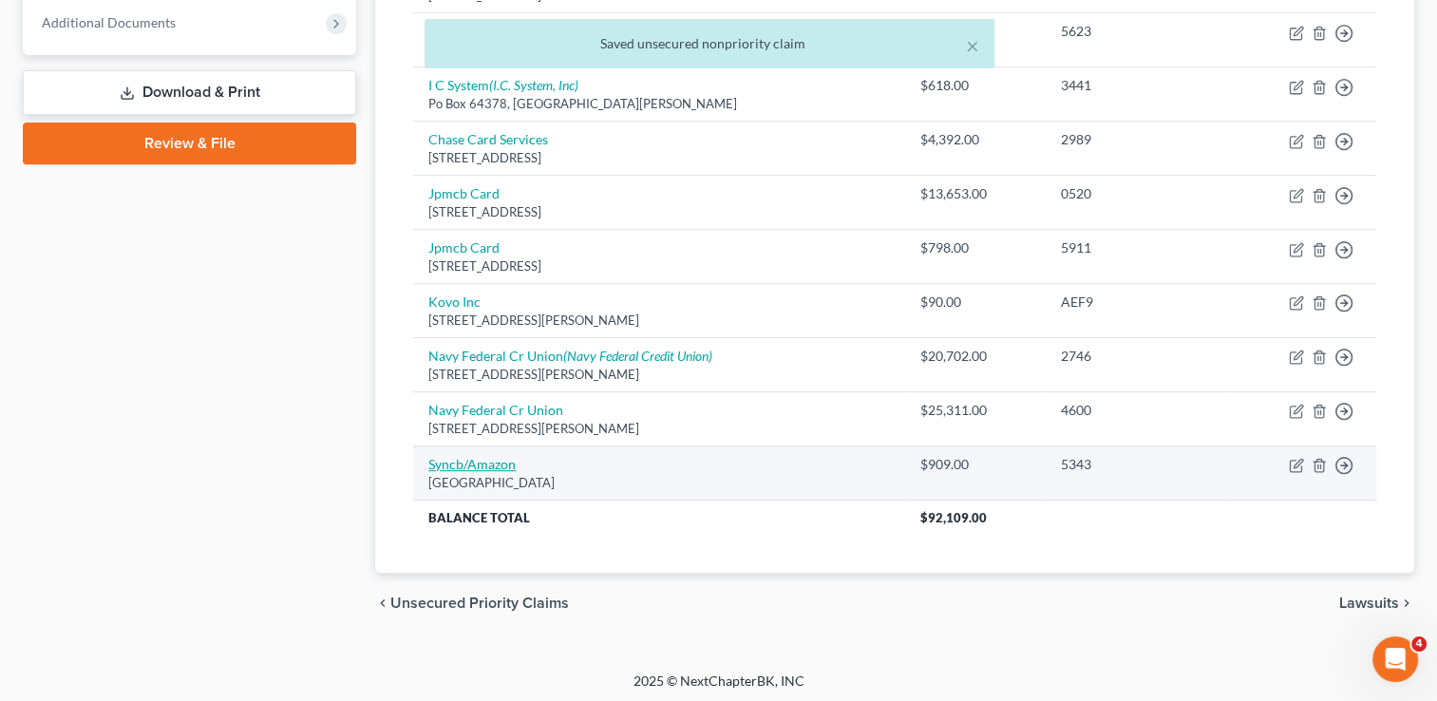
click at [464, 464] on link "Syncb/Amazon" at bounding box center [471, 464] width 87 height 16
select select "39"
select select "2"
select select "0"
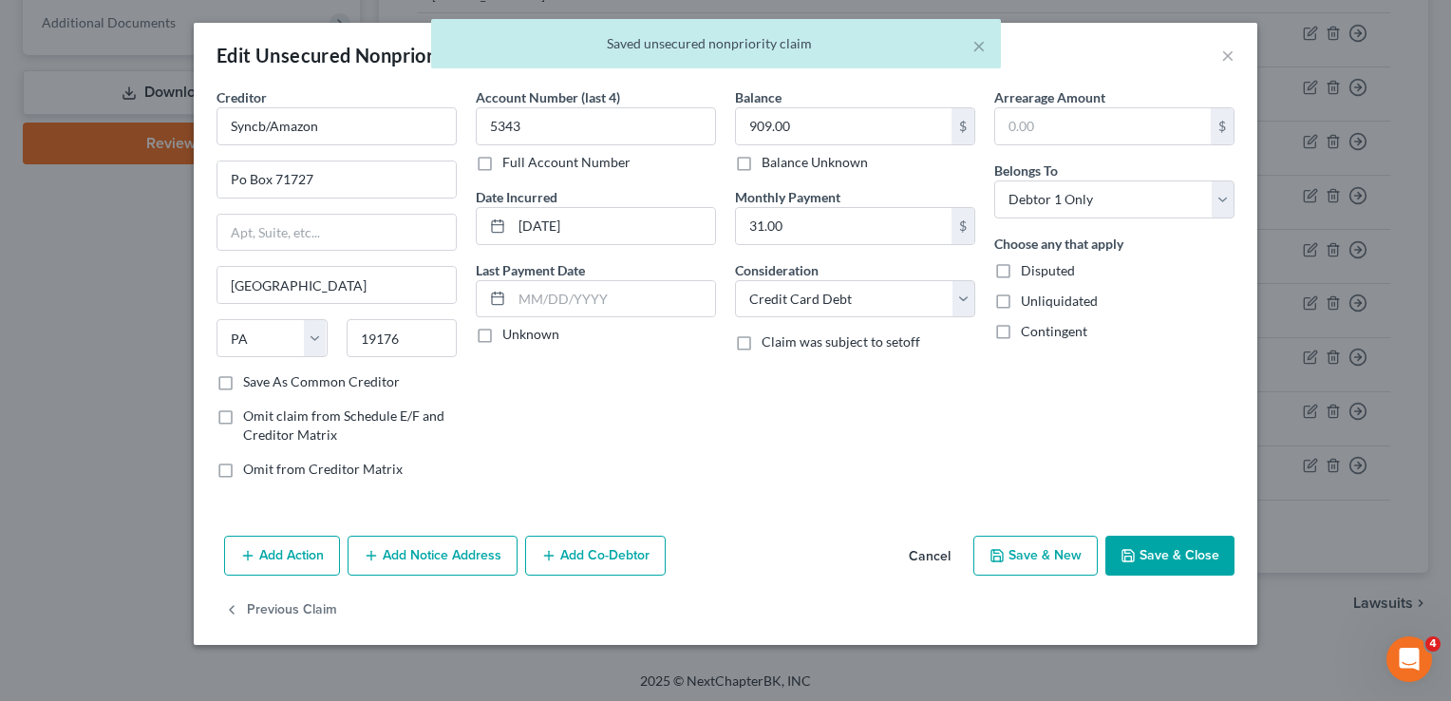
click at [460, 548] on button "Add Notice Address" at bounding box center [433, 556] width 170 height 40
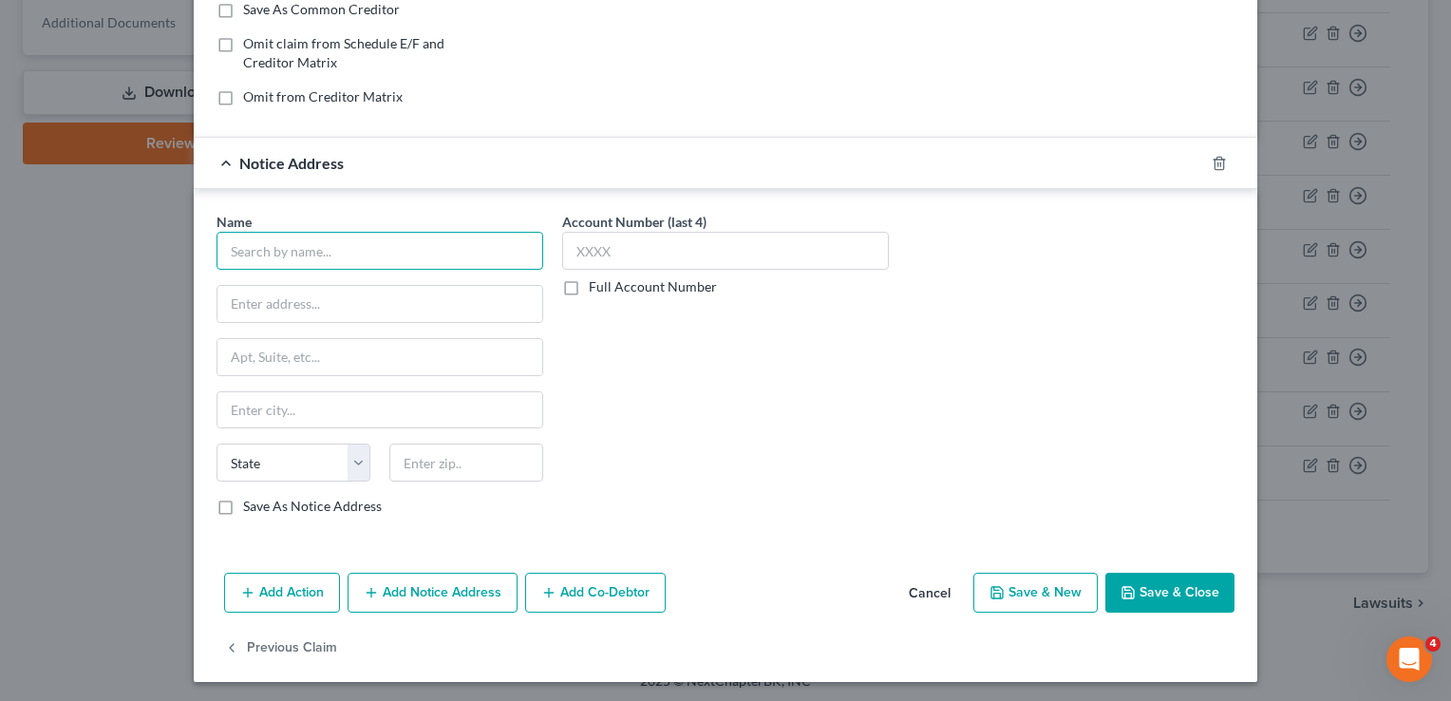
click at [306, 238] on input "text" at bounding box center [380, 251] width 327 height 38
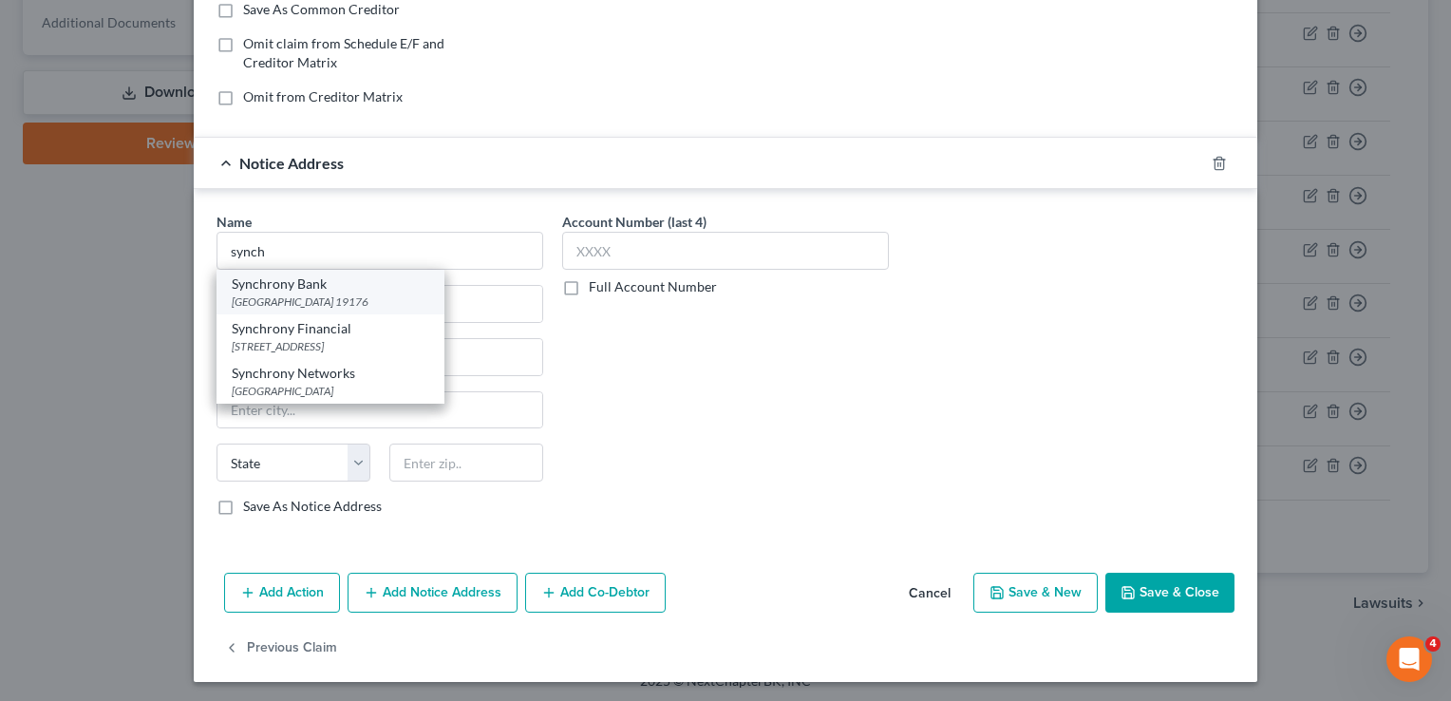
click at [309, 298] on div "[GEOGRAPHIC_DATA] 19176" at bounding box center [331, 301] width 198 height 16
type input "Synchrony Bank"
type input "PO Box 71715"
type input "[GEOGRAPHIC_DATA]"
select select "39"
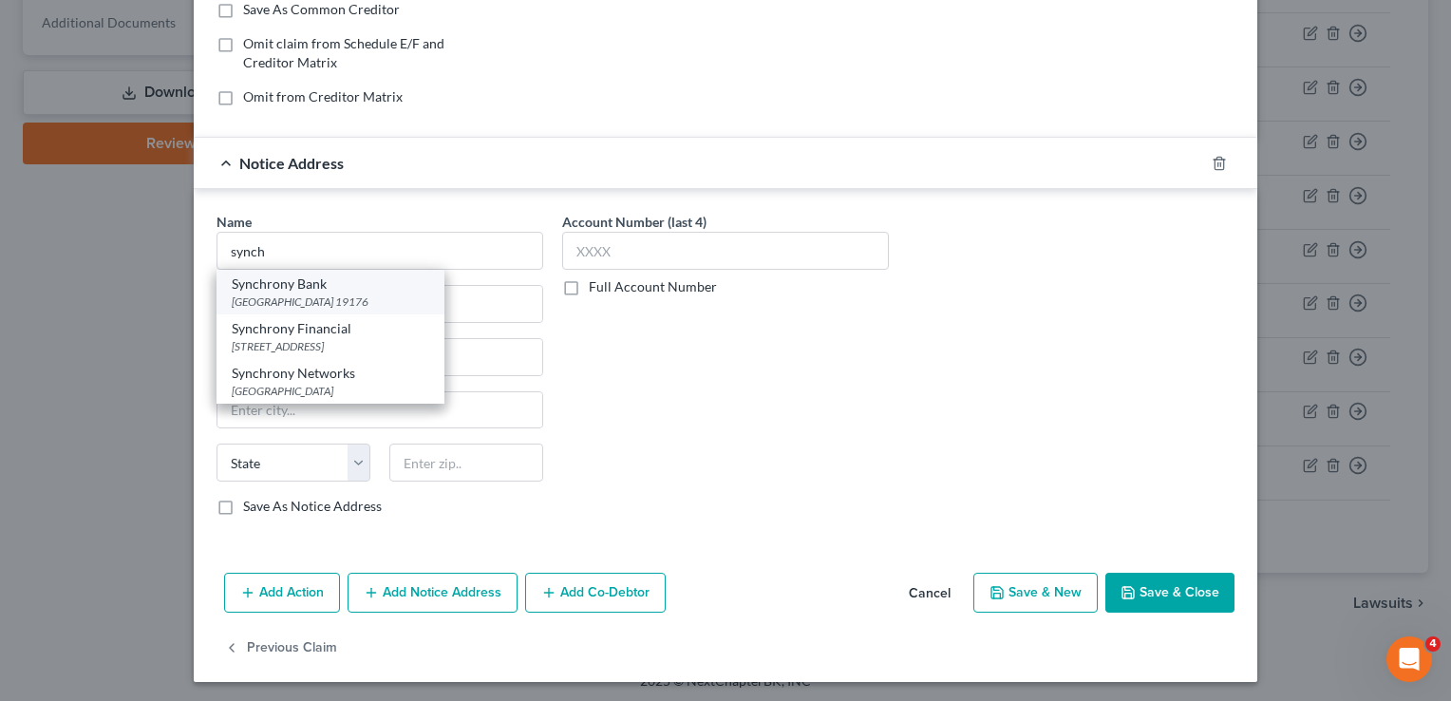
type input "19176"
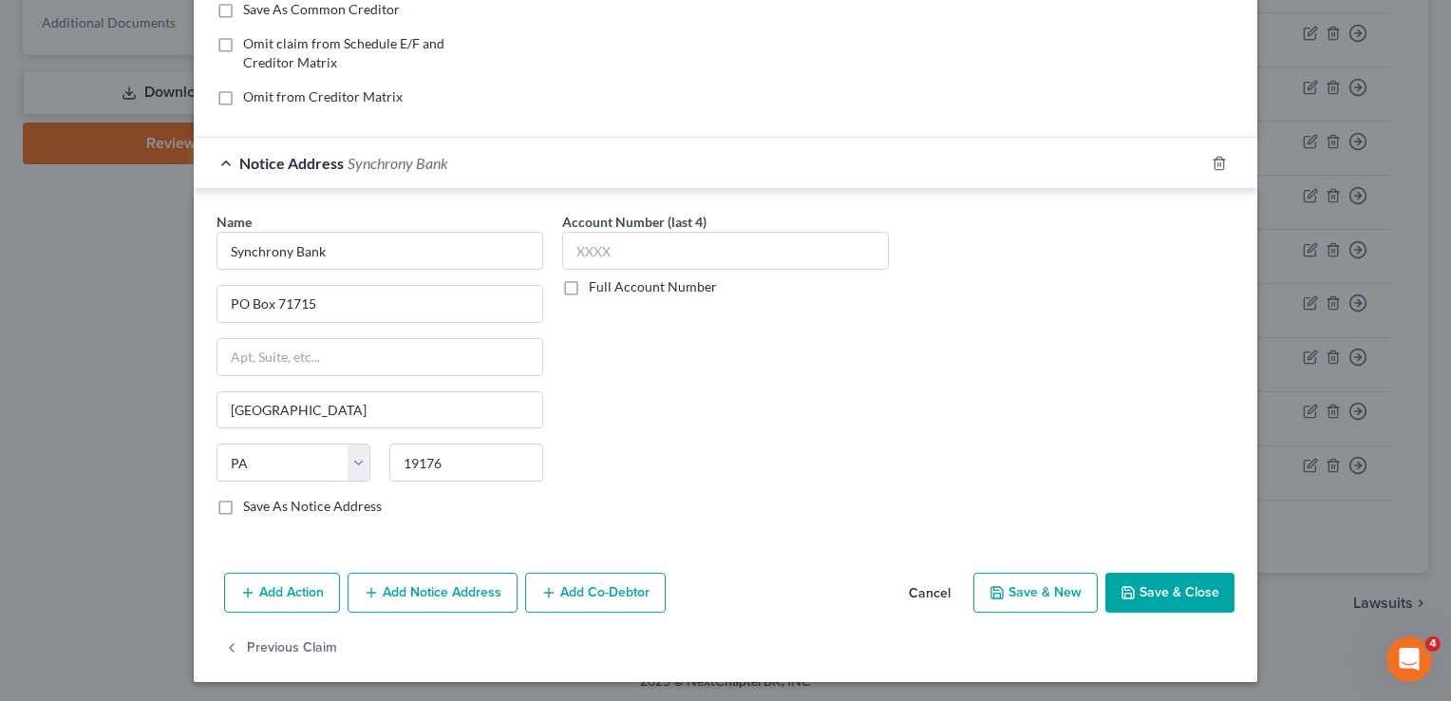
click at [1111, 577] on button "Save & Close" at bounding box center [1170, 593] width 129 height 40
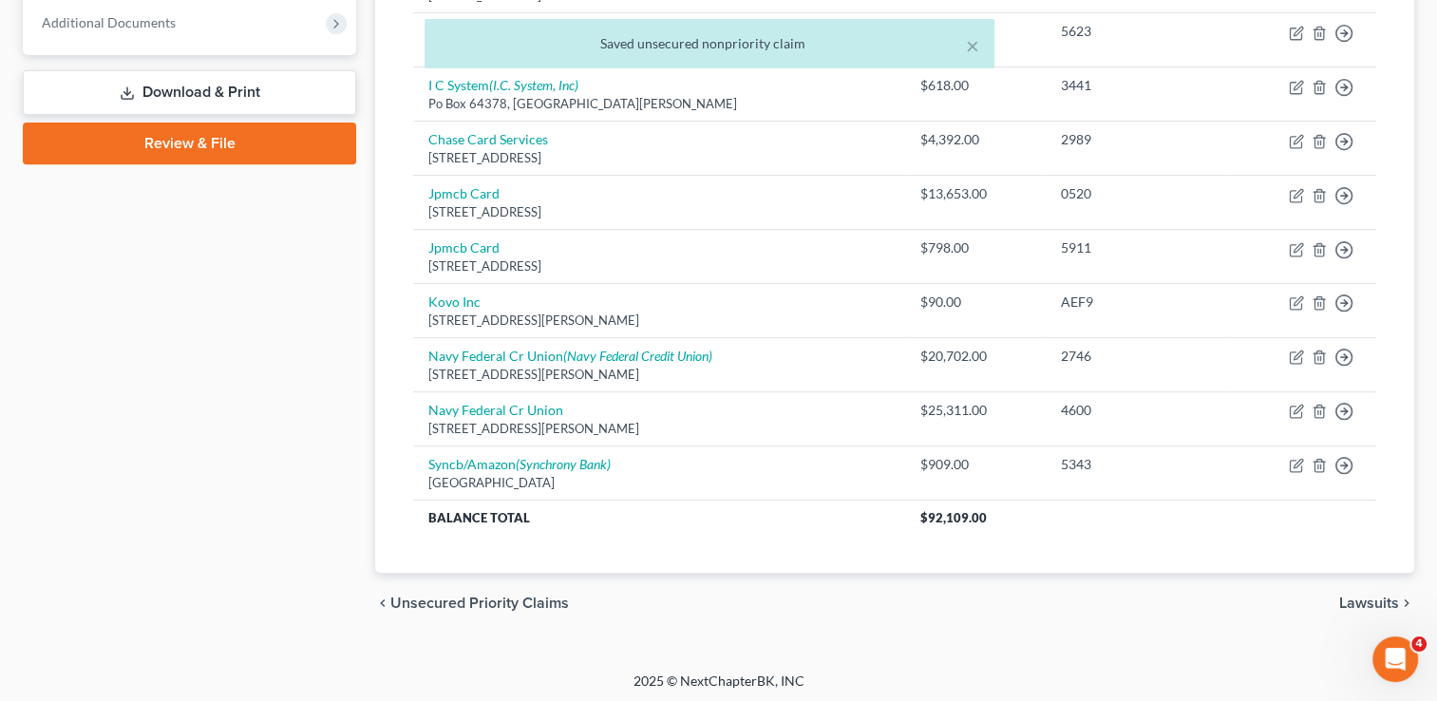
click at [144, 434] on div "Case Dashboard Payments Invoices Payments Payments Credit Report Client Profile" at bounding box center [189, 21] width 352 height 1224
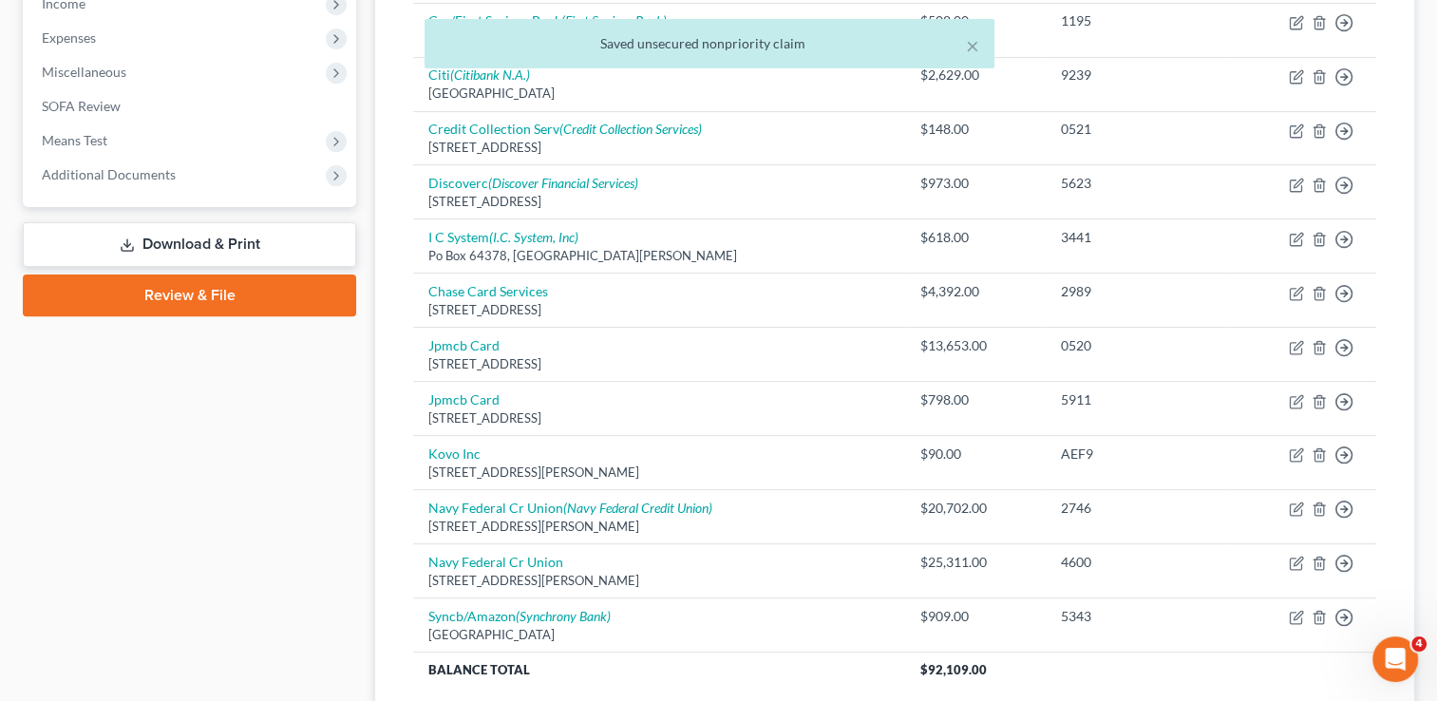
drag, startPoint x: 144, startPoint y: 434, endPoint x: 303, endPoint y: 504, distance: 173.5
click at [303, 504] on div "Case Dashboard Payments Invoices Payments Payments Credit Report Client Profile" at bounding box center [189, 173] width 352 height 1224
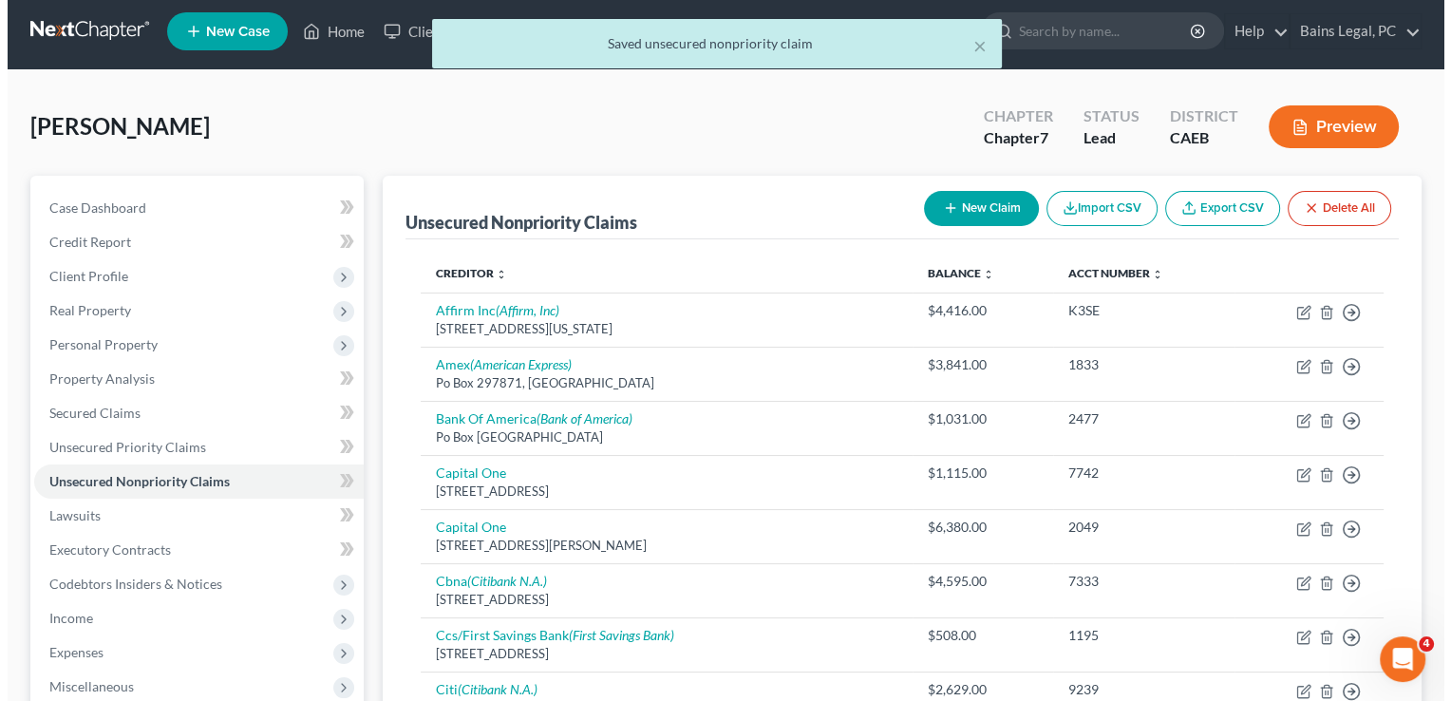
scroll to position [0, 0]
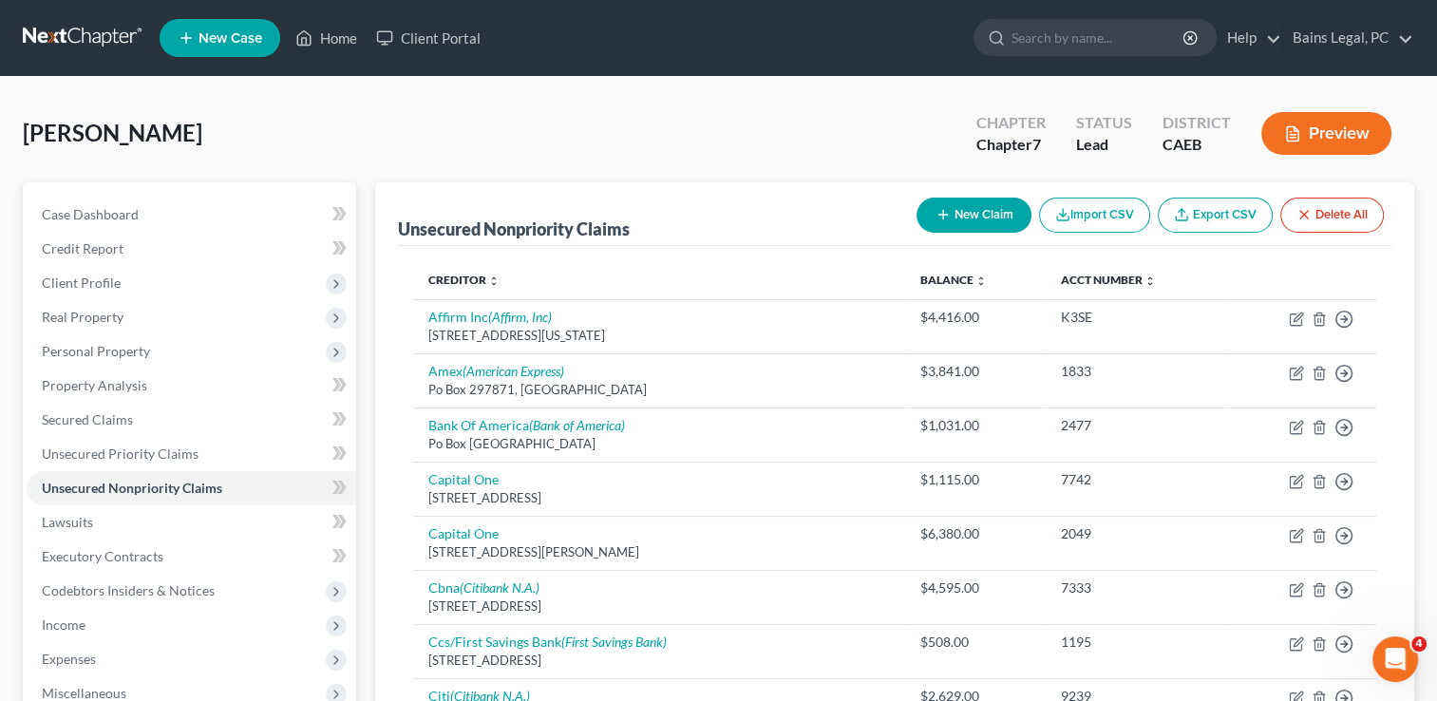
click at [980, 230] on button "New Claim" at bounding box center [974, 215] width 115 height 35
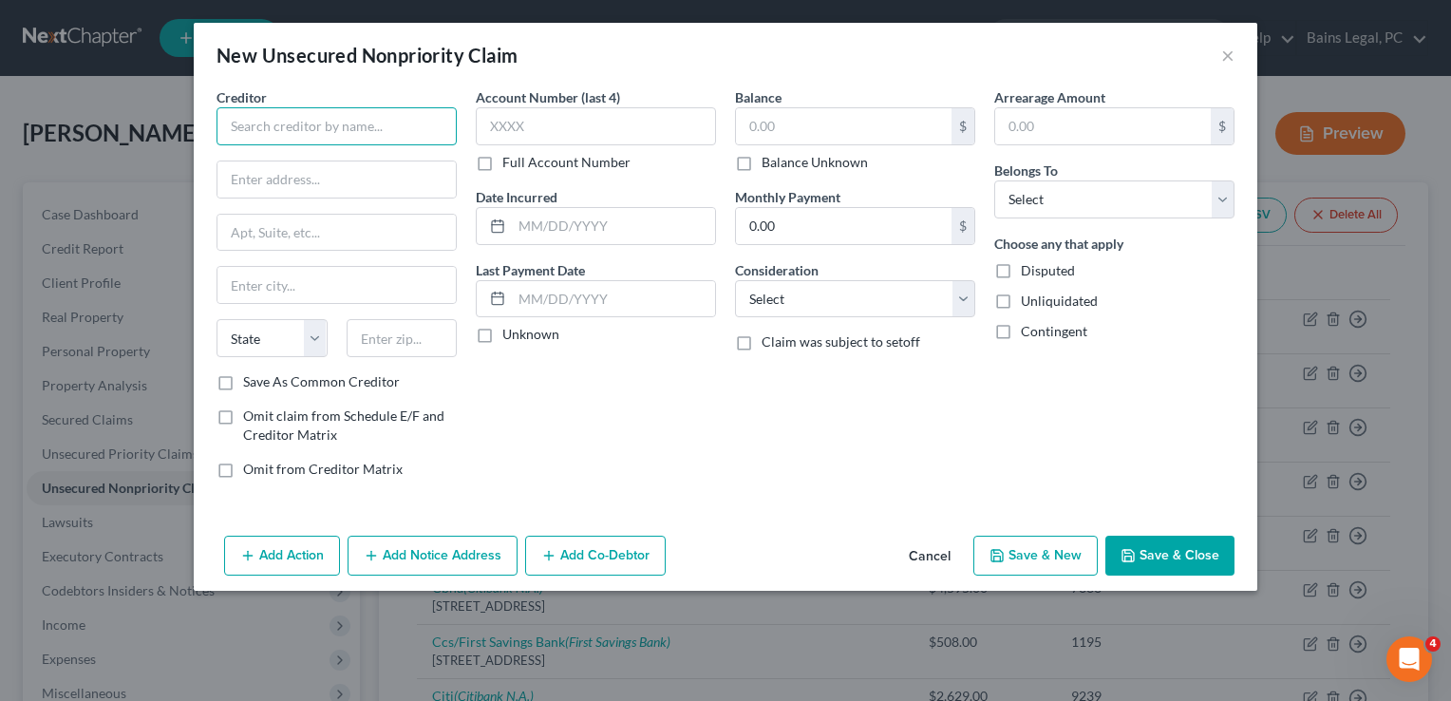
click at [366, 113] on input "text" at bounding box center [337, 126] width 240 height 38
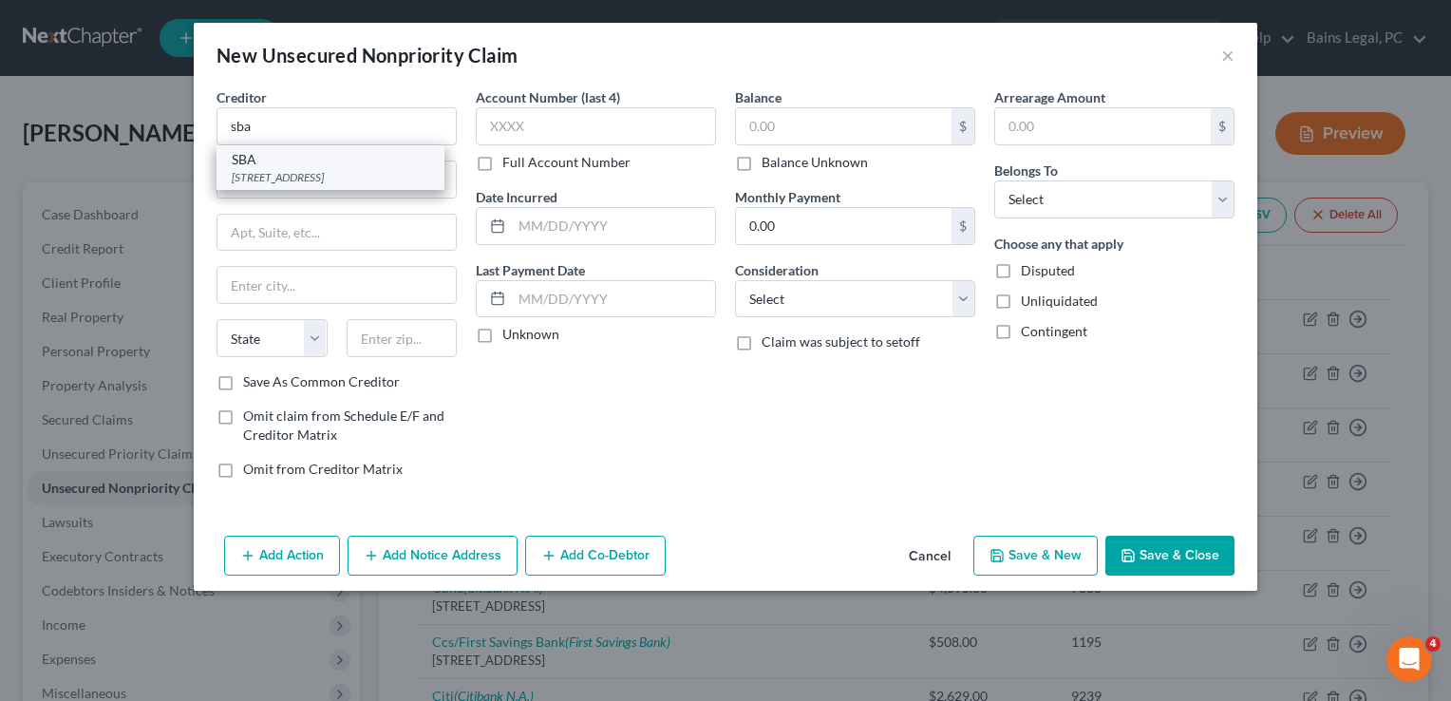
click at [353, 170] on div "[STREET_ADDRESS]" at bounding box center [331, 177] width 198 height 16
type input "SBA"
type input "PO Box 3918"
type input "[GEOGRAPHIC_DATA]"
select select "38"
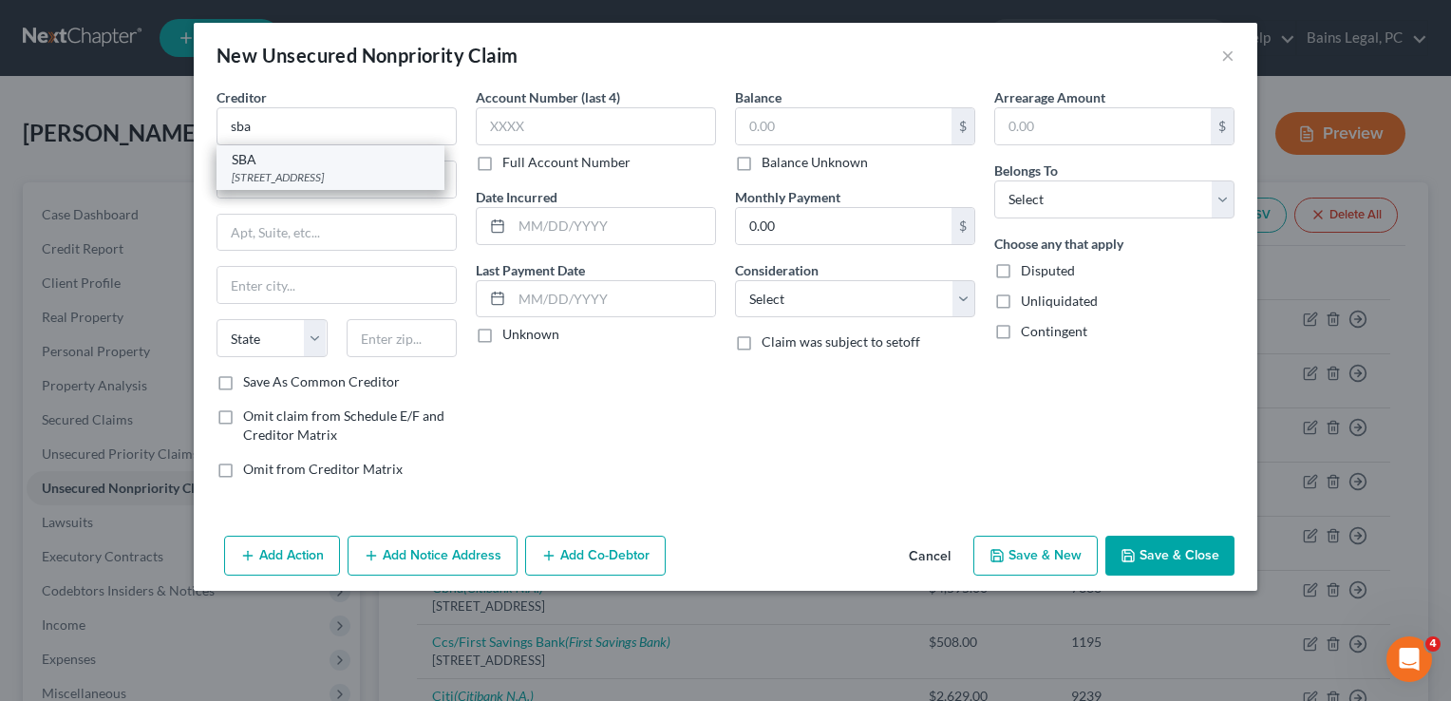
type input "97208"
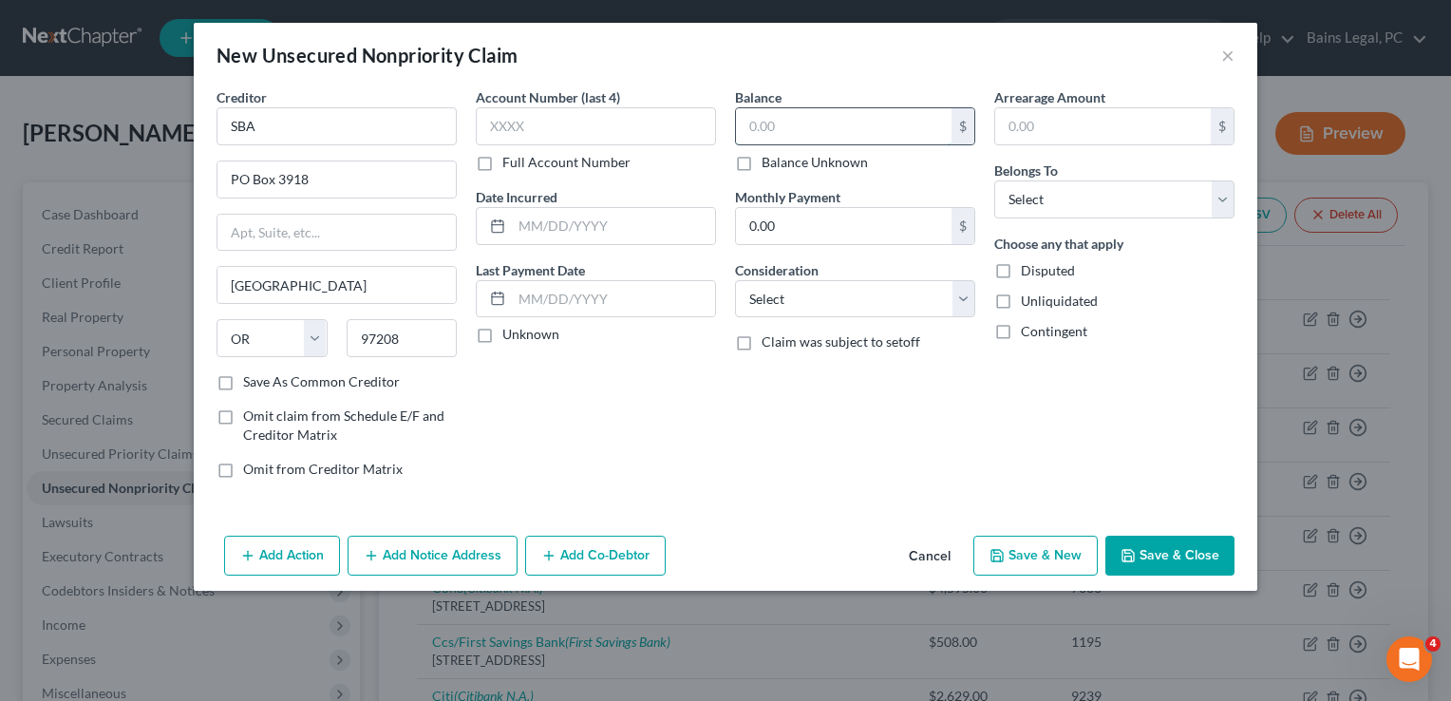
click at [916, 131] on input "text" at bounding box center [844, 126] width 216 height 36
type input "70,000"
click at [1117, 216] on select "Select Debtor 1 Only Debtor 2 Only Debtor 1 And Debtor 2 Only At Least One Of T…" at bounding box center [1114, 199] width 240 height 38
select select "0"
click at [994, 180] on select "Select Debtor 1 Only Debtor 2 Only Debtor 1 And Debtor 2 Only At Least One Of T…" at bounding box center [1114, 199] width 240 height 38
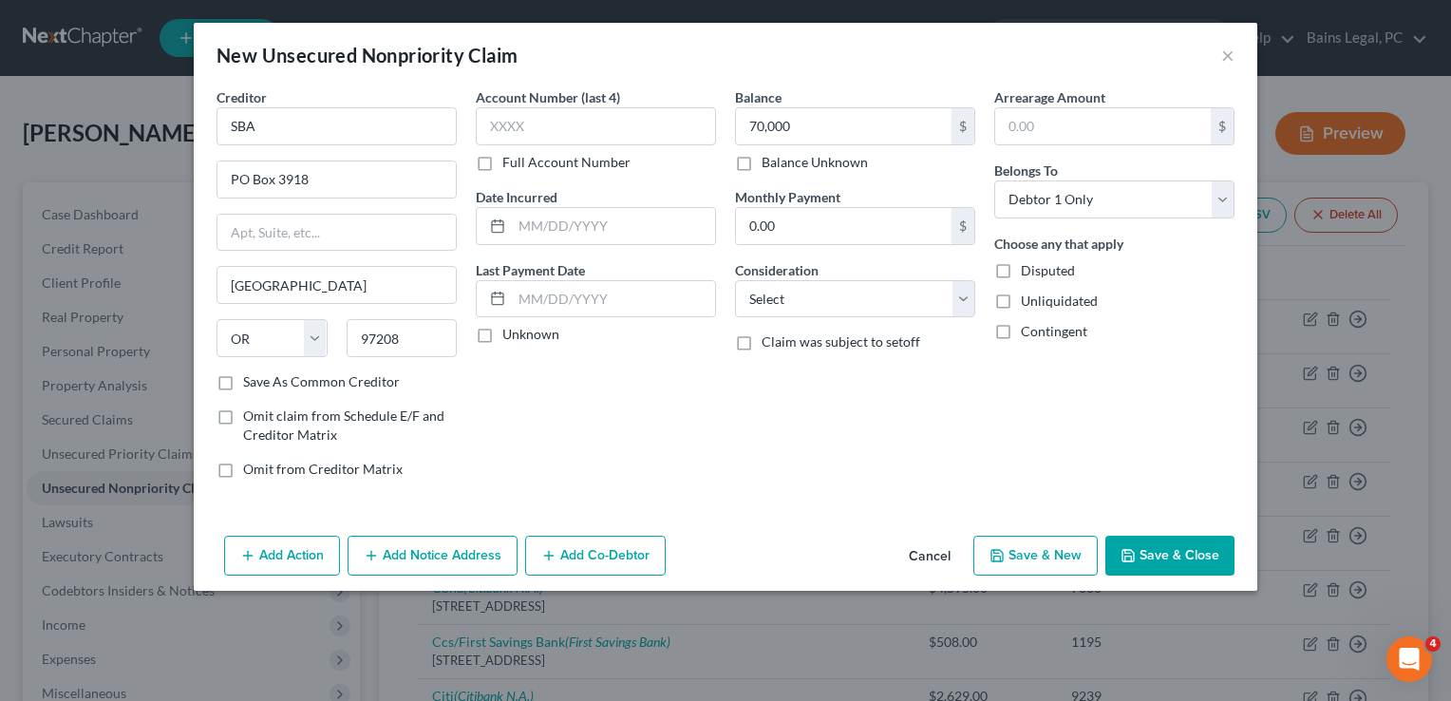
click at [437, 562] on button "Add Notice Address" at bounding box center [433, 556] width 170 height 40
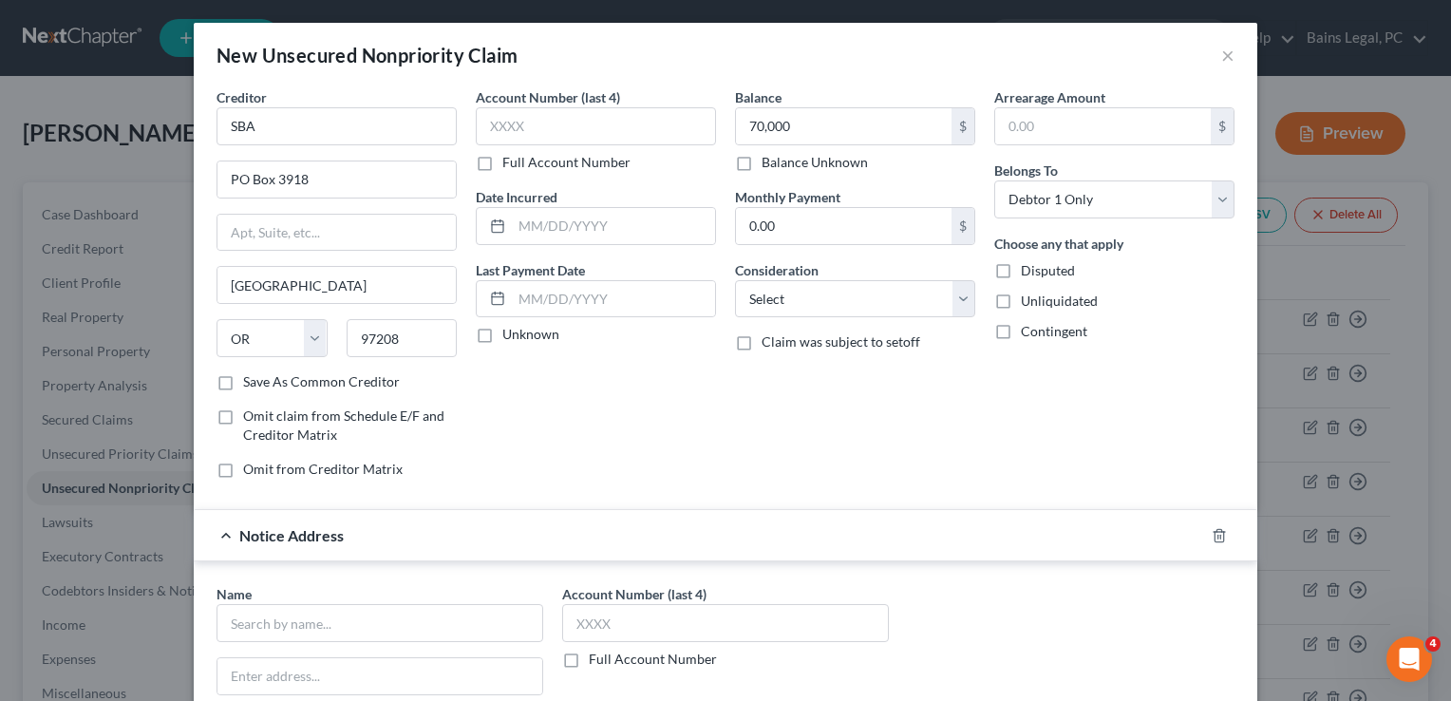
click at [728, 492] on form "Creditor * SBA [GEOGRAPHIC_DATA] [US_STATE][GEOGRAPHIC_DATA] AZ CA CO [GEOGRAPH…" at bounding box center [726, 502] width 1018 height 831
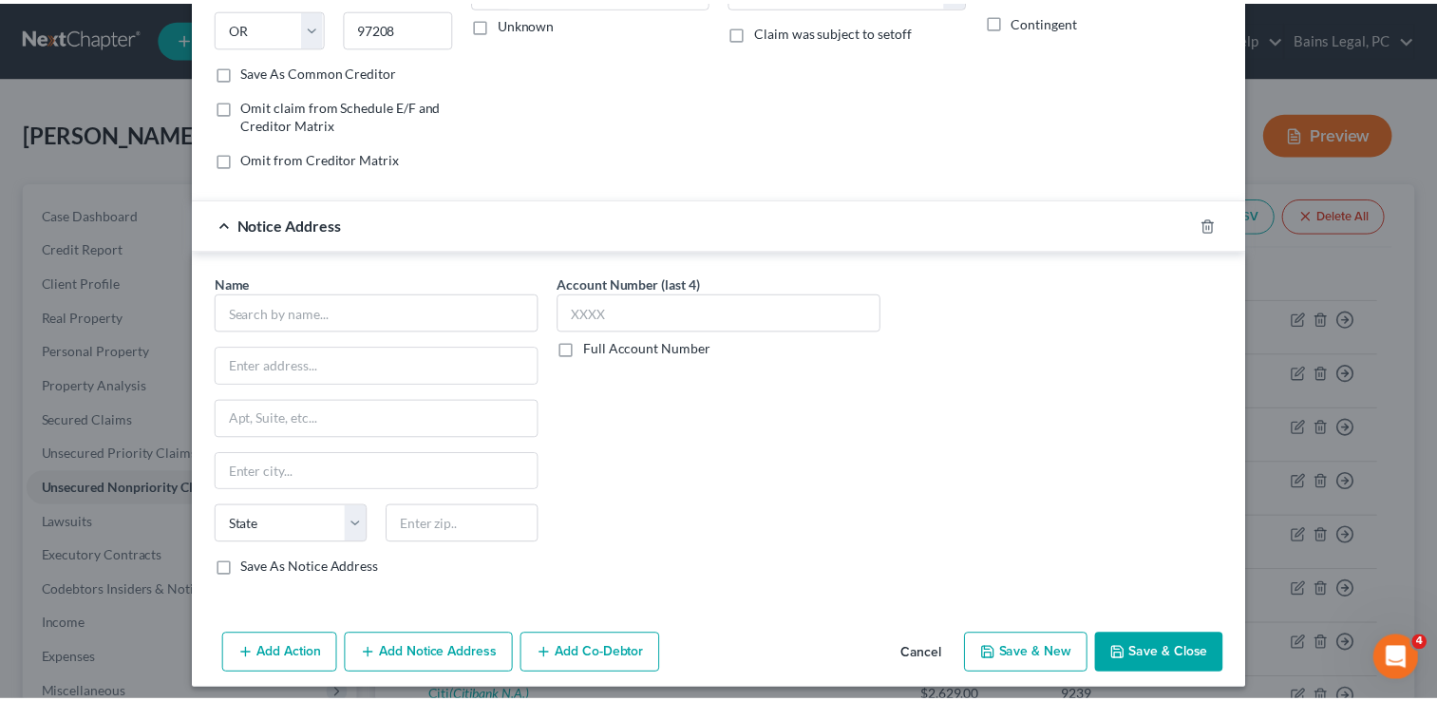
scroll to position [317, 0]
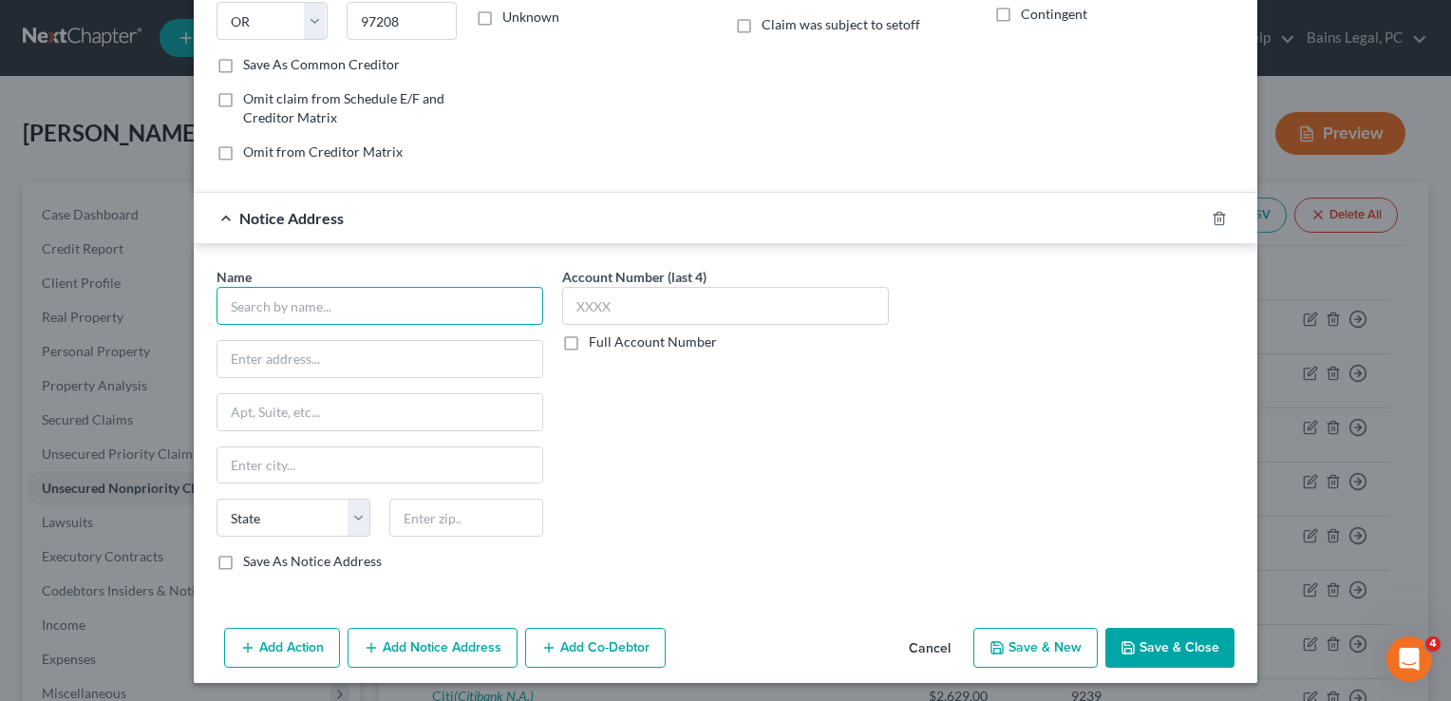
click at [319, 292] on input "text" at bounding box center [380, 306] width 327 height 38
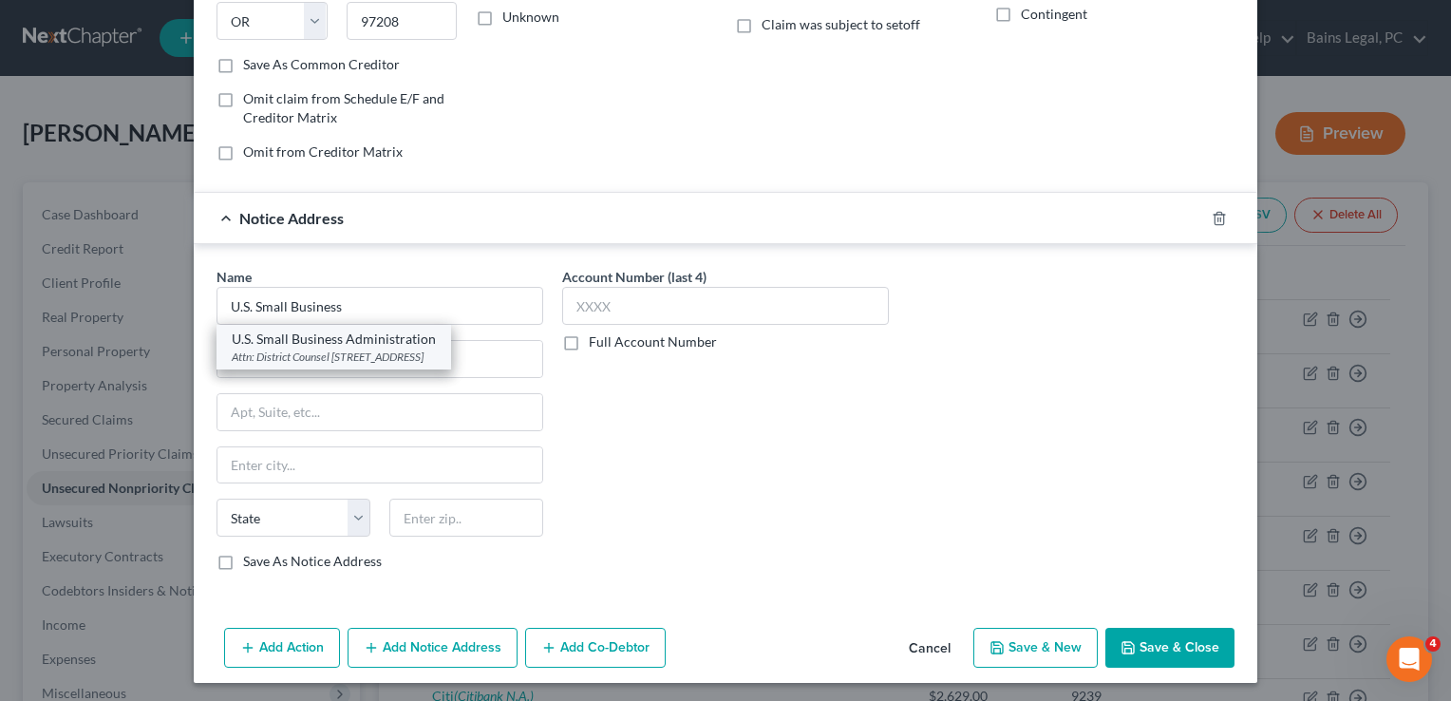
click at [324, 341] on div "U.S. Small Business Administration" at bounding box center [334, 339] width 204 height 19
type input "U.S. Small Business Administration"
type input "Attn: District Counsel"
type input "[STREET_ADDRESS]"
type input "[GEOGRAPHIC_DATA]"
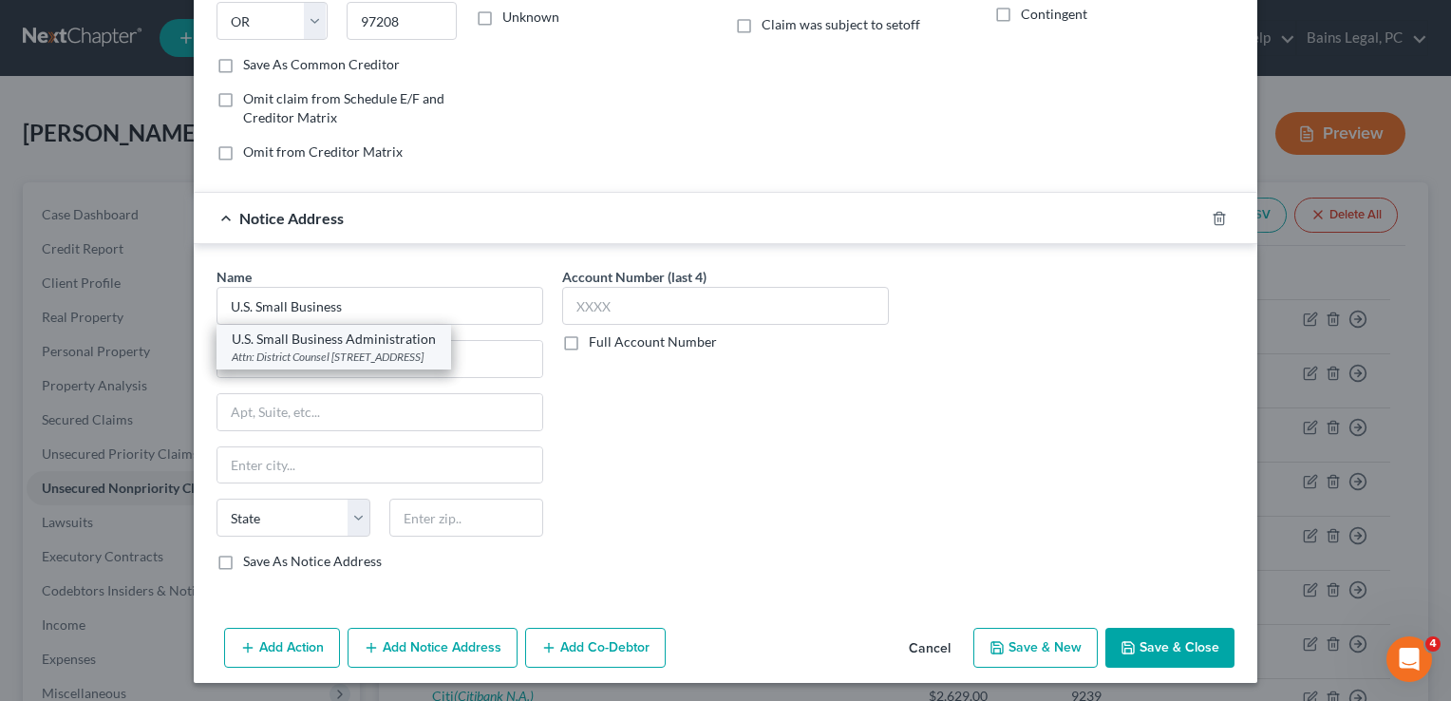
select select "4"
type input "94105"
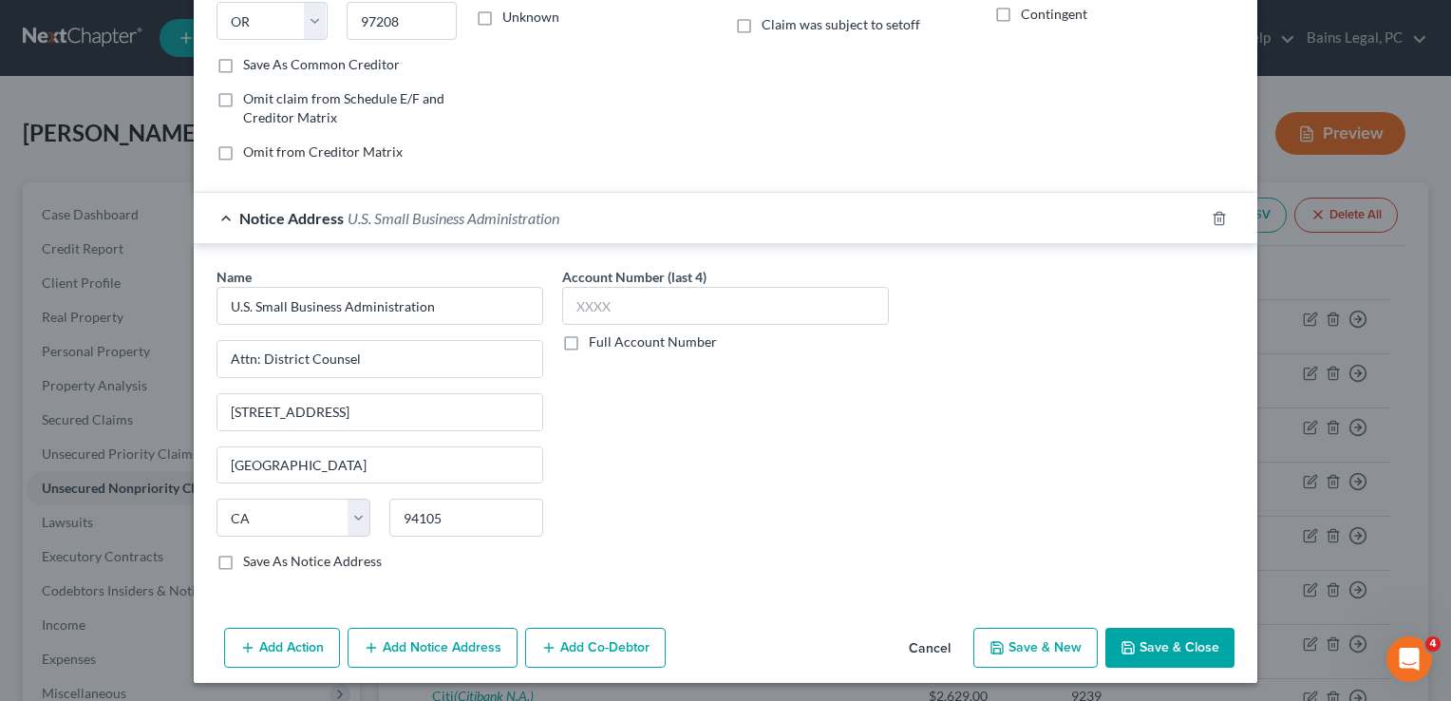
click at [1185, 640] on button "Save & Close" at bounding box center [1170, 648] width 129 height 40
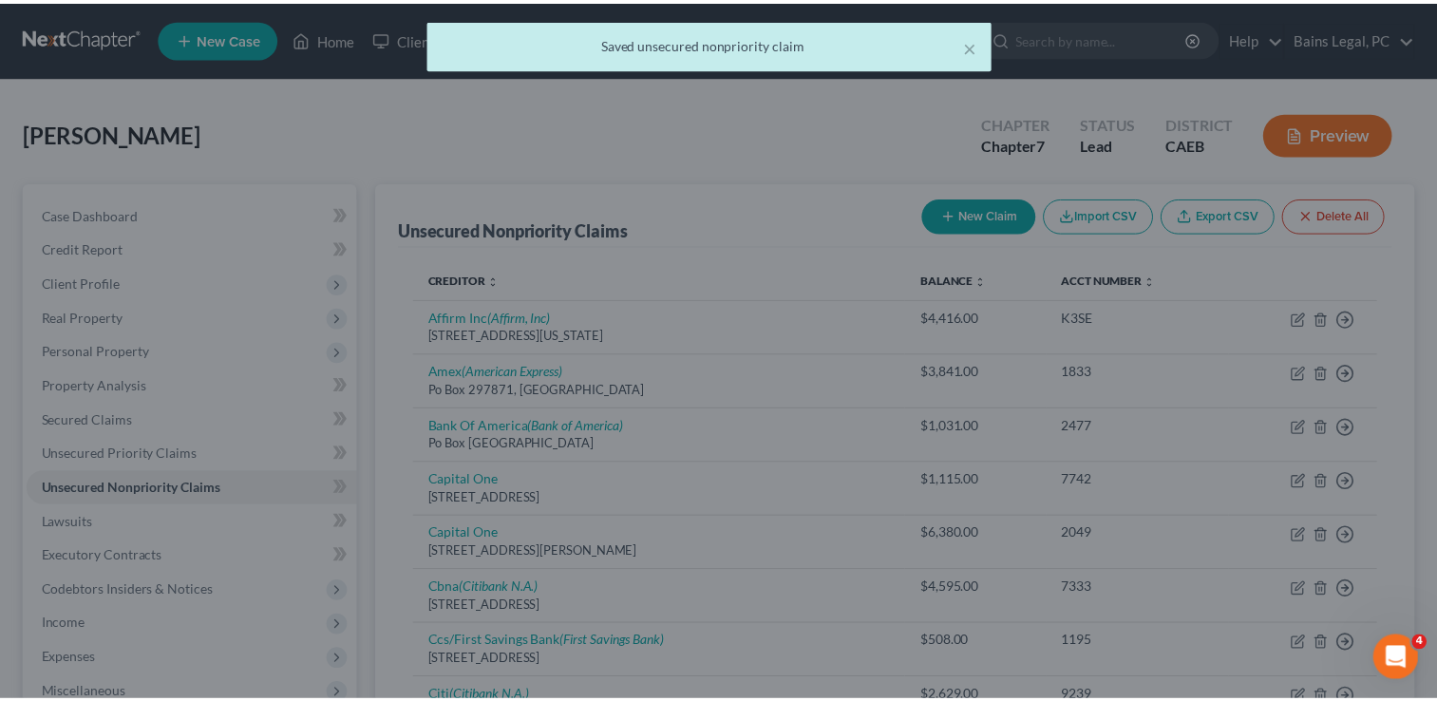
scroll to position [0, 0]
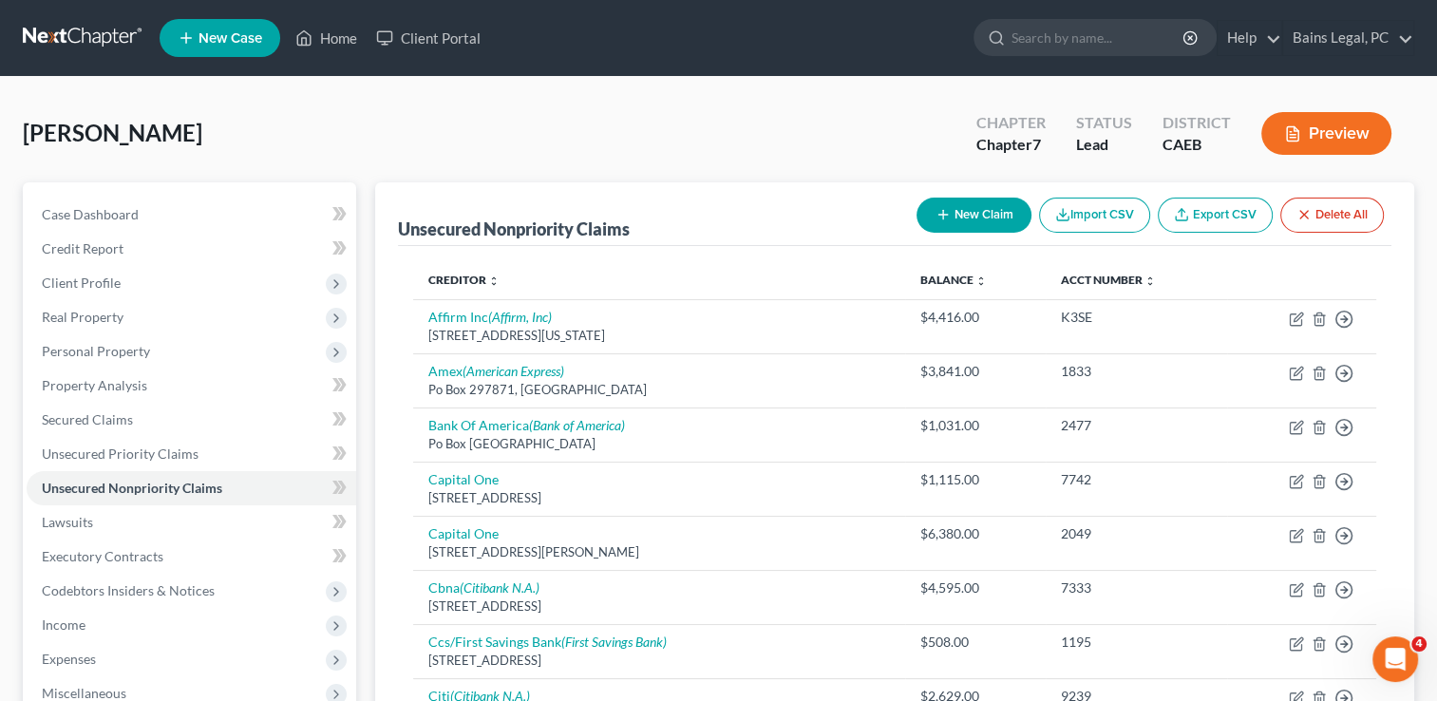
click at [968, 207] on button "New Claim" at bounding box center [974, 215] width 115 height 35
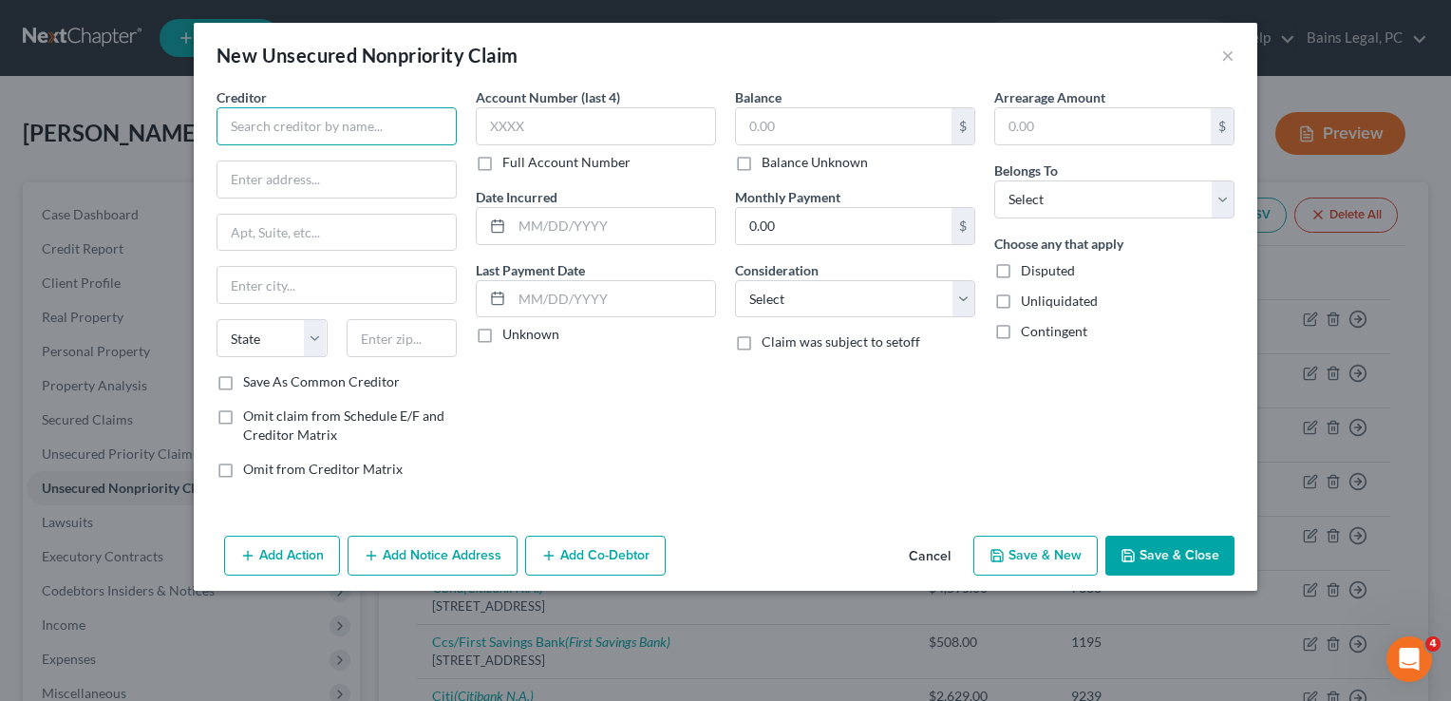
click at [414, 111] on input "text" at bounding box center [337, 126] width 240 height 38
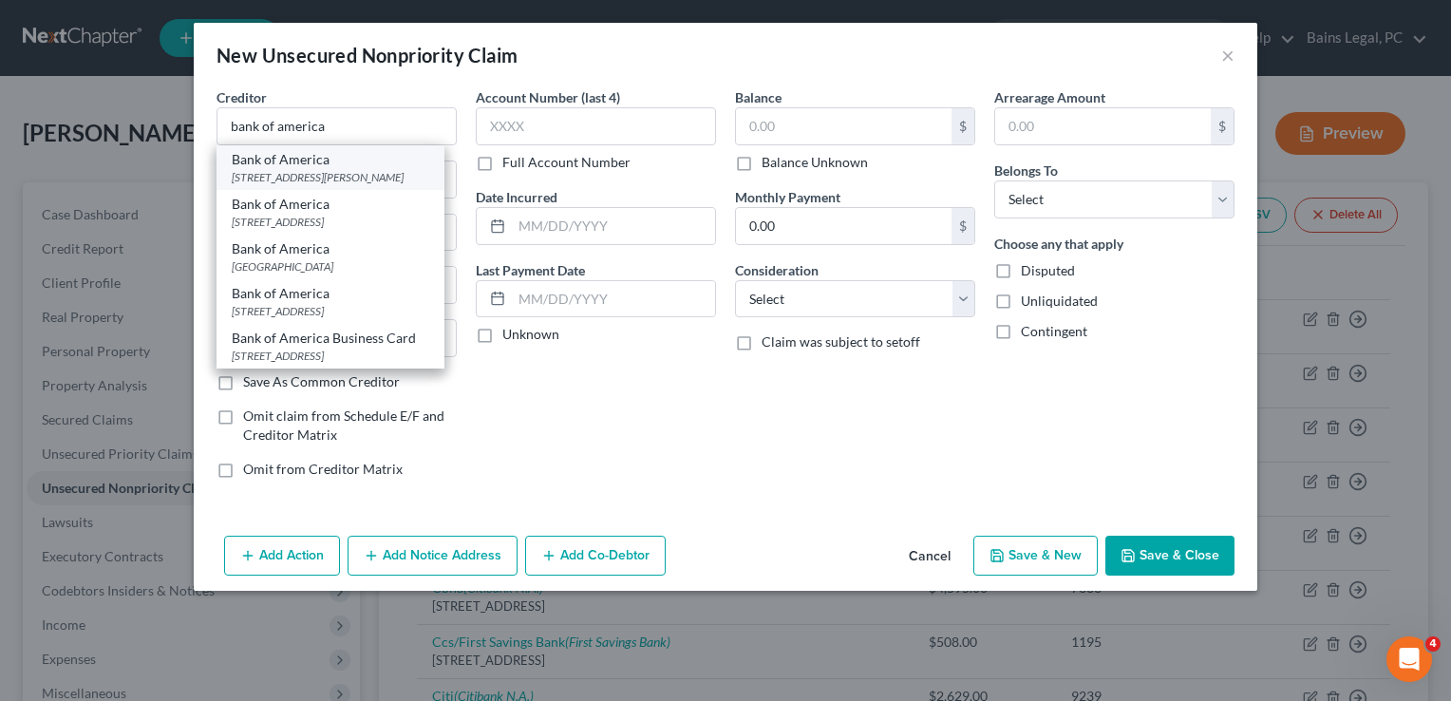
click at [321, 173] on div "[STREET_ADDRESS][PERSON_NAME]" at bounding box center [331, 177] width 198 height 16
type input "Bank of America"
type input "[STREET_ADDRESS][PERSON_NAME]"
type input "Charlotte"
select select "28"
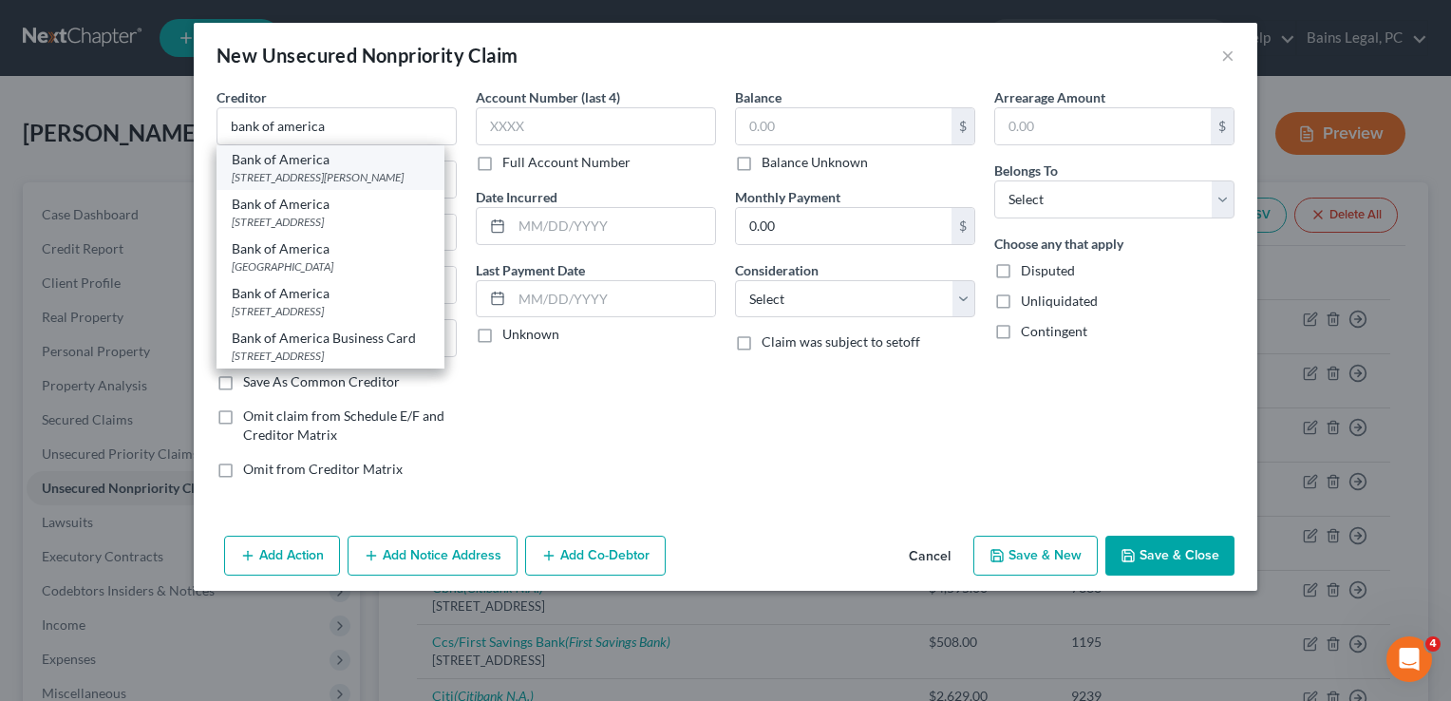
type input "28255"
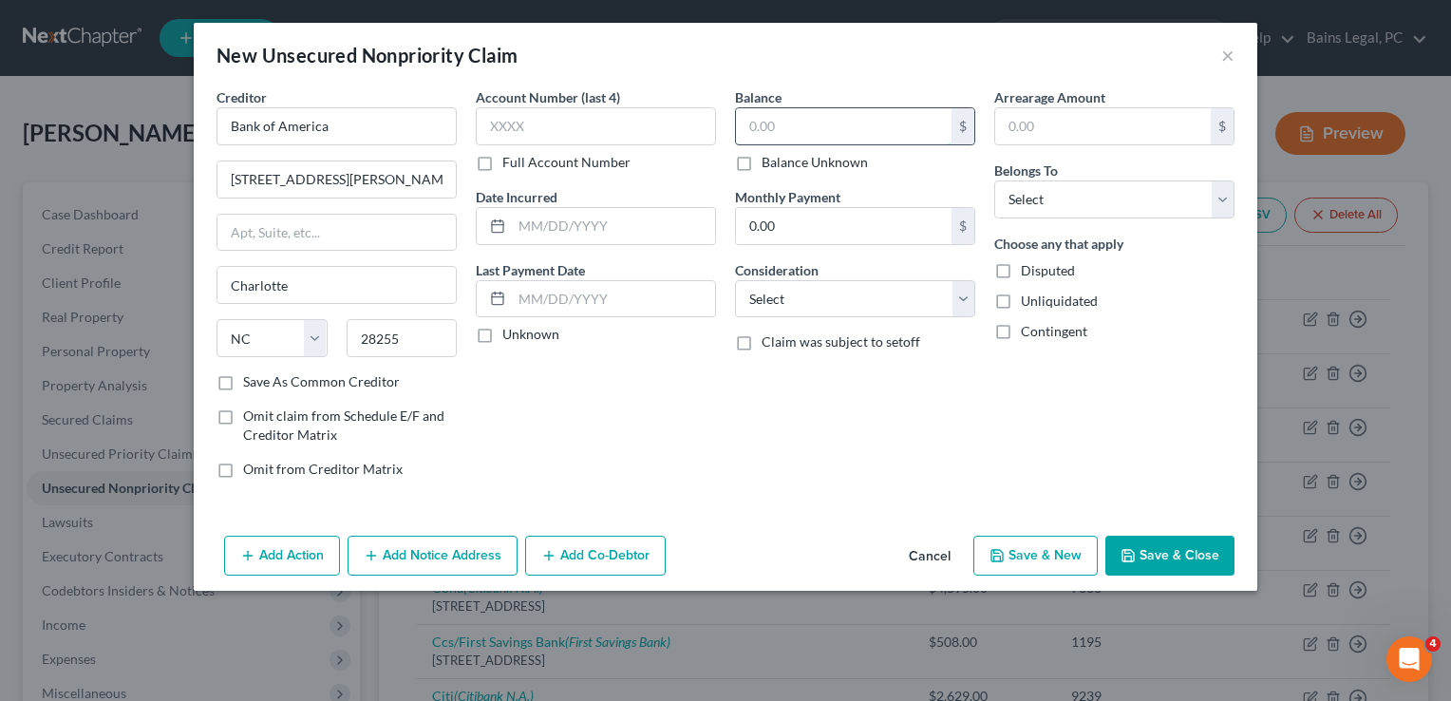
click at [806, 134] on input "text" at bounding box center [844, 126] width 216 height 36
type input "4,200"
click at [1089, 203] on select "Select Debtor 1 Only Debtor 2 Only Debtor 1 And Debtor 2 Only At Least One Of T…" at bounding box center [1114, 199] width 240 height 38
select select "0"
click at [994, 180] on select "Select Debtor 1 Only Debtor 2 Only Debtor 1 And Debtor 2 Only At Least One Of T…" at bounding box center [1114, 199] width 240 height 38
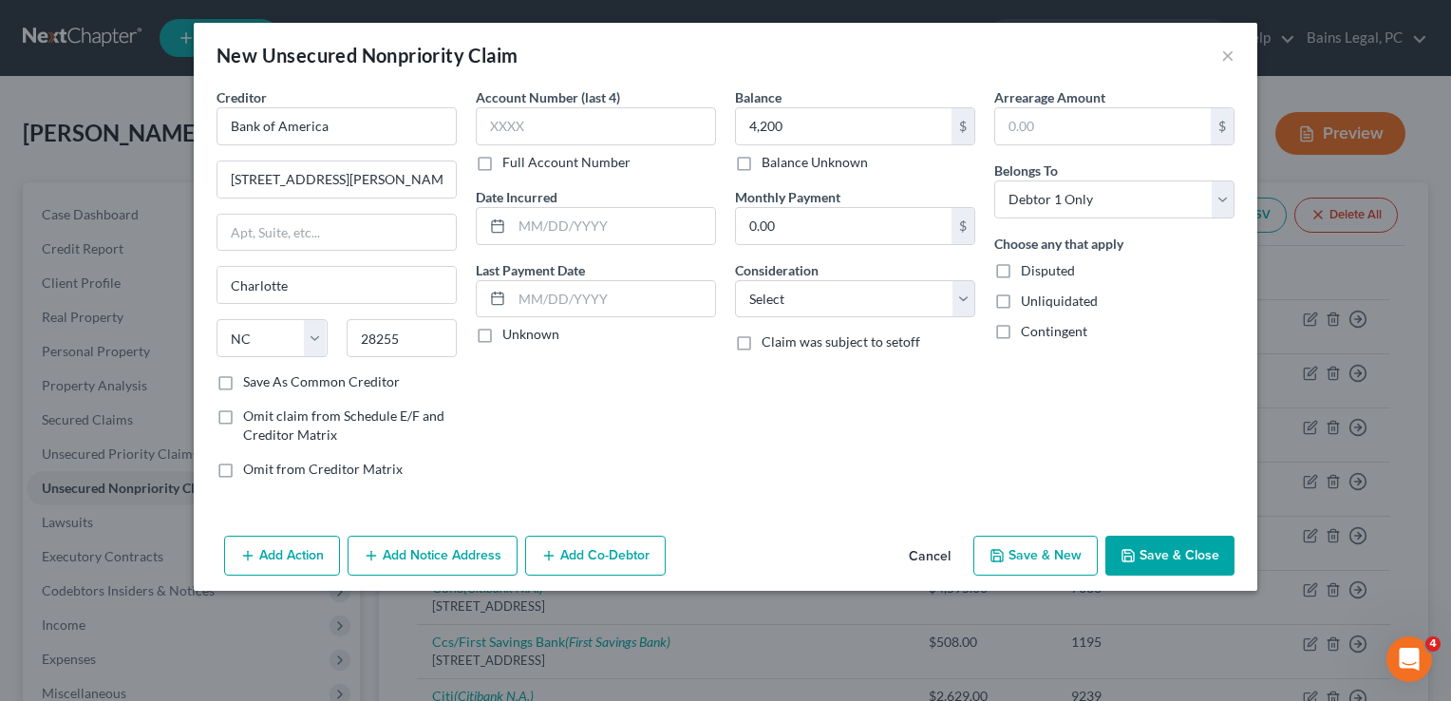
click at [1164, 550] on button "Save & Close" at bounding box center [1170, 556] width 129 height 40
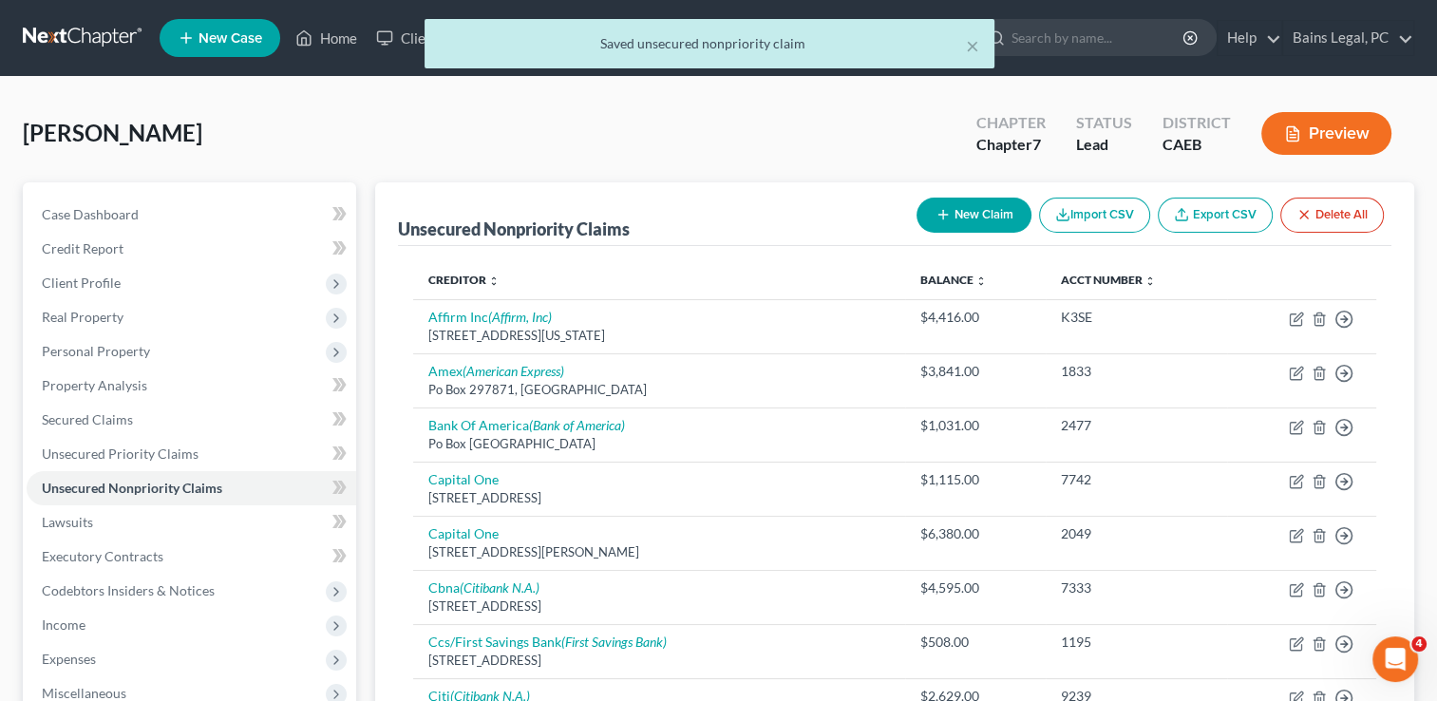
click at [956, 202] on button "New Claim" at bounding box center [974, 215] width 115 height 35
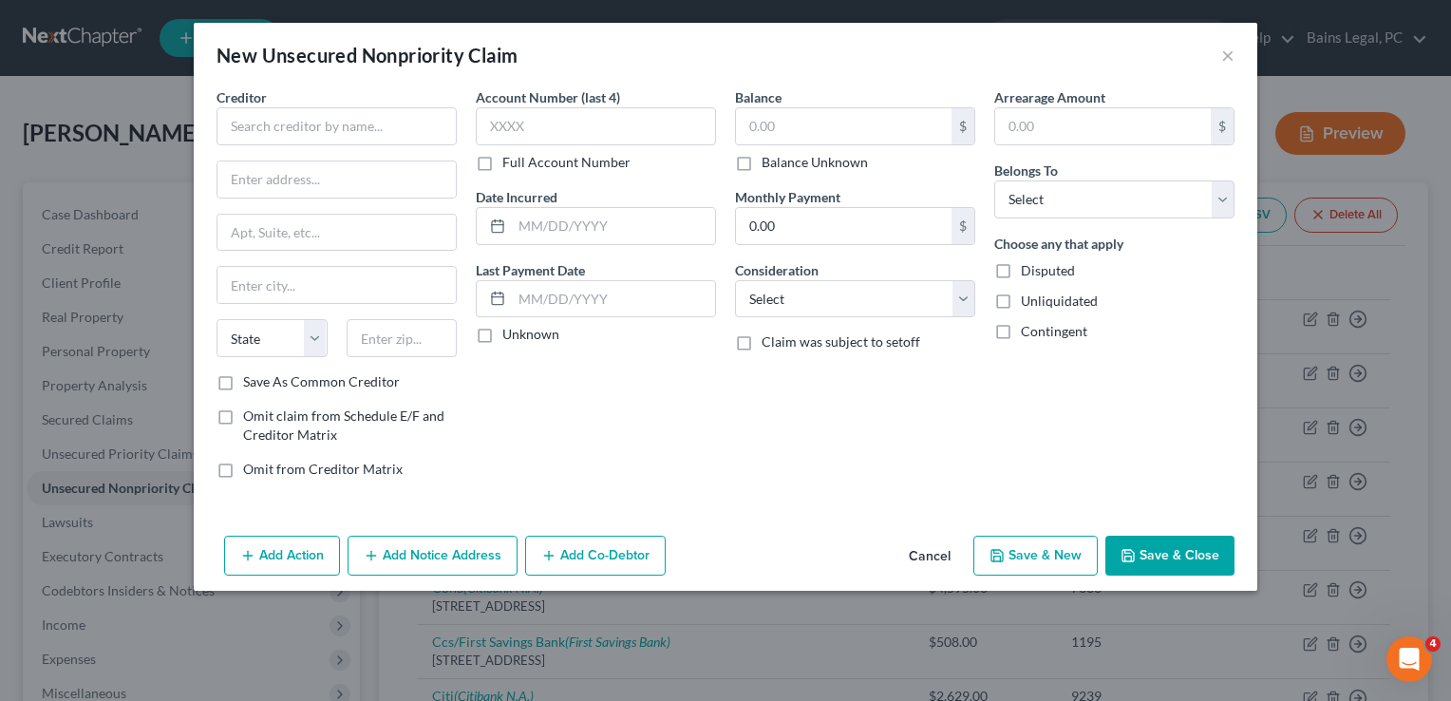
click at [1235, 55] on div "New Unsecured Nonpriority Claim ×" at bounding box center [726, 55] width 1064 height 65
click at [1226, 56] on button "×" at bounding box center [1227, 55] width 13 height 23
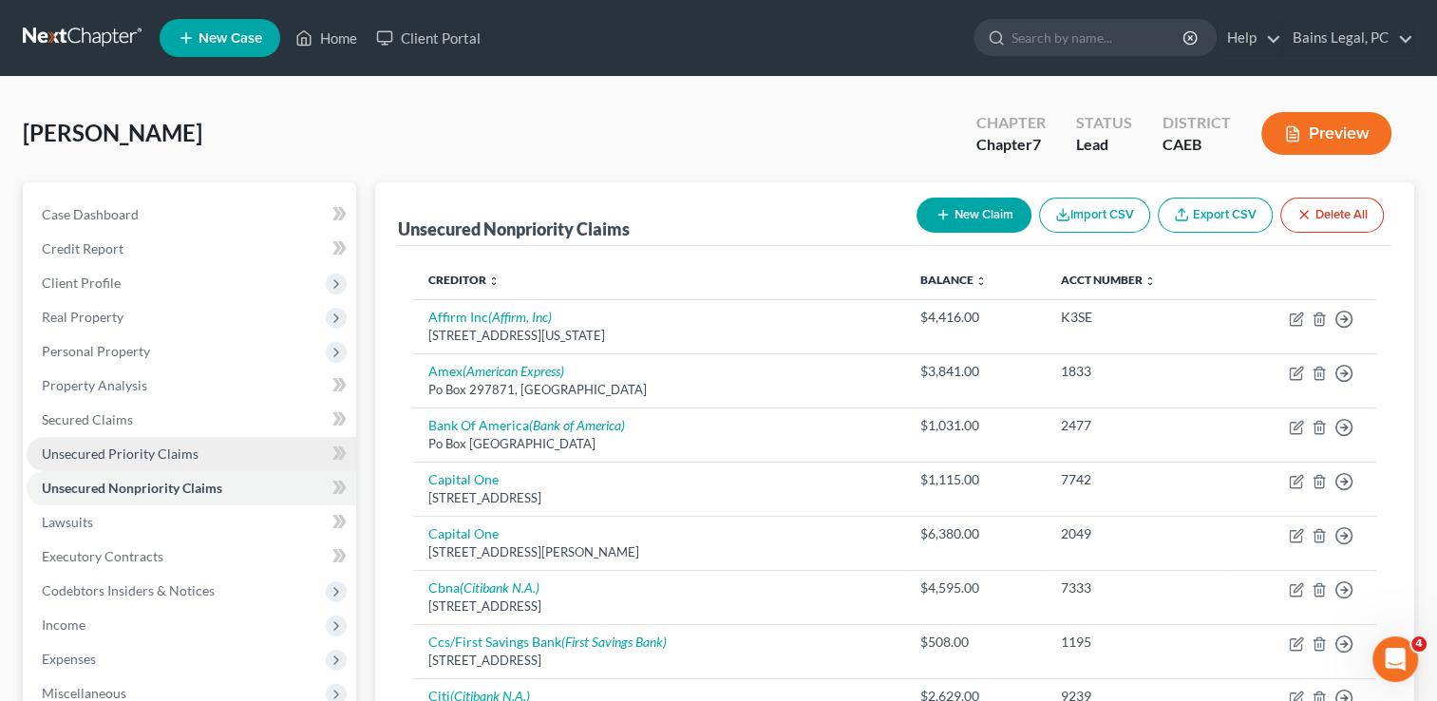
click at [133, 457] on span "Unsecured Priority Claims" at bounding box center [120, 453] width 157 height 16
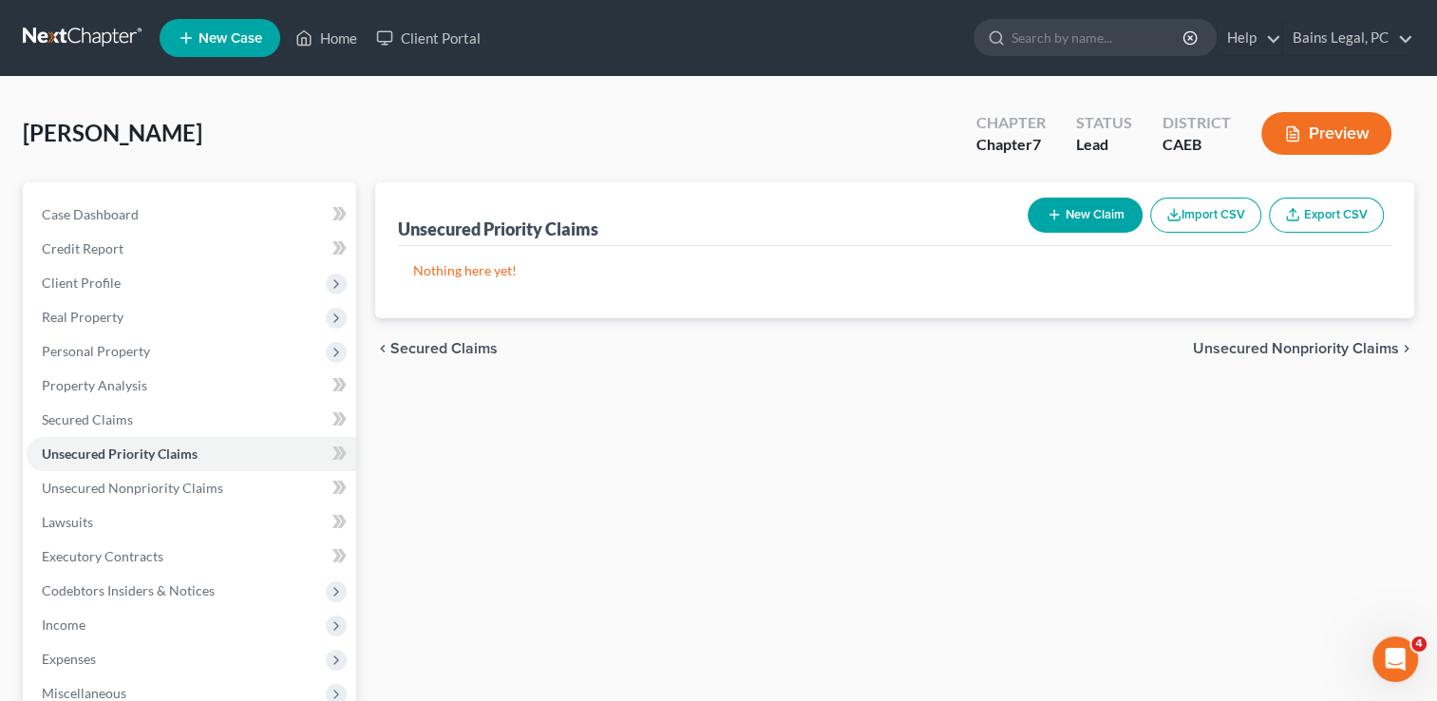
click at [1068, 225] on button "New Claim" at bounding box center [1085, 215] width 115 height 35
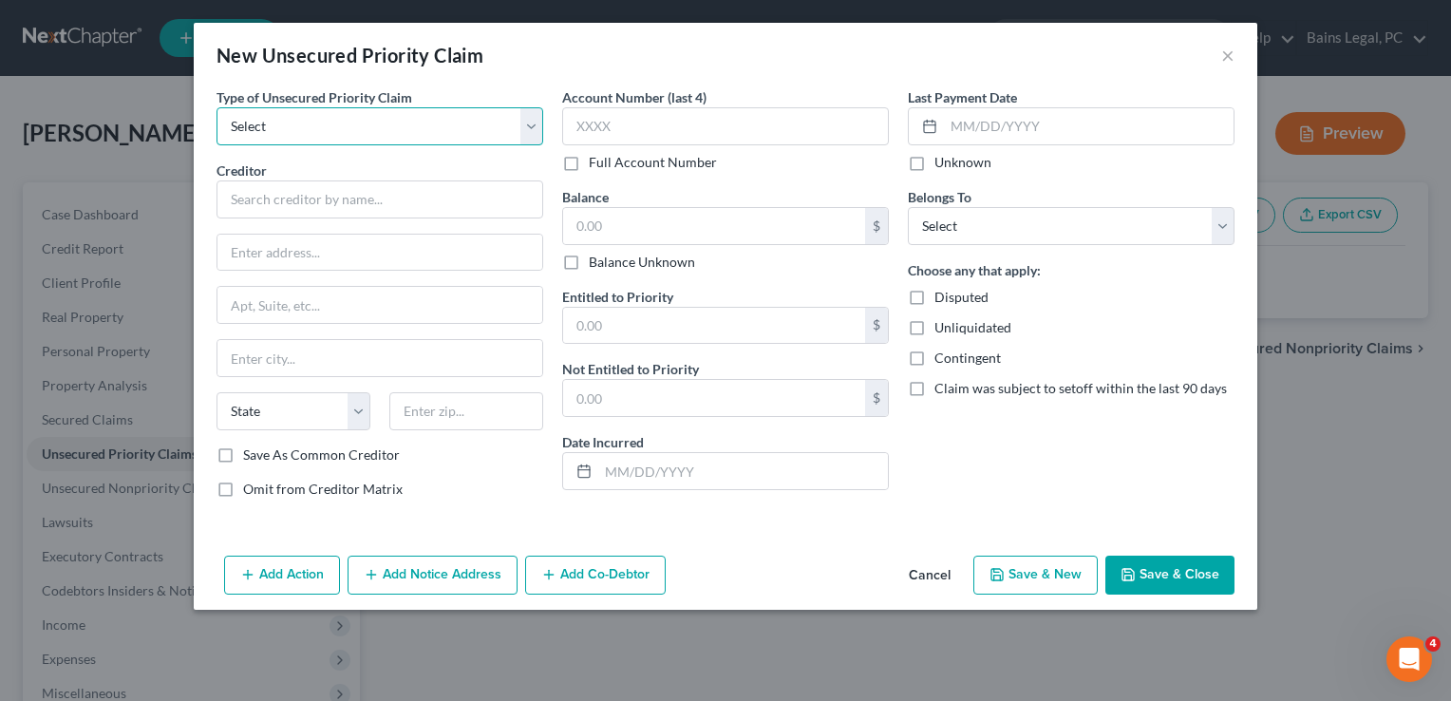
click at [334, 123] on select "Select Taxes & Other Government Units Domestic Support Obligations Extensions o…" at bounding box center [380, 126] width 327 height 38
select select "0"
click at [217, 107] on select "Select Taxes & Other Government Units Domestic Support Obligations Extensions o…" at bounding box center [380, 126] width 327 height 38
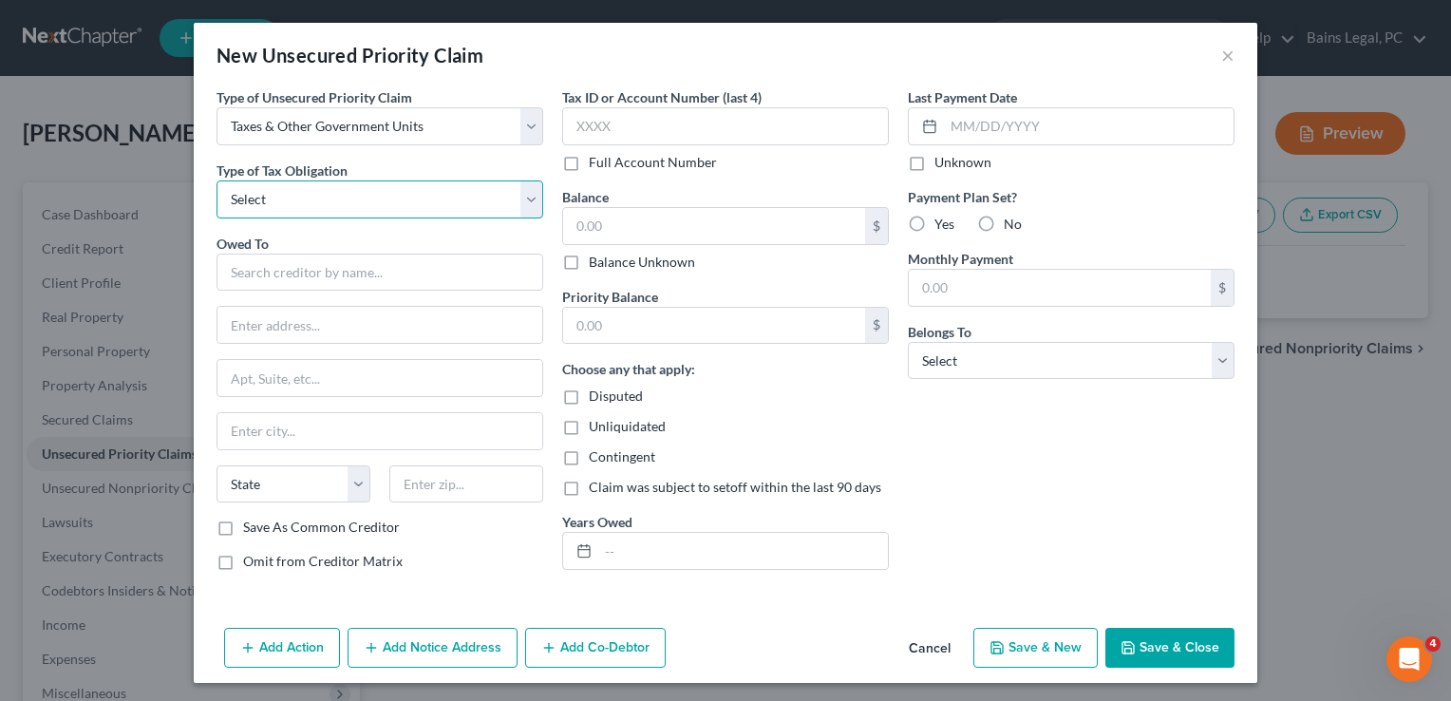
click at [321, 200] on select "Select Federal City State Franchise Tax Board Other" at bounding box center [380, 199] width 327 height 38
select select "3"
click at [217, 180] on select "Select Federal City State Franchise Tax Board Other" at bounding box center [380, 199] width 327 height 38
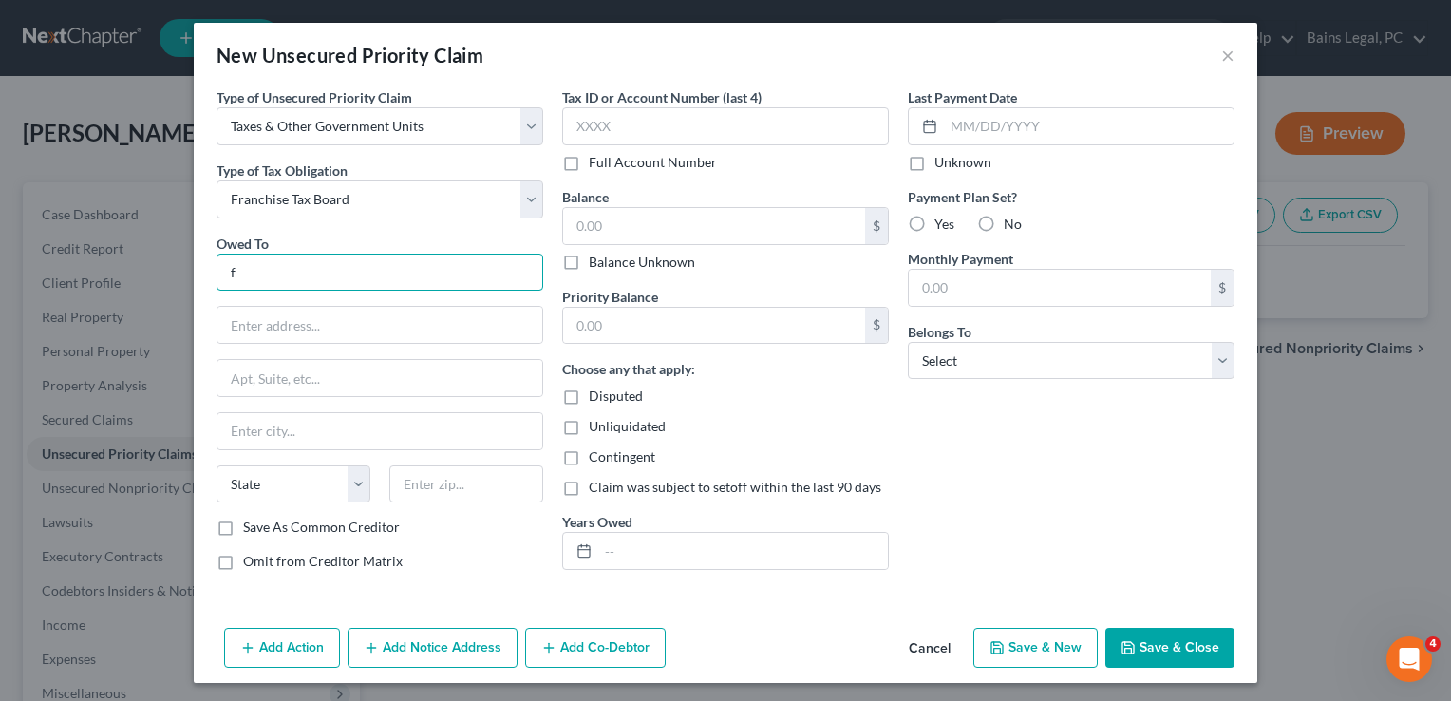
click at [410, 263] on input "f" at bounding box center [380, 273] width 327 height 38
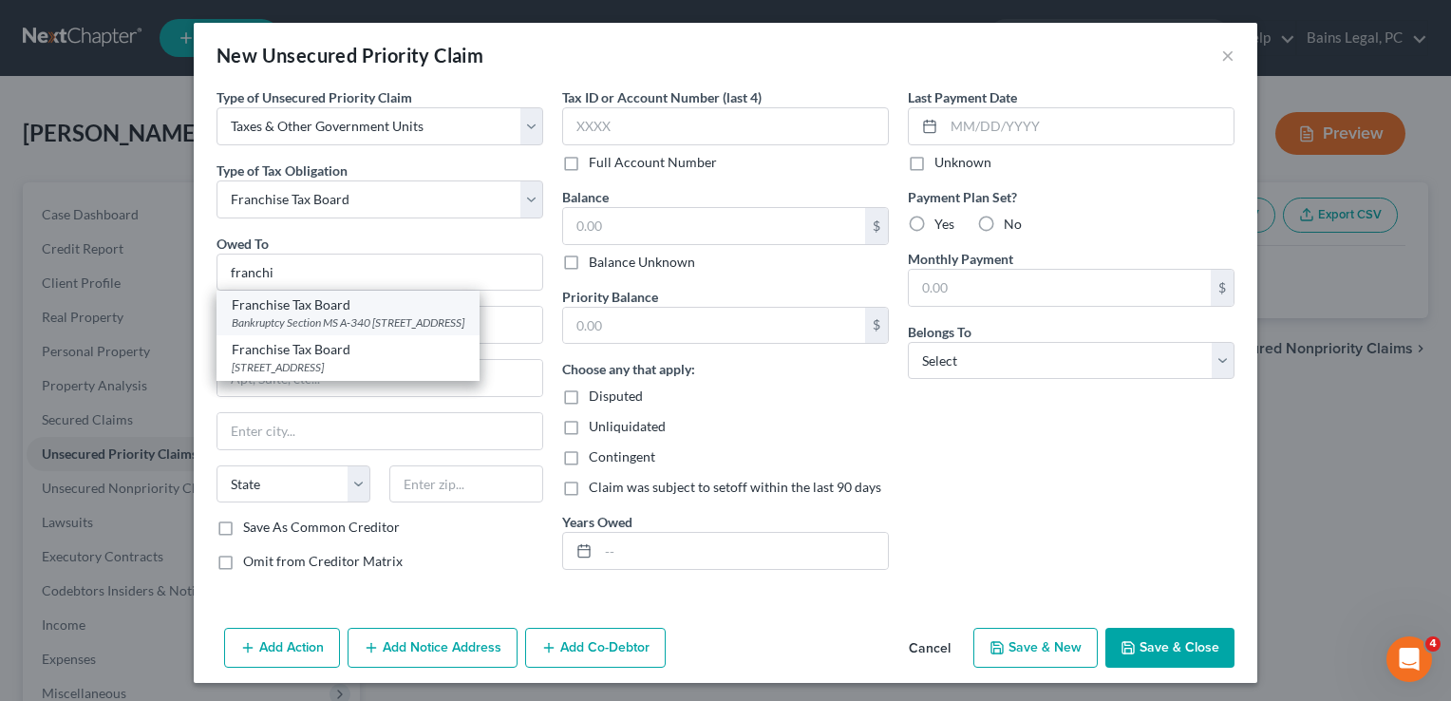
click at [338, 314] on div "Bankruptcy Section MS A-340 [STREET_ADDRESS]" at bounding box center [348, 322] width 233 height 16
type input "Franchise Tax Board"
type input "Bankruptcy Section MS A-340"
type input "PO Box 2952"
type input "[GEOGRAPHIC_DATA]"
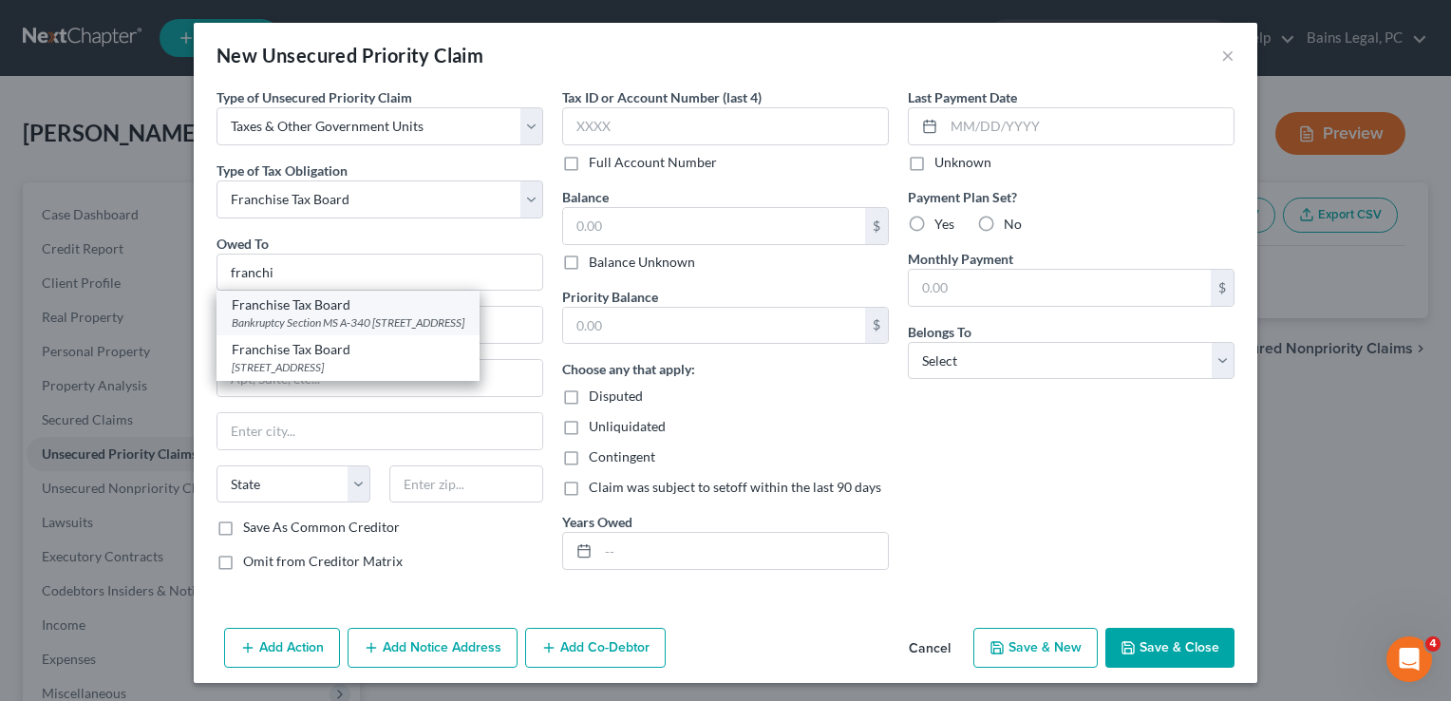
select select "4"
type input "95812"
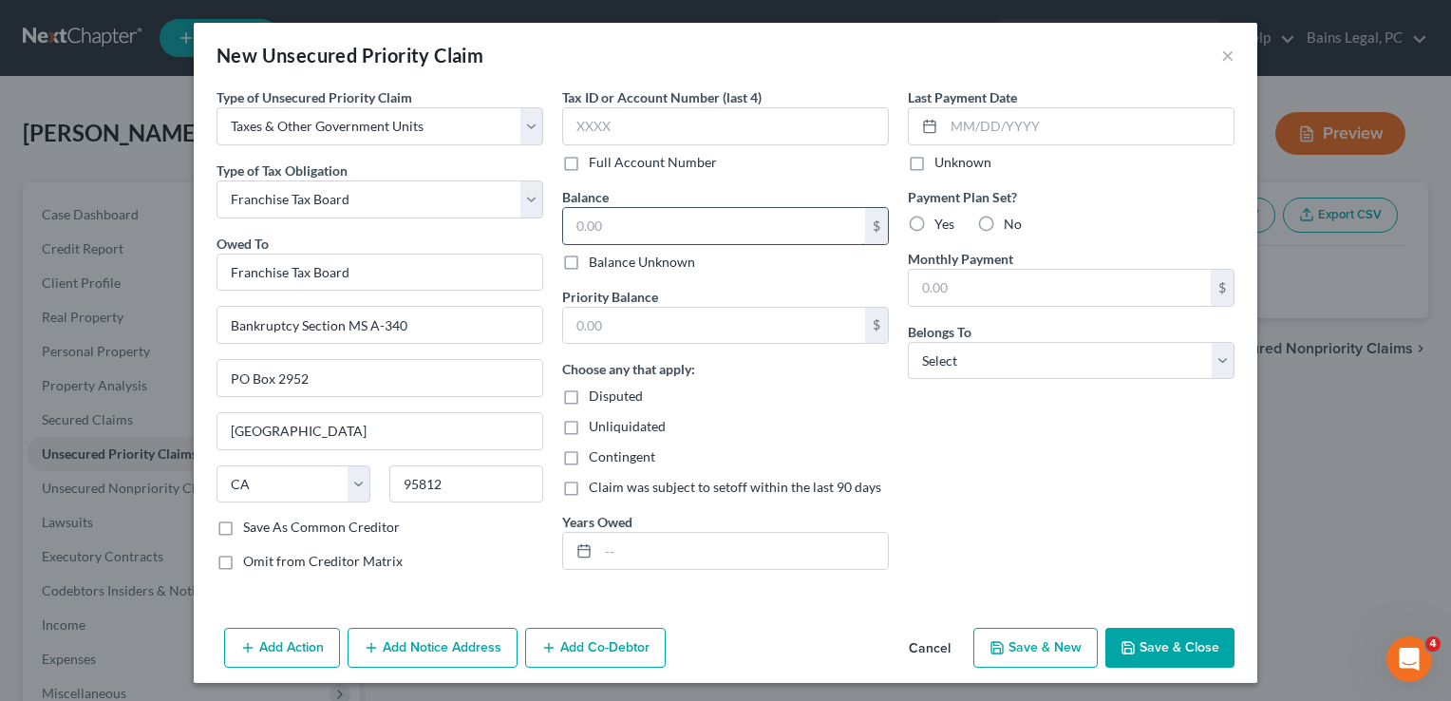
click at [764, 222] on input "text" at bounding box center [714, 226] width 302 height 36
type input "5,000"
click at [665, 345] on div "Priority Balance $ Choose any that apply: Disputed Unliquidated Contingent Clai…" at bounding box center [725, 429] width 327 height 284
click at [689, 326] on input "text" at bounding box center [714, 326] width 302 height 36
type input "5,000"
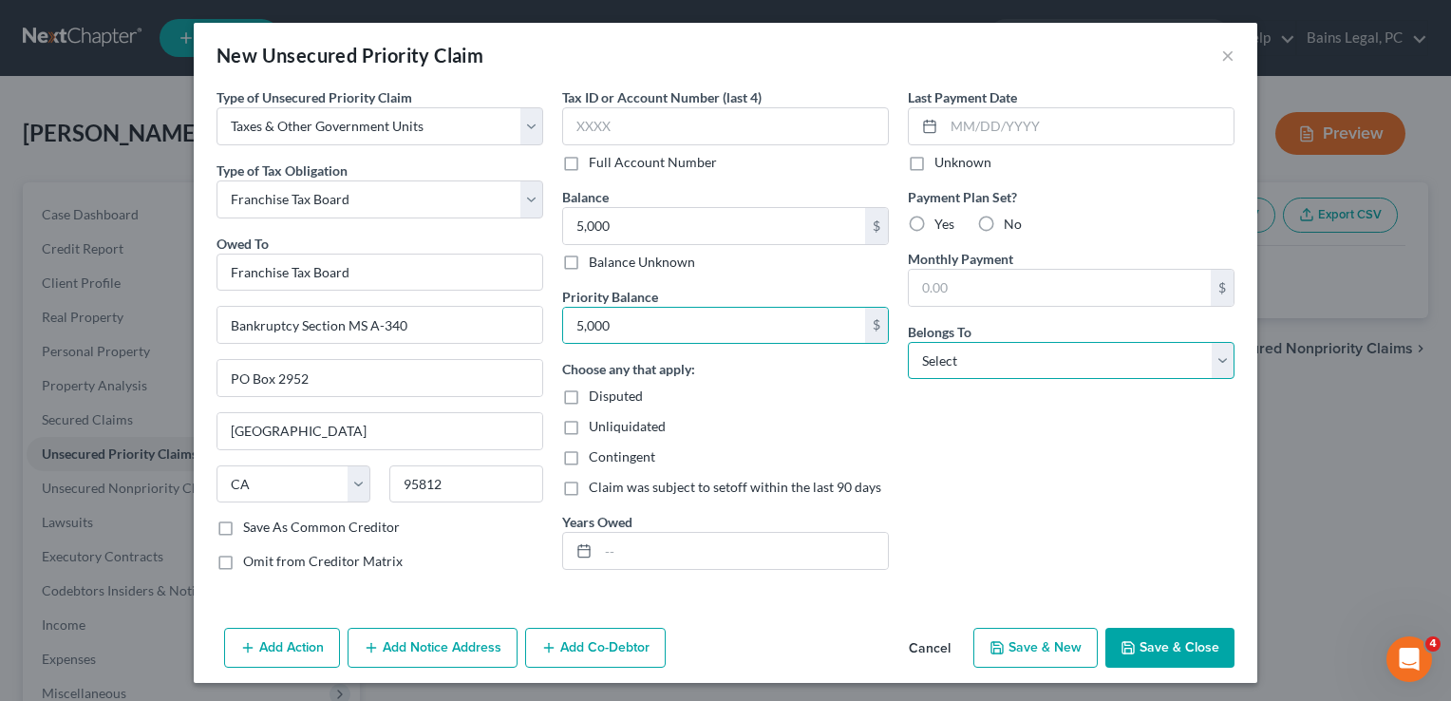
click at [977, 369] on select "Select Debtor 1 Only Debtor 2 Only Debtor 1 And Debtor 2 Only At Least One Of T…" at bounding box center [1071, 361] width 327 height 38
select select "0"
click at [908, 342] on select "Select Debtor 1 Only Debtor 2 Only Debtor 1 And Debtor 2 Only At Least One Of T…" at bounding box center [1071, 361] width 327 height 38
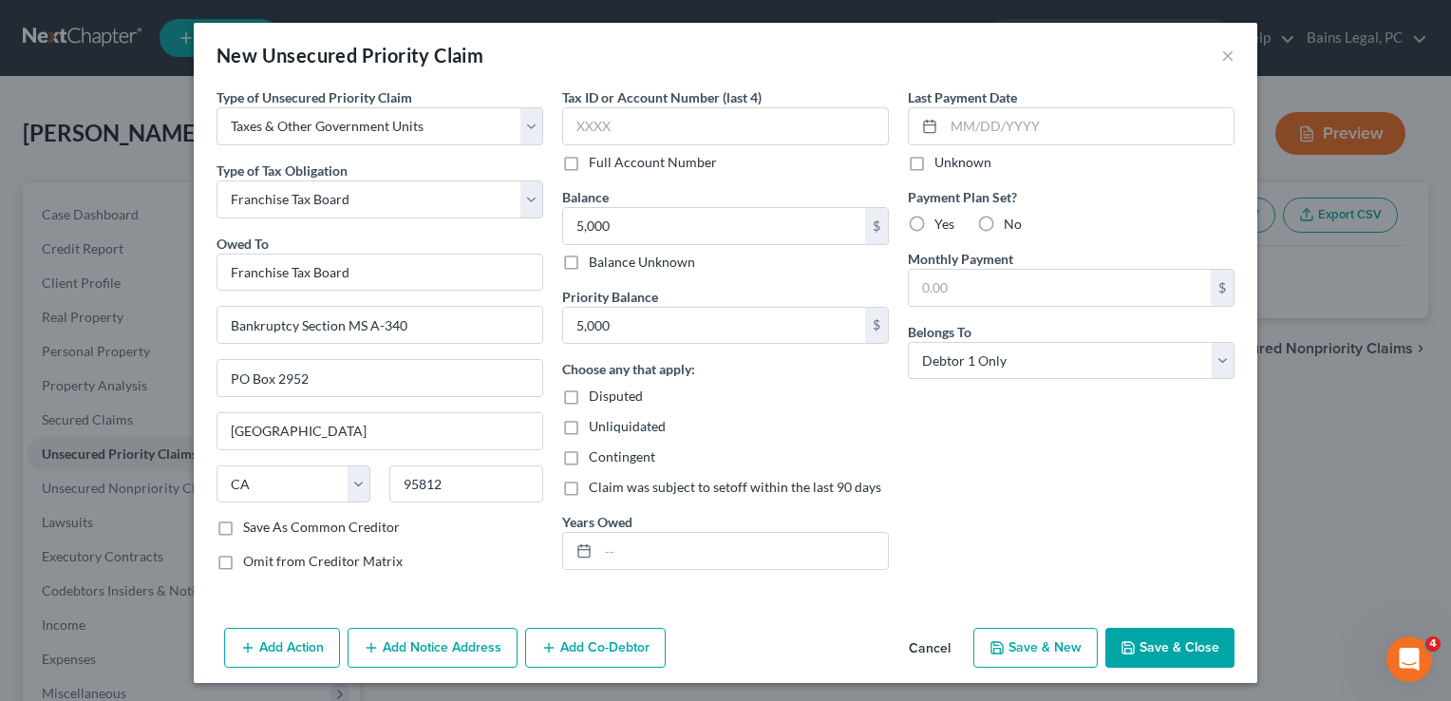
click at [1166, 648] on button "Save & Close" at bounding box center [1170, 648] width 129 height 40
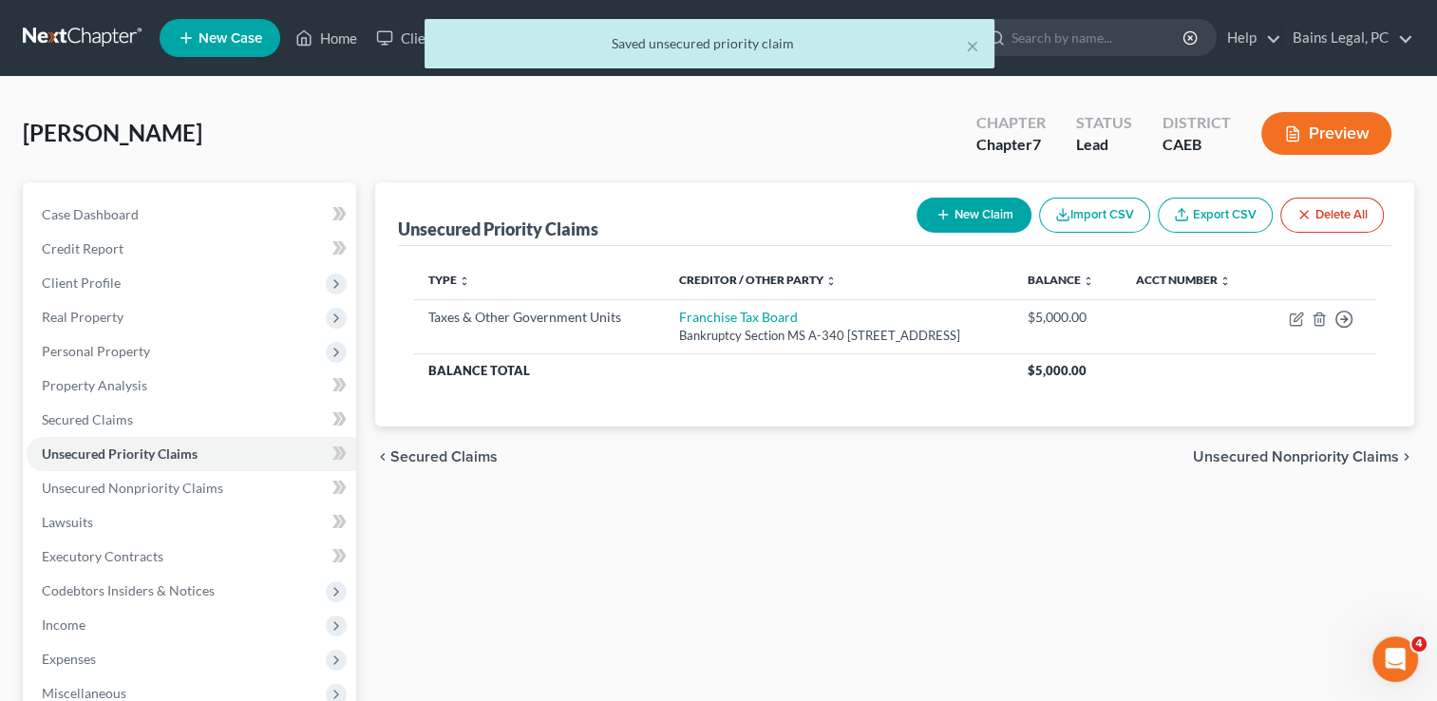
click at [722, 587] on div "Unsecured Priority Claims New Claim Import CSV Export CSV Delete All Type expan…" at bounding box center [895, 559] width 1058 height 755
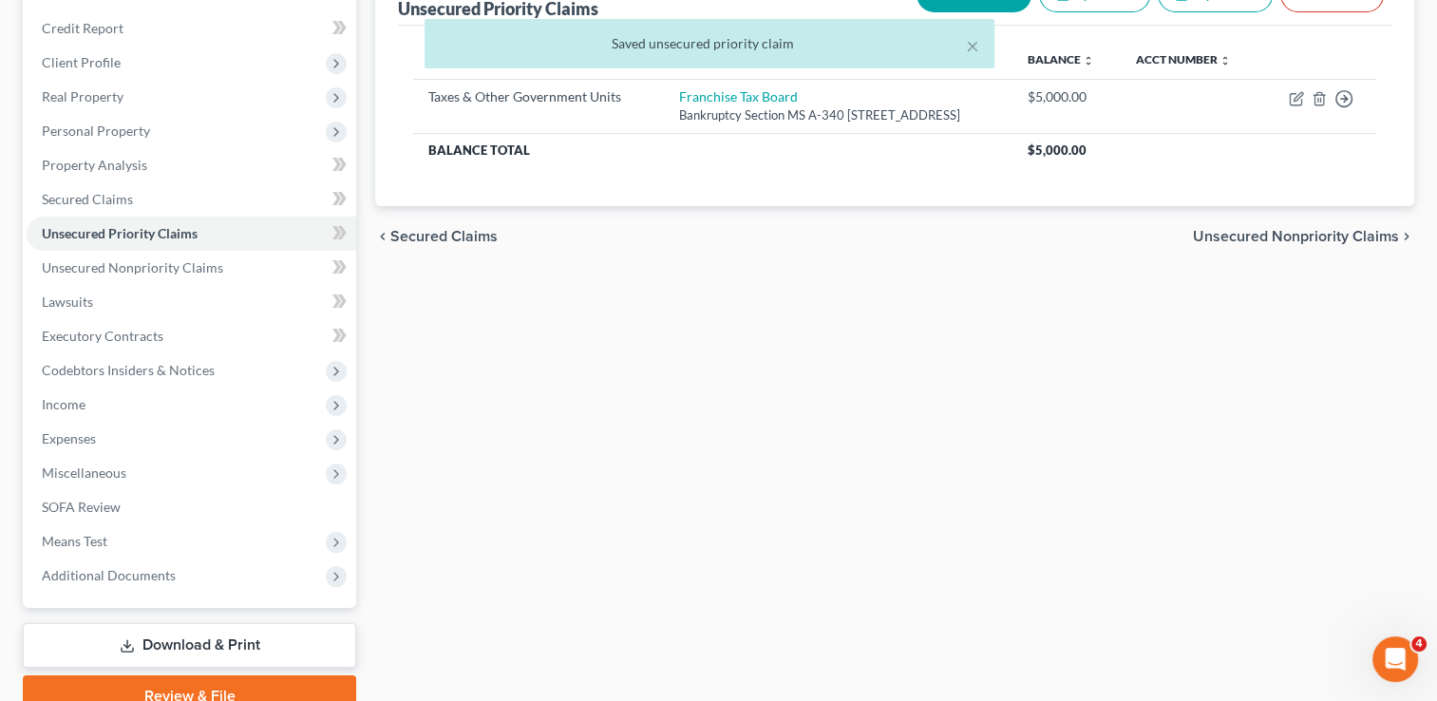
scroll to position [228, 0]
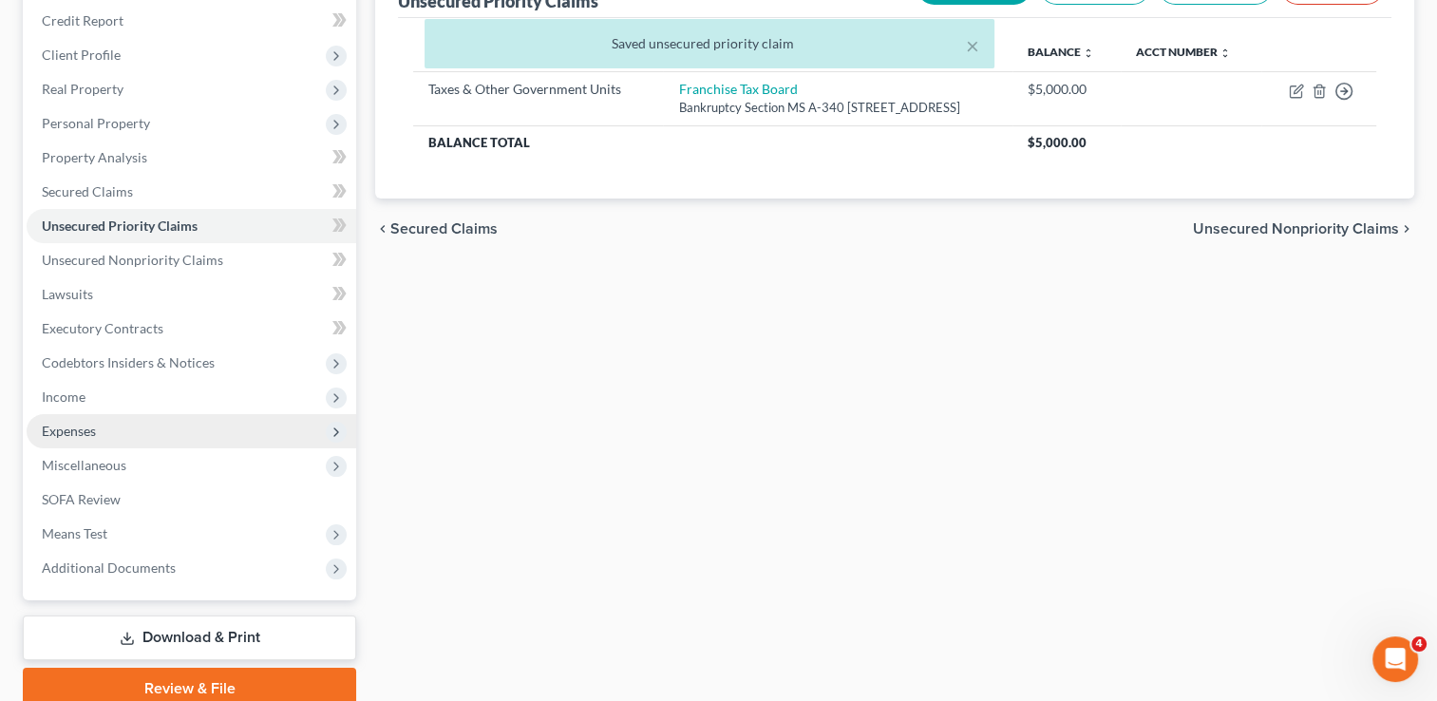
click at [110, 427] on span "Expenses" at bounding box center [192, 431] width 330 height 34
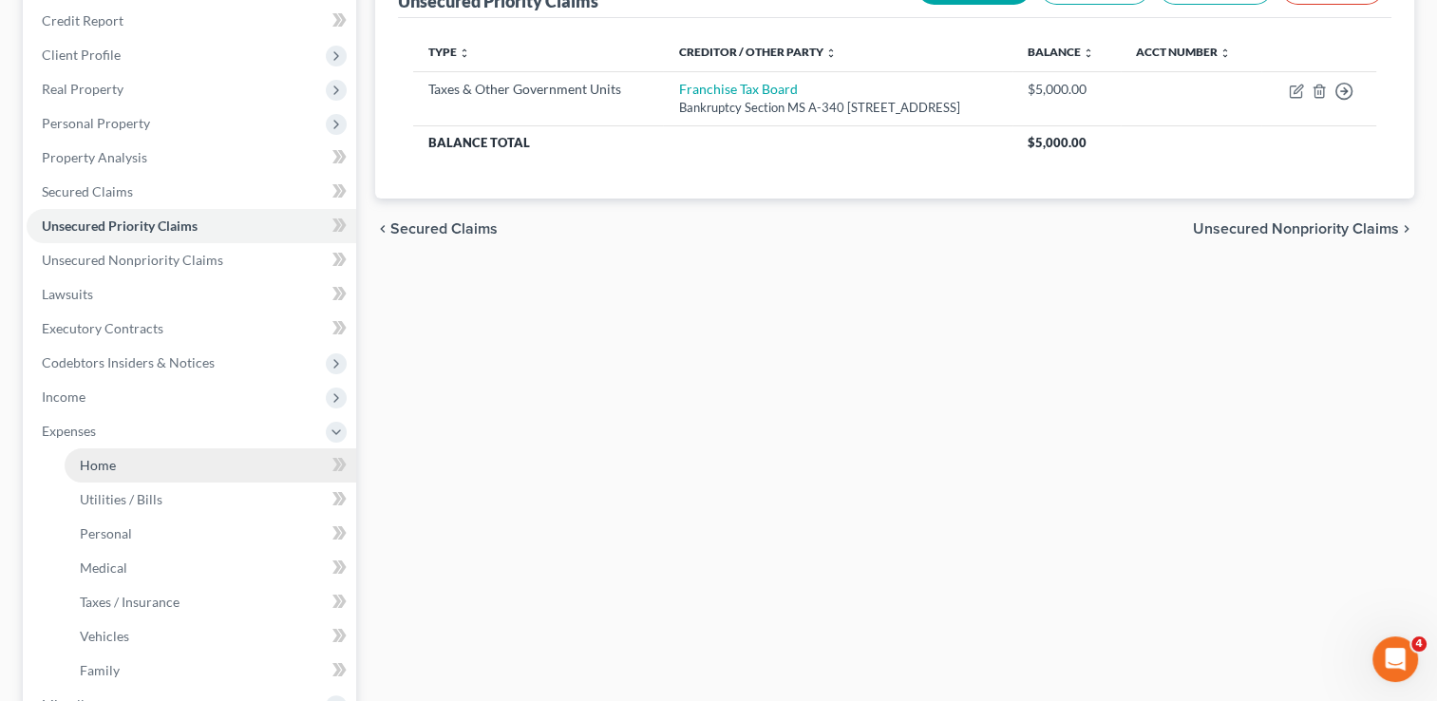
click at [108, 459] on span "Home" at bounding box center [98, 465] width 36 height 16
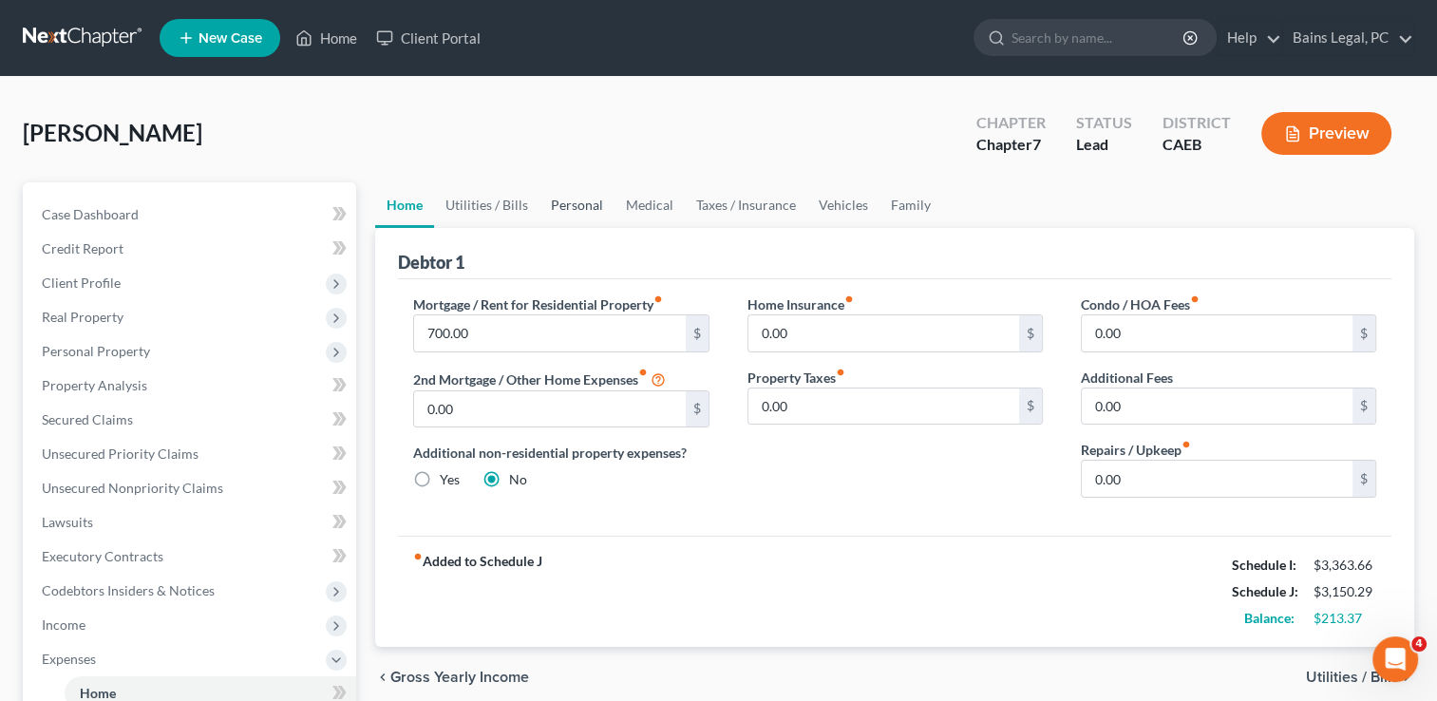
click at [575, 203] on link "Personal" at bounding box center [577, 205] width 75 height 46
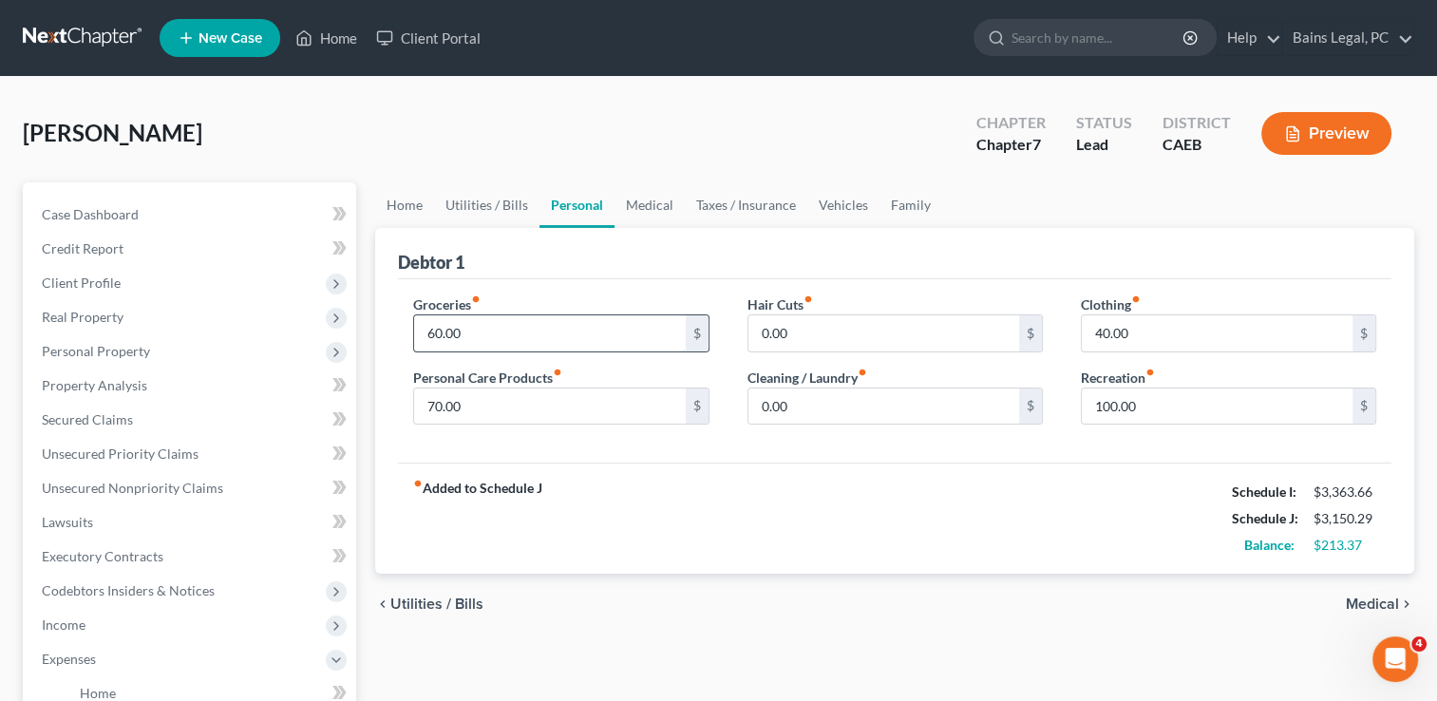
click at [524, 335] on input "60.00" at bounding box center [549, 333] width 271 height 36
type input "360"
type input "100"
type input "60"
click at [650, 199] on link "Medical" at bounding box center [650, 205] width 70 height 46
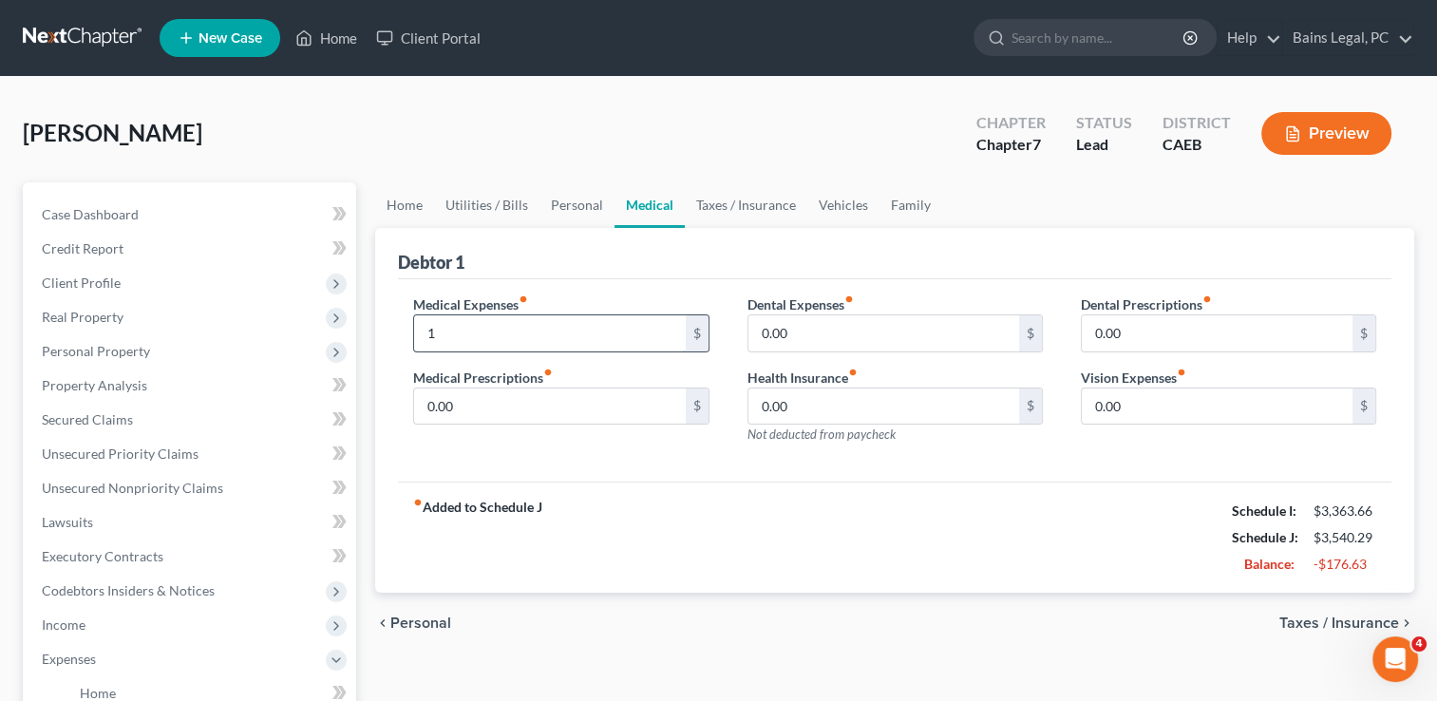
click at [589, 329] on input "1" at bounding box center [549, 333] width 271 height 36
type input "125"
click at [750, 200] on link "Taxes / Insurance" at bounding box center [746, 205] width 123 height 46
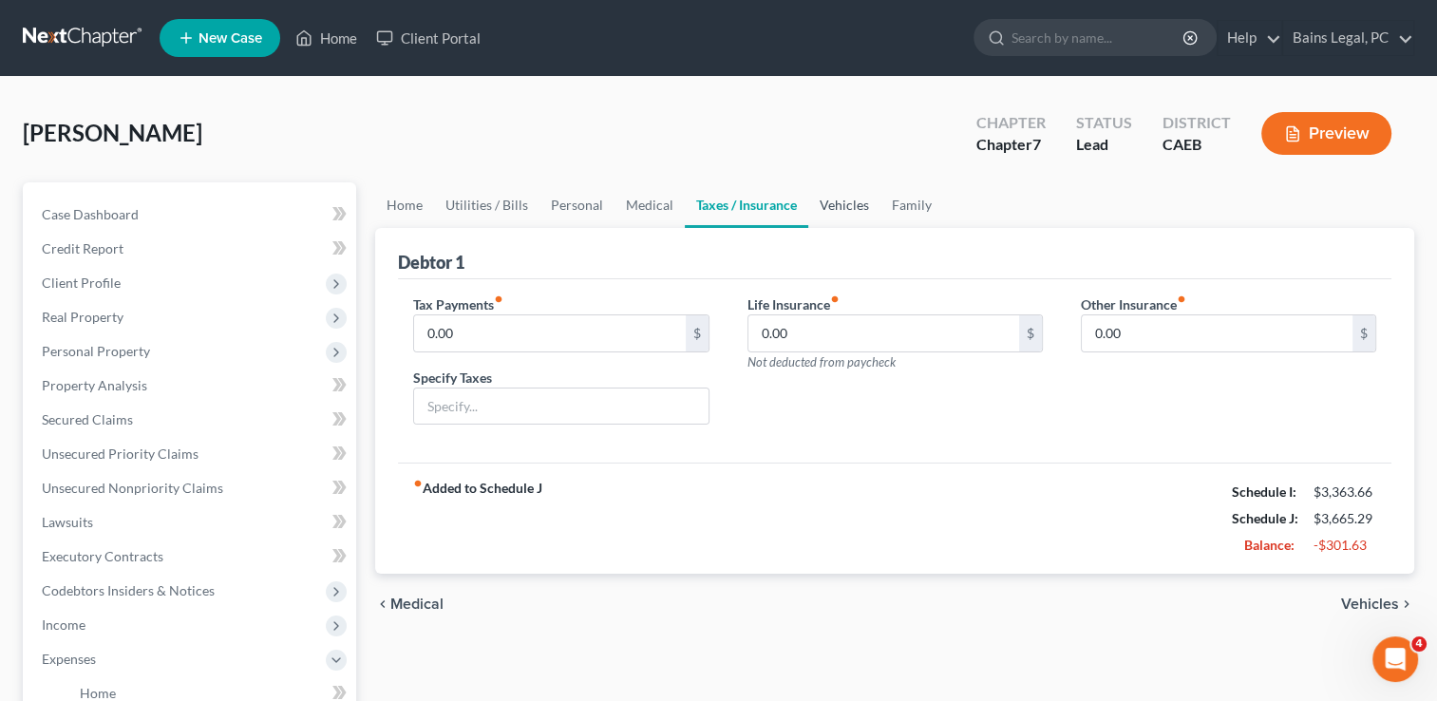
click at [828, 199] on link "Vehicles" at bounding box center [844, 205] width 72 height 46
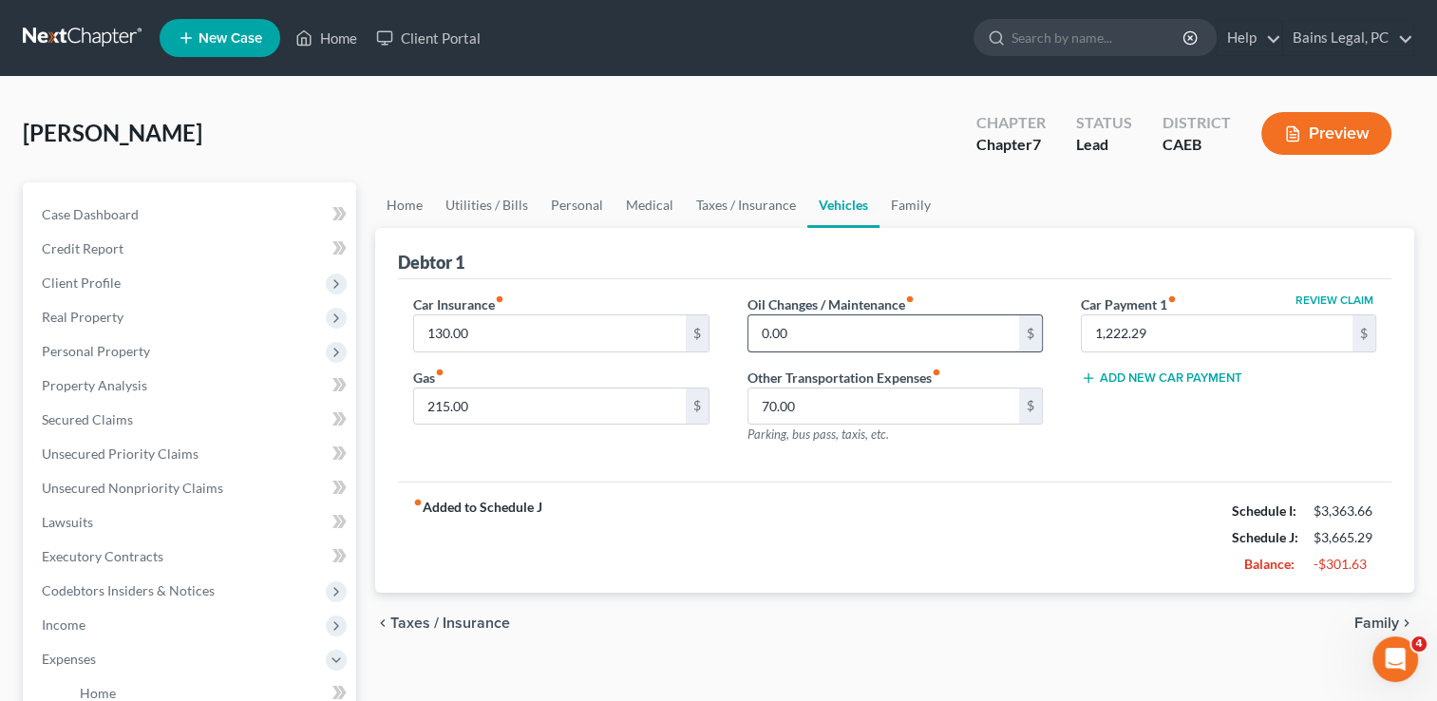
click at [811, 340] on input "0.00" at bounding box center [883, 333] width 271 height 36
type input "150"
click at [919, 207] on link "Family" at bounding box center [911, 205] width 63 height 46
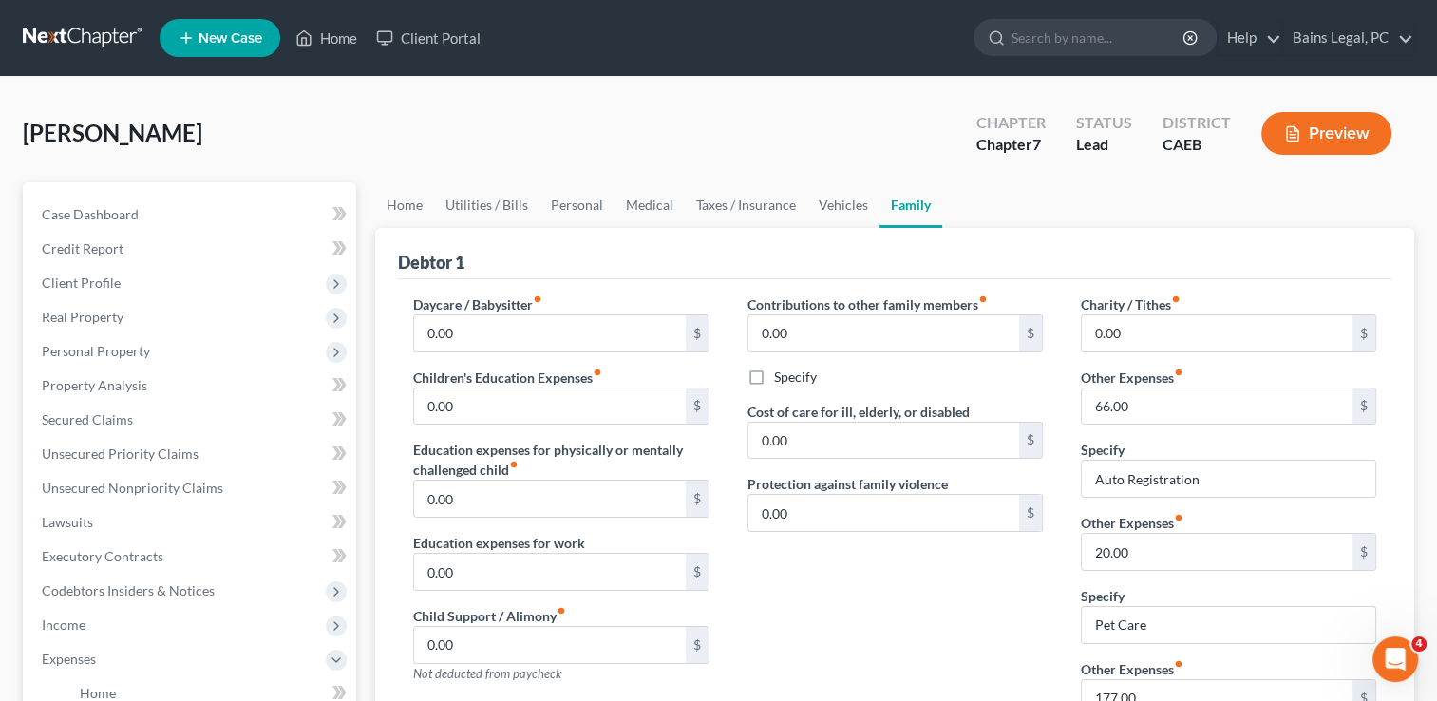
click at [836, 612] on div "Contributions to other family members fiber_manual_record 0.00 $ Specify Cost o…" at bounding box center [895, 549] width 333 height 510
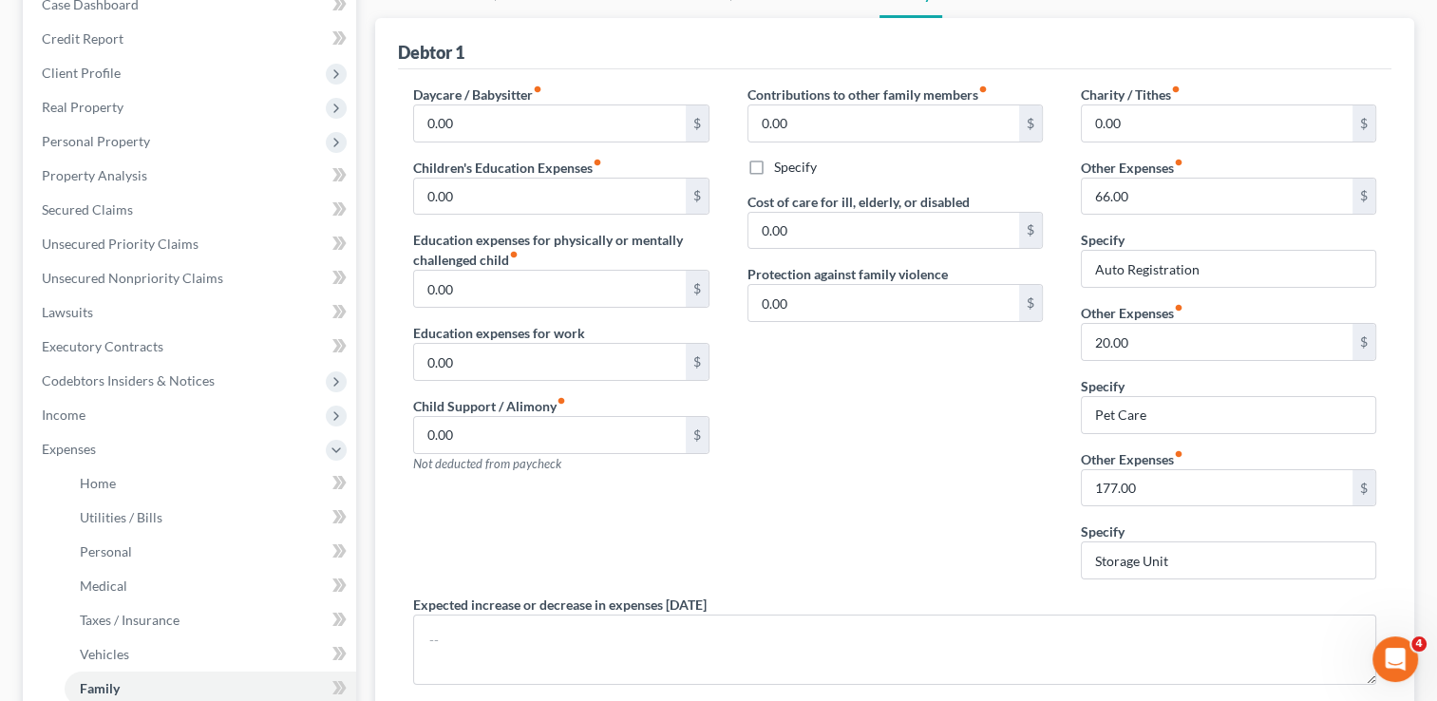
scroll to position [190, 0]
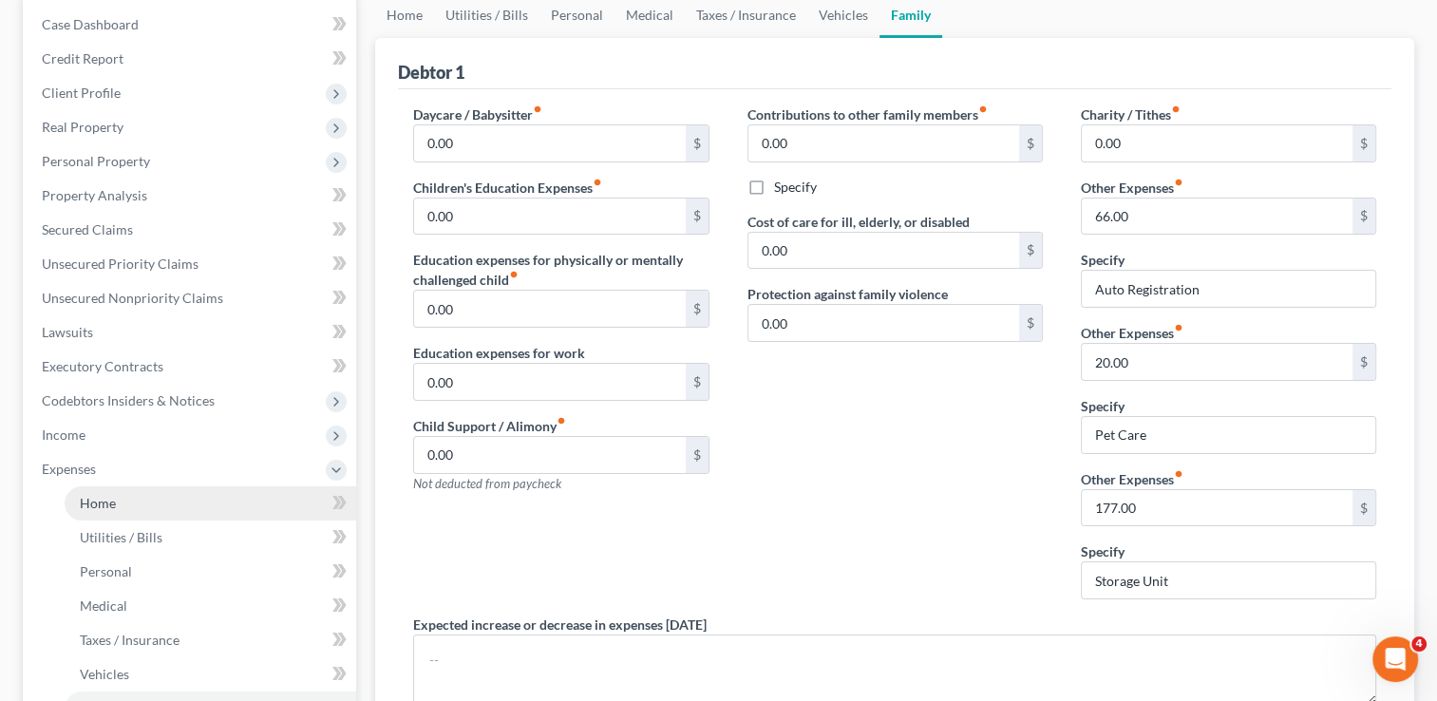
click at [93, 487] on link "Home" at bounding box center [211, 503] width 292 height 34
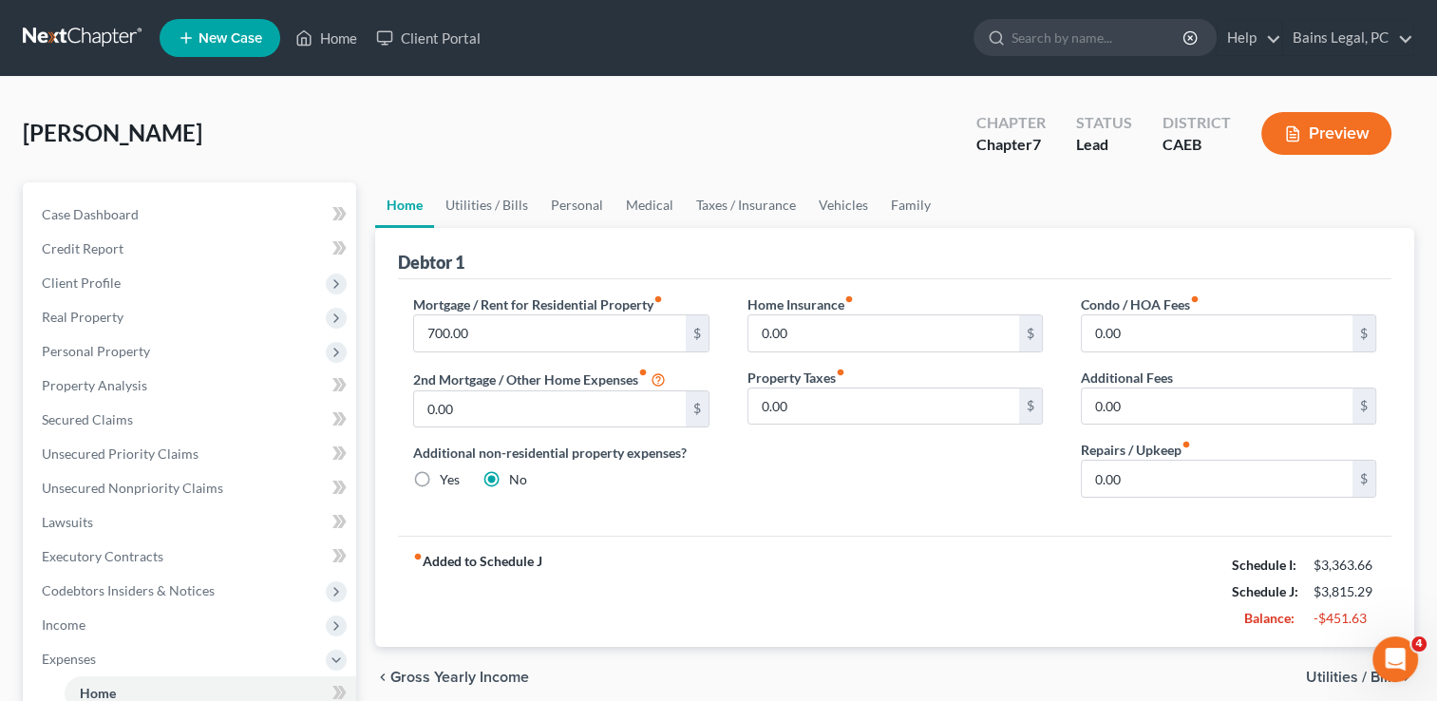
click at [417, 163] on div "[PERSON_NAME] Upgraded Chapter Chapter 7 Status Lead District CAEB Preview" at bounding box center [719, 141] width 1392 height 83
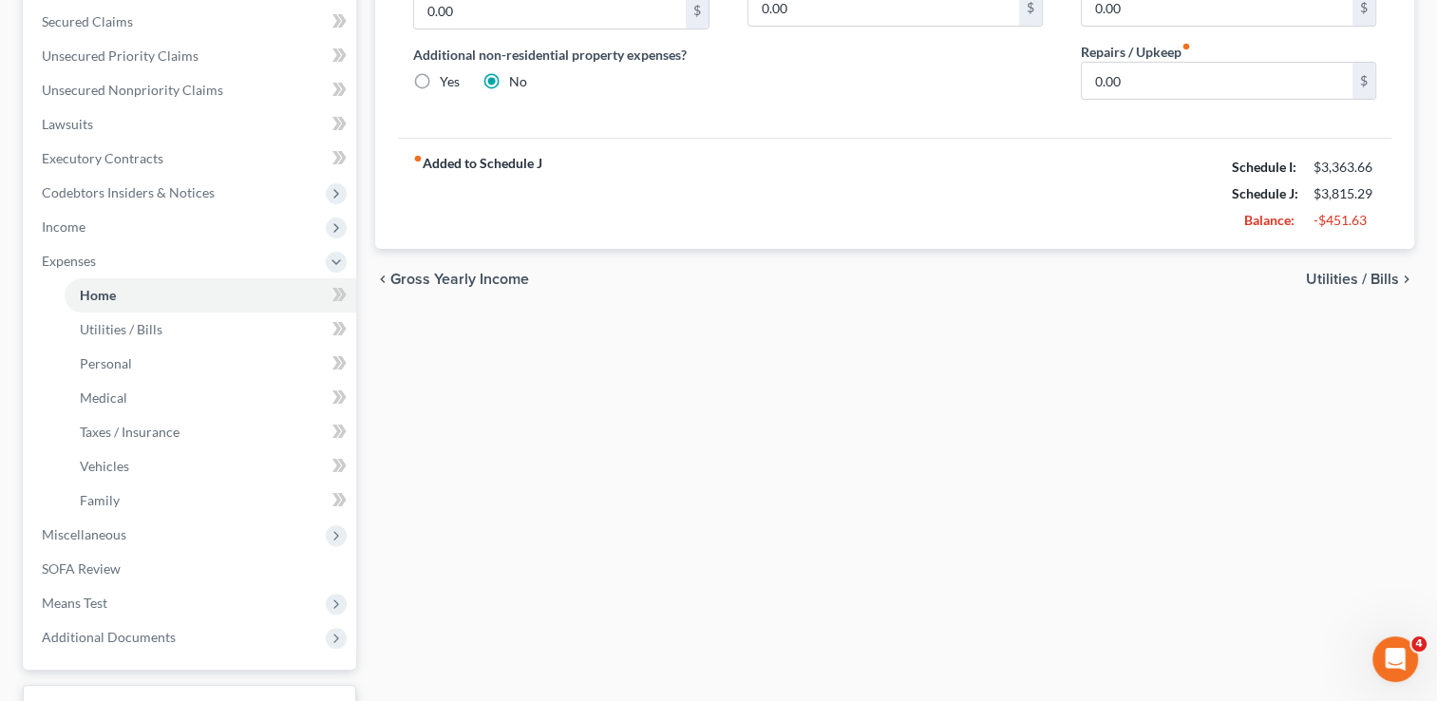
scroll to position [418, 0]
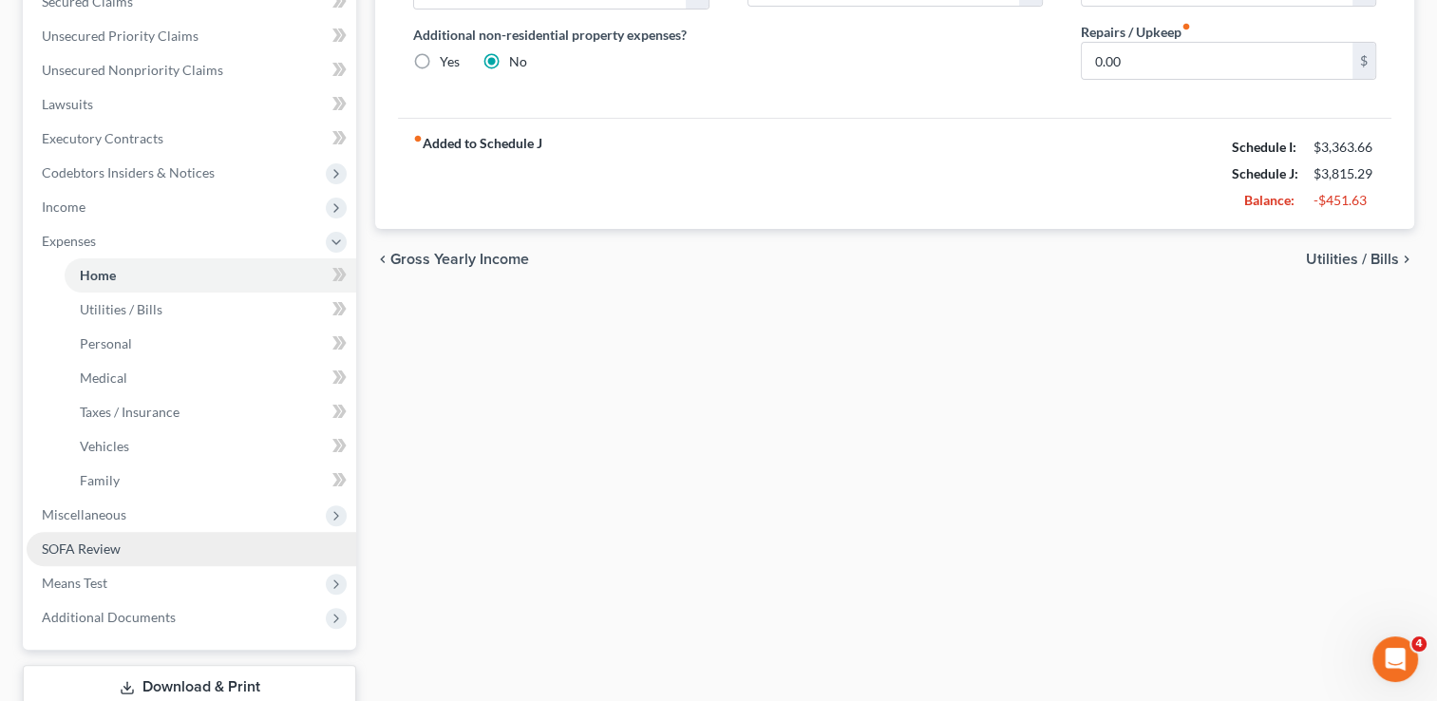
click at [84, 549] on span "SOFA Review" at bounding box center [81, 548] width 79 height 16
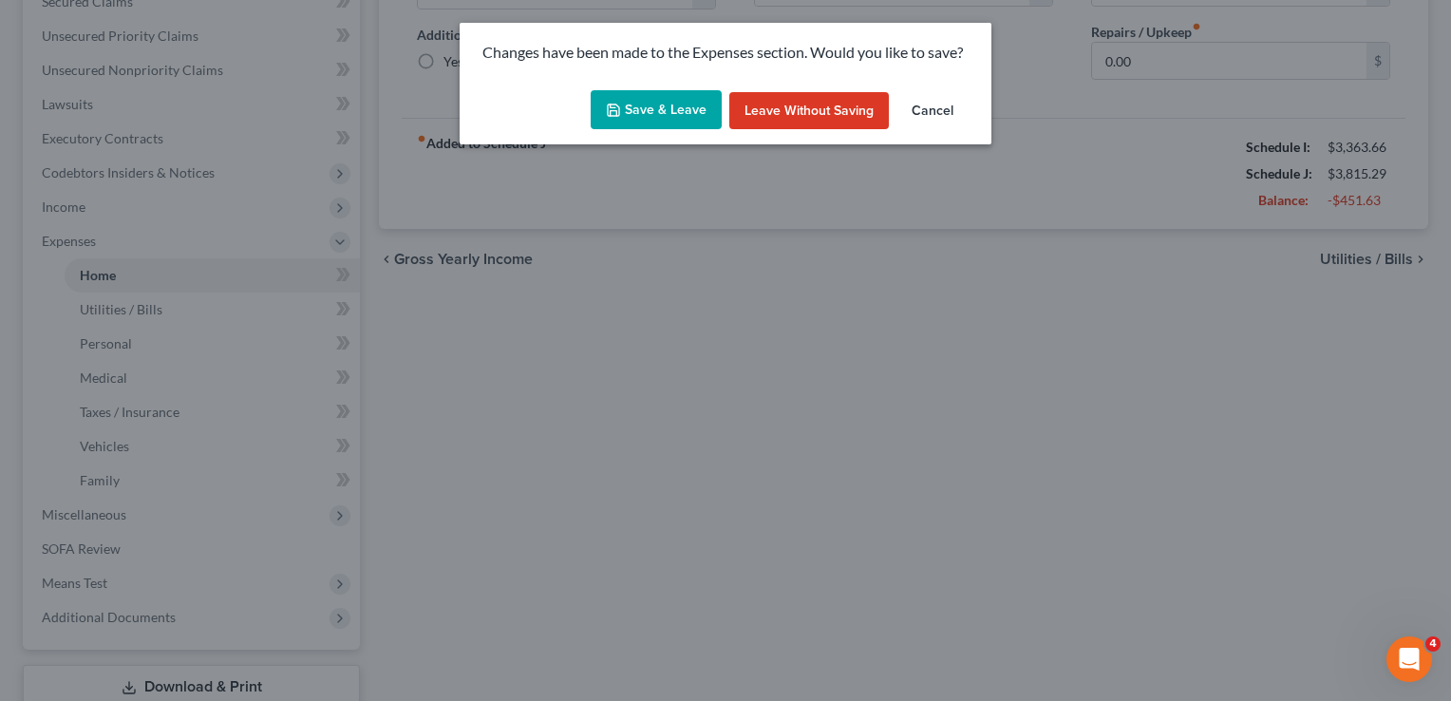
click at [654, 123] on button "Save & Leave" at bounding box center [656, 110] width 131 height 40
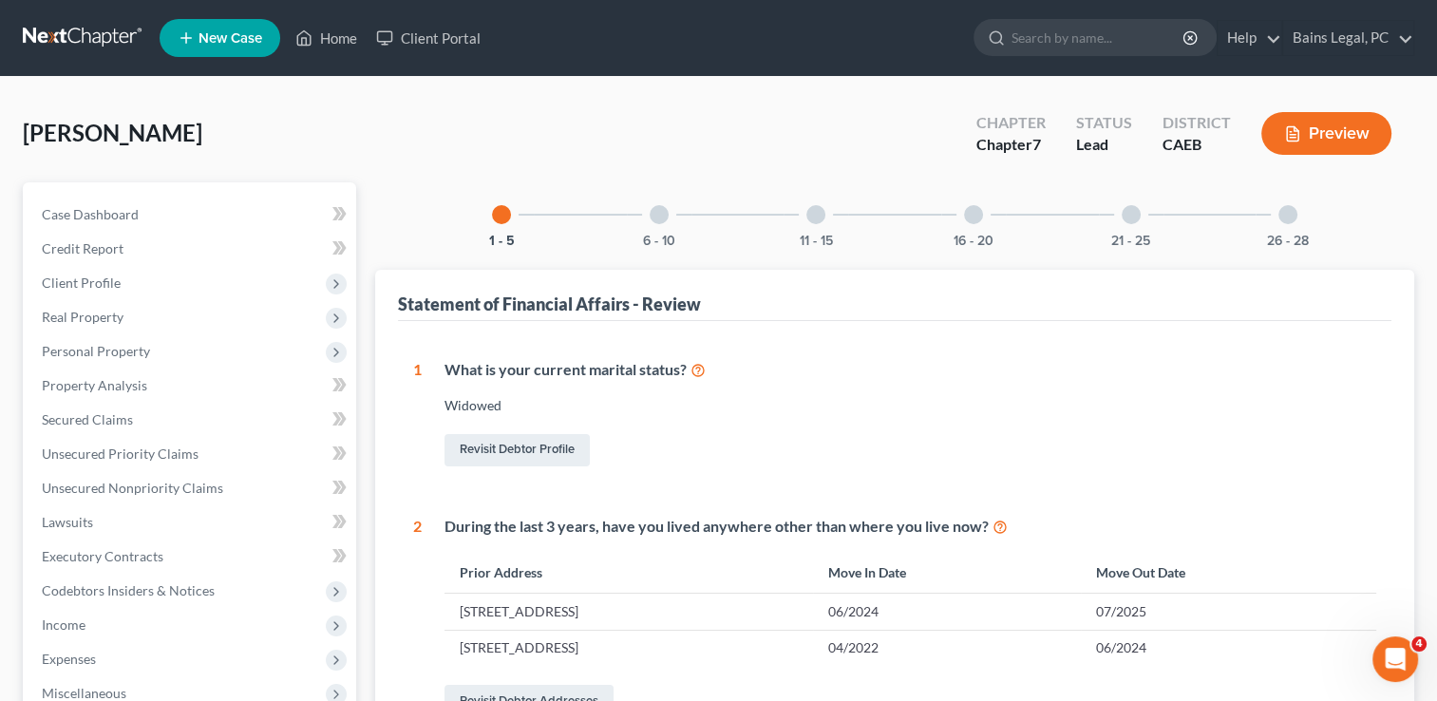
click at [659, 211] on div at bounding box center [659, 214] width 19 height 19
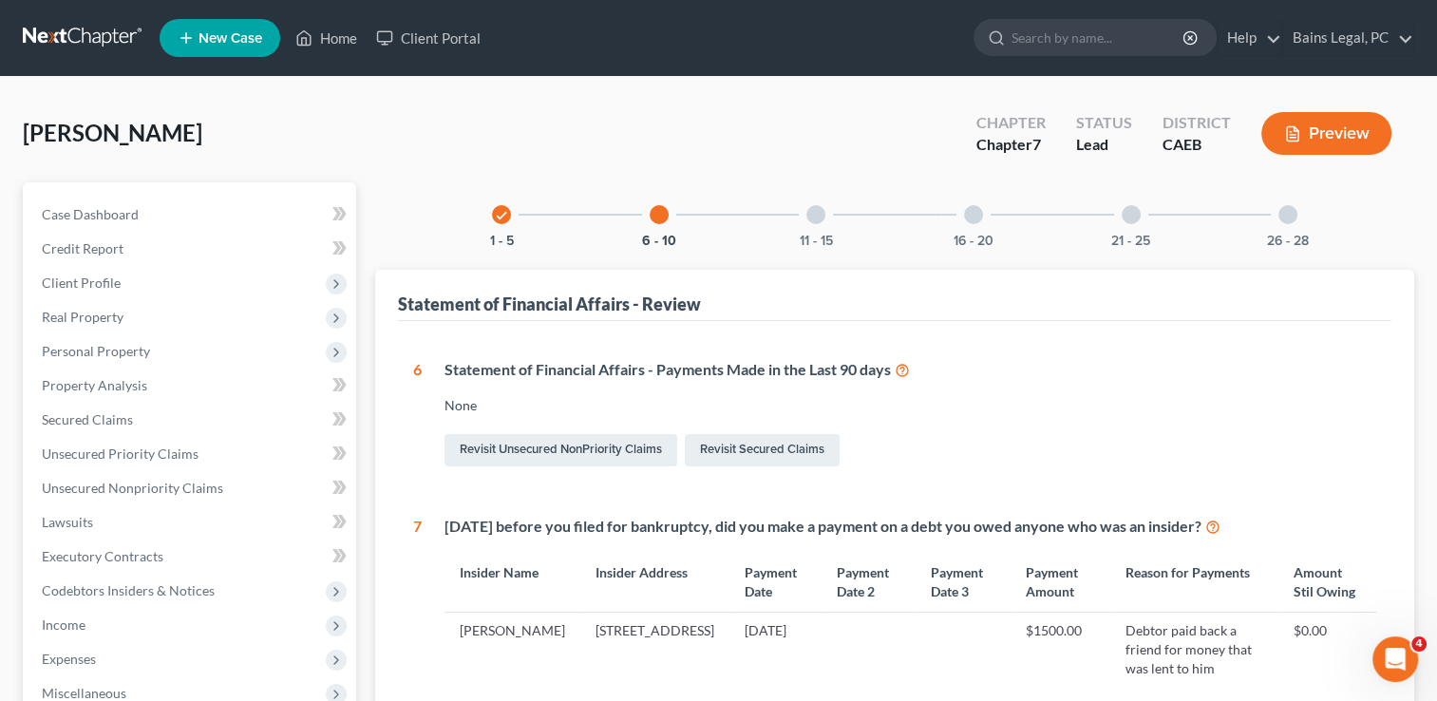
click at [659, 211] on div at bounding box center [659, 214] width 19 height 19
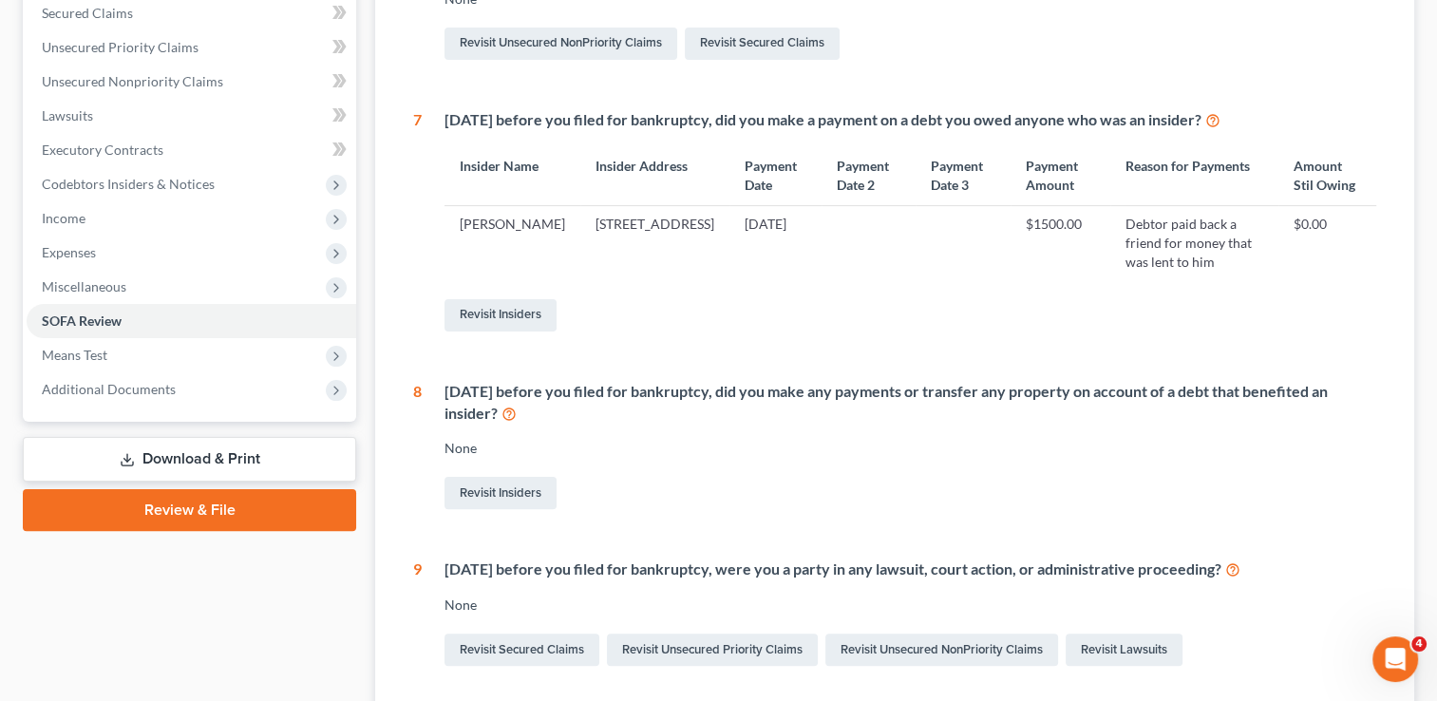
scroll to position [494, 0]
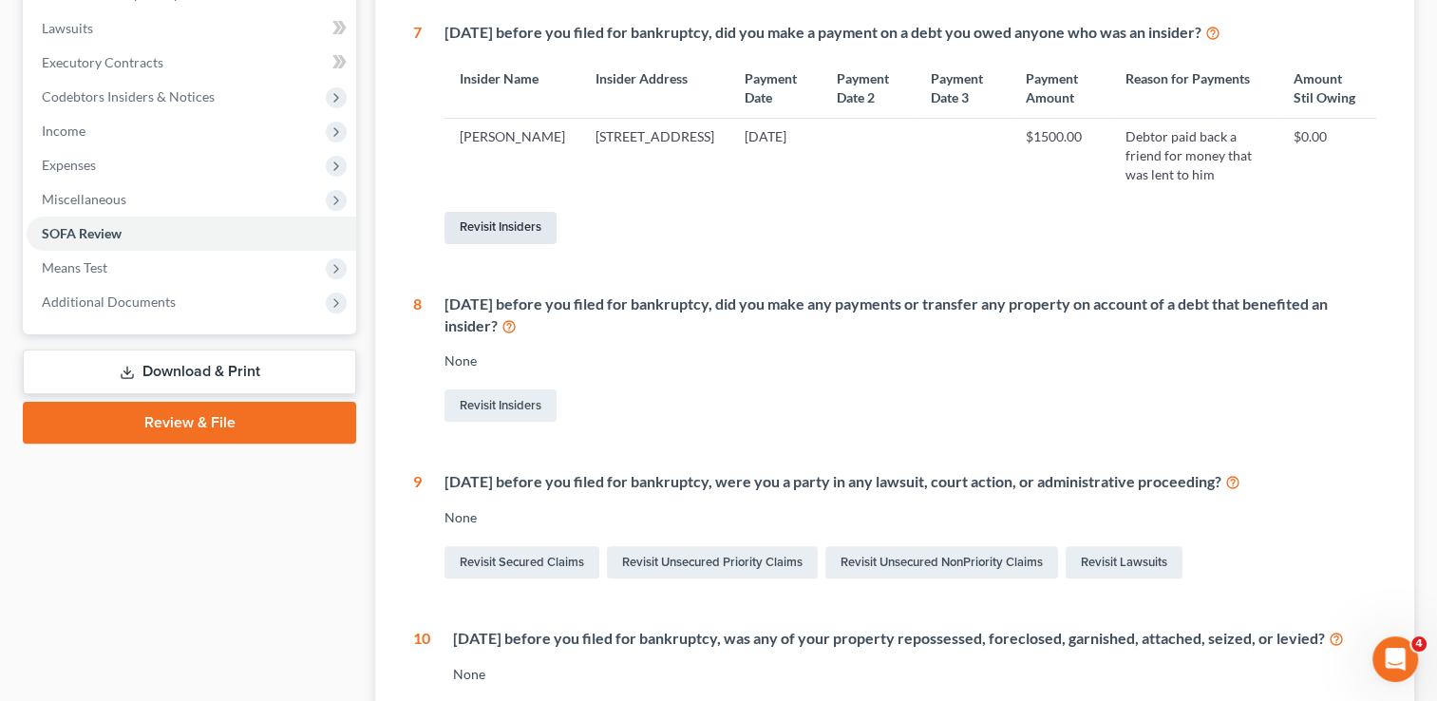
click at [503, 213] on link "Revisit Insiders" at bounding box center [501, 228] width 112 height 32
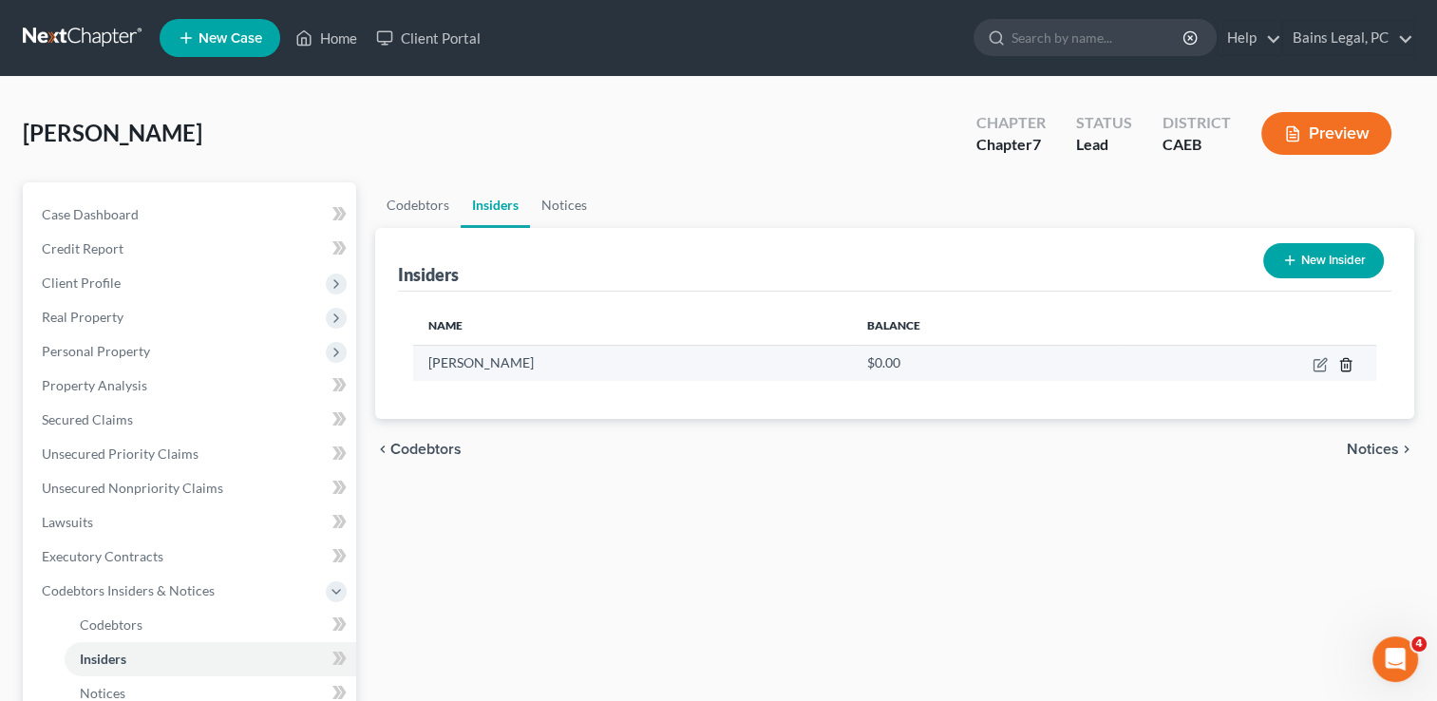
click at [1345, 364] on line "button" at bounding box center [1345, 366] width 0 height 4
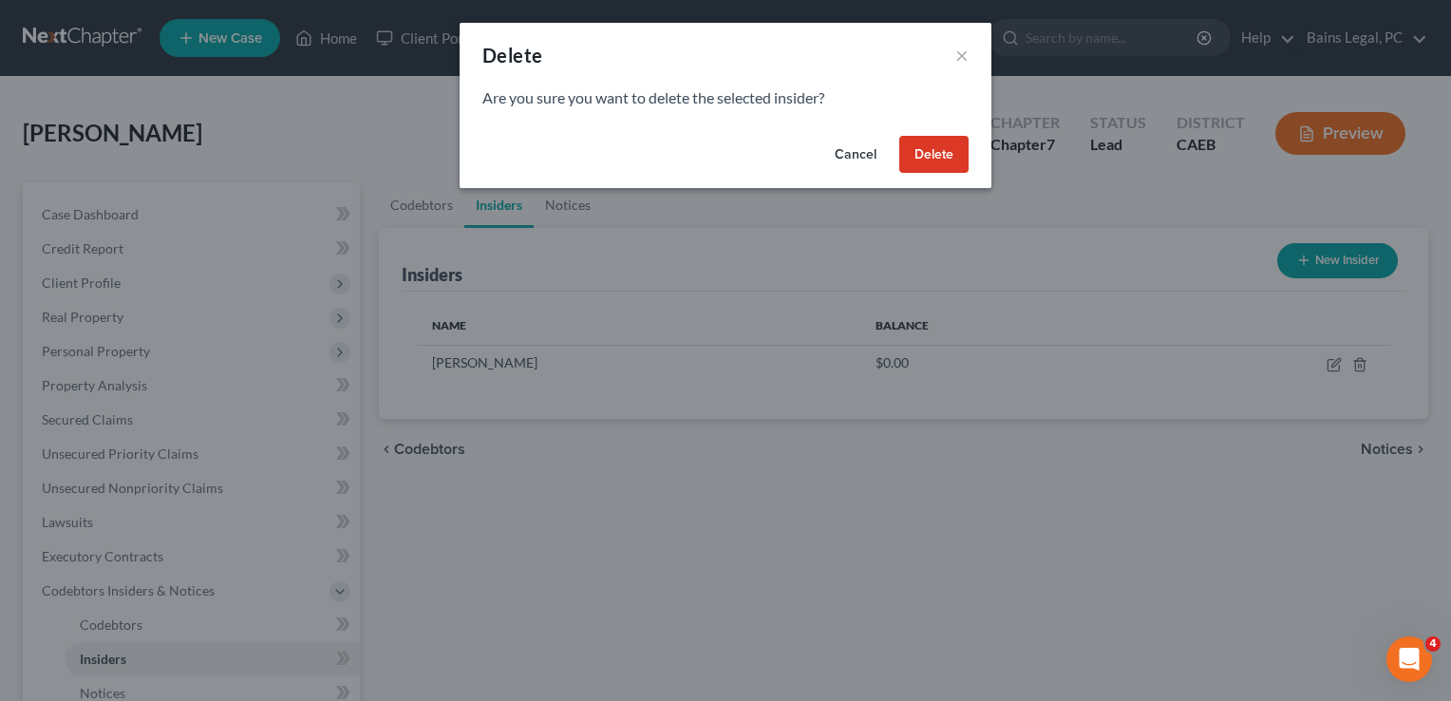
click at [940, 146] on button "Delete" at bounding box center [933, 155] width 69 height 38
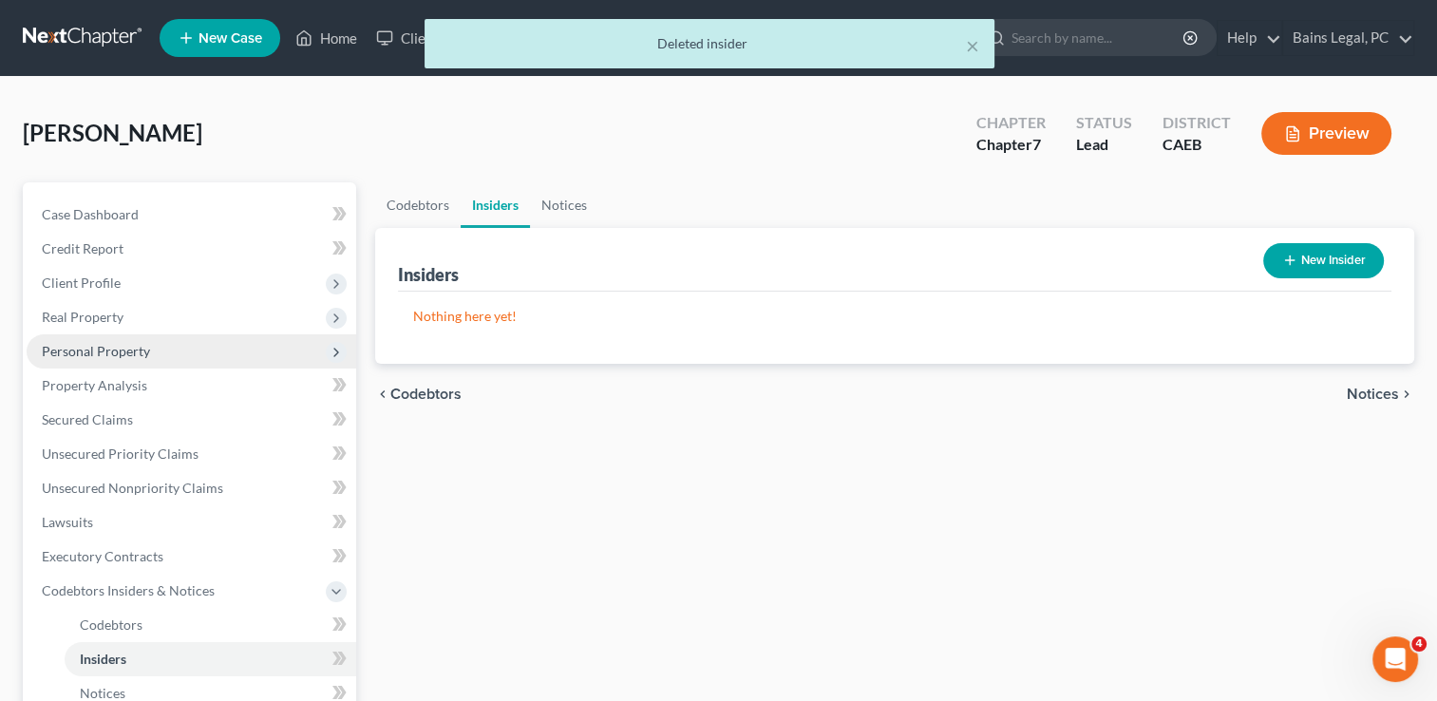
click at [76, 335] on span "Personal Property" at bounding box center [192, 351] width 330 height 34
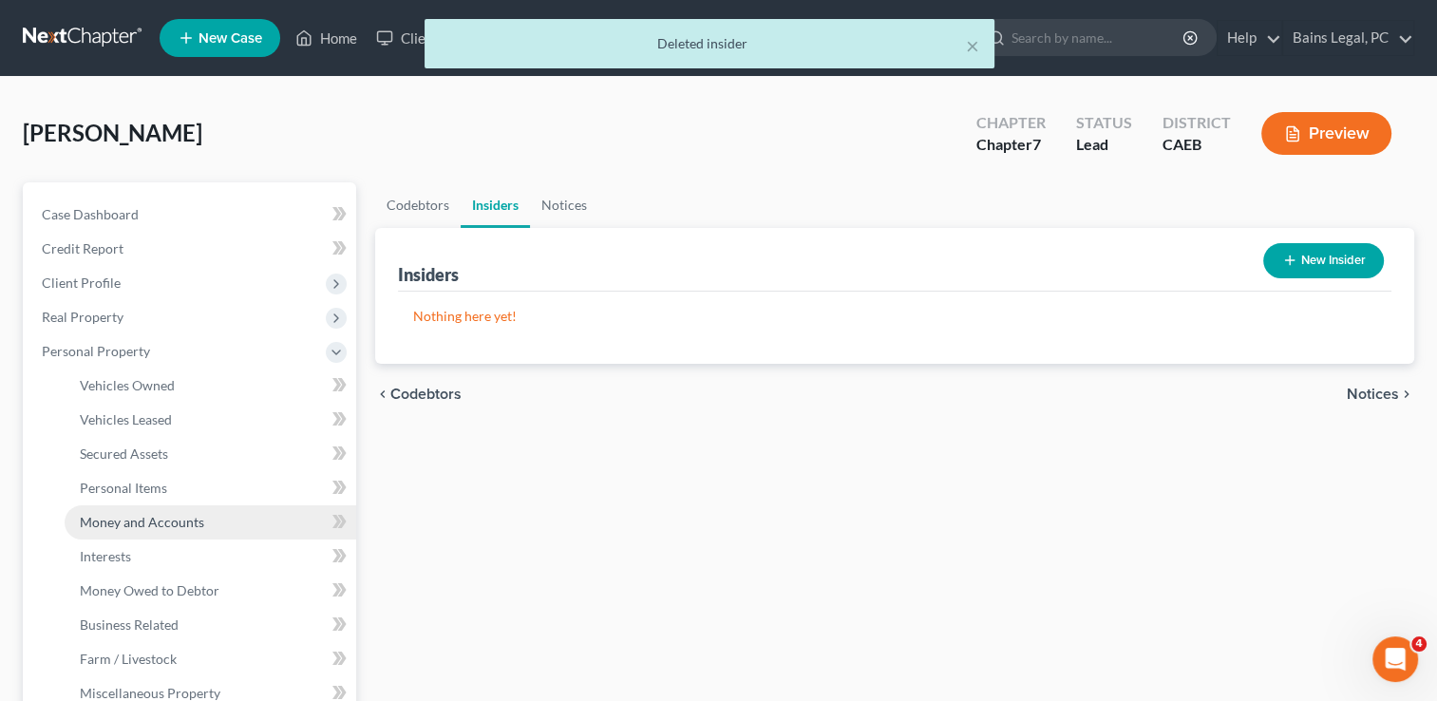
click at [156, 525] on span "Money and Accounts" at bounding box center [142, 522] width 124 height 16
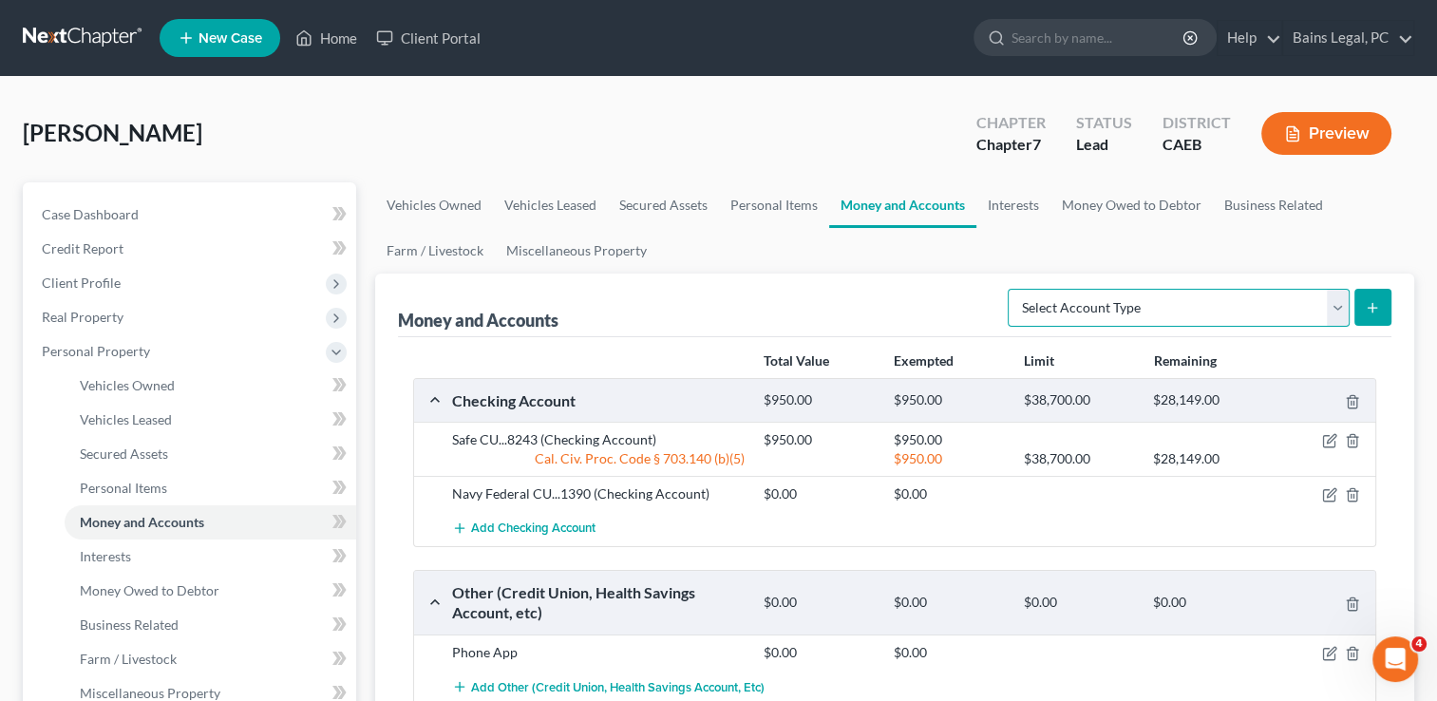
click at [1204, 301] on select "Select Account Type Brokerage Cash on Hand Certificates of Deposit Checking Acc…" at bounding box center [1179, 308] width 342 height 38
select select "cash_on_hand"
click at [1012, 289] on select "Select Account Type Brokerage Cash on Hand Certificates of Deposit Checking Acc…" at bounding box center [1179, 308] width 342 height 38
click at [1383, 298] on button "submit" at bounding box center [1372, 307] width 37 height 37
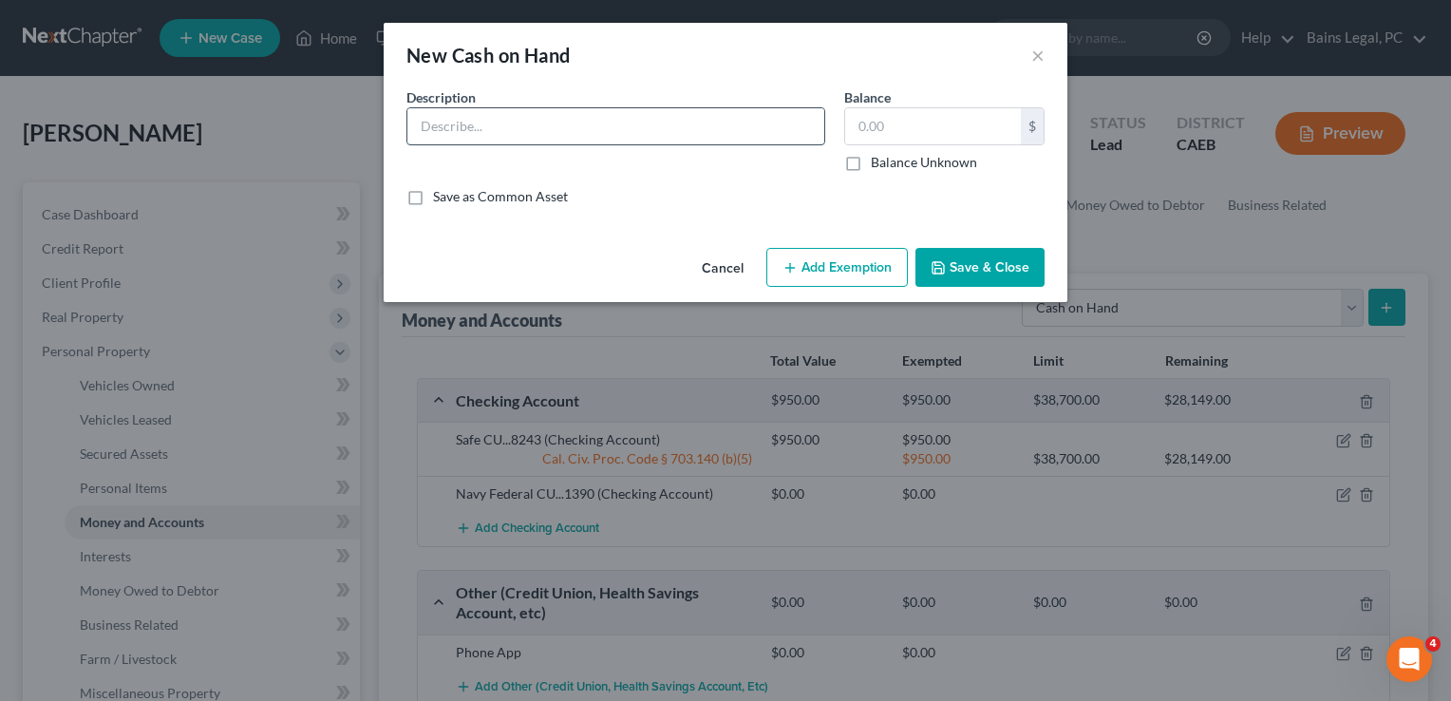
click at [634, 131] on input "text" at bounding box center [615, 126] width 417 height 36
type input "Cash"
type input "2"
type input "1"
type input "2,500"
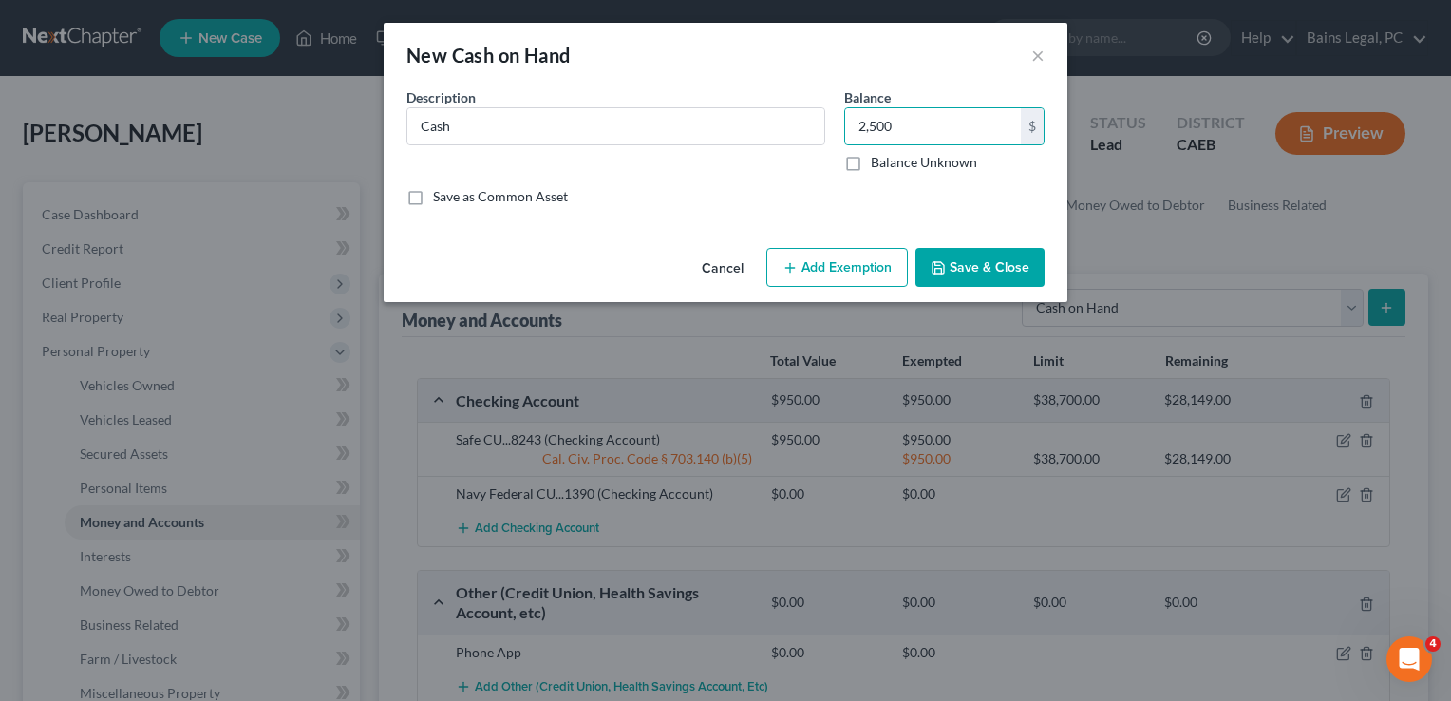
click at [824, 257] on button "Add Exemption" at bounding box center [838, 268] width 142 height 40
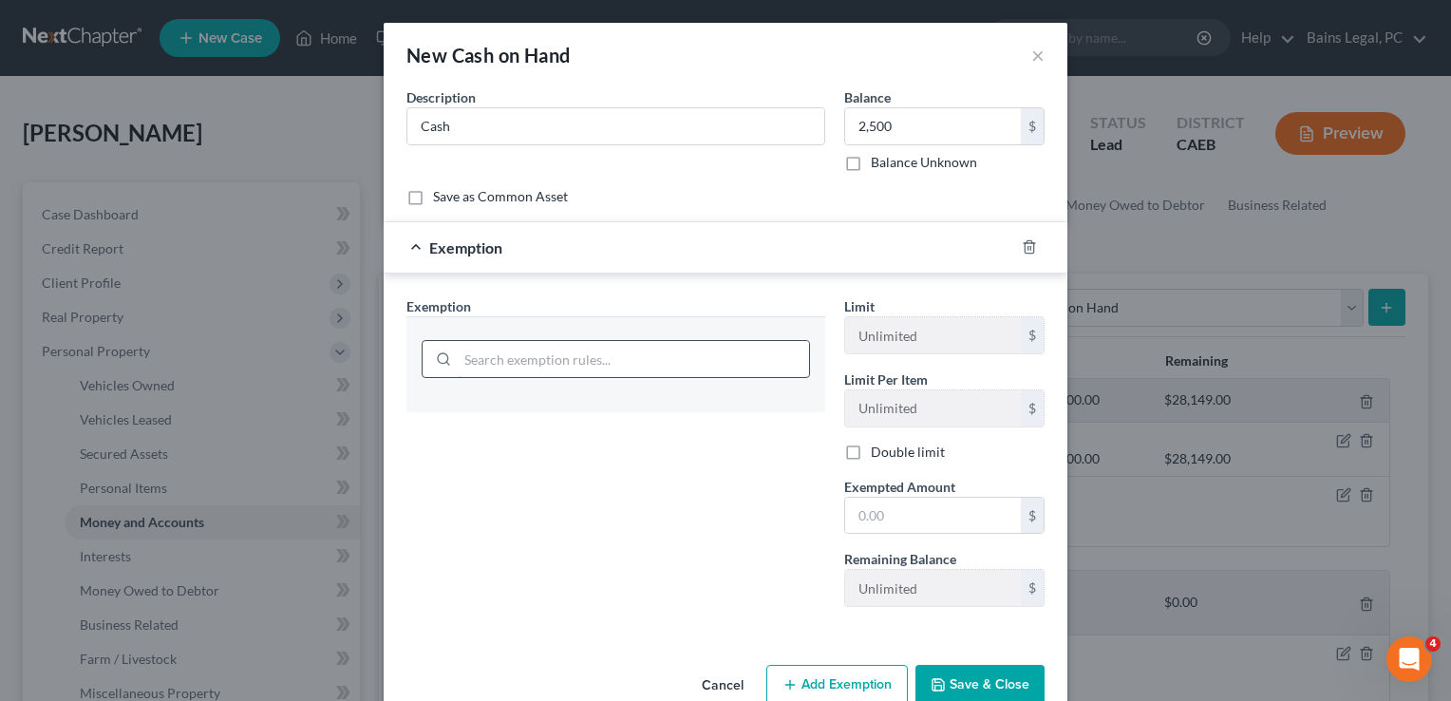
click at [611, 352] on input "search" at bounding box center [633, 359] width 351 height 36
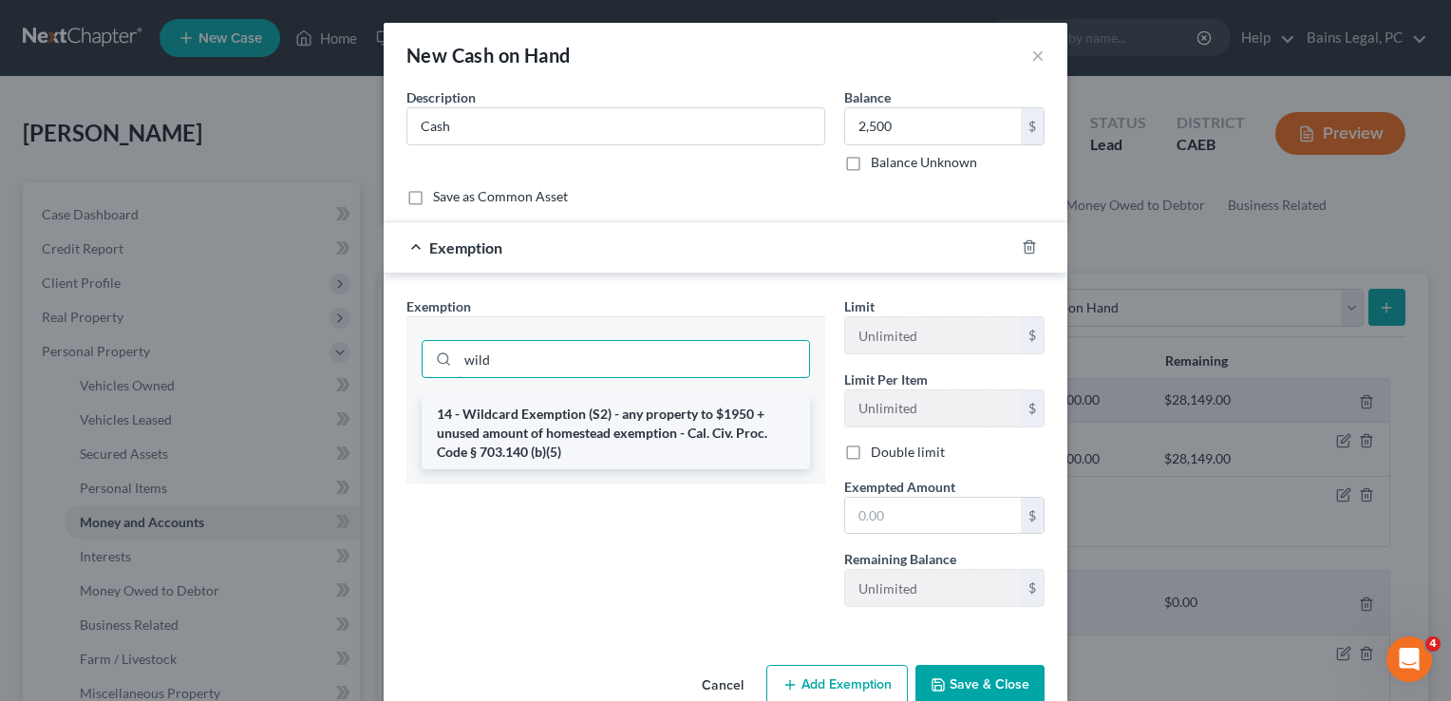
type input "wild"
click at [627, 425] on li "14 - Wildcard Exemption (S2) - any property to $1950 + unused amount of homeste…" at bounding box center [616, 433] width 388 height 72
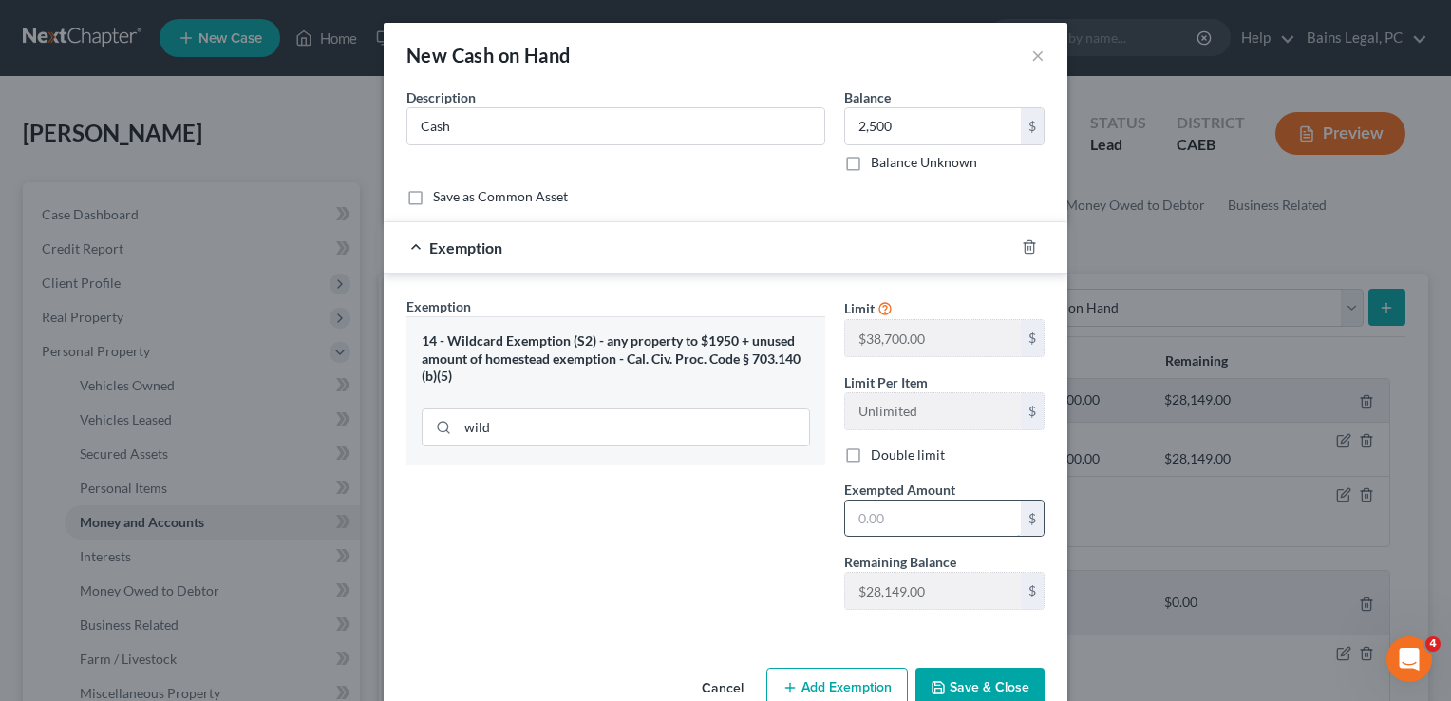
click at [906, 511] on input "text" at bounding box center [933, 519] width 176 height 36
type input "2,500"
click at [961, 686] on button "Save & Close" at bounding box center [980, 688] width 129 height 40
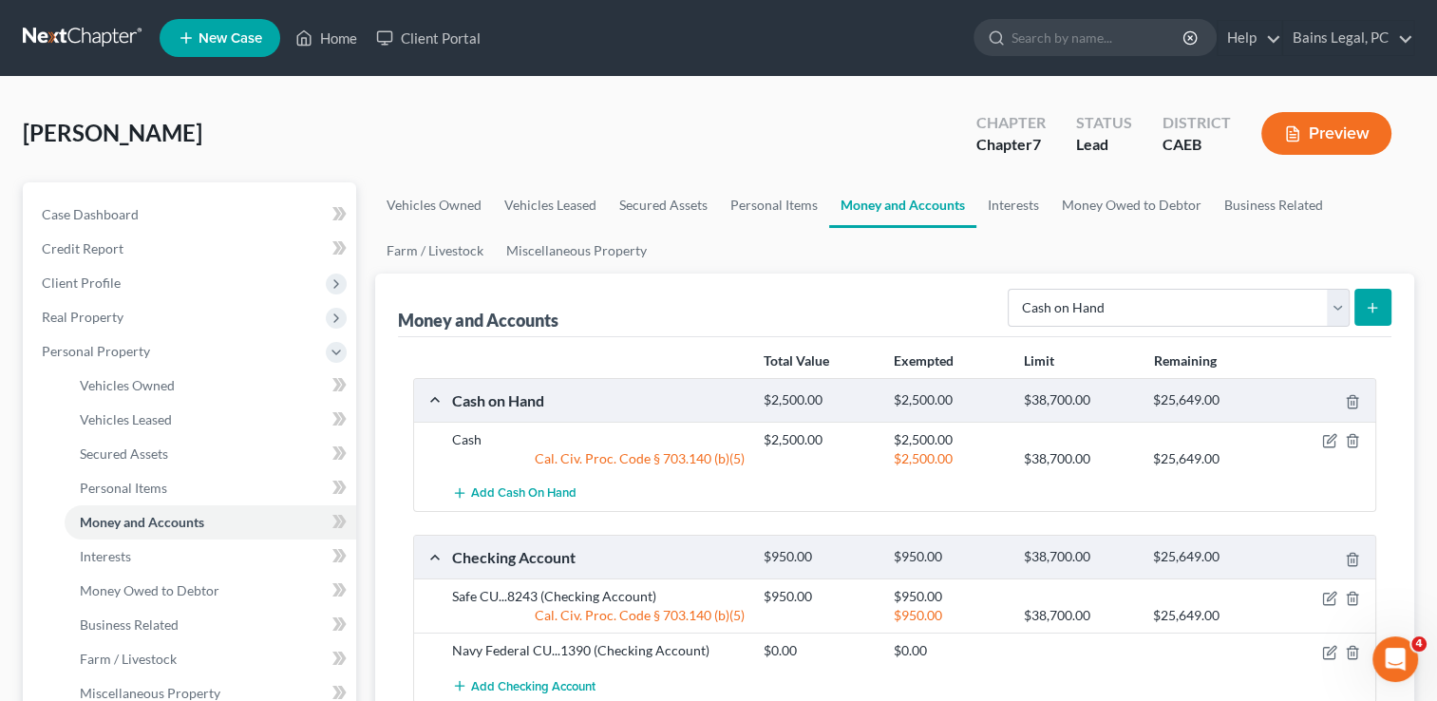
click at [338, 114] on div "[PERSON_NAME] Upgraded Chapter Chapter 7 Status Lead District CAEB Preview" at bounding box center [719, 141] width 1392 height 83
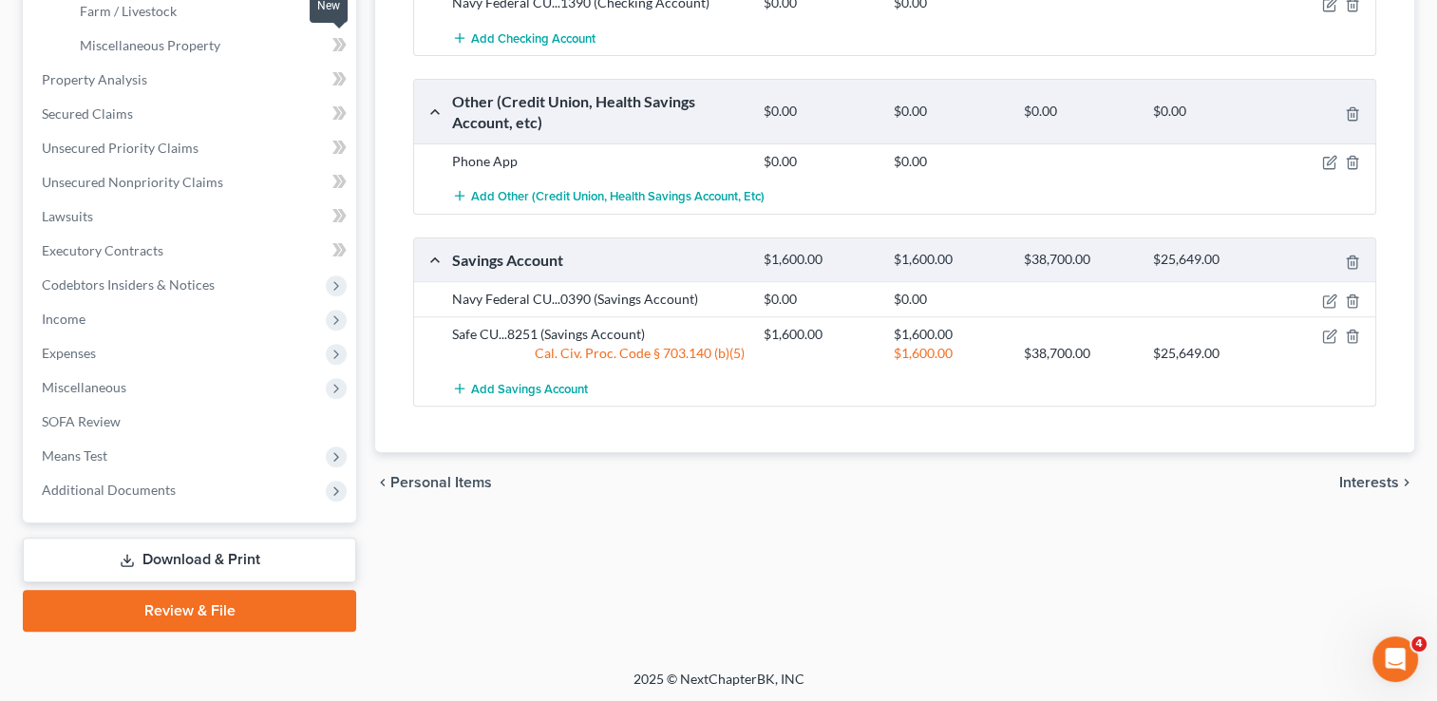
scroll to position [649, 0]
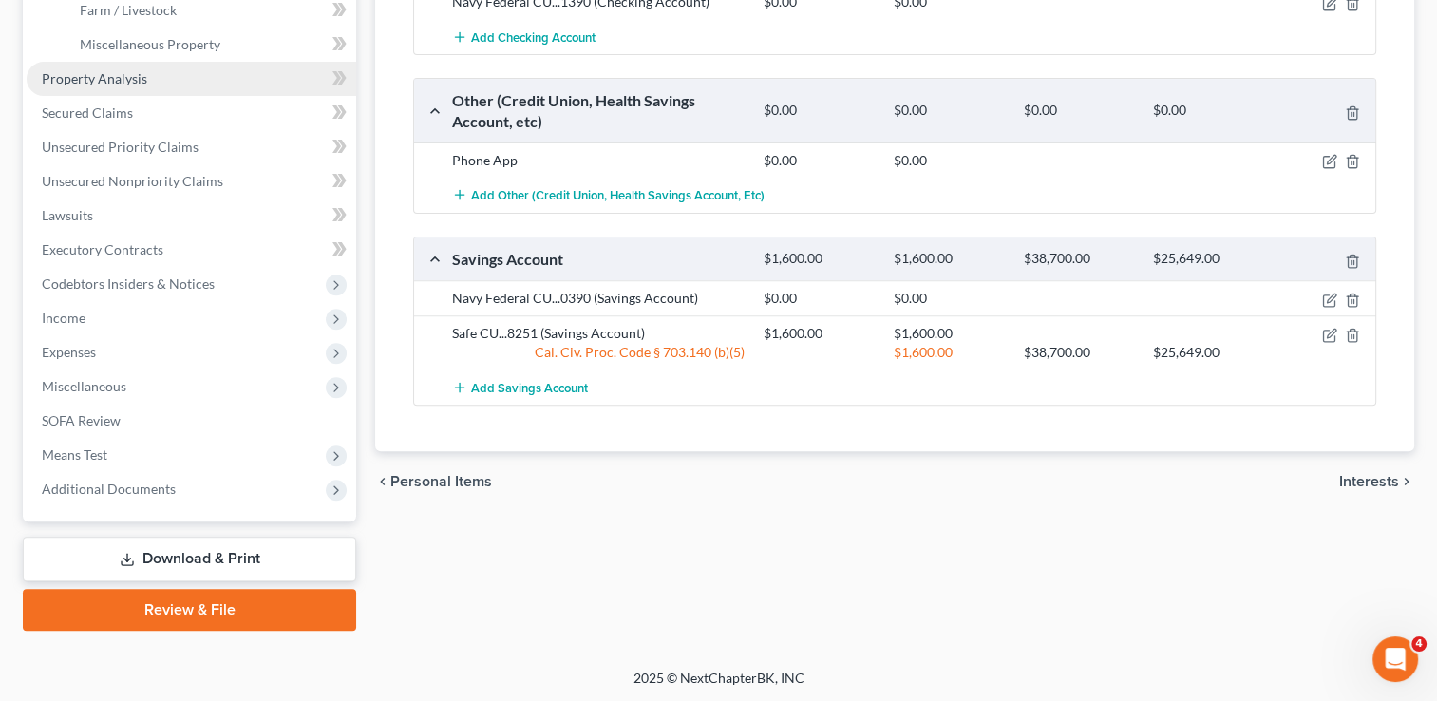
click at [137, 62] on link "Property Analysis" at bounding box center [192, 79] width 330 height 34
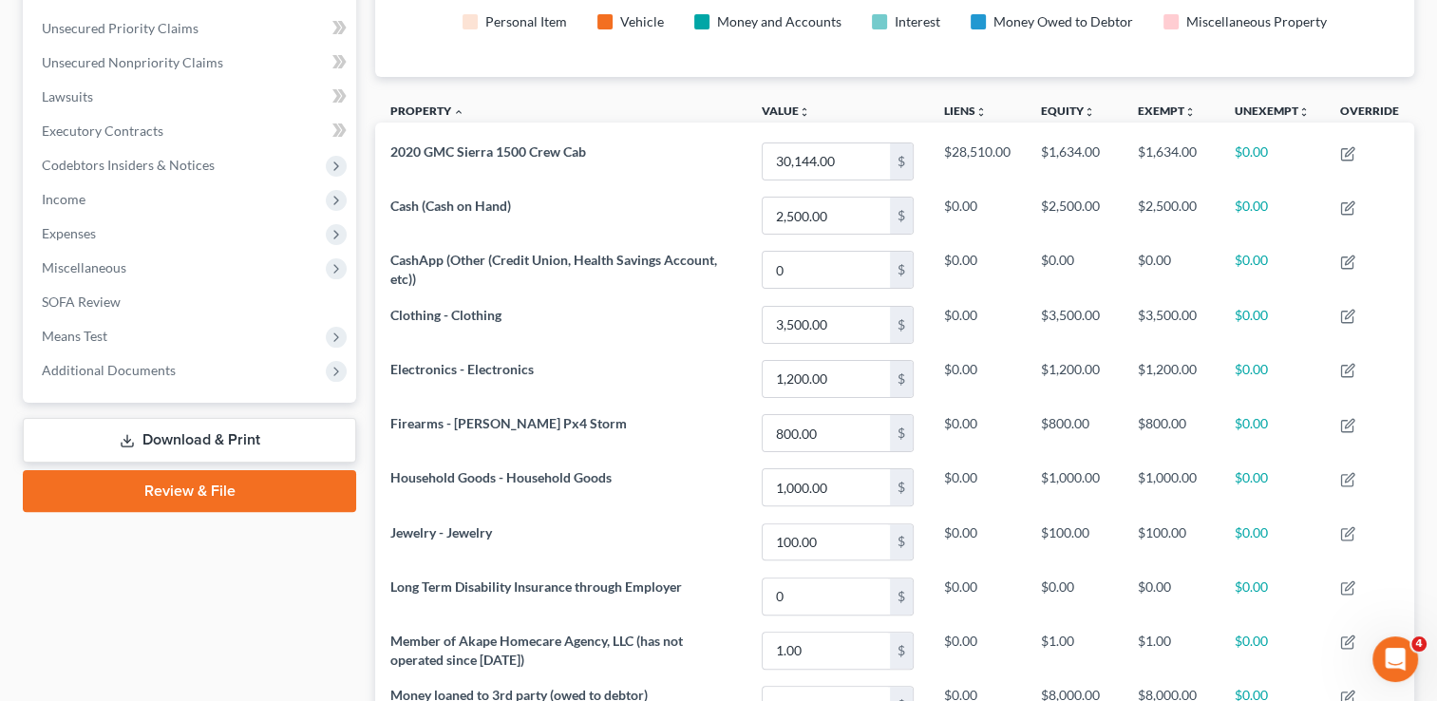
scroll to position [425, 0]
click at [266, 435] on link "Download & Print" at bounding box center [189, 441] width 333 height 45
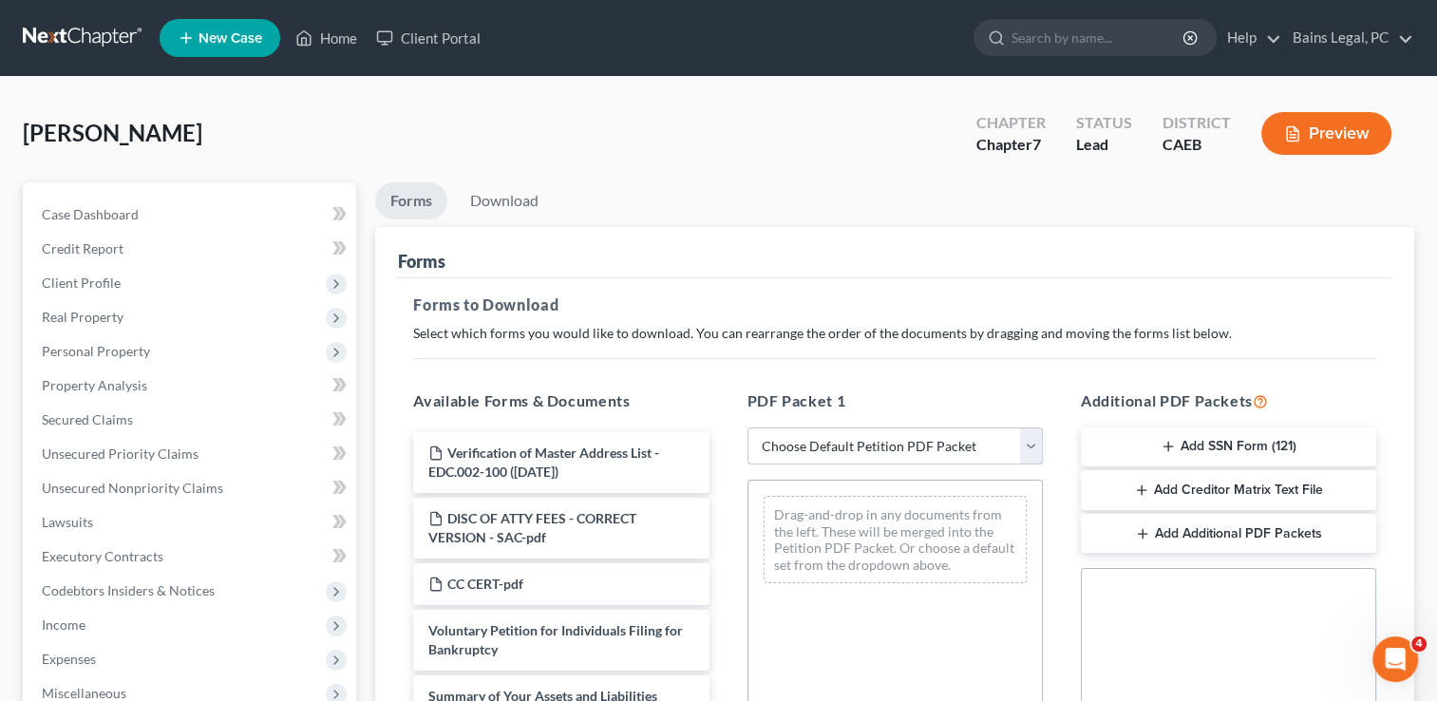
click at [870, 439] on select "Choose Default Petition PDF Packet Complete Bankruptcy Petition (all forms and …" at bounding box center [895, 446] width 295 height 38
select select "0"
click at [748, 427] on select "Choose Default Petition PDF Packet Complete Bankruptcy Petition (all forms and …" at bounding box center [895, 446] width 295 height 38
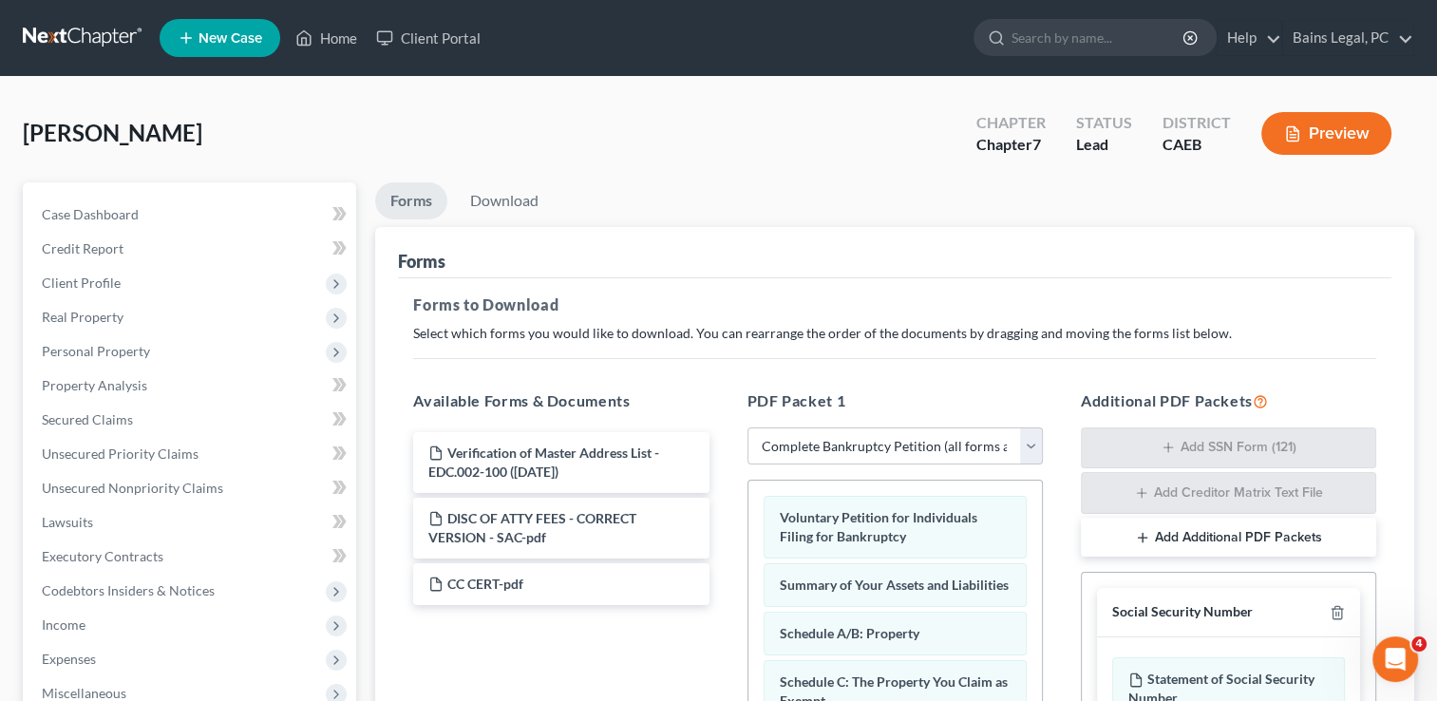
click at [771, 296] on h5 "Forms to Download" at bounding box center [894, 304] width 963 height 23
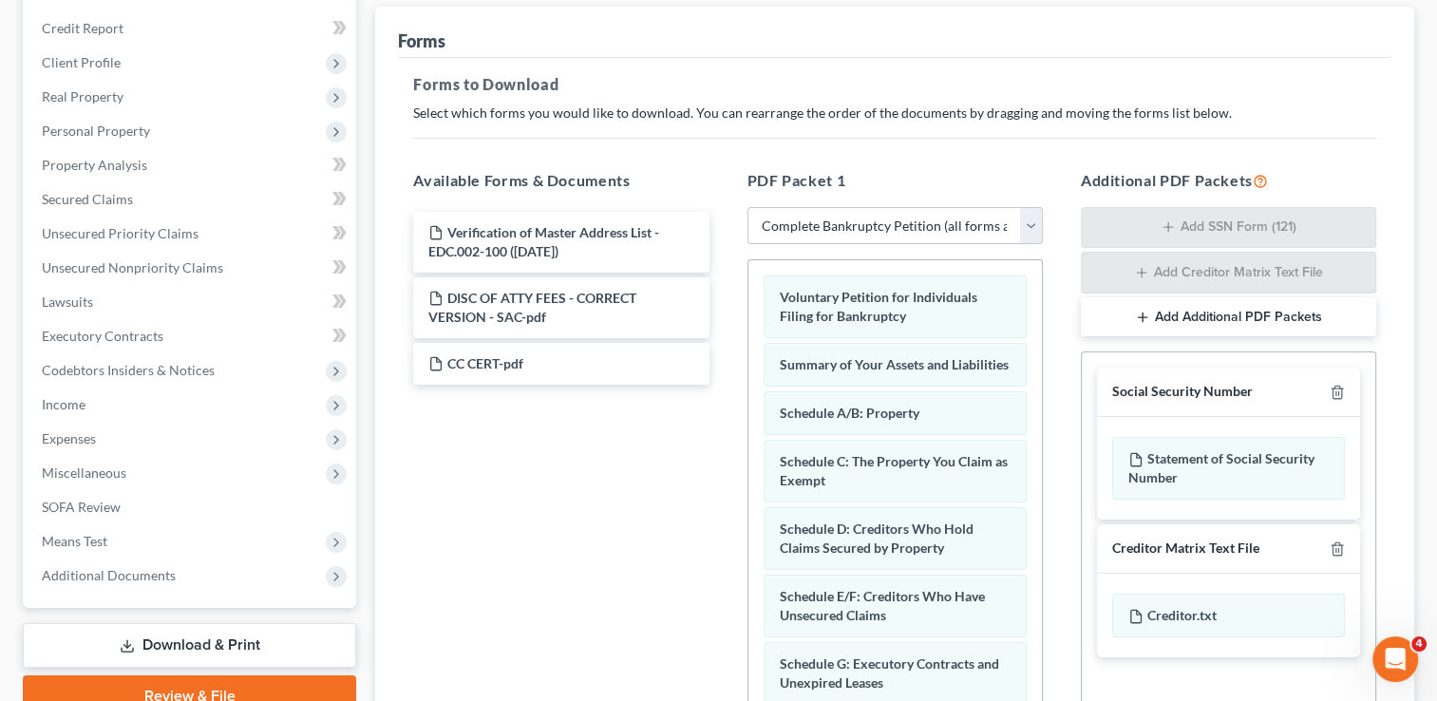
scroll to position [380, 0]
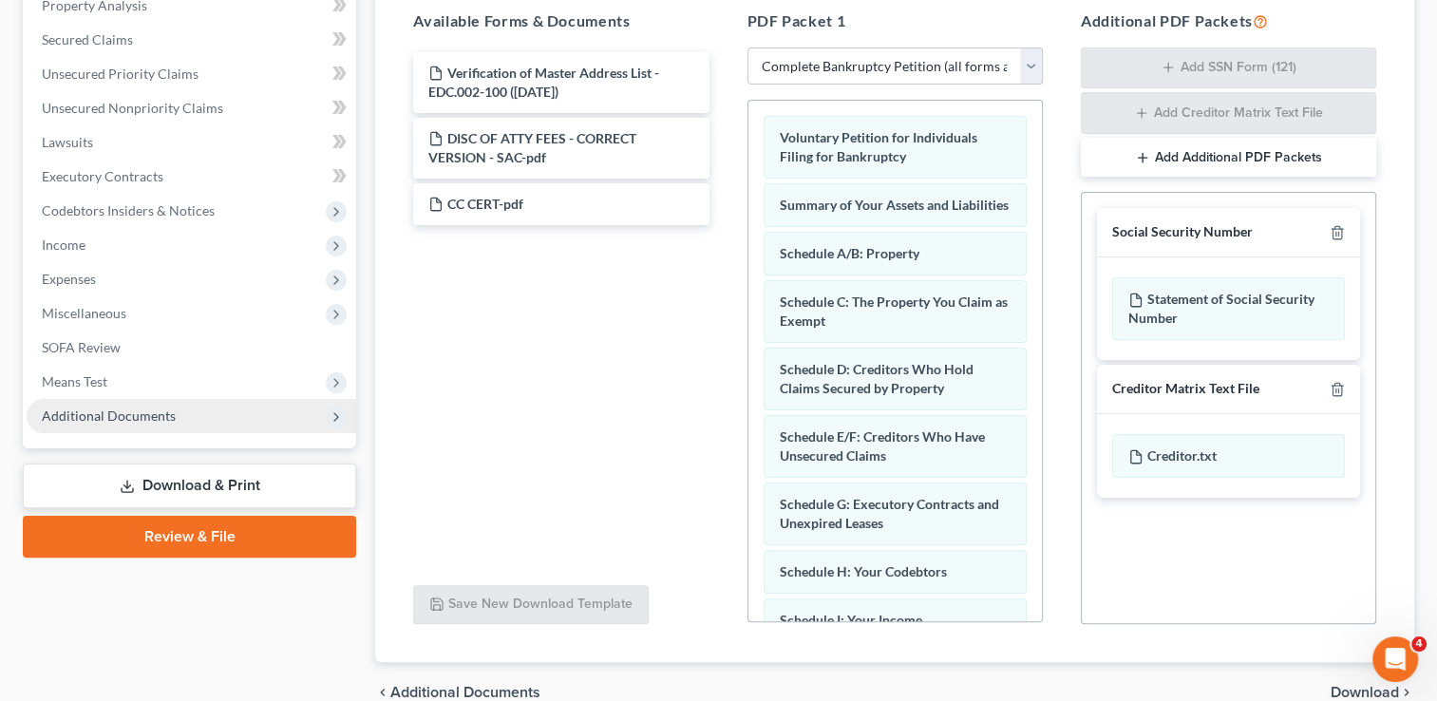
click at [139, 420] on span "Additional Documents" at bounding box center [109, 415] width 134 height 16
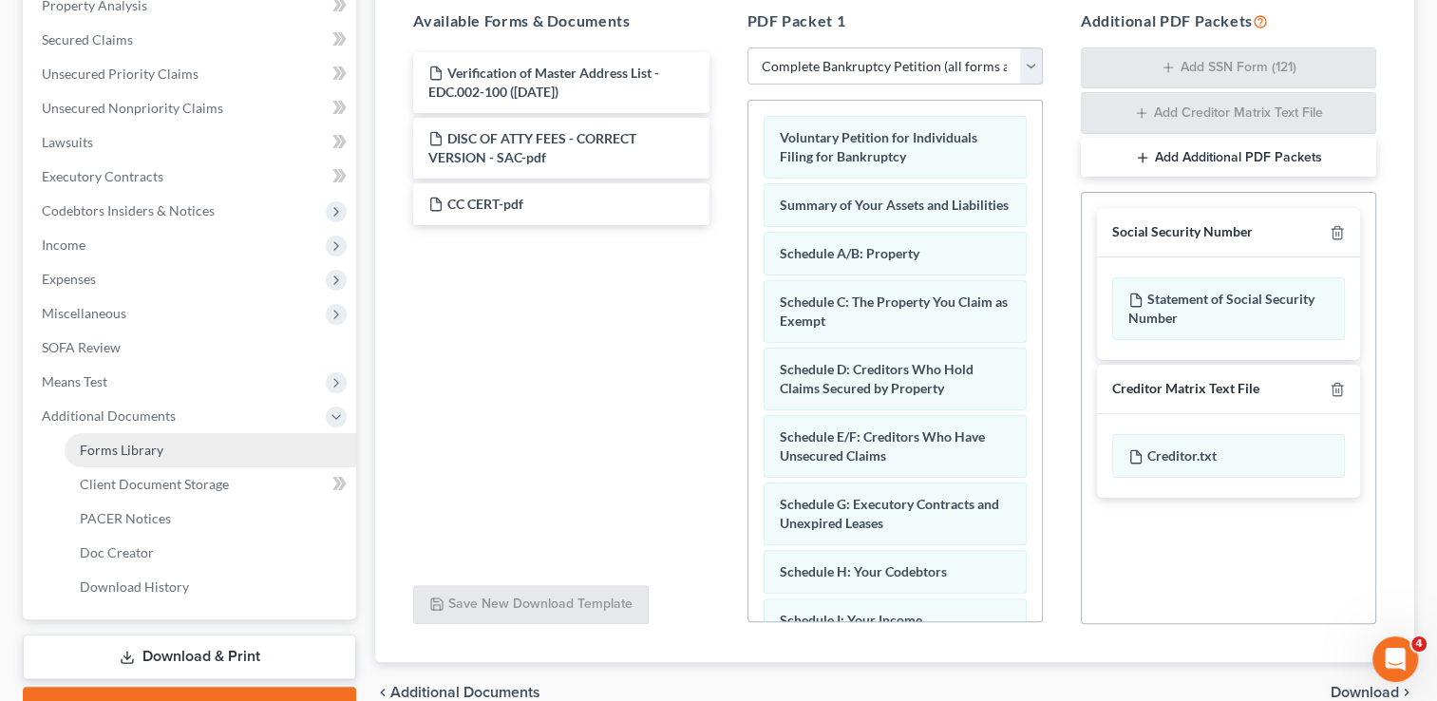
click at [144, 451] on span "Forms Library" at bounding box center [122, 450] width 84 height 16
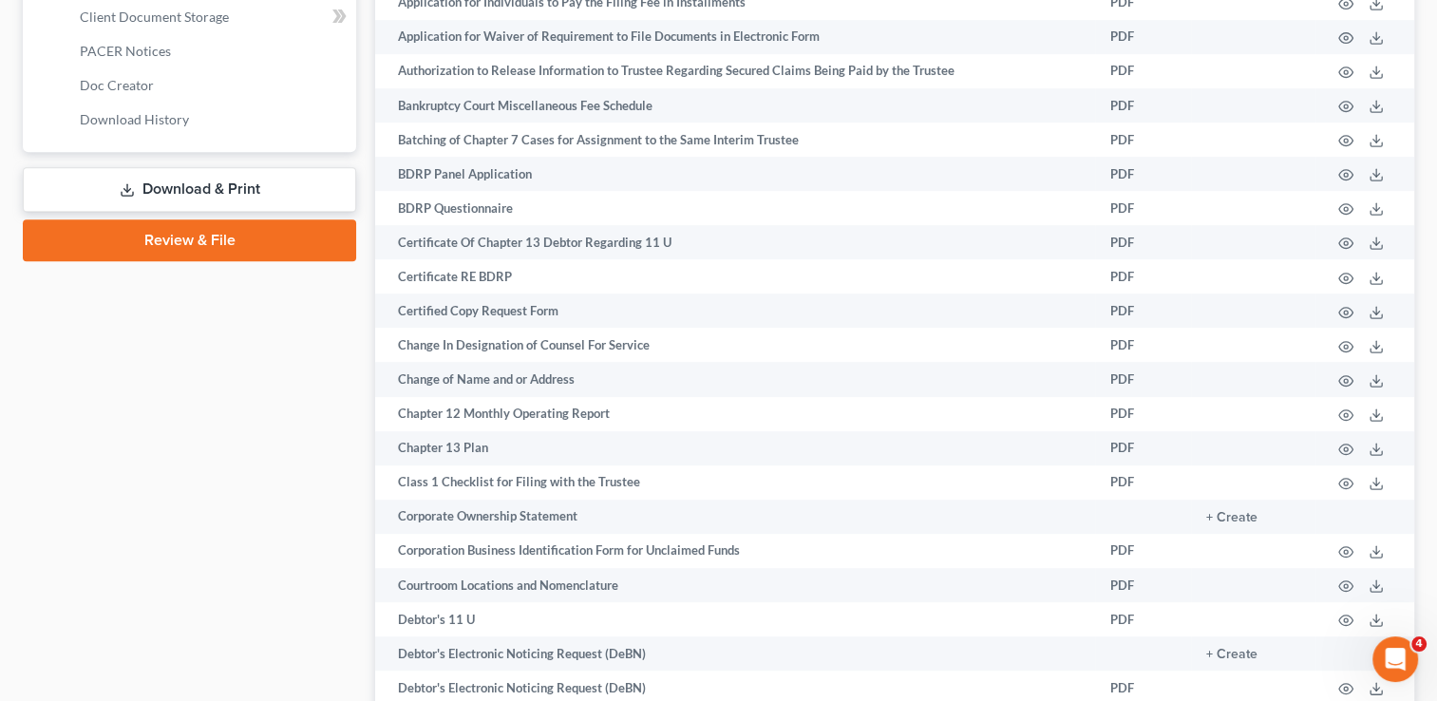
scroll to position [2971, 0]
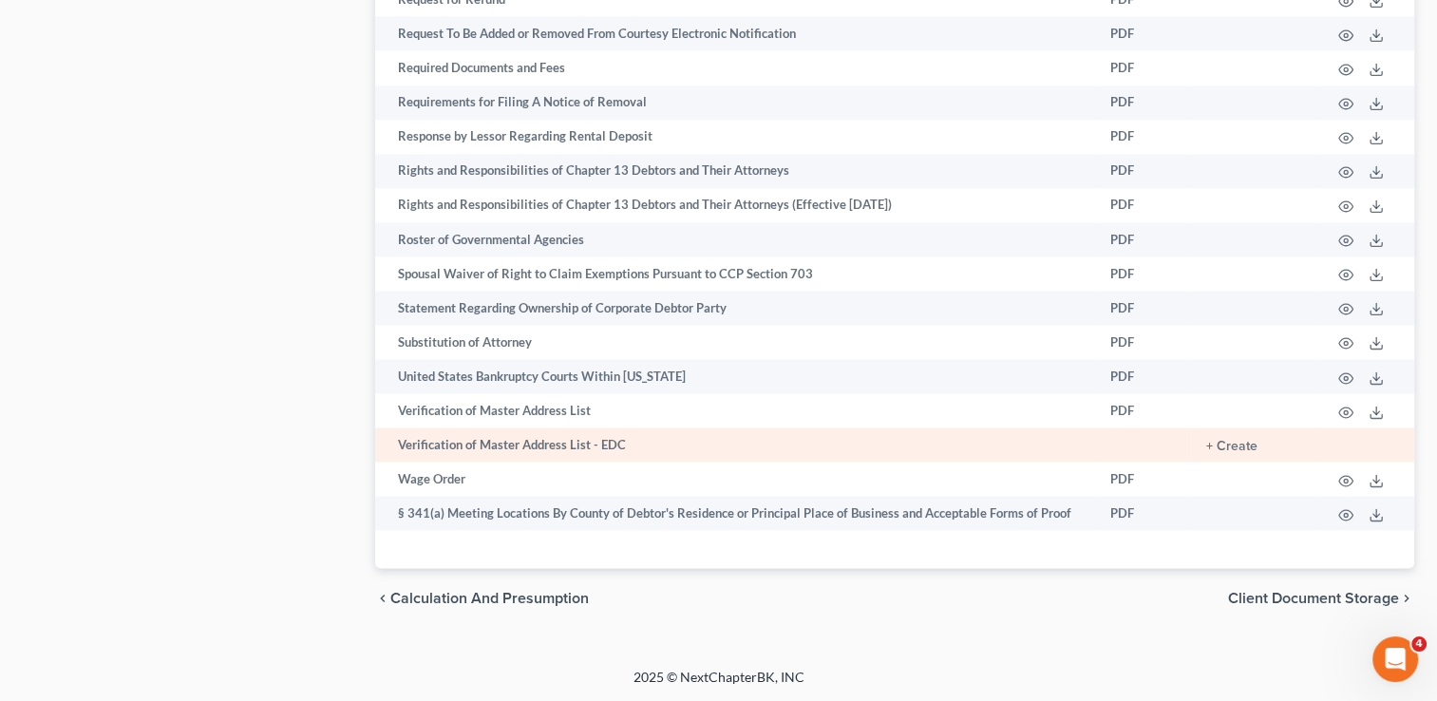
click at [1231, 432] on td "+ Create" at bounding box center [1253, 444] width 124 height 34
click at [1233, 446] on button "+ Create" at bounding box center [1231, 446] width 51 height 13
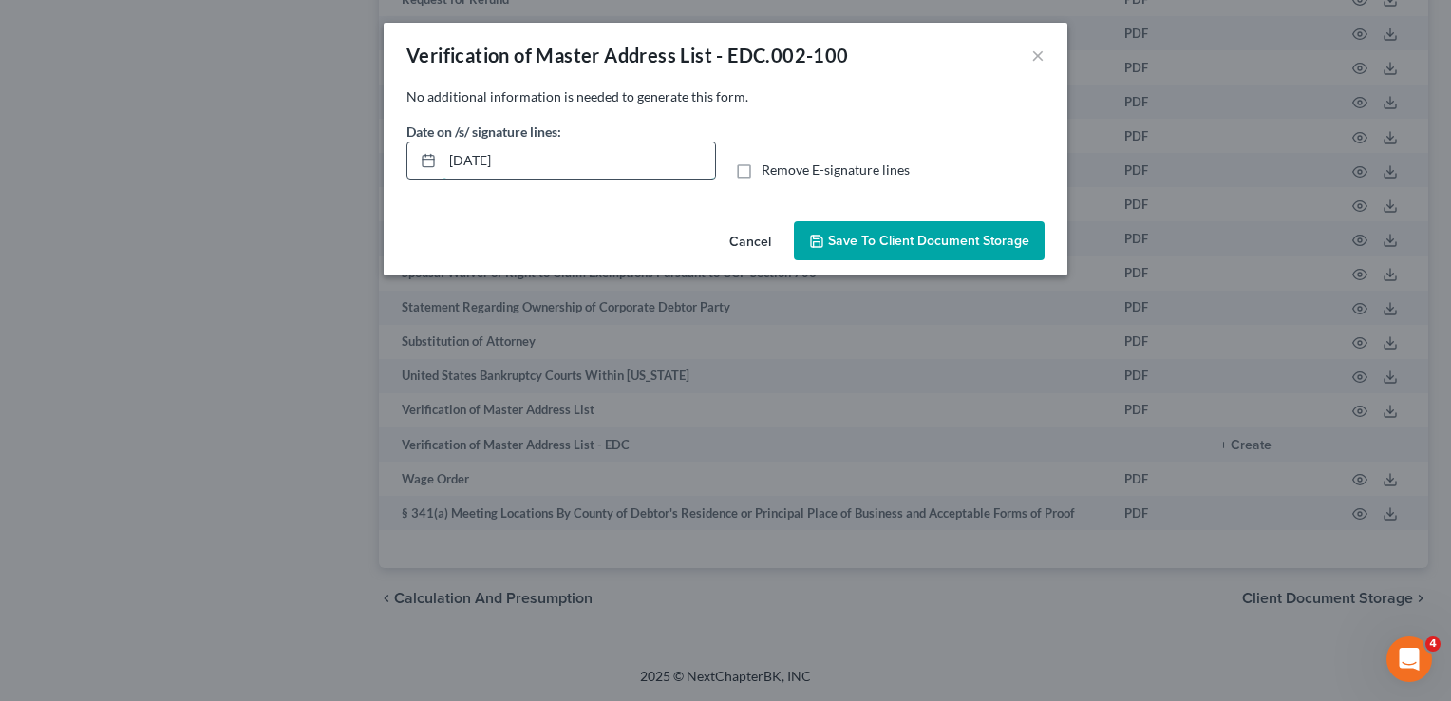
click at [714, 159] on input "[DATE]" at bounding box center [579, 160] width 273 height 36
click at [762, 170] on label "Remove E-signature lines" at bounding box center [836, 170] width 148 height 19
click at [769, 170] on input "Remove E-signature lines" at bounding box center [775, 167] width 12 height 12
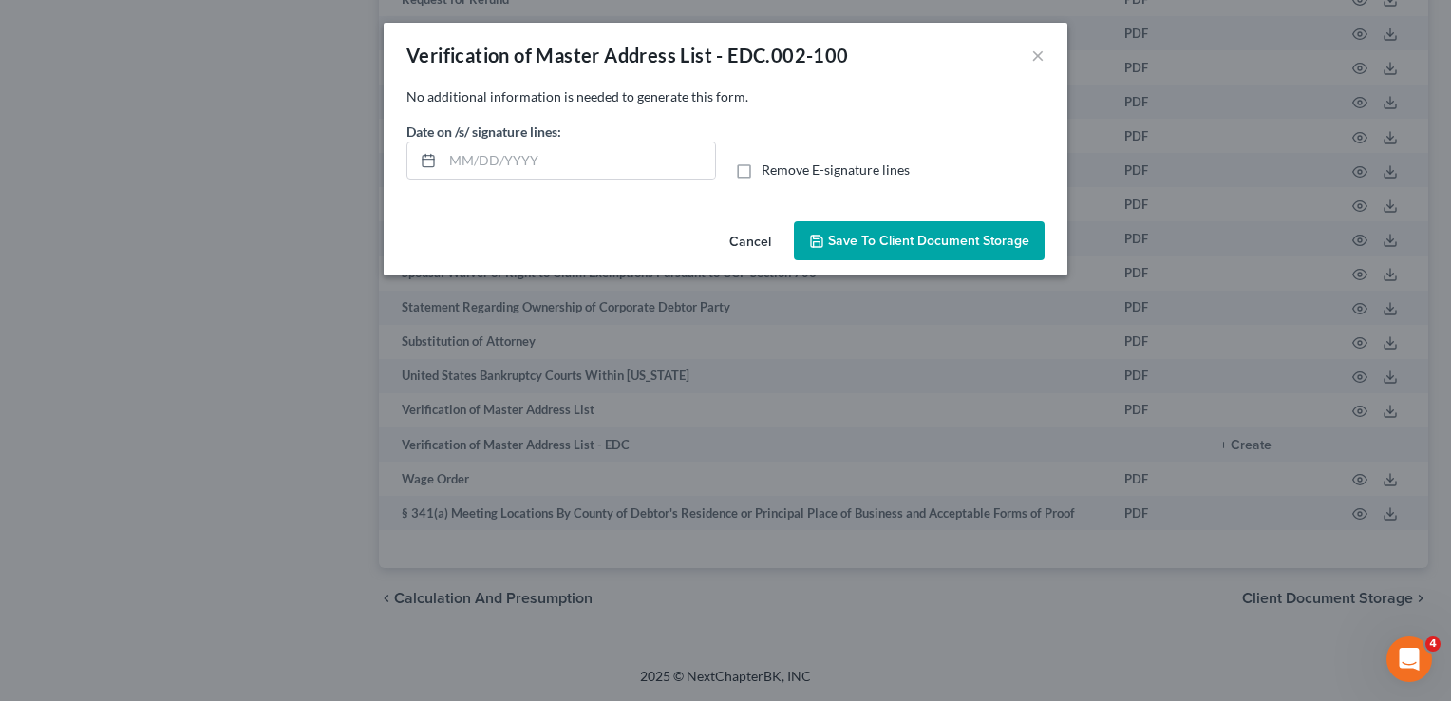
checkbox input "true"
click at [847, 245] on span "Save to Client Document Storage" at bounding box center [928, 241] width 201 height 16
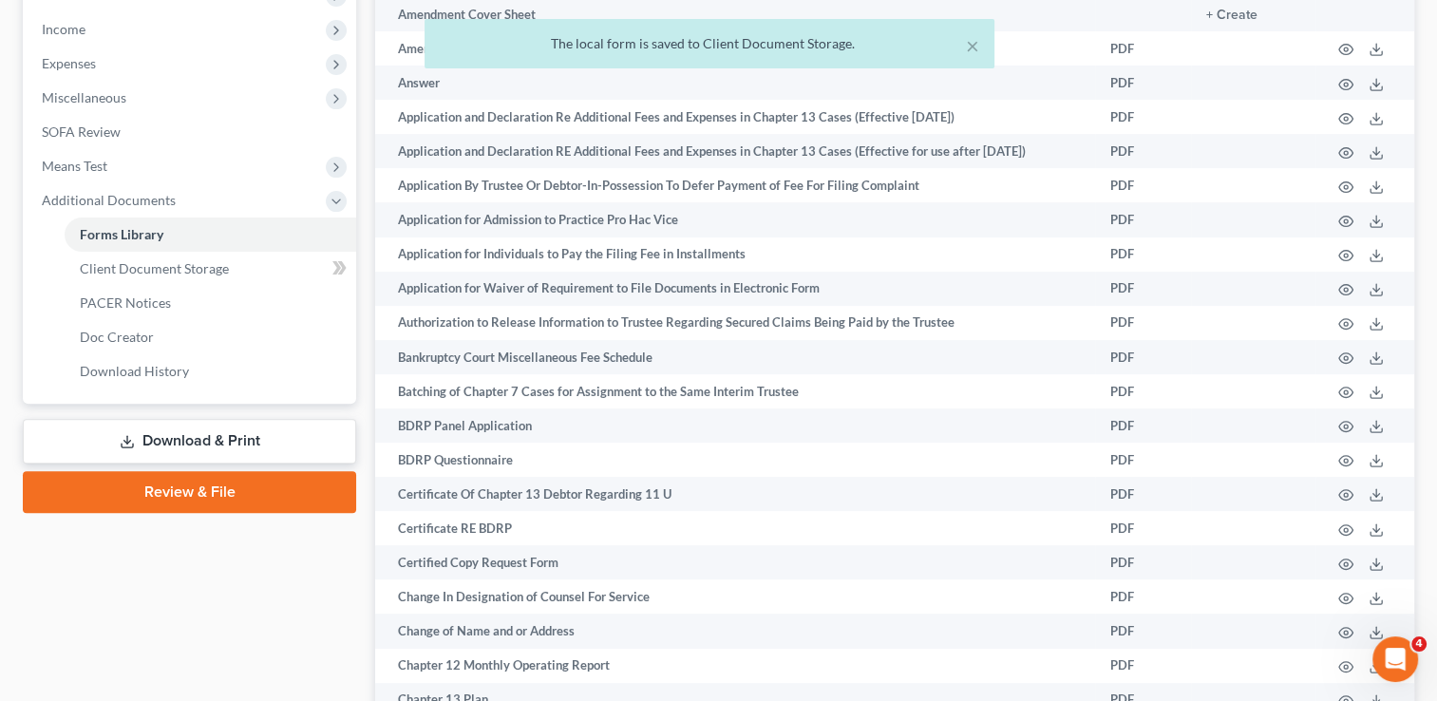
scroll to position [578, 0]
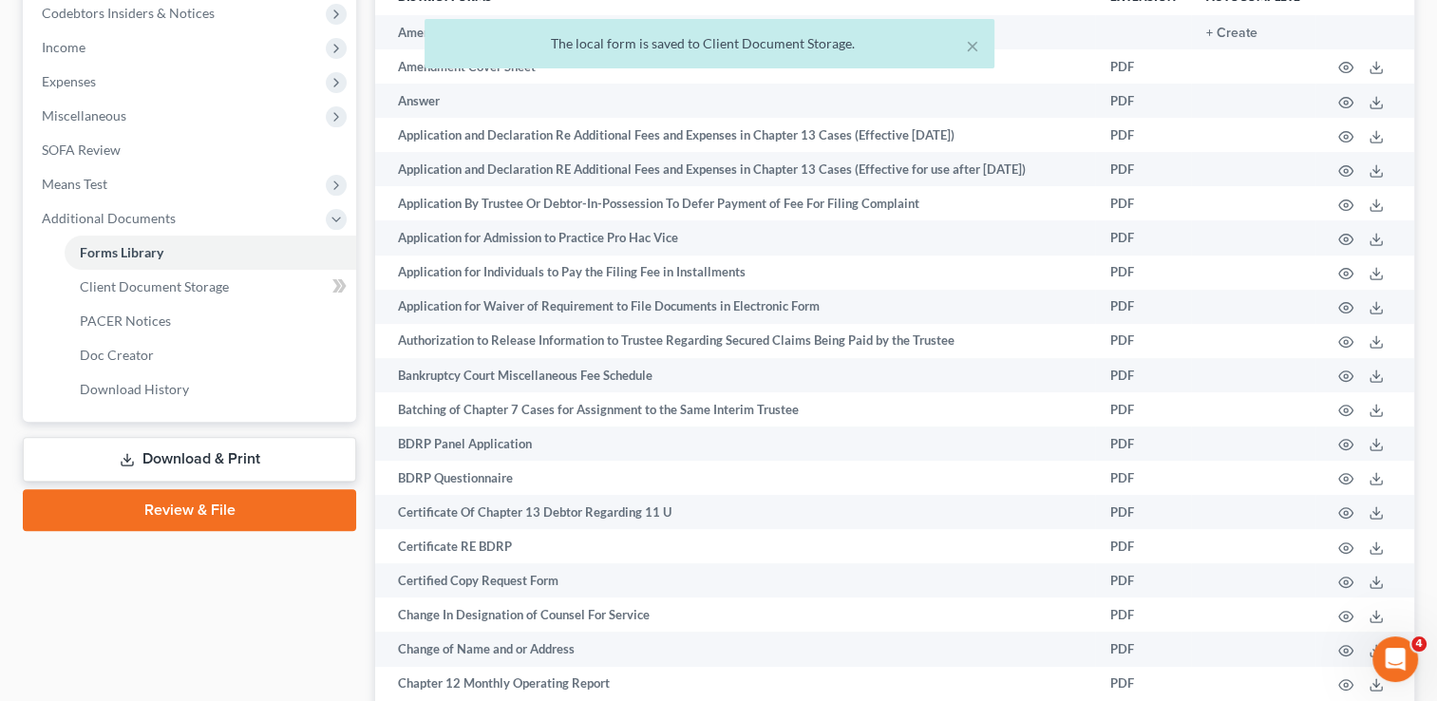
click at [234, 461] on link "Download & Print" at bounding box center [189, 459] width 333 height 45
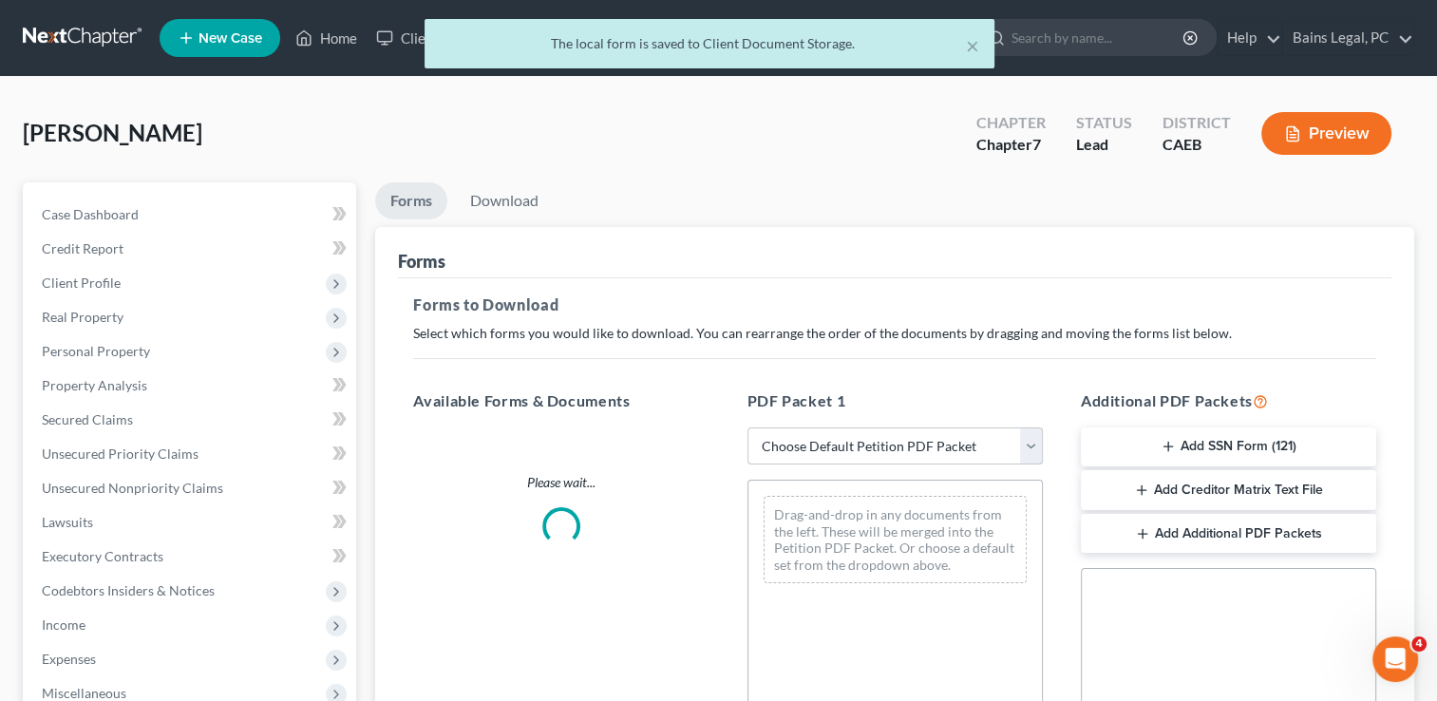
click at [827, 434] on select "Choose Default Petition PDF Packet Complete Bankruptcy Petition (all forms and …" at bounding box center [895, 446] width 295 height 38
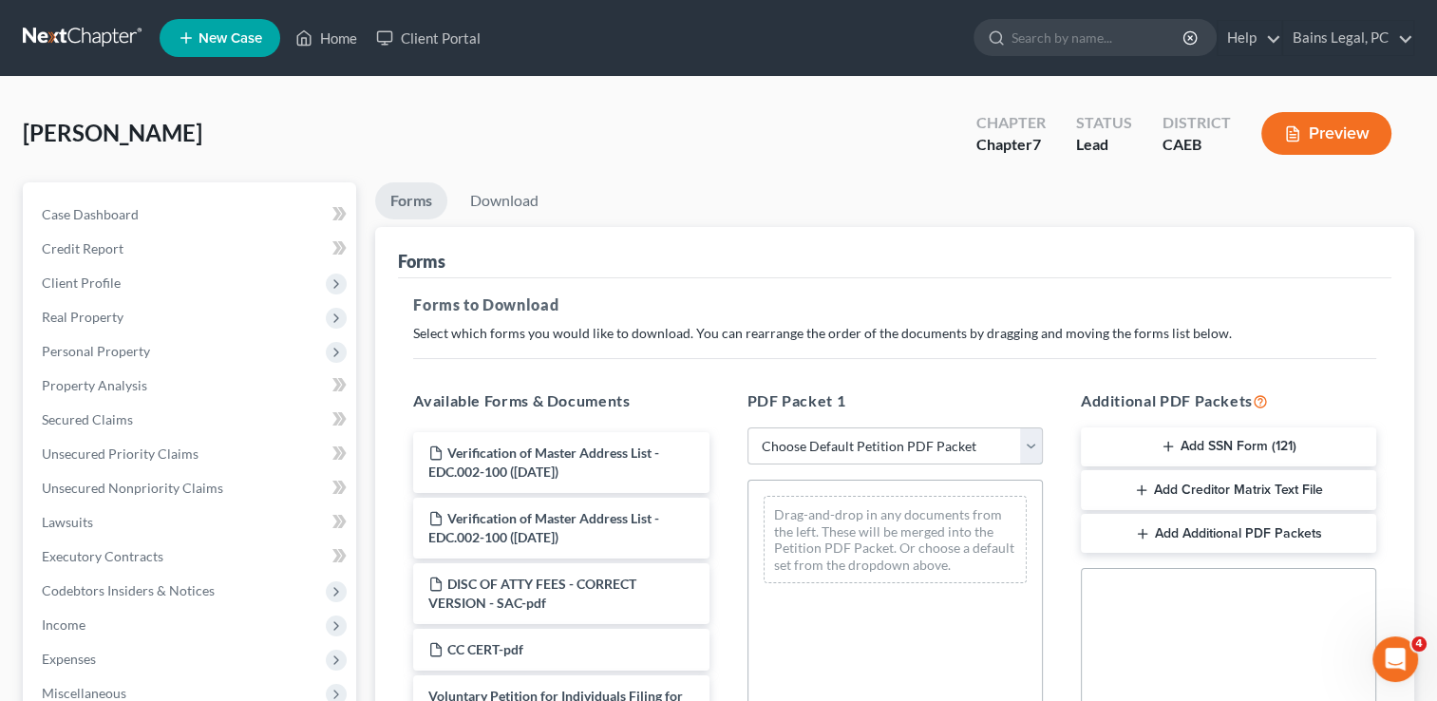
select select "0"
click at [748, 427] on select "Choose Default Petition PDF Packet Complete Bankruptcy Petition (all forms and …" at bounding box center [895, 446] width 295 height 38
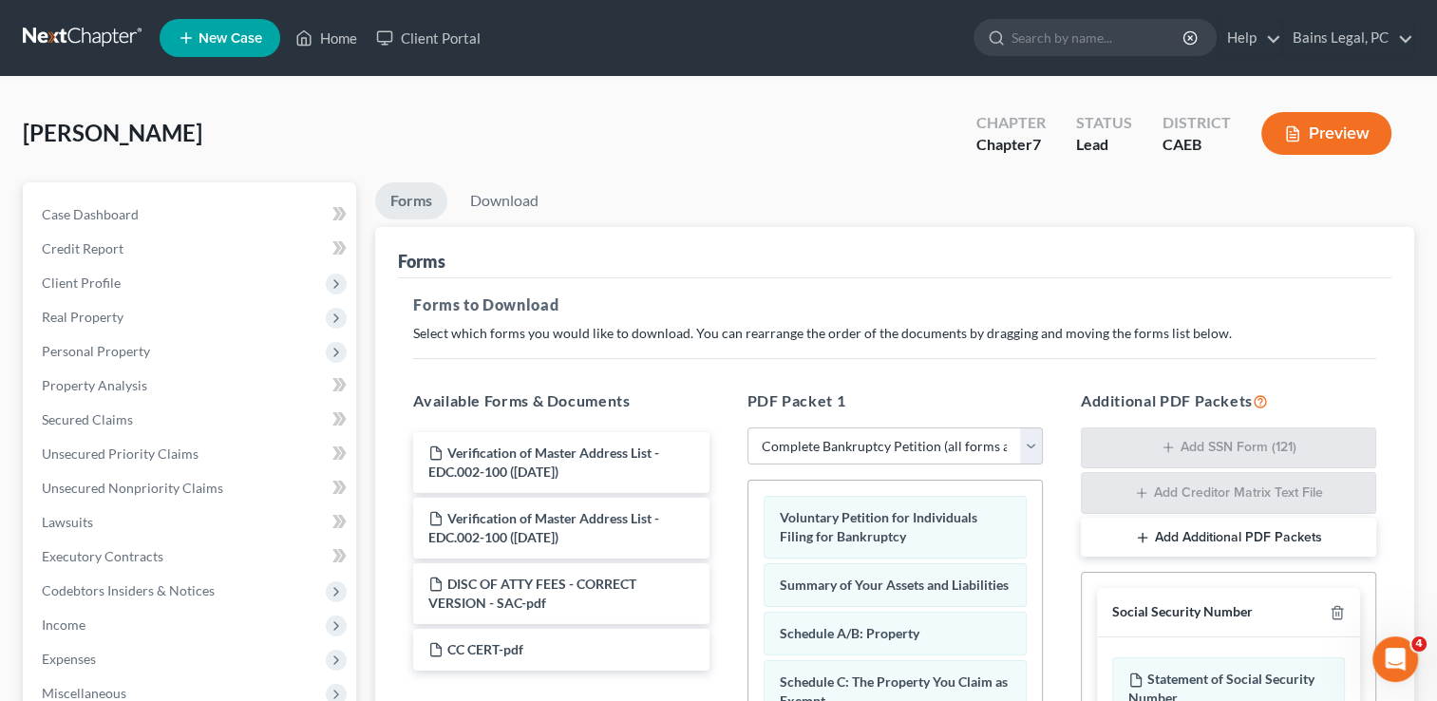
click at [798, 365] on div "Forms to Download Select which forms you would like to download. You can rearra…" at bounding box center [895, 660] width 994 height 765
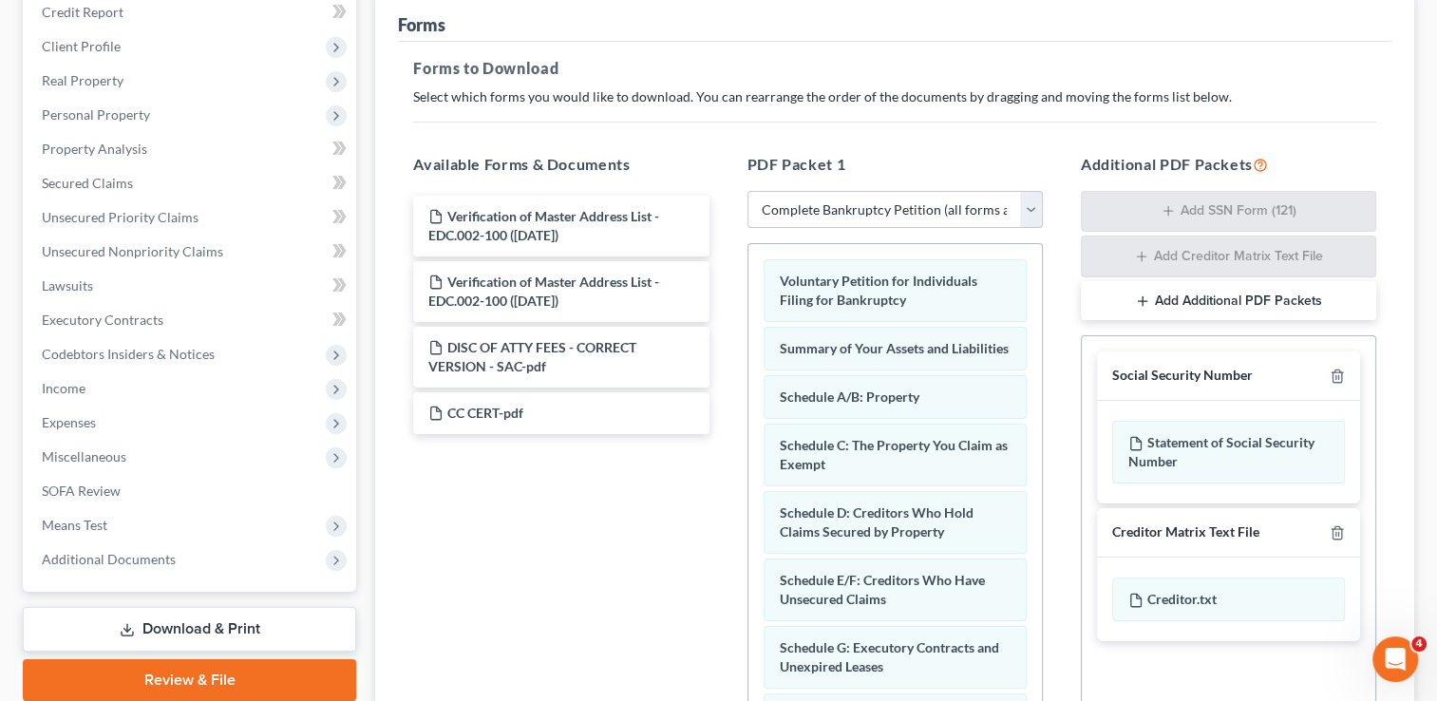
scroll to position [266, 0]
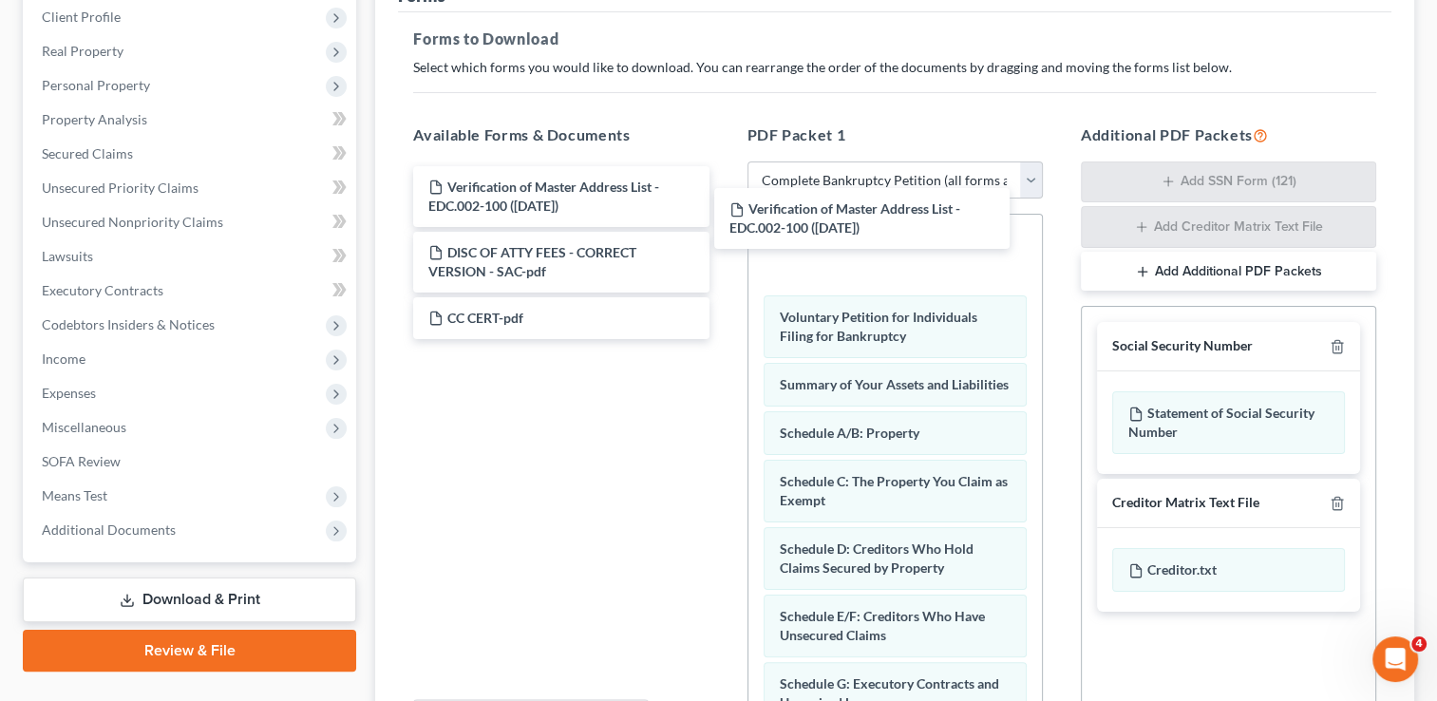
drag, startPoint x: 550, startPoint y: 184, endPoint x: 560, endPoint y: 184, distance: 10.4
click at [724, 208] on div "Verification of Master Address List - EDC.002-100 ([DATE]) Verification of Mast…" at bounding box center [561, 252] width 326 height 173
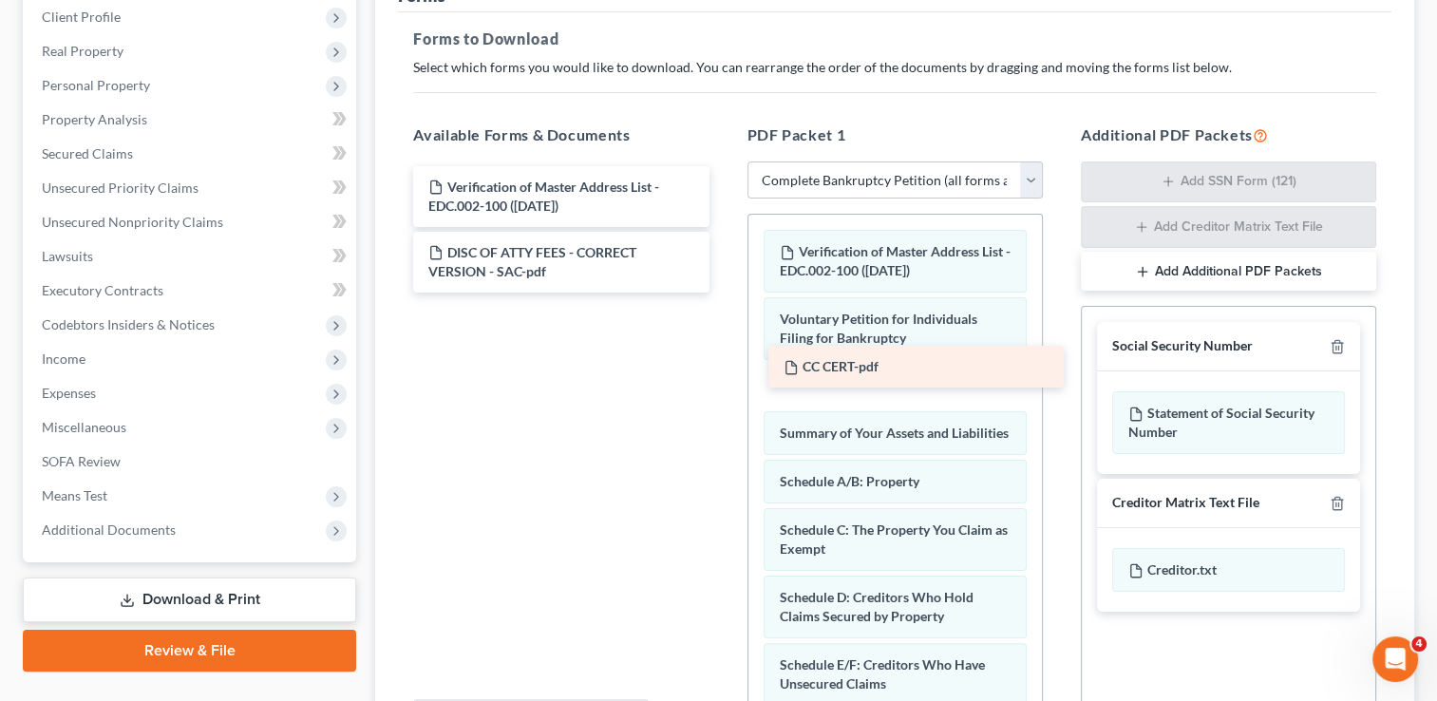
drag, startPoint x: 523, startPoint y: 321, endPoint x: 879, endPoint y: 371, distance: 358.8
click at [724, 293] on div "CC CERT-pdf Verification of Master Address List - EDC.002-100 ([DATE]) DISC OF …" at bounding box center [561, 229] width 326 height 126
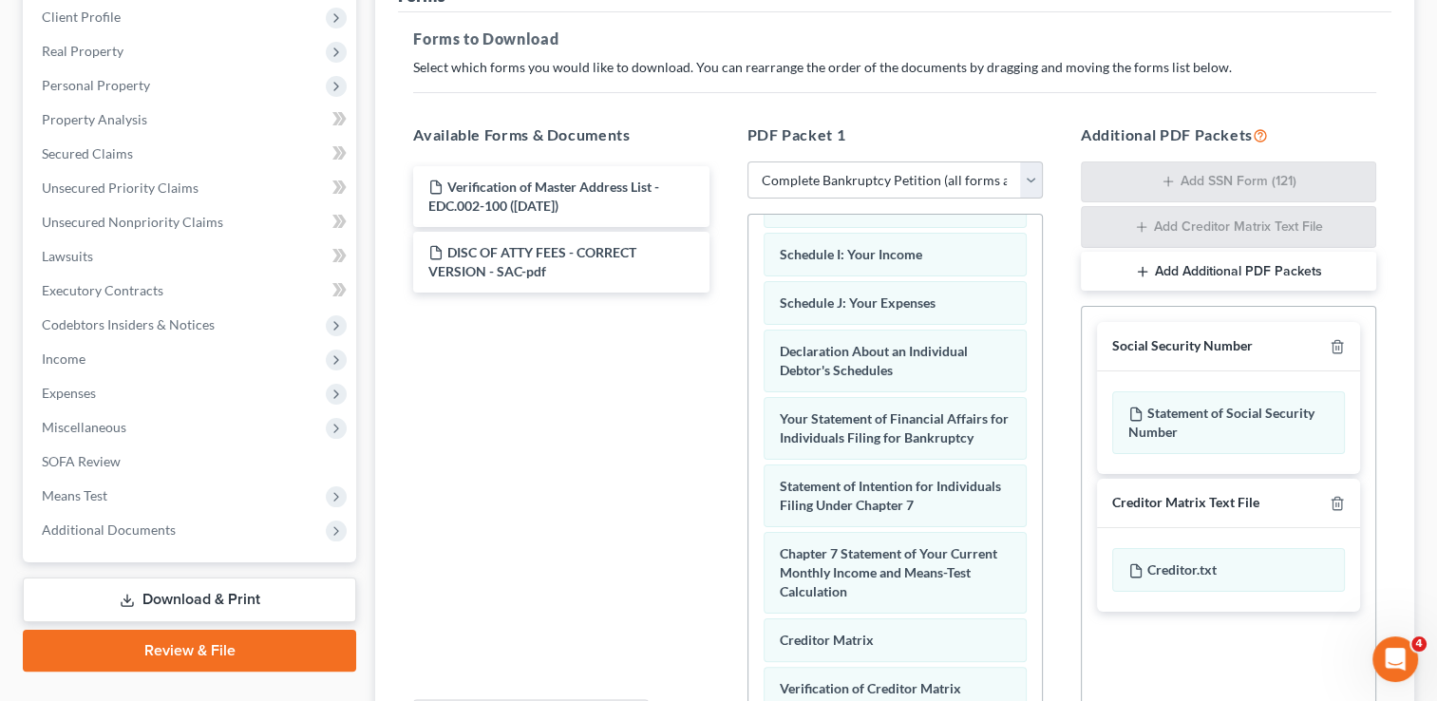
scroll to position [843, 0]
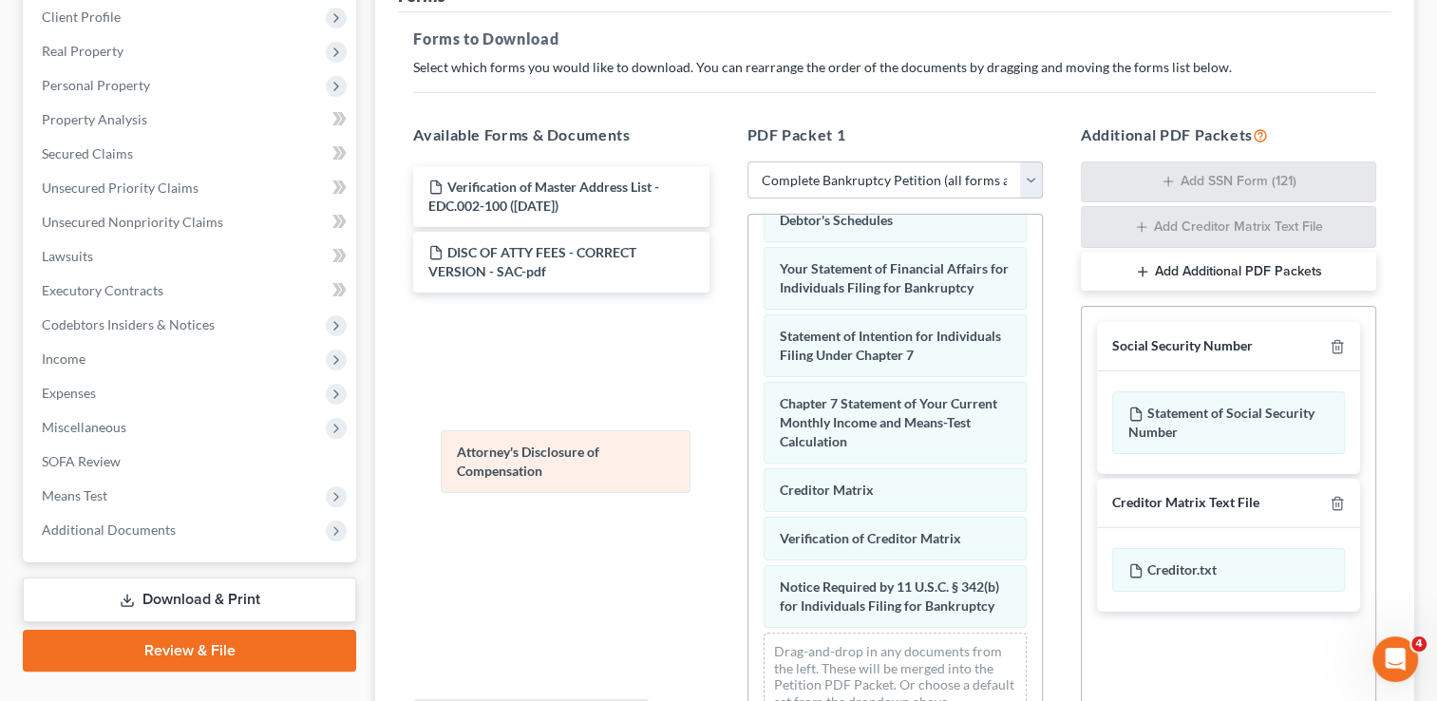
drag, startPoint x: 828, startPoint y: 576, endPoint x: 500, endPoint y: 438, distance: 356.3
click at [748, 438] on div "Attorney's Disclosure of Compensation Verification of Master Address List - EDC…" at bounding box center [894, 102] width 293 height 1266
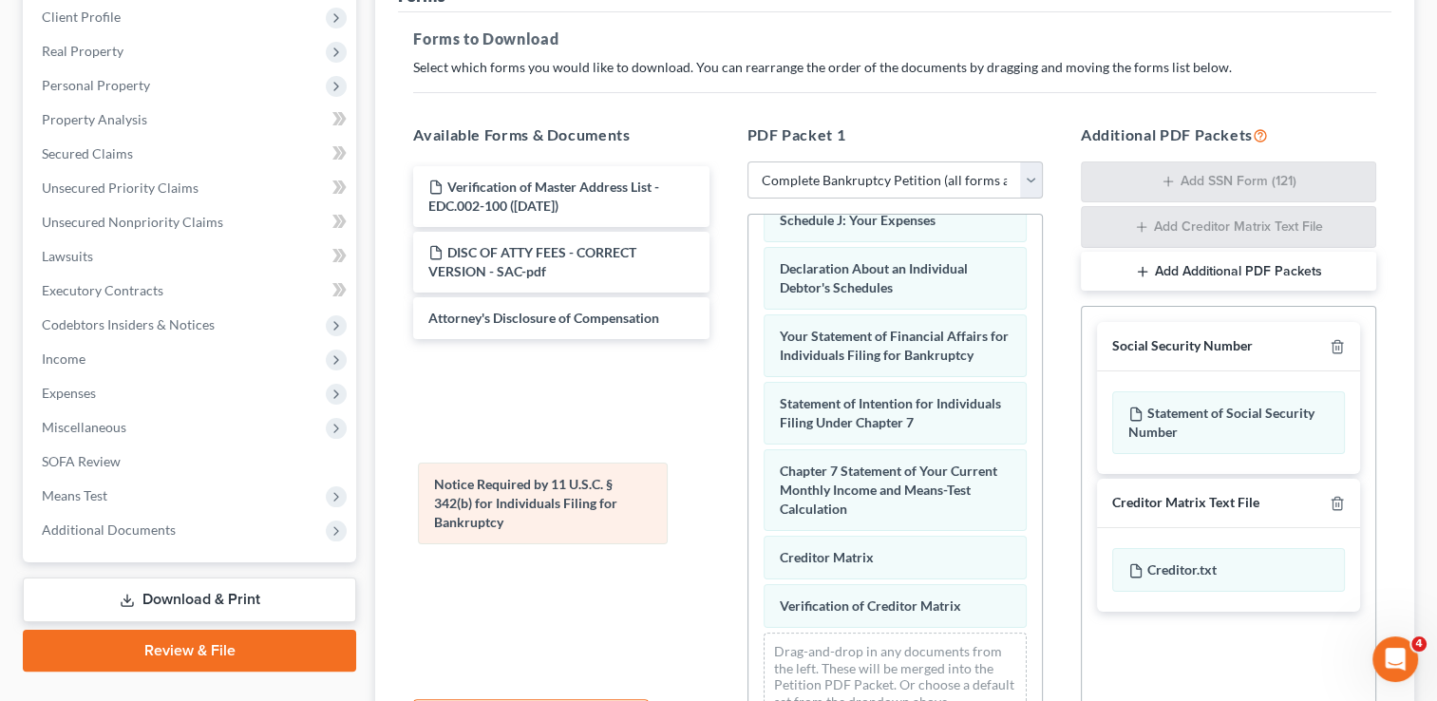
scroll to position [689, 0]
drag, startPoint x: 816, startPoint y: 568, endPoint x: 470, endPoint y: 483, distance: 355.9
click at [748, 483] on div "Notice Required by 11 U.S.C. § 342(b) for Individuals Filing for Bankruptcy Ver…" at bounding box center [894, 135] width 293 height 1199
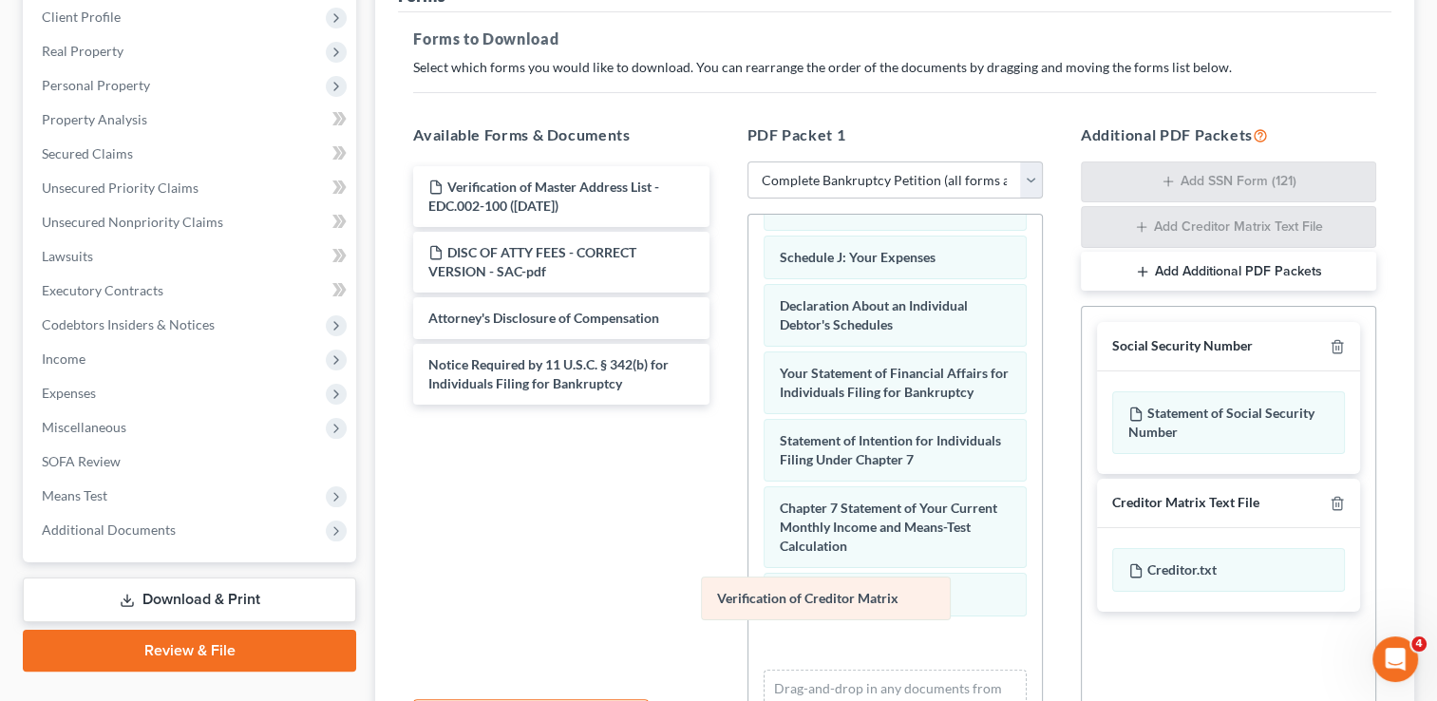
drag, startPoint x: 803, startPoint y: 614, endPoint x: 540, endPoint y: 562, distance: 268.1
click at [748, 562] on div "Verification of Creditor Matrix Verification of Master Address List - EDC.002-1…" at bounding box center [894, 173] width 293 height 1199
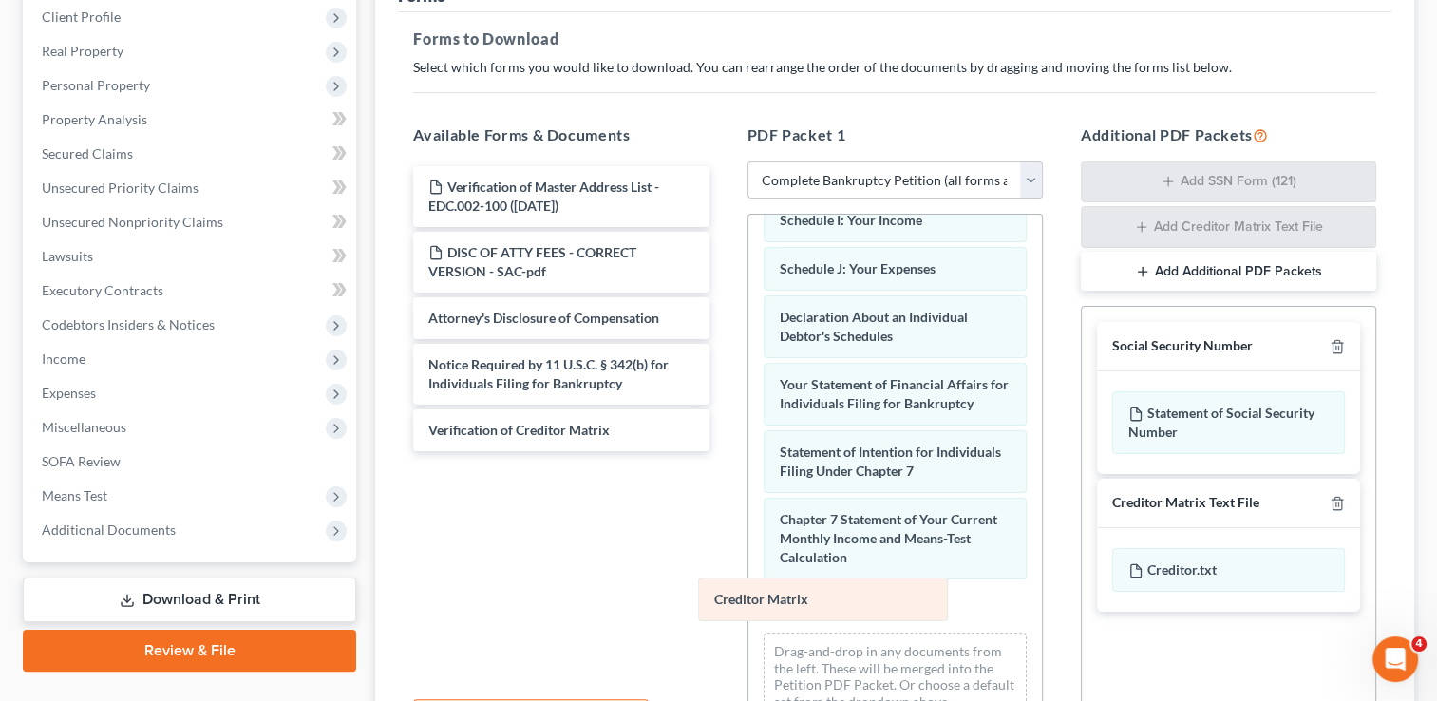
scroll to position [593, 0]
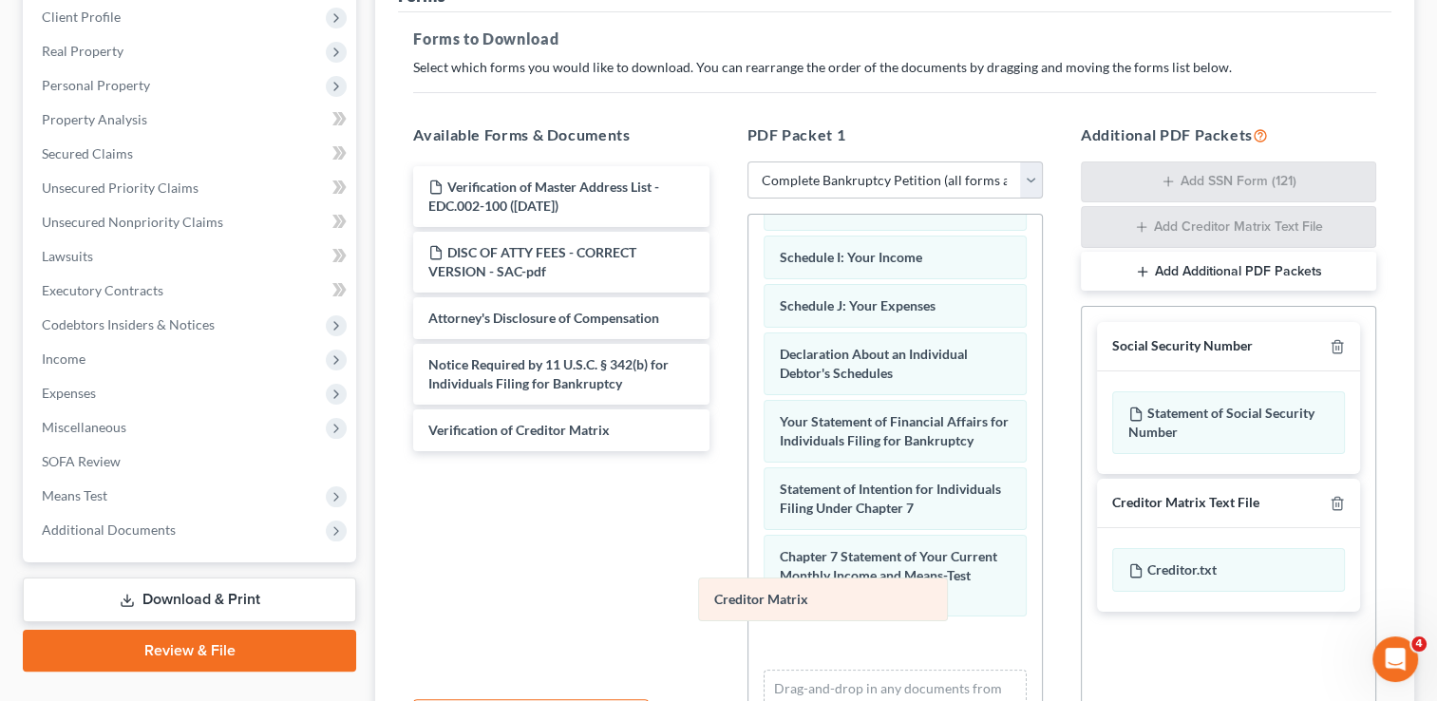
drag, startPoint x: 821, startPoint y: 614, endPoint x: 581, endPoint y: 585, distance: 241.0
click at [748, 585] on div "Creditor Matrix Verification of Master Address List - EDC.002-100 ([DATE]) Volu…" at bounding box center [894, 197] width 293 height 1150
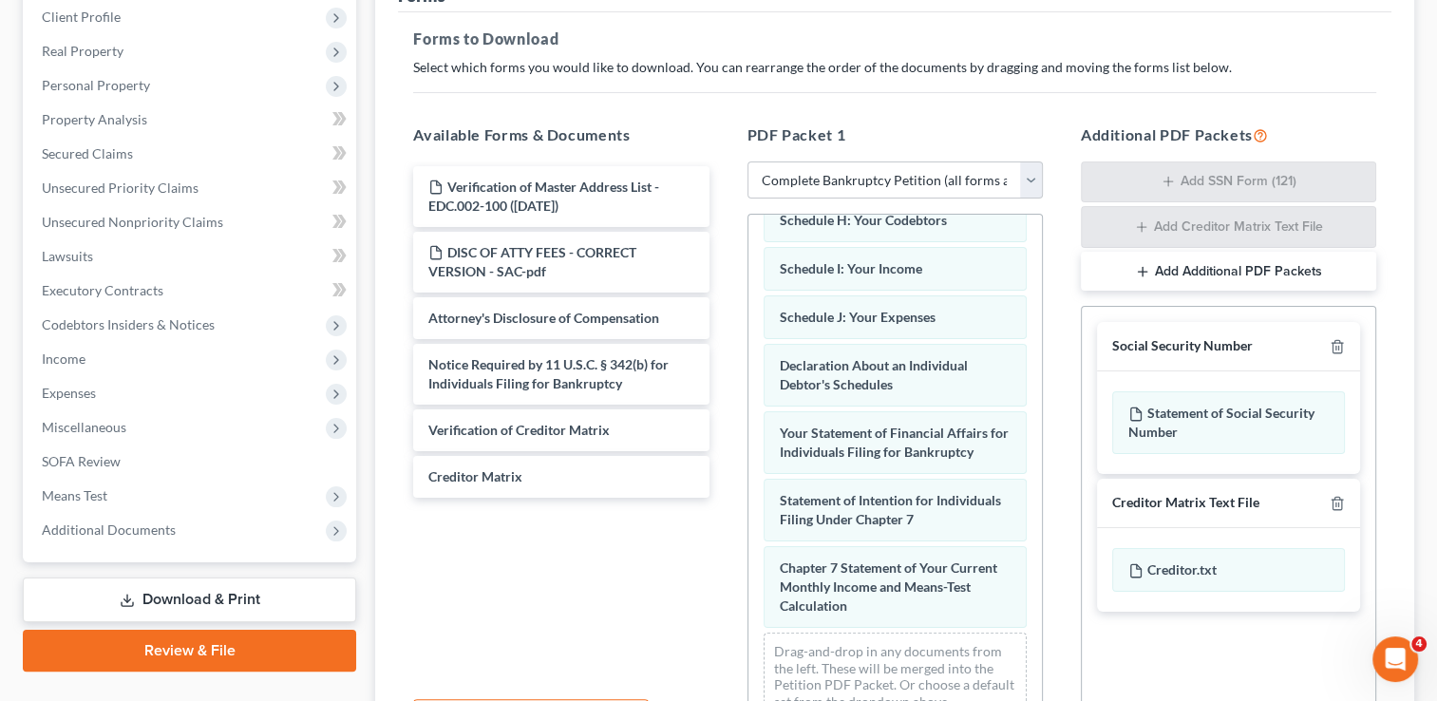
scroll to position [471, 0]
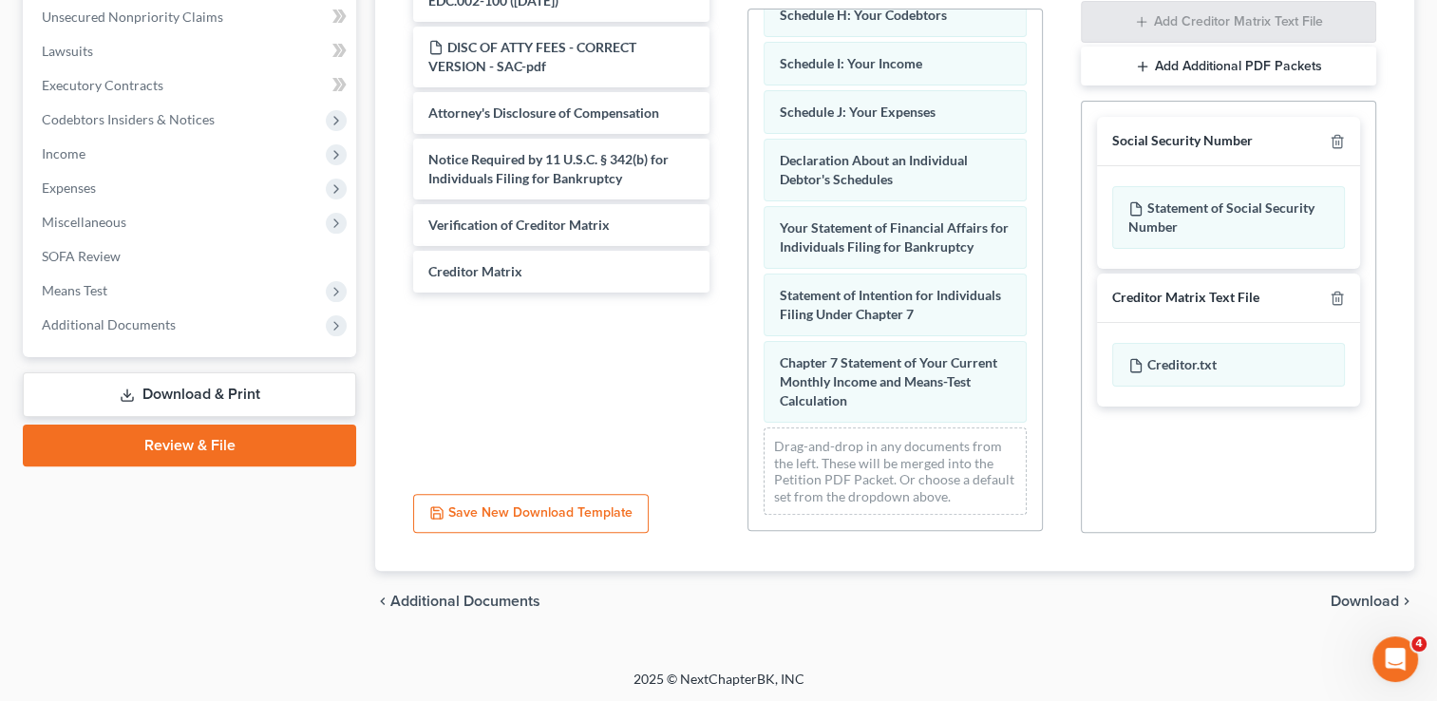
click at [1347, 595] on span "Download" at bounding box center [1365, 601] width 68 height 15
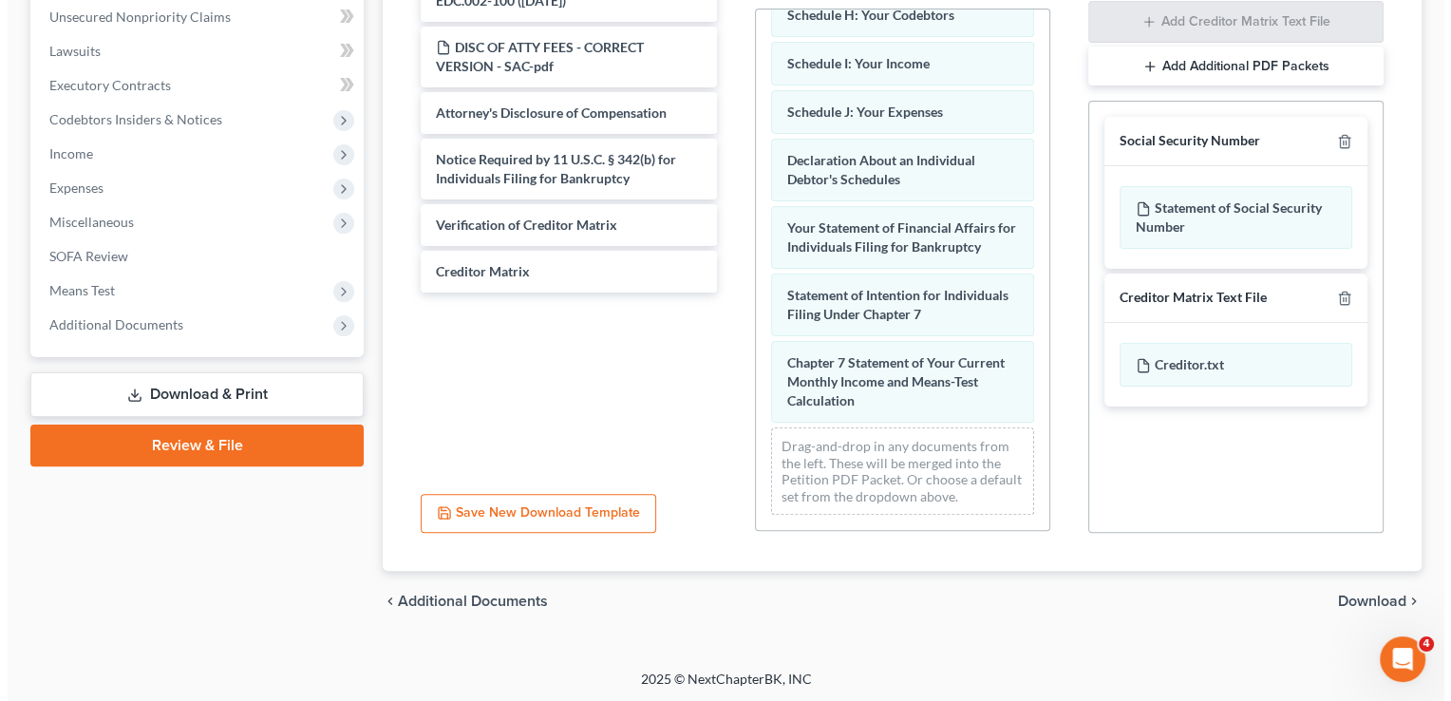
scroll to position [307, 0]
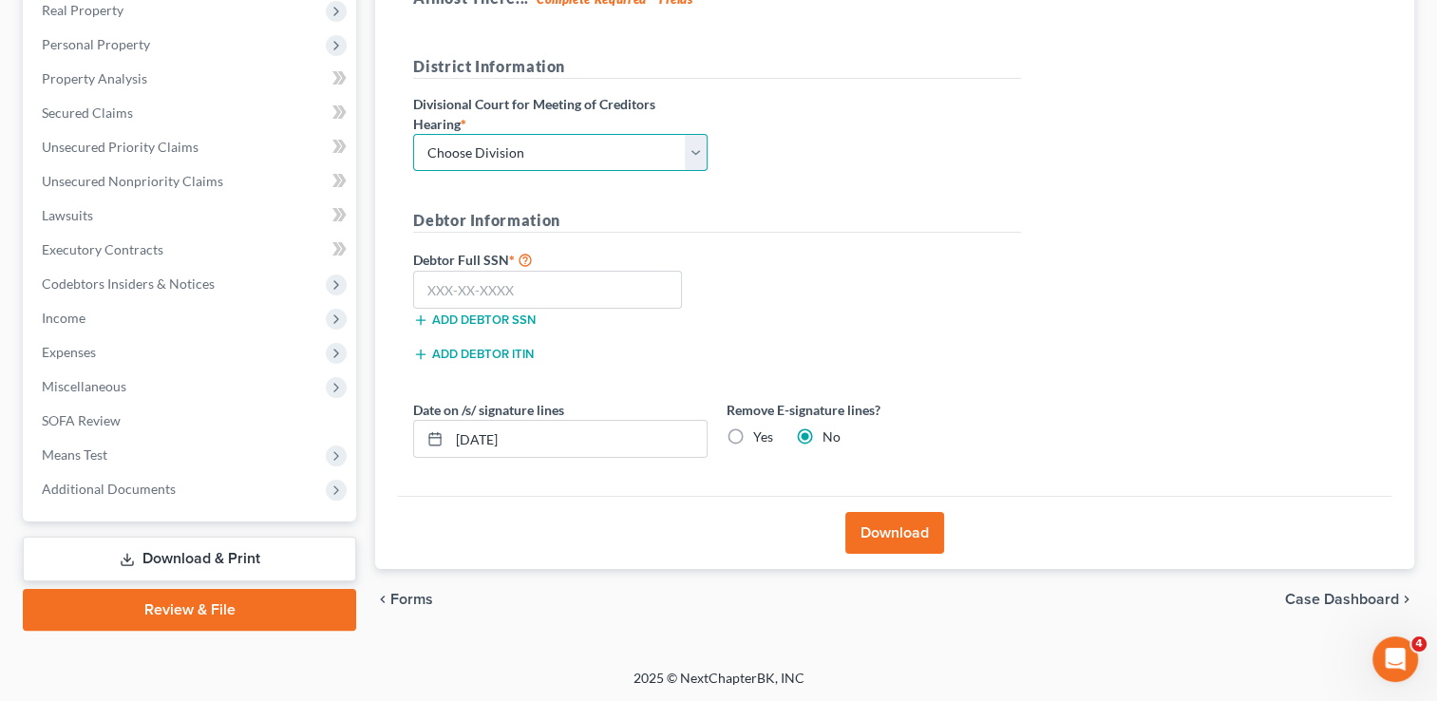
click at [465, 151] on select "Choose Division Fresno Modesto [GEOGRAPHIC_DATA]" at bounding box center [560, 153] width 294 height 38
select select "2"
click at [413, 134] on select "Choose Division Fresno Modesto [GEOGRAPHIC_DATA]" at bounding box center [560, 153] width 294 height 38
click at [535, 278] on input "text" at bounding box center [547, 290] width 269 height 38
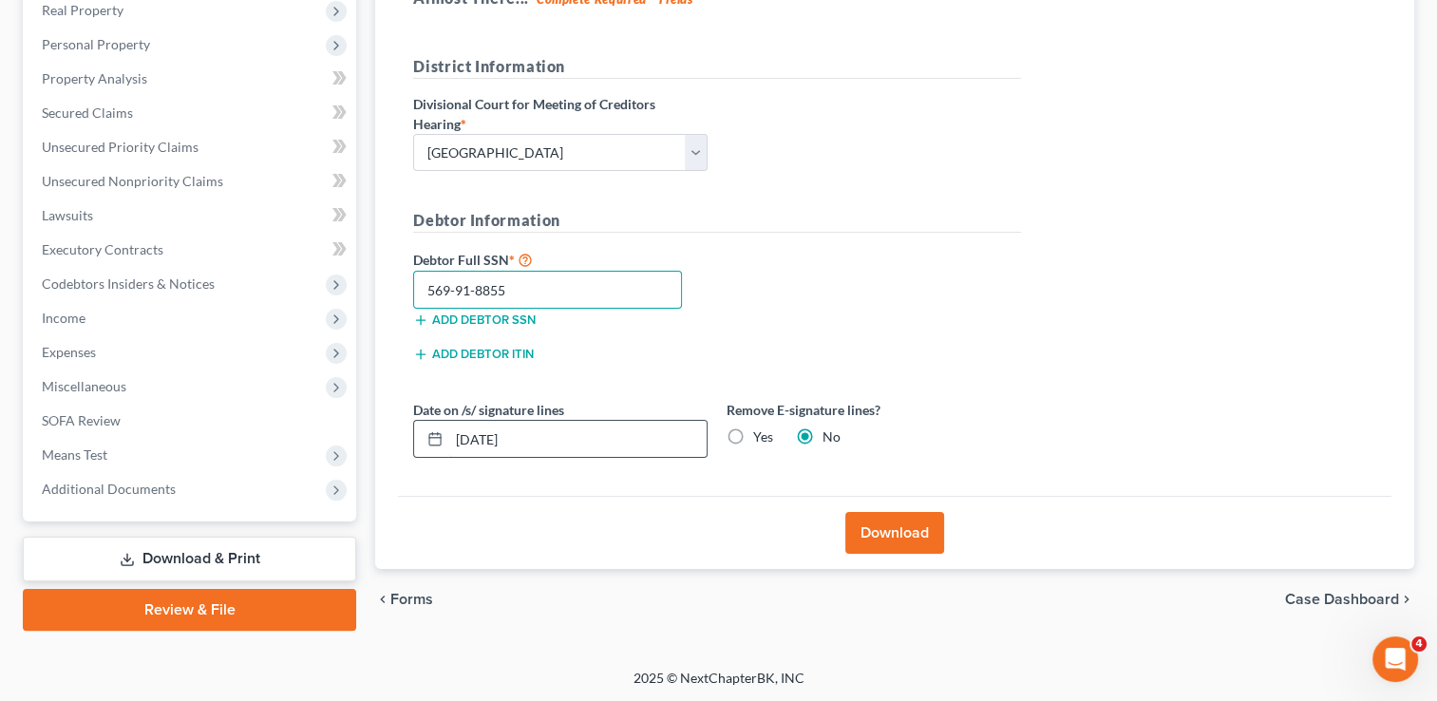
type input "569-91-8855"
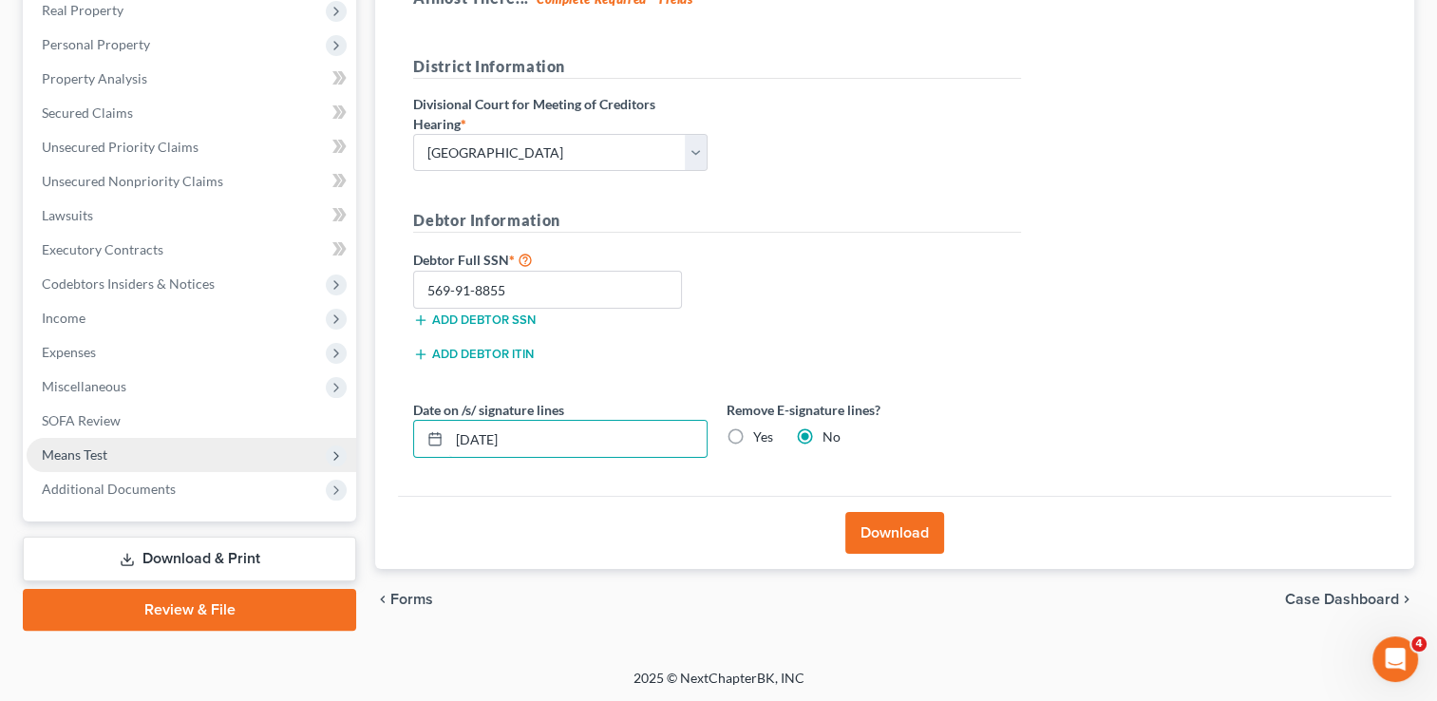
drag, startPoint x: 593, startPoint y: 441, endPoint x: 253, endPoint y: 459, distance: 340.5
click at [253, 459] on div "Petition Navigation Case Dashboard Payments Invoices Payments Payments Credit R…" at bounding box center [718, 253] width 1411 height 755
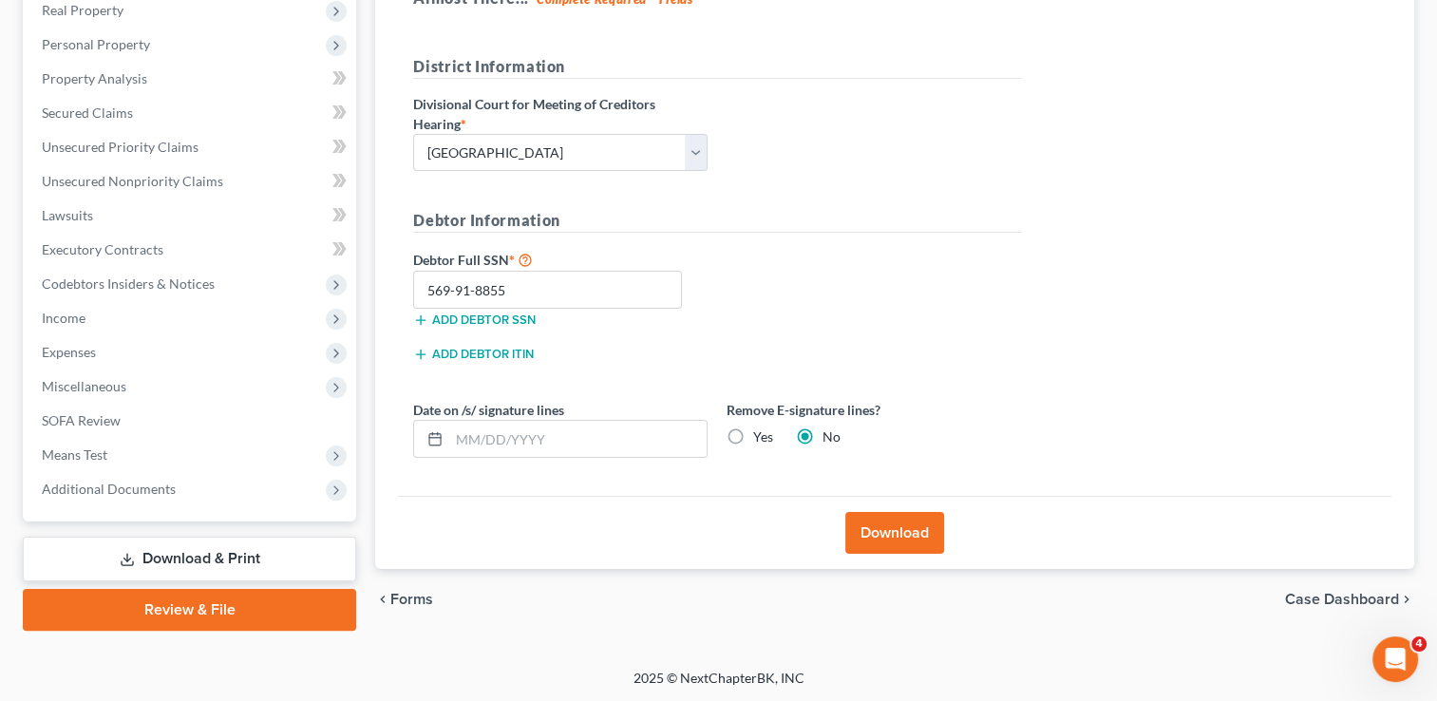
click at [753, 428] on label "Yes" at bounding box center [763, 436] width 20 height 19
click at [761, 428] on input "Yes" at bounding box center [767, 433] width 12 height 12
radio input "true"
radio input "false"
click at [862, 516] on button "Download" at bounding box center [894, 533] width 99 height 42
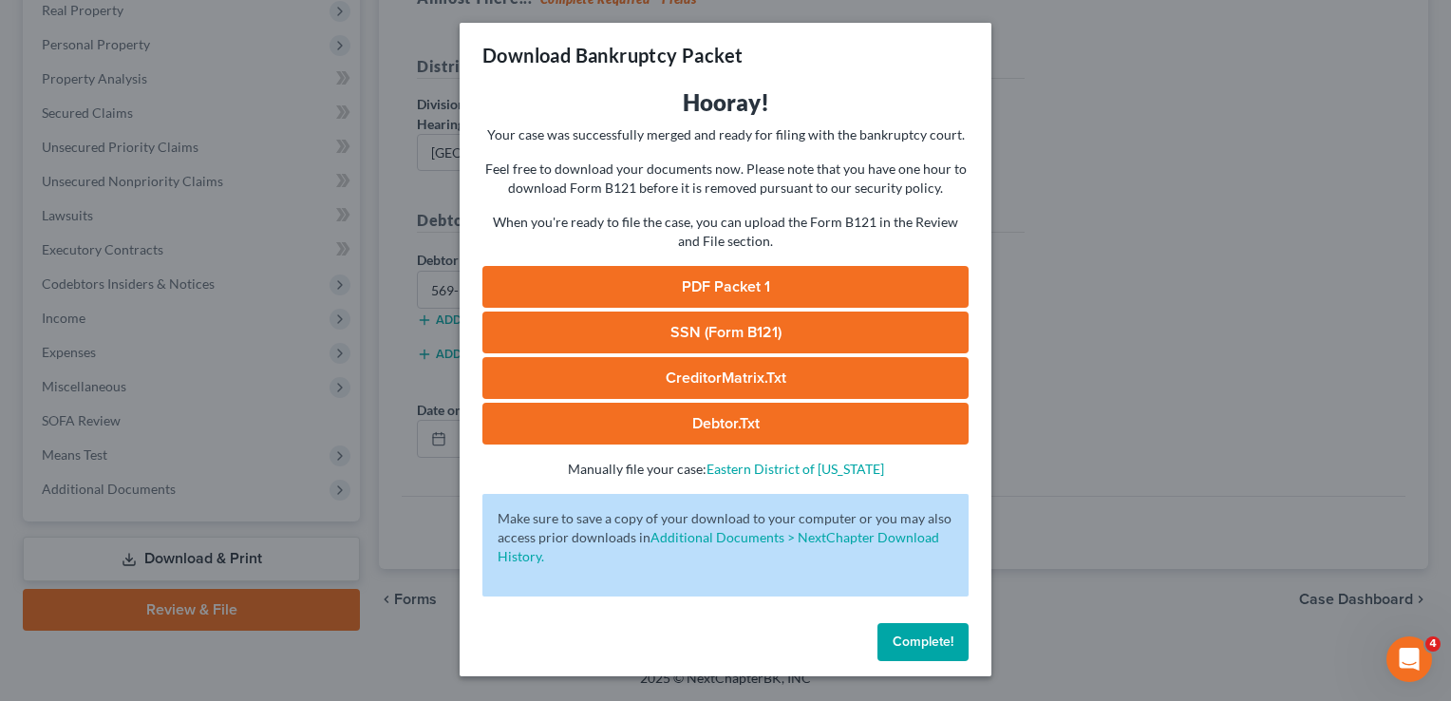
click at [690, 291] on link "PDF Packet 1" at bounding box center [726, 287] width 486 height 42
click at [843, 342] on link "SSN (Form B121)" at bounding box center [726, 333] width 486 height 42
